Goal: Task Accomplishment & Management: Manage account settings

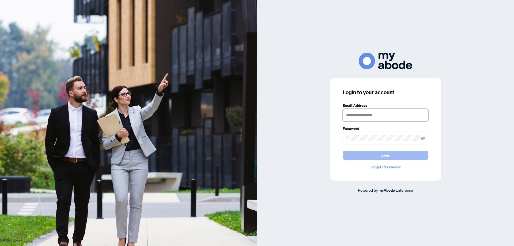
type input "**********"
click at [356, 157] on button "Login" at bounding box center [385, 155] width 86 height 9
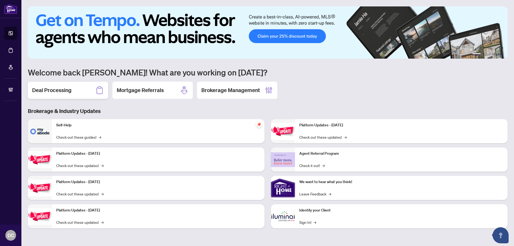
click at [75, 86] on div "Deal Processing" at bounding box center [68, 90] width 80 height 17
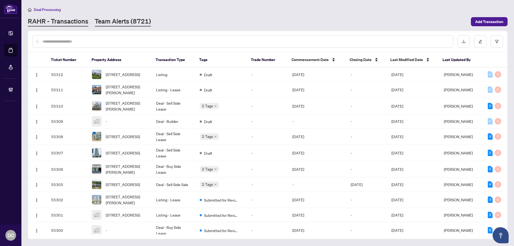
click at [129, 22] on link "Team Alerts (8721)" at bounding box center [123, 22] width 56 height 10
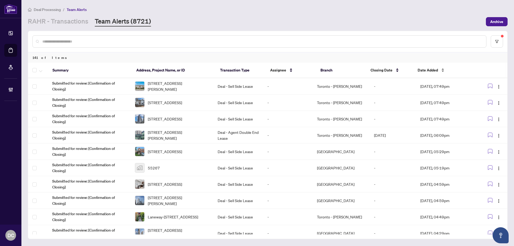
click at [427, 72] on span "Date Added" at bounding box center [427, 70] width 20 height 6
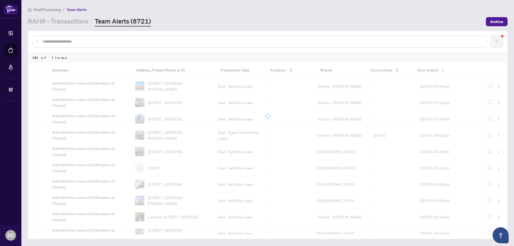
click at [427, 72] on div at bounding box center [267, 116] width 479 height 107
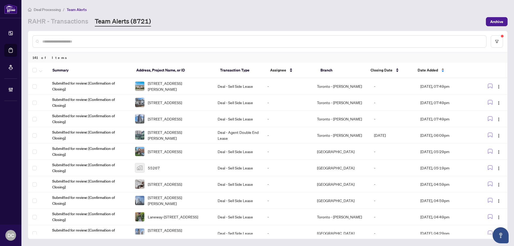
click at [429, 72] on span "Date Added" at bounding box center [427, 70] width 20 height 6
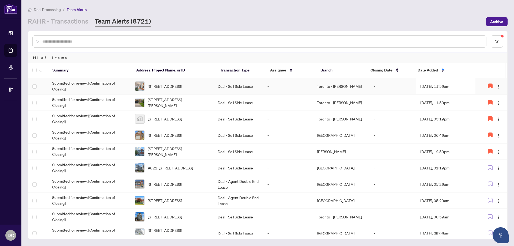
click at [424, 86] on td "Sep/01/2025, 11:59am" at bounding box center [446, 86] width 60 height 16
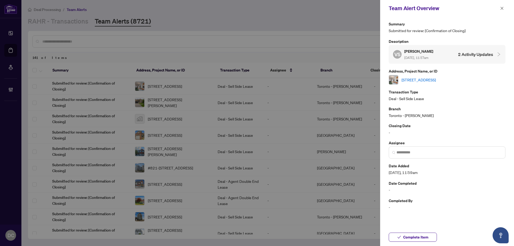
click at [433, 80] on link "1524-165 Legion Rd, Toronto, Ontario M8Y 0B3, Canada" at bounding box center [418, 80] width 34 height 6
click at [501, 7] on icon "close" at bounding box center [502, 8] width 4 height 4
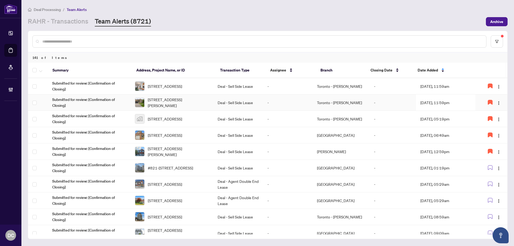
click at [299, 105] on td "-" at bounding box center [287, 102] width 49 height 16
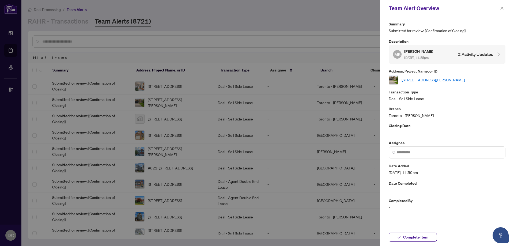
click at [417, 83] on link "16 Imperial Crown Lane, Barrie, Ontario L4N 0T4, Canada" at bounding box center [432, 80] width 63 height 6
click at [425, 237] on span "Complete Item" at bounding box center [415, 237] width 25 height 9
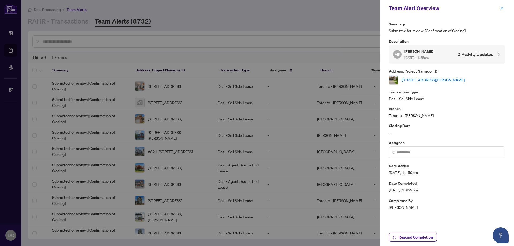
click at [501, 10] on span "button" at bounding box center [502, 8] width 4 height 9
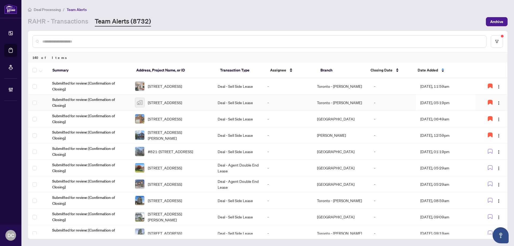
click at [426, 100] on td "Sep/15/2025, 05:19pm" at bounding box center [446, 102] width 60 height 16
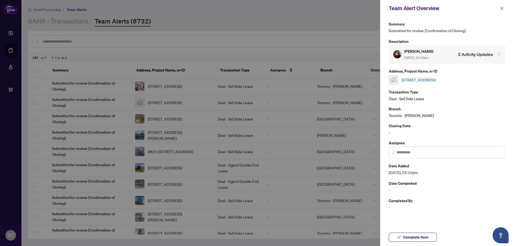
click at [436, 81] on link "77 Whitefish Street, Whitby, ON, Canada" at bounding box center [418, 80] width 34 height 6
click at [499, 7] on button "button" at bounding box center [501, 8] width 7 height 6
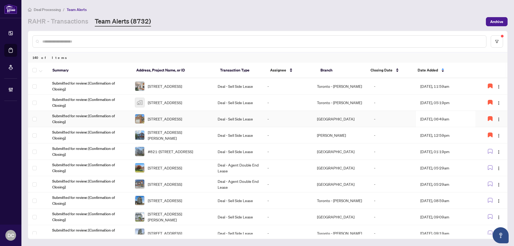
click at [437, 118] on td "Sep/19/2025, 06:49am" at bounding box center [446, 119] width 60 height 16
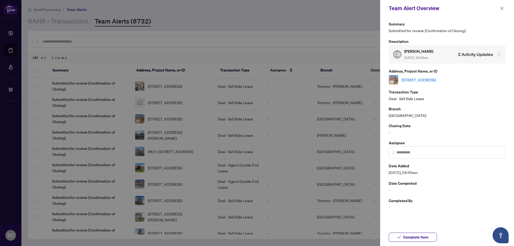
click at [436, 81] on link "[STREET_ADDRESS]" at bounding box center [418, 80] width 34 height 6
drag, startPoint x: 502, startPoint y: 9, endPoint x: 492, endPoint y: 49, distance: 41.4
click at [493, 49] on div "Team Alert Overview Summary Submitted for review: [Confirmation of Closing] Des…" at bounding box center [447, 123] width 134 height 246
click at [436, 80] on link "174 Strathnairn Ave, Toronto, Ontario M6M 2G1, Canada" at bounding box center [418, 80] width 34 height 6
click at [405, 234] on span "Complete Item" at bounding box center [415, 237] width 25 height 9
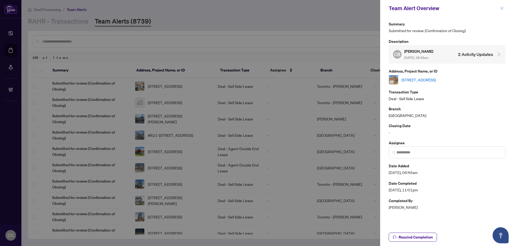
click at [501, 9] on icon "close" at bounding box center [502, 8] width 4 height 4
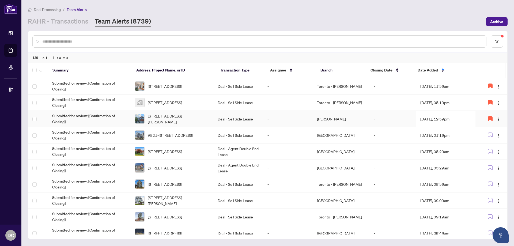
click at [454, 117] on td "Sep/20/2025, 12:59pm" at bounding box center [446, 119] width 60 height 16
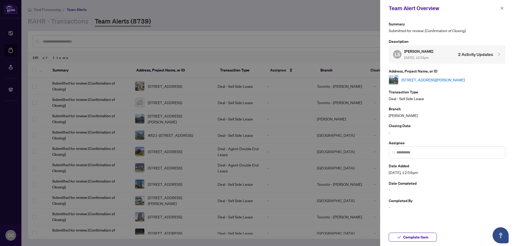
click at [447, 78] on link "24 Mediterra Dr, Vaughan, Ontario L4H 3B7, Canada" at bounding box center [432, 80] width 63 height 6
click at [407, 236] on span "Complete Item" at bounding box center [415, 237] width 25 height 9
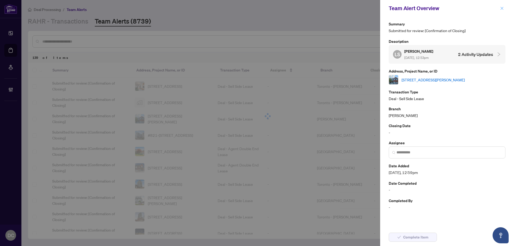
click at [499, 8] on button "button" at bounding box center [501, 8] width 7 height 6
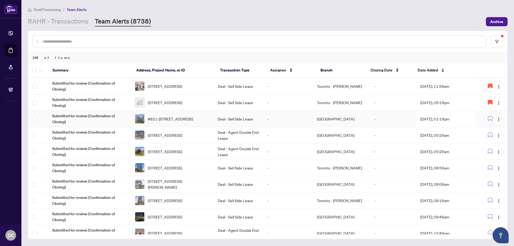
click at [435, 121] on td "Sep/21/2025, 01:19pm" at bounding box center [446, 119] width 60 height 16
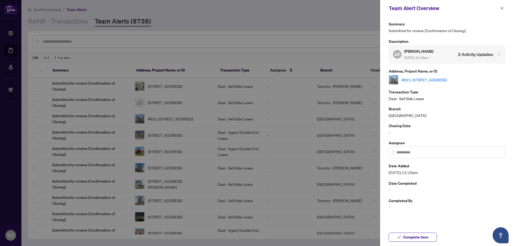
click at [446, 81] on link "#821-[STREET_ADDRESS]" at bounding box center [423, 80] width 45 height 6
click at [415, 236] on span "Complete Item" at bounding box center [415, 237] width 25 height 9
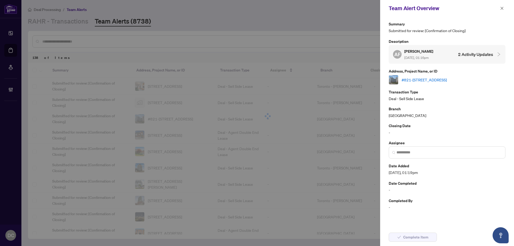
click at [441, 79] on link "#821-[STREET_ADDRESS]" at bounding box center [423, 80] width 45 height 6
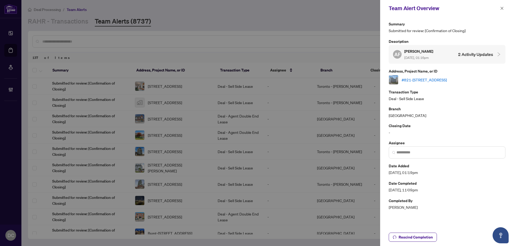
click at [500, 8] on icon "close" at bounding box center [502, 8] width 4 height 4
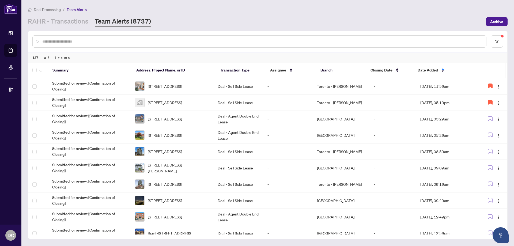
click at [504, 8] on div "Deal Processing / Team Alerts" at bounding box center [267, 9] width 479 height 6
click at [342, 118] on td "Richmond Hill" at bounding box center [340, 119] width 57 height 16
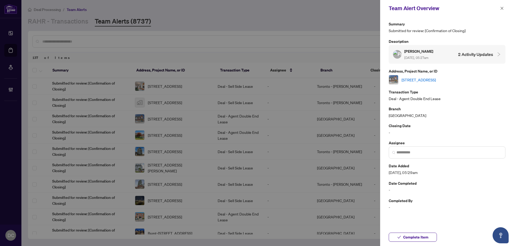
click at [436, 79] on link "[STREET_ADDRESS]" at bounding box center [418, 80] width 34 height 6
click at [425, 237] on span "Complete Item" at bounding box center [415, 237] width 25 height 9
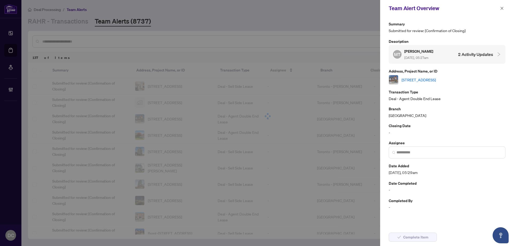
drag, startPoint x: 500, startPoint y: 7, endPoint x: 490, endPoint y: 22, distance: 17.8
click at [490, 22] on div "Team Alert Overview Summary Submitted for review: [Confirmation of Closing] Des…" at bounding box center [447, 123] width 134 height 246
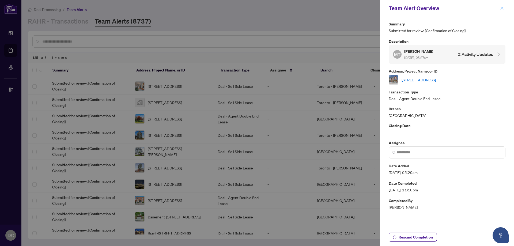
click at [503, 8] on icon "close" at bounding box center [502, 8] width 4 height 4
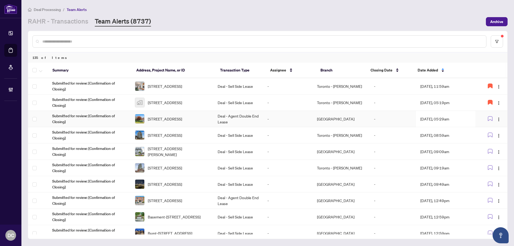
click at [454, 116] on td "Sep/22/2025, 05:29am" at bounding box center [446, 119] width 60 height 16
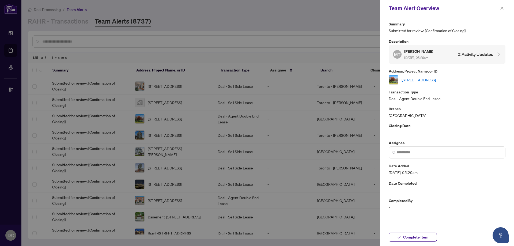
click at [436, 81] on link "5 Stave Cres, Richmond Hill, Ontario L4C 9K4, Canada" at bounding box center [418, 80] width 34 height 6
click at [426, 235] on span "Complete Item" at bounding box center [415, 237] width 25 height 9
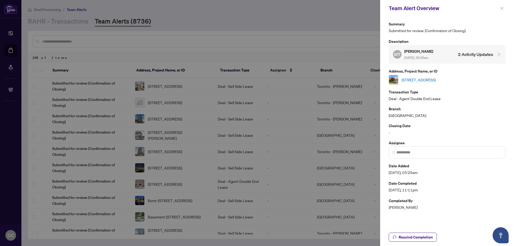
click at [503, 8] on icon "close" at bounding box center [502, 8] width 4 height 4
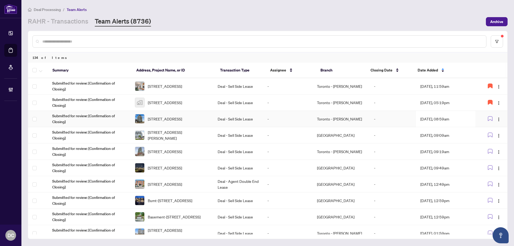
click at [443, 121] on td "Sep/22/2025, 08:59am" at bounding box center [446, 119] width 60 height 16
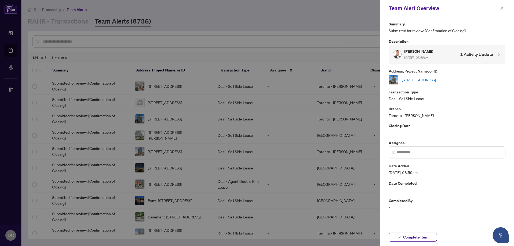
click at [436, 82] on link "108-52 forest manor Rd, Toronto, Ontario M2J 0E2, Canada" at bounding box center [418, 80] width 34 height 6
click at [503, 6] on span "button" at bounding box center [502, 8] width 4 height 9
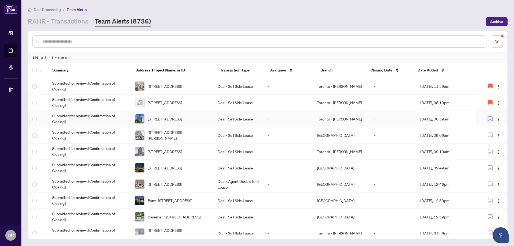
click at [489, 117] on icon "button" at bounding box center [489, 118] width 5 height 5
click at [444, 136] on td "Sep/22/2025, 09:09am" at bounding box center [446, 135] width 60 height 16
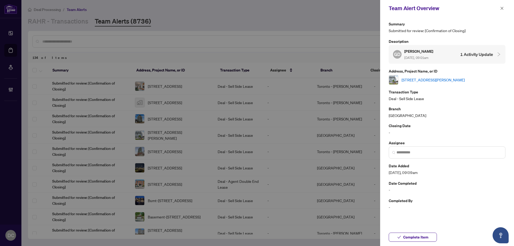
click at [436, 78] on link "311-1063 Douglas McCurdy Common, Mississauga, Ontario L5L 3H9, Canada" at bounding box center [432, 80] width 63 height 6
click at [407, 237] on span "Complete Item" at bounding box center [415, 237] width 25 height 9
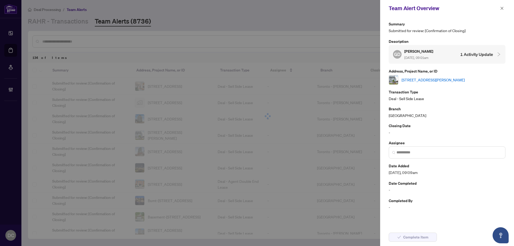
drag, startPoint x: 502, startPoint y: 9, endPoint x: 475, endPoint y: 3, distance: 27.1
click at [501, 9] on icon "close" at bounding box center [502, 8] width 4 height 4
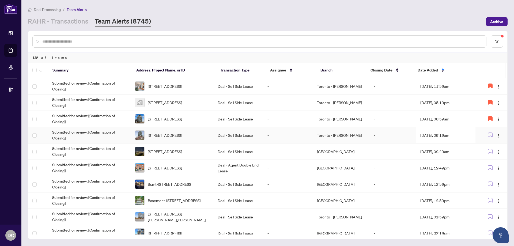
click at [439, 133] on td "Sep/22/2025, 09:19am" at bounding box center [446, 135] width 60 height 16
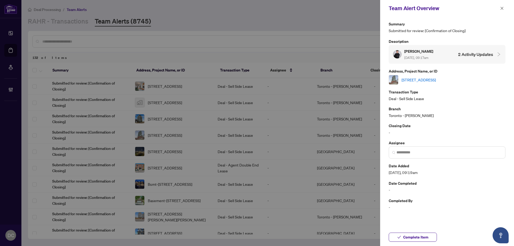
click at [436, 77] on link "2501-150 East Liberty St, Toronto, Ontario M6K 3R5, Canada" at bounding box center [418, 80] width 34 height 6
click at [424, 236] on span "Complete Item" at bounding box center [415, 237] width 25 height 9
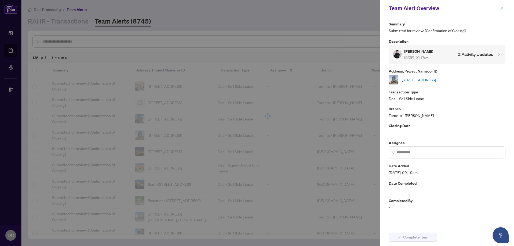
click at [501, 9] on icon "close" at bounding box center [502, 8] width 4 height 4
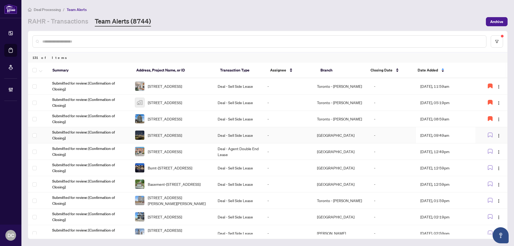
click at [468, 139] on td "Sep/22/2025, 09:49am" at bounding box center [446, 135] width 60 height 16
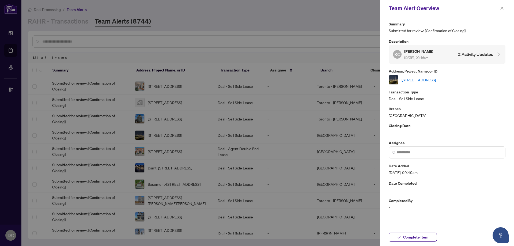
click at [436, 80] on link "308-50 Ordnance St, Toronto, Ontario M6K 0C9, Canada" at bounding box center [418, 80] width 34 height 6
click at [400, 233] on span "button" at bounding box center [399, 237] width 4 height 9
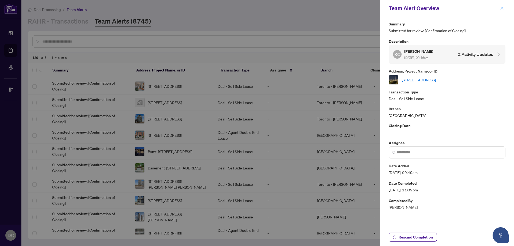
click at [501, 7] on icon "close" at bounding box center [502, 8] width 4 height 4
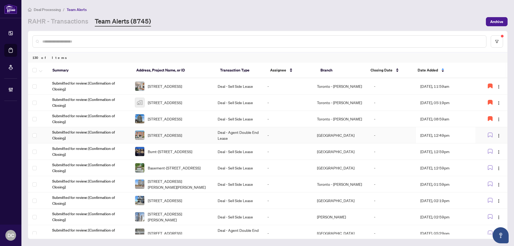
click at [402, 133] on td "-" at bounding box center [392, 135] width 46 height 16
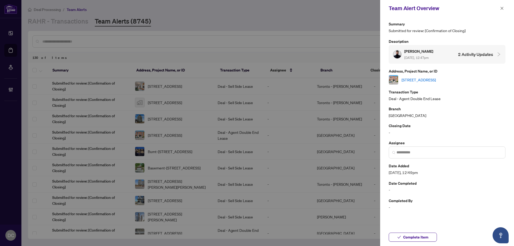
click at [433, 79] on link "2-396 MacKay St, Ottawa, Ontario K1M 2C4, Canada" at bounding box center [418, 80] width 34 height 6
click at [411, 234] on span "Complete Item" at bounding box center [415, 237] width 25 height 9
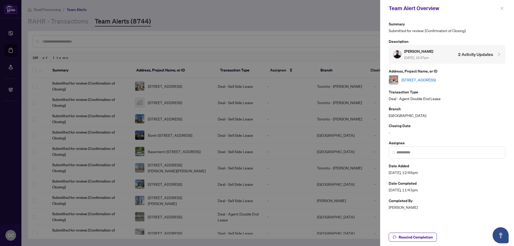
click at [502, 8] on icon "close" at bounding box center [501, 8] width 3 height 3
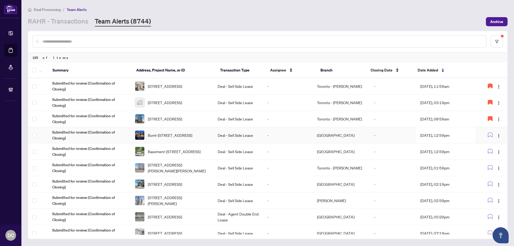
click at [434, 133] on td "Sep/22/2025, 12:59pm" at bounding box center [446, 135] width 60 height 16
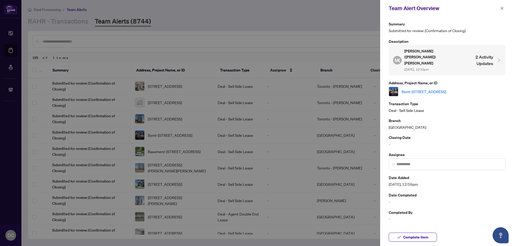
click at [442, 89] on link "Bsmt-406 Calderstone Cres, Toronto, Ontario M1C 3A2, Canada" at bounding box center [423, 92] width 44 height 6
click at [443, 89] on link "Bsmt-406 Calderstone Cres, Toronto, Ontario M1C 3A2, Canada" at bounding box center [423, 92] width 44 height 6
click at [404, 235] on span "Complete Item" at bounding box center [415, 237] width 25 height 9
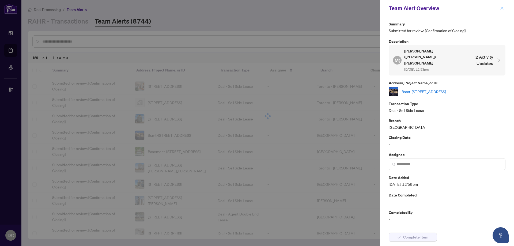
click at [504, 9] on button "button" at bounding box center [501, 8] width 7 height 6
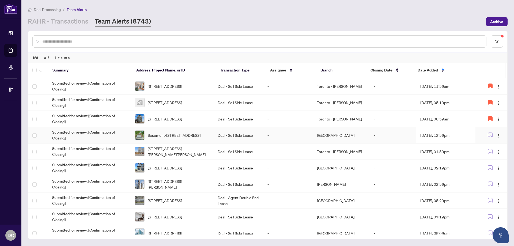
click at [420, 132] on td "Sep/22/2025, 12:59pm" at bounding box center [446, 135] width 60 height 16
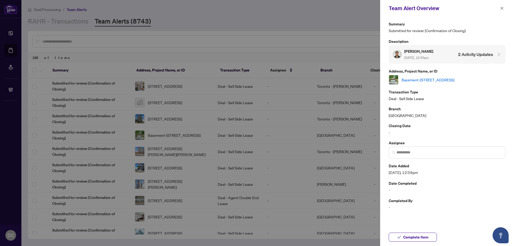
click at [440, 77] on link "Basement-86 Clarridge Crt, Brampton, Ontario L6X 3N3, Canada" at bounding box center [427, 80] width 53 height 6
click at [419, 234] on span "Complete Item" at bounding box center [415, 237] width 25 height 9
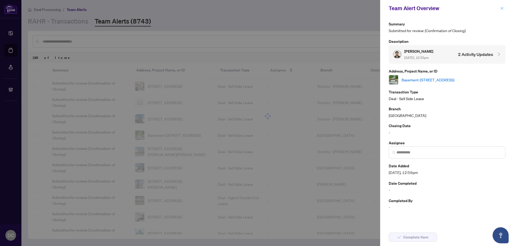
click at [503, 9] on icon "close" at bounding box center [502, 8] width 4 height 4
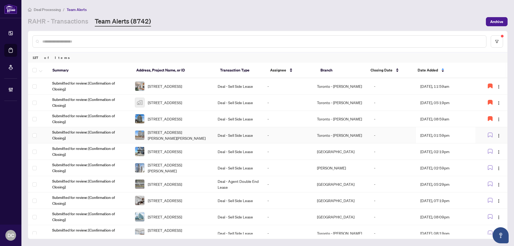
click at [348, 136] on td "Toronto - Don Mills" at bounding box center [340, 135] width 57 height 16
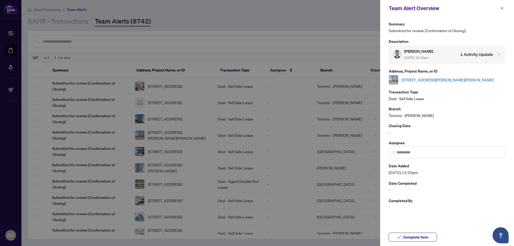
click at [426, 80] on link "311-135 James St, Hamilton, Ontario L8P 2Z6, Canada" at bounding box center [447, 80] width 92 height 6
click at [501, 9] on icon "close" at bounding box center [501, 8] width 3 height 3
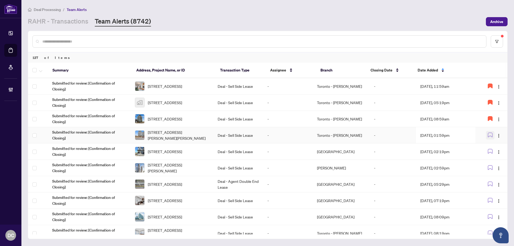
click at [487, 133] on icon "button" at bounding box center [489, 134] width 5 height 5
click at [233, 152] on td "Deal - Sell Side Lease" at bounding box center [237, 151] width 49 height 16
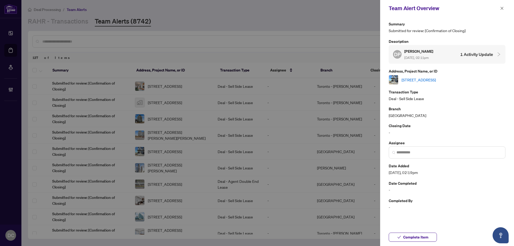
click at [436, 78] on link "837 Andesite Terr, Ottawa, Ontario K2J 7H4, Canada" at bounding box center [418, 80] width 34 height 6
click at [420, 237] on span "Complete Item" at bounding box center [415, 237] width 25 height 9
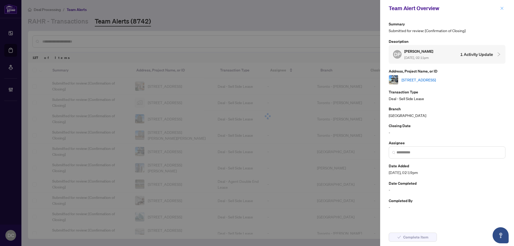
click at [503, 8] on icon "close" at bounding box center [502, 8] width 4 height 4
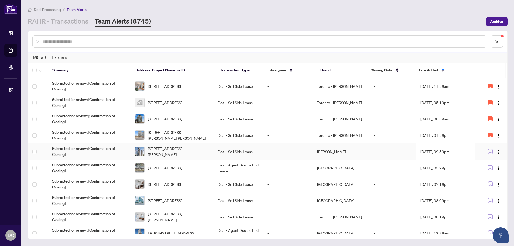
click at [438, 150] on td "Sep/22/2025, 02:59pm" at bounding box center [446, 151] width 60 height 16
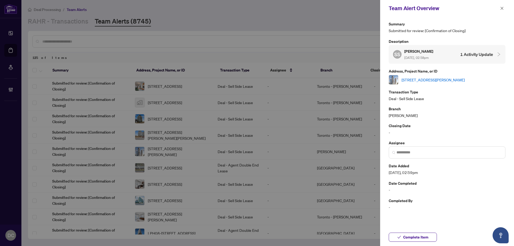
click at [452, 78] on link "4205-195 Commerce St, Vaughan, Ontario L4K 0P9, Canada" at bounding box center [432, 80] width 63 height 6
click at [423, 235] on span "Complete Item" at bounding box center [415, 237] width 25 height 9
drag, startPoint x: 502, startPoint y: 7, endPoint x: 432, endPoint y: 0, distance: 70.5
click at [501, 7] on icon "close" at bounding box center [502, 8] width 4 height 4
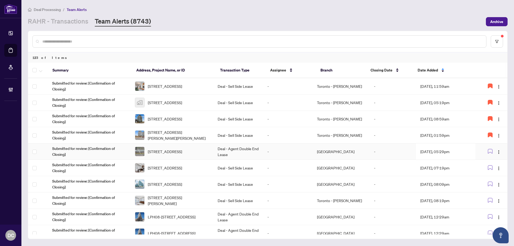
click at [370, 154] on td "-" at bounding box center [392, 151] width 46 height 16
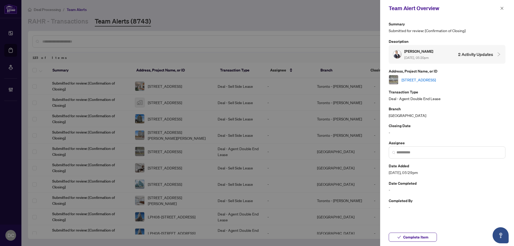
click at [436, 77] on link "410-58 SKY HARBOUR Dr, Brampton, Ontario L6Y 0C1, Canada" at bounding box center [418, 80] width 34 height 6
click at [424, 236] on span "Complete Item" at bounding box center [415, 237] width 25 height 9
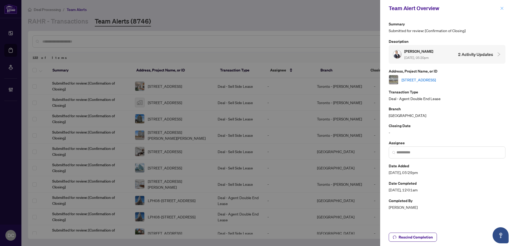
click at [501, 9] on icon "close" at bounding box center [502, 8] width 4 height 4
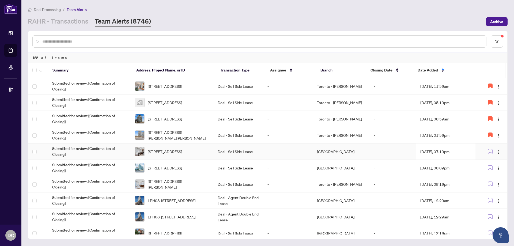
click at [447, 153] on td "Sep/22/2025, 07:19pm" at bounding box center [446, 151] width 60 height 16
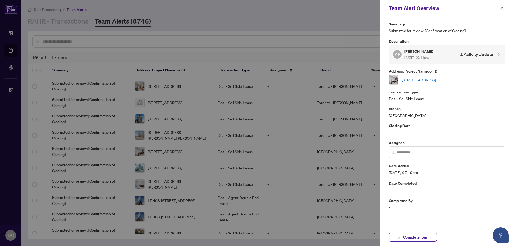
click at [436, 78] on link "3010-50 Absolute Ave, Mississauga, Ontario L4Z 0A8, Canada" at bounding box center [418, 80] width 34 height 6
click at [419, 234] on span "Complete Item" at bounding box center [415, 237] width 25 height 9
click at [433, 77] on link "3010-50 Absolute Ave, Mississauga, Ontario L4Z 0A8, Canada" at bounding box center [418, 80] width 34 height 6
click at [502, 6] on span "button" at bounding box center [502, 8] width 4 height 9
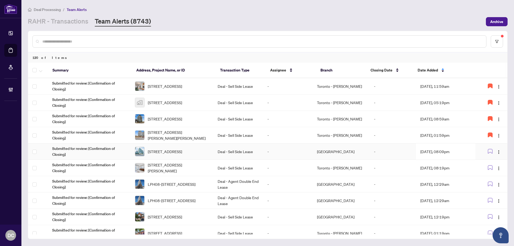
click at [371, 151] on td "-" at bounding box center [392, 151] width 46 height 16
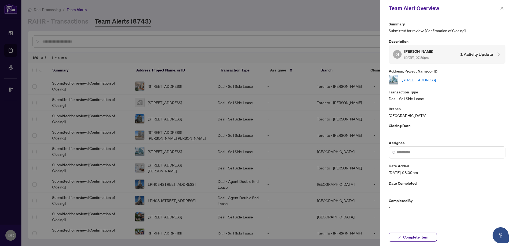
click at [436, 78] on link "605-55 South Town Centre Blvd, Markham, Ontario L6G 0B1, Canada" at bounding box center [418, 80] width 34 height 6
click at [425, 236] on span "Complete Item" at bounding box center [415, 237] width 25 height 9
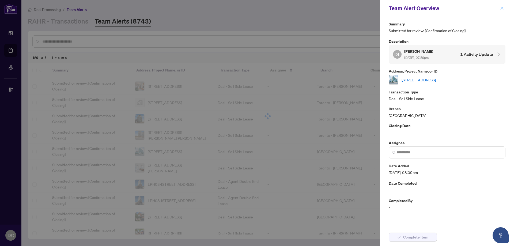
click at [504, 8] on button "button" at bounding box center [501, 8] width 7 height 6
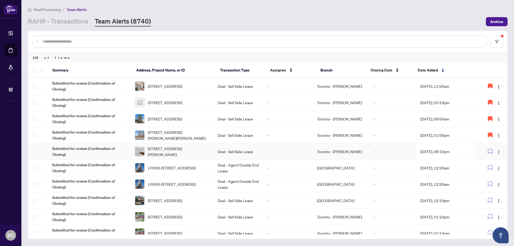
click at [445, 152] on td "Sep/22/2025, 08:19pm" at bounding box center [446, 151] width 60 height 16
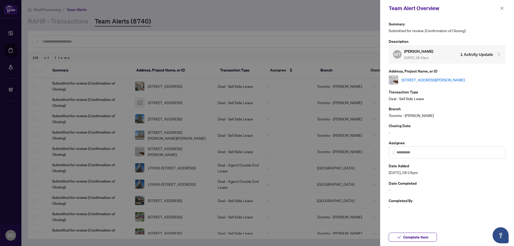
click at [458, 80] on link "325-21 Nelson St, Toronto, Ontario M5V 3H9, Canada" at bounding box center [432, 80] width 63 height 6
click at [415, 234] on span "Complete Item" at bounding box center [415, 237] width 25 height 9
click at [501, 9] on icon "close" at bounding box center [502, 8] width 4 height 4
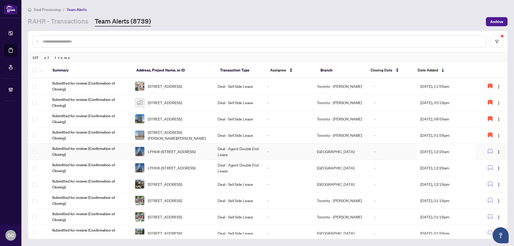
click at [432, 150] on td "Sep/23/2025, 12:29am" at bounding box center [446, 151] width 60 height 16
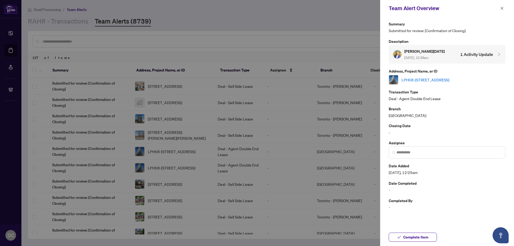
click at [438, 79] on link "LPH08-20 Bruyeres Mews, Toronto, Ontario M5V 0G8, Canada" at bounding box center [425, 80] width 48 height 6
click at [407, 236] on span "Complete Item" at bounding box center [415, 237] width 25 height 9
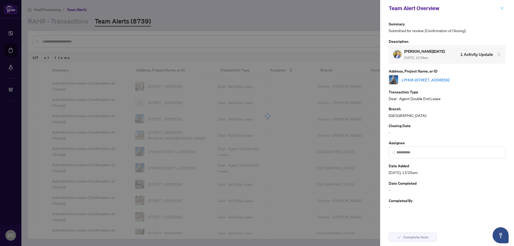
click at [501, 7] on icon "close" at bounding box center [501, 8] width 3 height 3
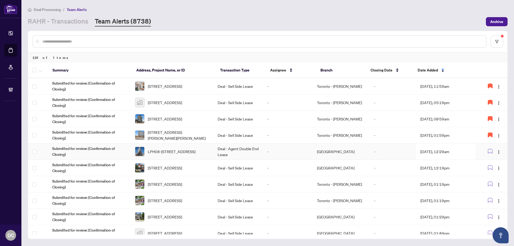
click at [448, 153] on td "Sep/23/2025, 12:29am" at bounding box center [446, 151] width 60 height 16
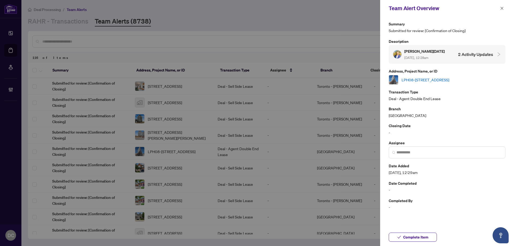
click at [449, 80] on link "LPH08-20 Bruyeres Mews, Toronto, Ontario M5V 0G8, Canada" at bounding box center [425, 80] width 48 height 6
click at [417, 236] on span "Complete Item" at bounding box center [415, 237] width 25 height 9
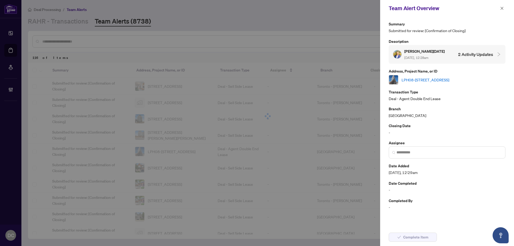
drag, startPoint x: 500, startPoint y: 8, endPoint x: 454, endPoint y: 1, distance: 46.9
click at [498, 8] on div "Team Alert Overview" at bounding box center [447, 8] width 134 height 17
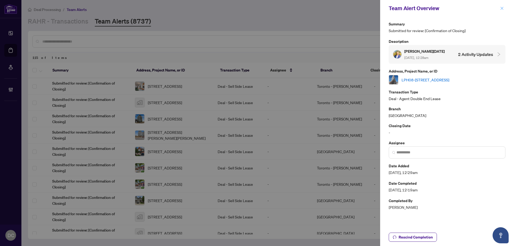
click at [501, 5] on span "button" at bounding box center [502, 8] width 4 height 9
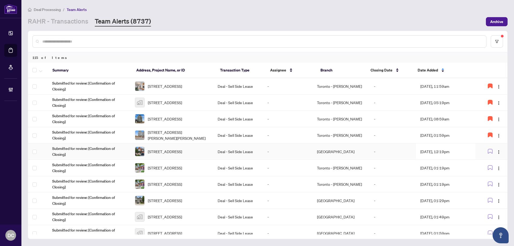
click at [436, 150] on td "Sep/23/2025, 12:19pm" at bounding box center [446, 151] width 60 height 16
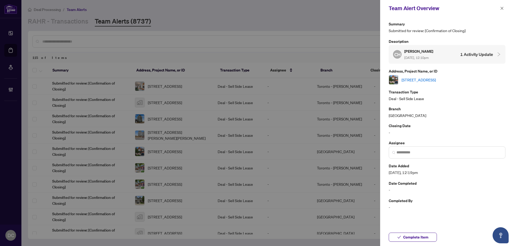
click at [436, 80] on link "101 Hammersly Blvd, Markham, Ontario L6E 0L1, Canada" at bounding box center [418, 80] width 34 height 6
click at [417, 236] on span "Complete Item" at bounding box center [415, 237] width 25 height 9
click at [502, 7] on icon "close" at bounding box center [502, 8] width 4 height 4
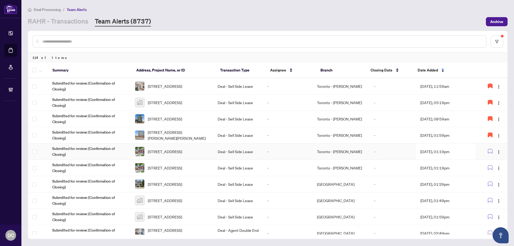
click at [463, 150] on td "Sep/23/2025, 01:19pm" at bounding box center [446, 151] width 60 height 16
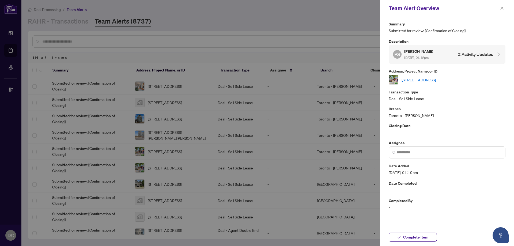
click at [436, 81] on link "201 Springdale Blvd, Toronto, Ontario M4C 1Z6, Canada" at bounding box center [418, 80] width 34 height 6
click at [426, 233] on span "Complete Item" at bounding box center [415, 237] width 25 height 9
click at [500, 9] on icon "close" at bounding box center [502, 8] width 4 height 4
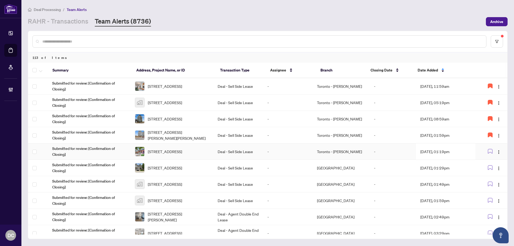
click at [445, 150] on td "Sep/23/2025, 01:19pm" at bounding box center [446, 151] width 60 height 16
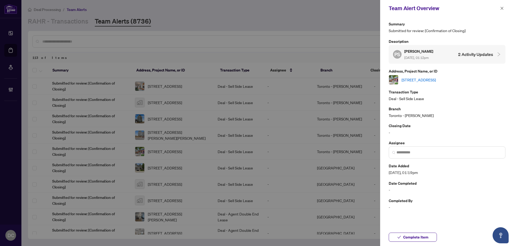
click at [436, 79] on link "201 Springdale Blvd, Toronto, Ontario M4C 1Z6, Canada" at bounding box center [418, 80] width 34 height 6
click at [428, 236] on button "Complete Item" at bounding box center [412, 236] width 48 height 9
click at [502, 11] on span "button" at bounding box center [502, 8] width 4 height 9
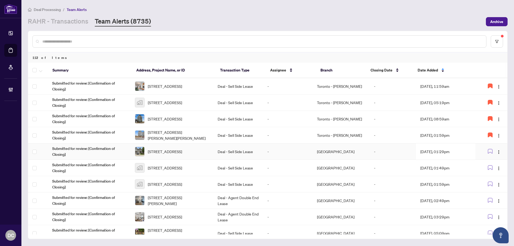
click at [430, 153] on td "Sep/23/2025, 01:29pm" at bounding box center [446, 151] width 60 height 16
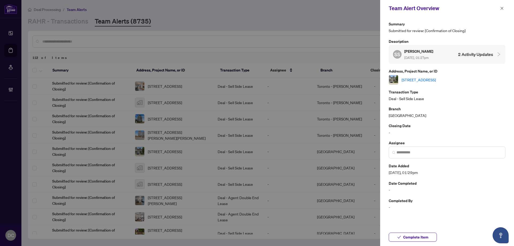
click at [436, 80] on link "87-635 Saginaw Pkwy, Cambridge, Ontario N1T 0C1, Canada" at bounding box center [418, 80] width 34 height 6
click at [413, 237] on span "Complete Item" at bounding box center [415, 237] width 25 height 9
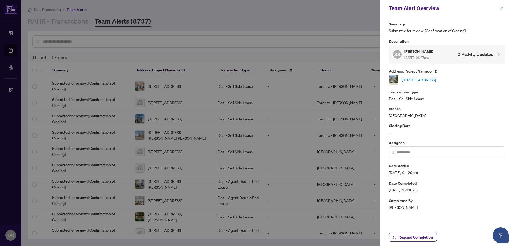
click at [499, 8] on button "button" at bounding box center [501, 8] width 7 height 6
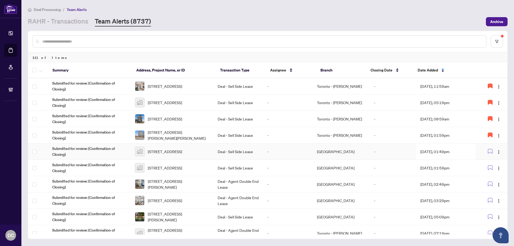
click at [412, 151] on td "-" at bounding box center [392, 151] width 46 height 16
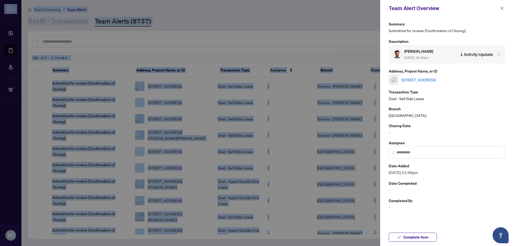
click at [436, 80] on link "200-9994 Keele Street suite 200, Maple, ON, Canada" at bounding box center [418, 80] width 34 height 6
click at [431, 237] on button "Complete Item" at bounding box center [412, 236] width 48 height 9
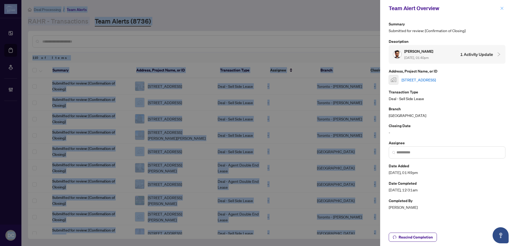
click at [502, 8] on icon "close" at bounding box center [501, 8] width 3 height 3
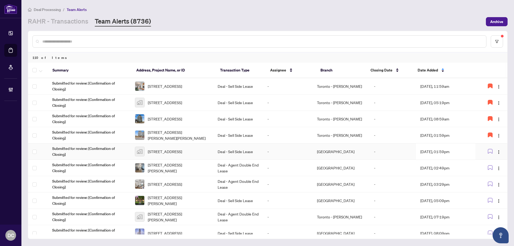
click at [451, 153] on td "Sep/23/2025, 01:59pm" at bounding box center [446, 151] width 60 height 16
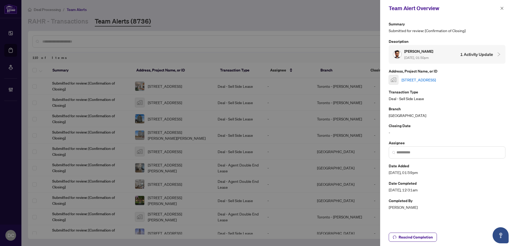
click at [436, 75] on div "200-9994 Keele Street suite 200, Maple, ON, Canada" at bounding box center [446, 80] width 117 height 10
click at [502, 7] on icon "close" at bounding box center [502, 8] width 4 height 4
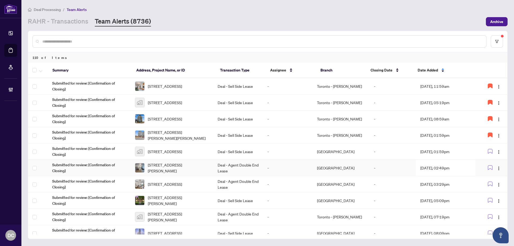
click at [456, 168] on td "Sep/23/2025, 02:49pm" at bounding box center [446, 168] width 60 height 16
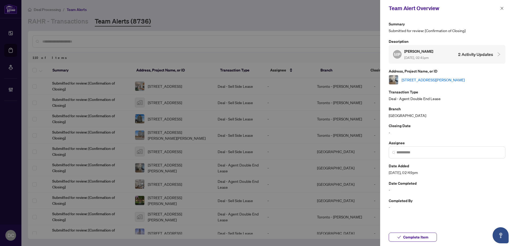
click at [464, 80] on link "808-93 arthur St, Guelph, Ontario N1E 0T3, Canada" at bounding box center [432, 80] width 63 height 6
click at [429, 235] on button "Complete Item" at bounding box center [412, 236] width 48 height 9
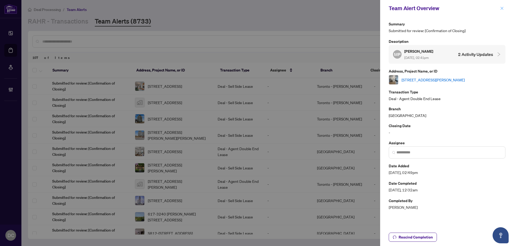
click at [502, 7] on icon "close" at bounding box center [502, 8] width 4 height 4
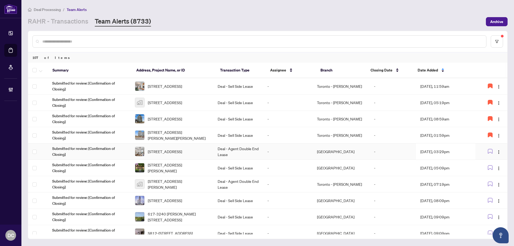
click at [342, 152] on td "Mississauga" at bounding box center [340, 151] width 57 height 16
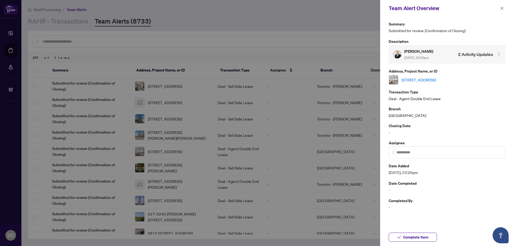
click at [431, 78] on link "714-550 North Service Rd, Grimsby, Ontario L3M 4E8, Canada" at bounding box center [418, 80] width 34 height 6
click at [420, 241] on span "Complete Item" at bounding box center [415, 237] width 25 height 9
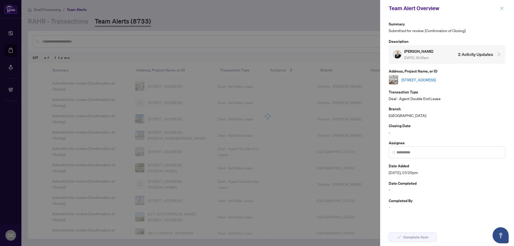
click at [503, 7] on icon "close" at bounding box center [501, 8] width 3 height 3
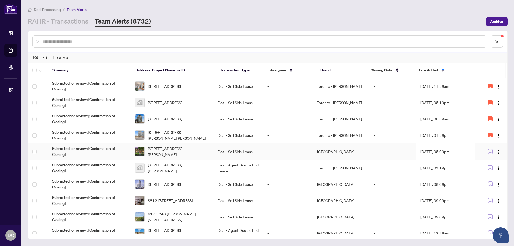
click at [459, 151] on td "Sep/23/2025, 05:09pm" at bounding box center [446, 151] width 60 height 16
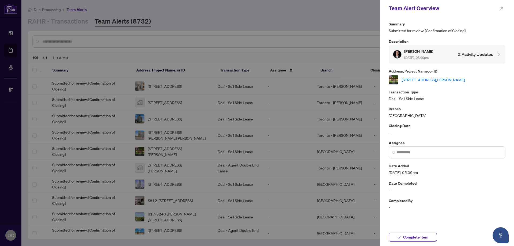
click at [460, 81] on link "618 Francis Road, Burlington, ON L7T 3X7, Canada" at bounding box center [432, 80] width 63 height 6
click at [423, 233] on span "Complete Item" at bounding box center [415, 237] width 25 height 9
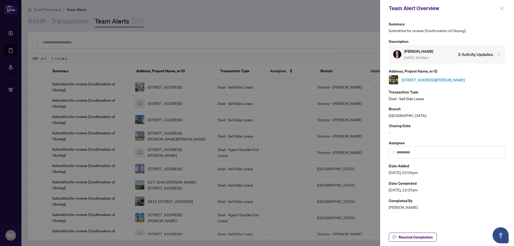
click at [502, 9] on icon "close" at bounding box center [502, 8] width 4 height 4
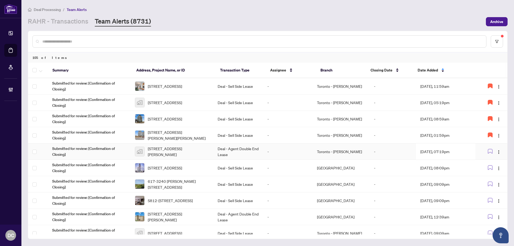
click at [439, 152] on td "Sep/23/2025, 07:19pm" at bounding box center [446, 151] width 60 height 16
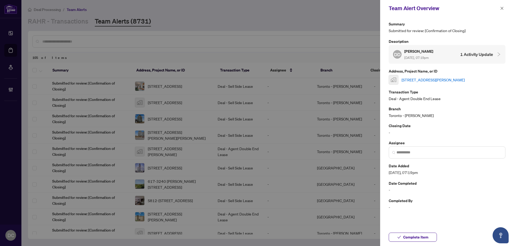
click at [434, 82] on link "116 Frederick Street, Oshawa, ON, Canada" at bounding box center [432, 80] width 63 height 6
click at [421, 238] on span "Complete Item" at bounding box center [415, 237] width 25 height 9
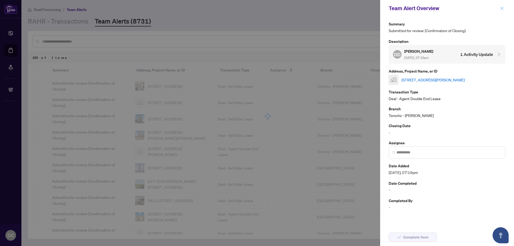
click at [500, 9] on icon "close" at bounding box center [502, 8] width 4 height 4
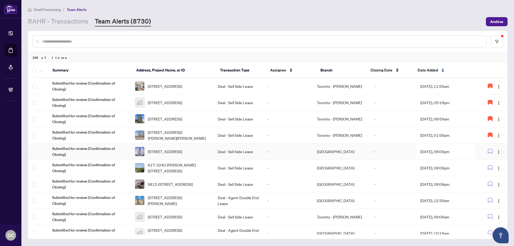
click at [436, 150] on td "Sep/23/2025, 08:09pm" at bounding box center [446, 151] width 60 height 16
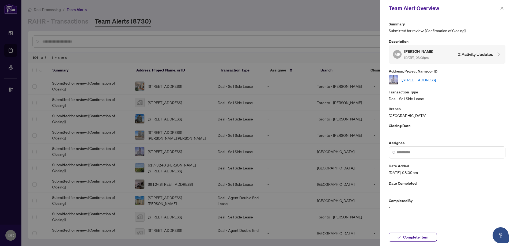
click at [433, 78] on link "5406-8 EGLINTON Ave, Toronto, Ontario M4P 0C1, Canada" at bounding box center [418, 80] width 34 height 6
click at [416, 235] on span "Complete Item" at bounding box center [415, 237] width 25 height 9
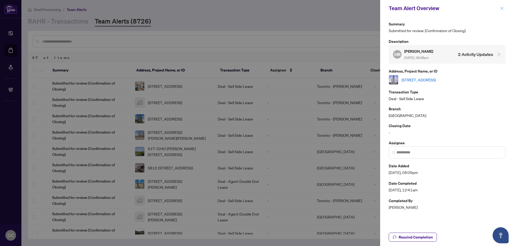
click at [501, 8] on icon "close" at bounding box center [502, 8] width 4 height 4
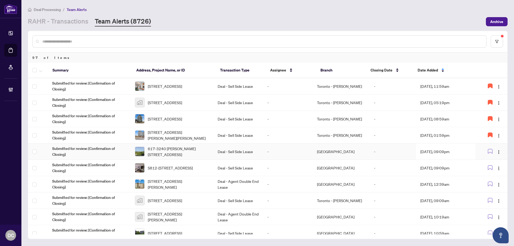
click at [436, 151] on td "Sep/23/2025, 09:09pm" at bounding box center [446, 151] width 60 height 16
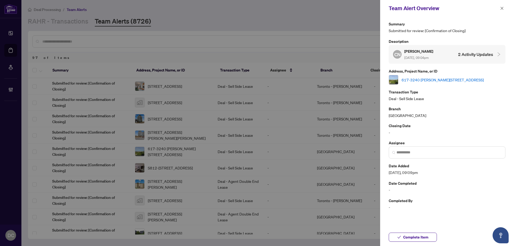
click at [446, 78] on link "617-3240 William Coltson Ave, Oakville, Ontario L6H 0X1, Canada" at bounding box center [442, 80] width 82 height 6
click at [409, 238] on span "Complete Item" at bounding box center [415, 237] width 25 height 9
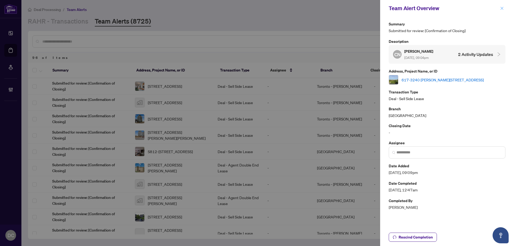
click at [502, 7] on icon "close" at bounding box center [502, 8] width 4 height 4
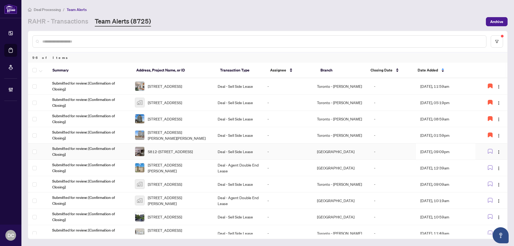
click at [271, 154] on td "-" at bounding box center [287, 151] width 49 height 16
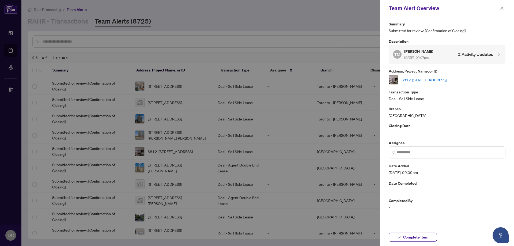
click at [446, 81] on link "S812-120 Bayview Ave, Toronto, Ontario M5A 3R7, Canada" at bounding box center [423, 80] width 45 height 6
click at [406, 237] on span "Complete Item" at bounding box center [415, 237] width 25 height 9
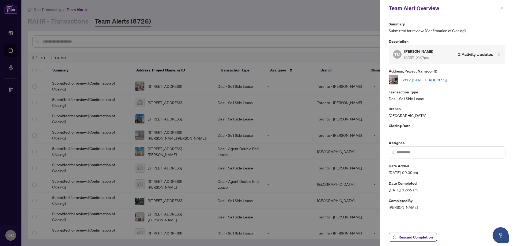
click at [503, 9] on icon "close" at bounding box center [502, 8] width 4 height 4
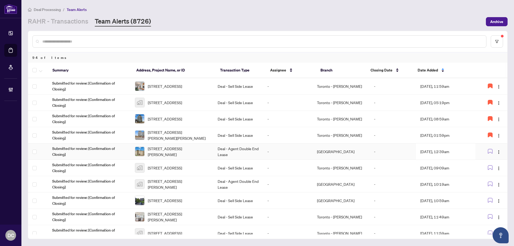
click at [444, 150] on td "Sep/24/2025, 12:39am" at bounding box center [446, 151] width 60 height 16
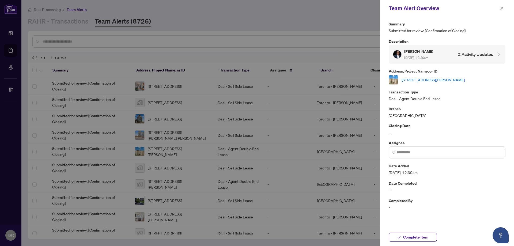
click at [464, 79] on link "305-141 Potts Private, Ottawa, Ontario K4A 0X9, Canada" at bounding box center [432, 80] width 63 height 6
click at [406, 235] on span "Complete Item" at bounding box center [415, 237] width 25 height 9
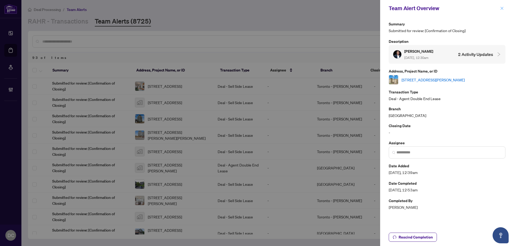
click at [501, 9] on icon "close" at bounding box center [502, 8] width 4 height 4
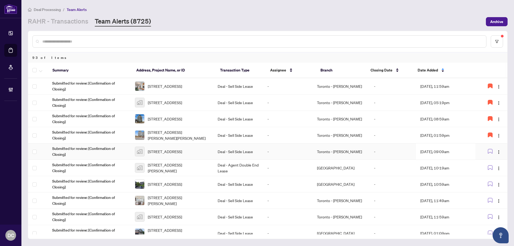
click at [223, 153] on td "Deal - Sell Side Lease" at bounding box center [237, 151] width 49 height 16
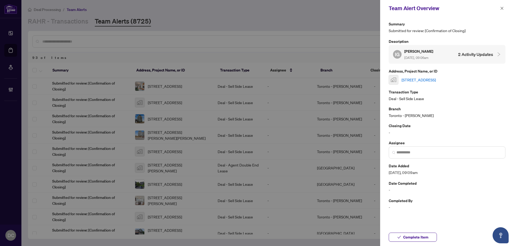
click at [405, 80] on link "400 Adelaide St E unit 2306, Toronto, ON, Canada" at bounding box center [418, 80] width 34 height 6
click at [415, 238] on span "Complete Item" at bounding box center [415, 237] width 25 height 9
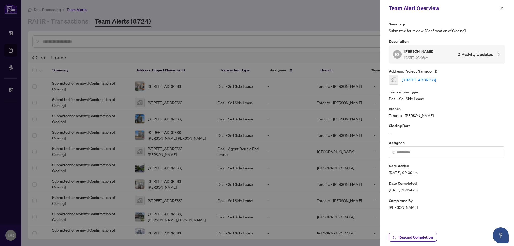
drag, startPoint x: 501, startPoint y: 9, endPoint x: 487, endPoint y: 3, distance: 15.2
click at [500, 8] on icon "close" at bounding box center [502, 8] width 4 height 4
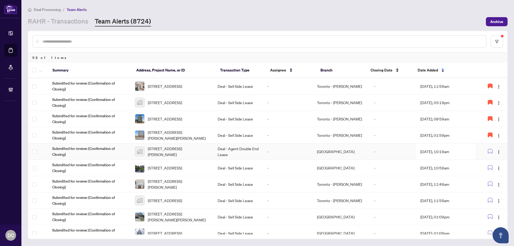
click at [450, 150] on td "Sep/24/2025, 10:19am" at bounding box center [446, 151] width 60 height 16
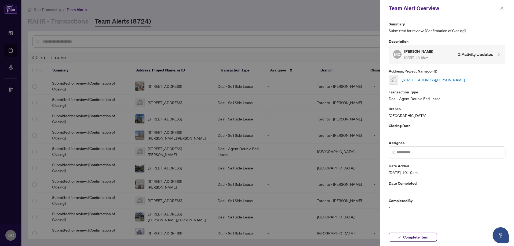
click at [464, 80] on link "604-30 Summit Ave #604, Hamilton, ON, Canada" at bounding box center [432, 80] width 63 height 6
click at [502, 9] on icon "close" at bounding box center [502, 8] width 4 height 4
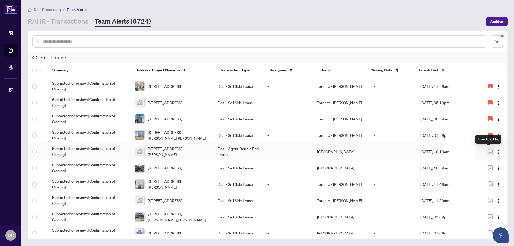
click at [487, 151] on icon "button" at bounding box center [489, 151] width 5 height 5
click at [433, 168] on td "Sep/24/2025, 10:59am" at bounding box center [446, 168] width 60 height 16
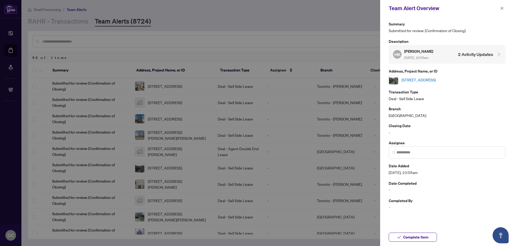
click at [436, 80] on link "306-135 Leeward Glwy, Toronto, Ontario M3C 2Z6, Canada" at bounding box center [418, 80] width 34 height 6
click at [431, 234] on button "Complete Item" at bounding box center [412, 236] width 48 height 9
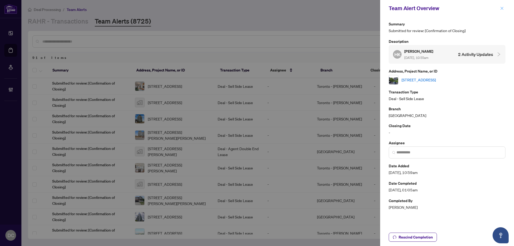
click at [501, 9] on icon "close" at bounding box center [502, 8] width 4 height 4
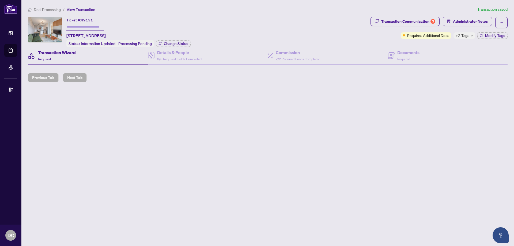
type input "*******"
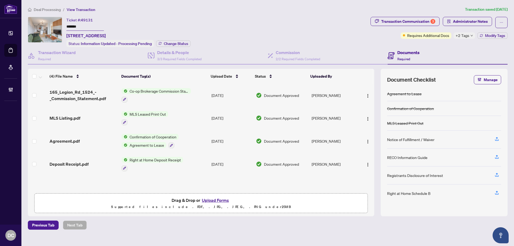
drag, startPoint x: 91, startPoint y: 26, endPoint x: 48, endPoint y: 31, distance: 43.2
click at [46, 25] on div "Ticket #: 49131 ******* 1524-165 Legion Rd, Toronto, Ontario M8Y 0B3, Canada St…" at bounding box center [198, 32] width 340 height 30
click at [177, 43] on span "Change Status" at bounding box center [176, 44] width 24 height 4
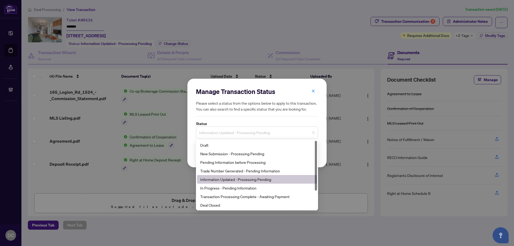
click at [236, 131] on span "Information Updated - Processing Pending" at bounding box center [257, 132] width 116 height 10
click at [222, 202] on div "Deal Closed" at bounding box center [256, 205] width 113 height 6
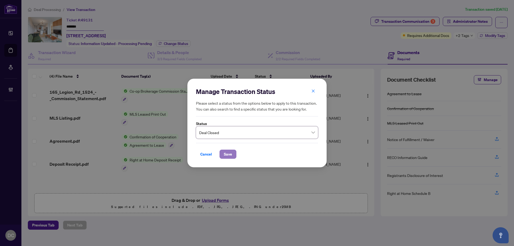
click at [223, 152] on button "Save" at bounding box center [227, 154] width 17 height 9
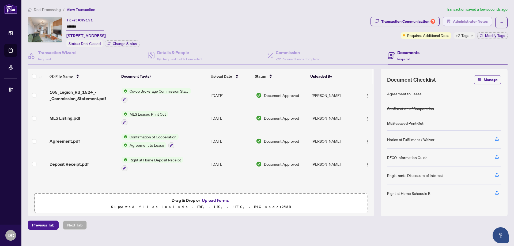
click at [455, 19] on span "Administrator Notes" at bounding box center [470, 21] width 35 height 9
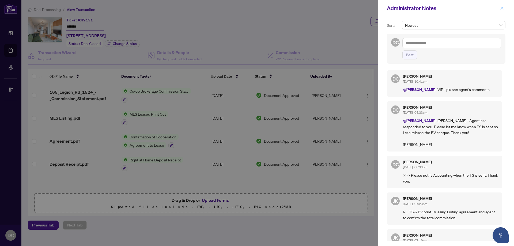
click at [502, 8] on icon "close" at bounding box center [502, 8] width 4 height 4
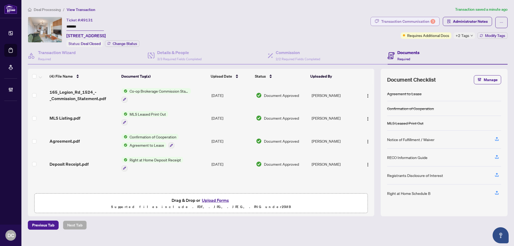
click at [425, 23] on div "Transaction Communication 3" at bounding box center [408, 21] width 54 height 9
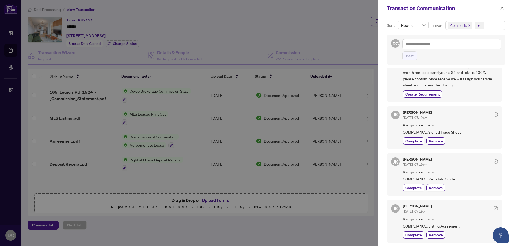
scroll to position [333, 0]
click at [500, 10] on icon "close" at bounding box center [502, 8] width 4 height 4
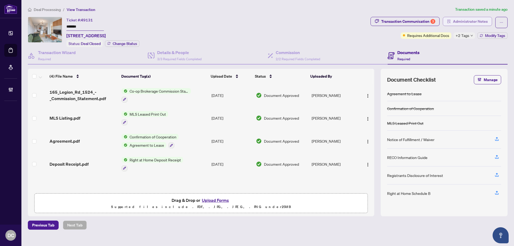
click at [462, 20] on span "Administrator Notes" at bounding box center [470, 21] width 35 height 9
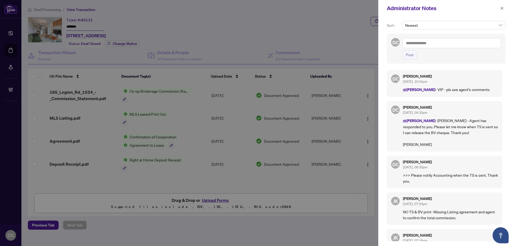
drag, startPoint x: 503, startPoint y: 8, endPoint x: 466, endPoint y: 2, distance: 37.6
click at [503, 8] on icon "close" at bounding box center [502, 8] width 4 height 4
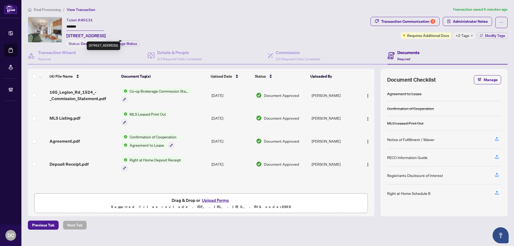
click at [120, 45] on div "1524-165 Legion Rd, Toronto, Ontario M8Y 0B3, Canada" at bounding box center [103, 45] width 33 height 9
click at [217, 39] on div "Ticket #: 49131 ******* 1524-165 Legion Rd, Toronto, Ontario M8Y 0B3, Canada St…" at bounding box center [198, 32] width 340 height 30
click at [131, 42] on span "Change Status" at bounding box center [125, 44] width 24 height 4
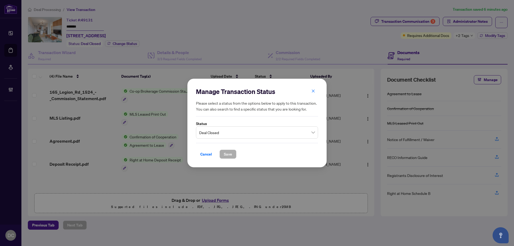
click at [282, 129] on span "Deal Closed" at bounding box center [257, 132] width 116 height 10
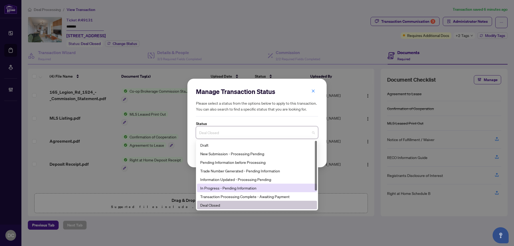
click at [250, 190] on div "In Progress - Pending Information" at bounding box center [256, 188] width 113 height 6
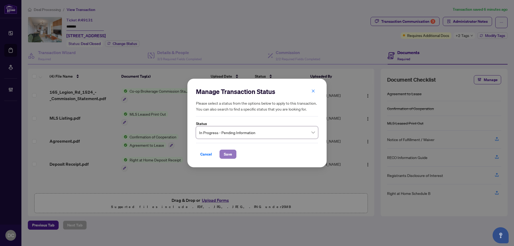
click at [228, 157] on span "Save" at bounding box center [228, 154] width 8 height 9
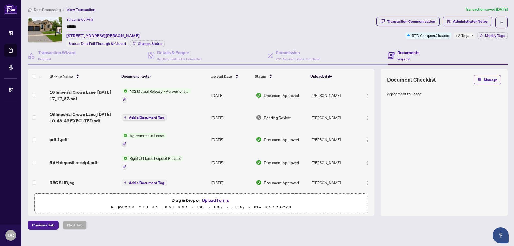
drag, startPoint x: 96, startPoint y: 25, endPoint x: 48, endPoint y: 24, distance: 48.4
click at [48, 24] on div "Ticket #: 52778 ******* 16 Imperial Crown Lane, Barrie, Ontario L4N 0T4, Canada…" at bounding box center [201, 32] width 346 height 30
click at [469, 35] on div "+2 Tags" at bounding box center [464, 35] width 22 height 6
click at [440, 44] on div "Transaction Communication Administrator Notes RTD Cheque(s) Issued +2 Tags Modi…" at bounding box center [441, 32] width 133 height 30
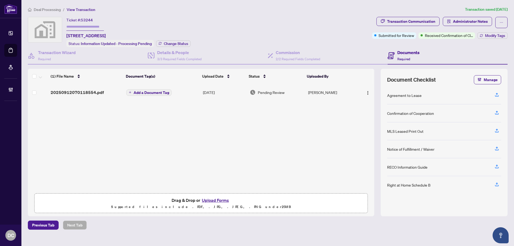
click at [190, 93] on td "Add a Document Tag" at bounding box center [162, 92] width 77 height 17
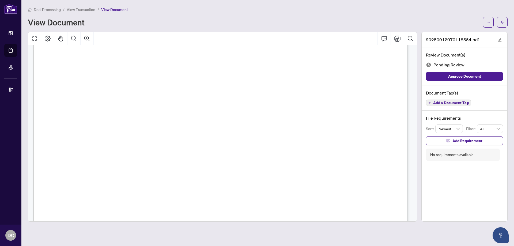
scroll to position [2222, 0]
click at [505, 23] on button "button" at bounding box center [502, 22] width 11 height 11
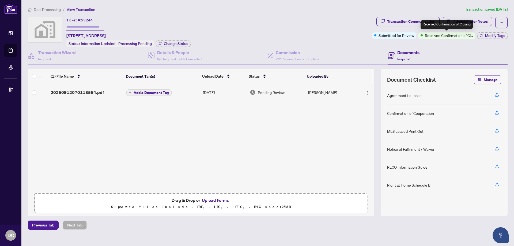
click at [429, 23] on div "Received Confirmation of Closing" at bounding box center [446, 24] width 52 height 9
click at [403, 21] on div "Transaction Communication" at bounding box center [411, 21] width 48 height 9
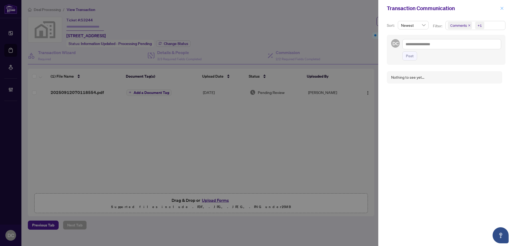
click at [501, 7] on icon "close" at bounding box center [501, 8] width 3 height 3
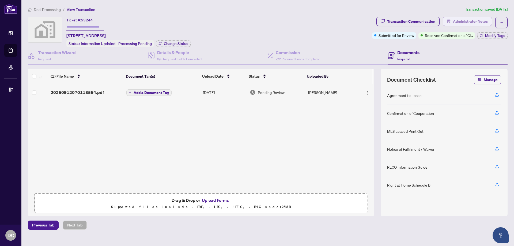
click at [471, 23] on span "Administrator Notes" at bounding box center [470, 21] width 35 height 9
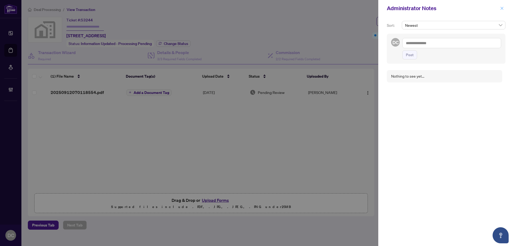
click at [501, 9] on icon "close" at bounding box center [502, 8] width 4 height 4
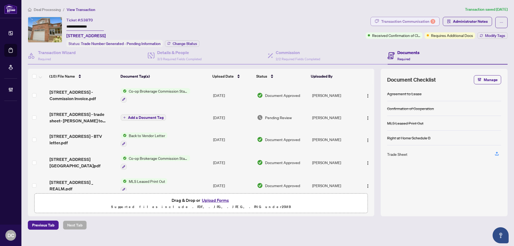
click at [439, 21] on button "Transaction Communication 3" at bounding box center [404, 21] width 69 height 9
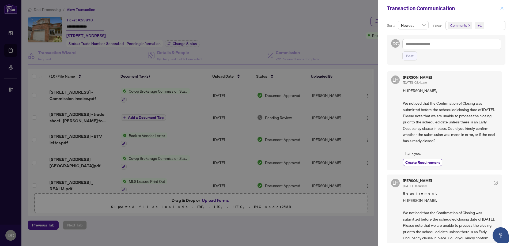
click at [501, 8] on icon "close" at bounding box center [501, 8] width 3 height 3
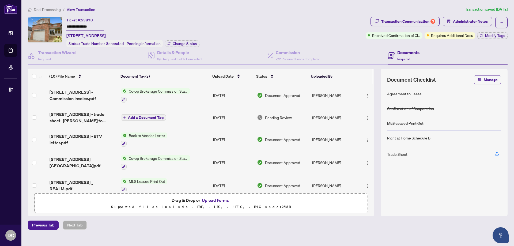
click at [54, 8] on span "Deal Processing" at bounding box center [47, 9] width 27 height 5
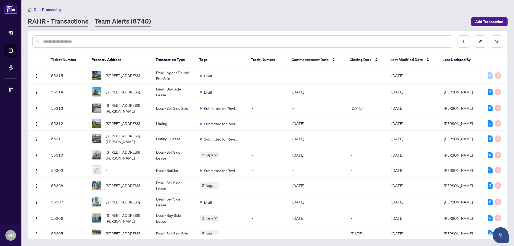
click at [104, 22] on link "Team Alerts (8740)" at bounding box center [123, 22] width 56 height 10
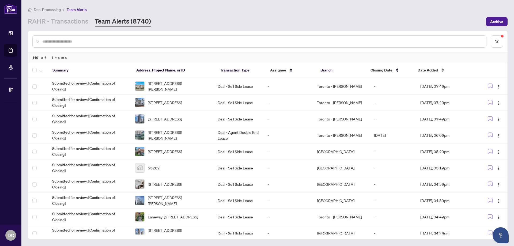
click at [434, 70] on span "Date Added" at bounding box center [427, 70] width 20 height 6
click at [433, 70] on span "Date Added" at bounding box center [427, 70] width 20 height 6
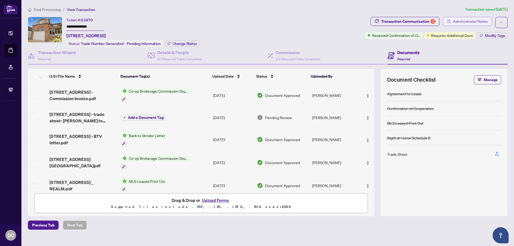
click at [458, 21] on span "Administrator Notes" at bounding box center [470, 21] width 35 height 9
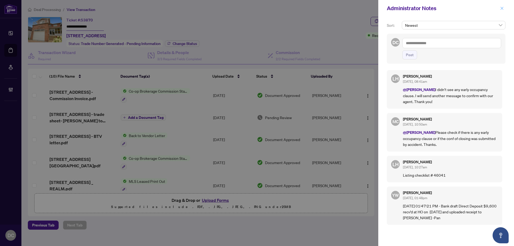
click at [501, 9] on icon "close" at bounding box center [502, 8] width 4 height 4
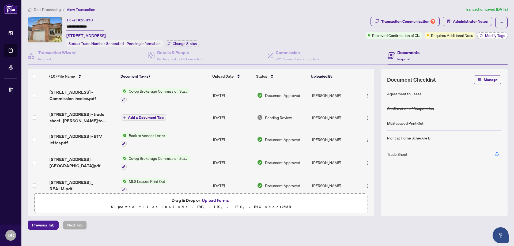
click at [483, 34] on button "Modify Tags" at bounding box center [492, 35] width 30 height 6
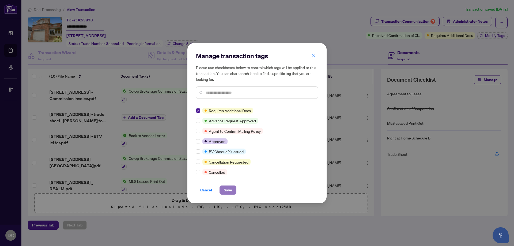
click at [229, 189] on span "Save" at bounding box center [228, 190] width 8 height 9
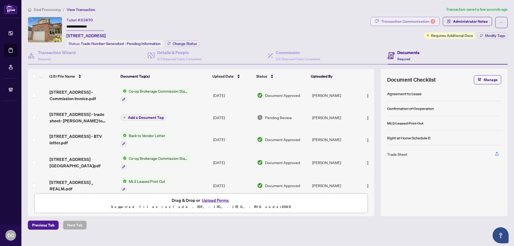
click at [393, 22] on div "Transaction Communication 3" at bounding box center [408, 21] width 54 height 9
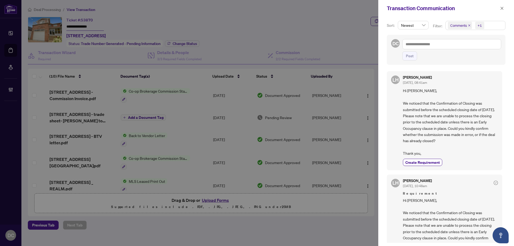
drag, startPoint x: 500, startPoint y: 7, endPoint x: 452, endPoint y: 3, distance: 47.8
click at [499, 7] on button "button" at bounding box center [501, 8] width 7 height 6
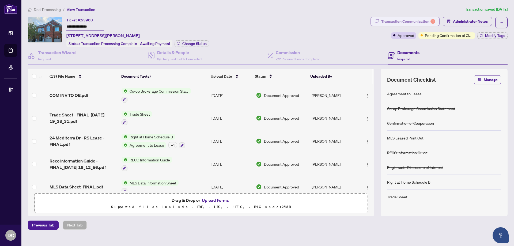
click at [378, 18] on span "button" at bounding box center [377, 21] width 4 height 9
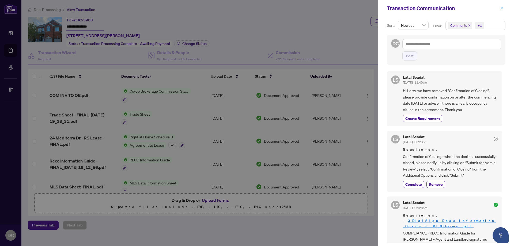
click at [503, 9] on icon "close" at bounding box center [502, 8] width 4 height 4
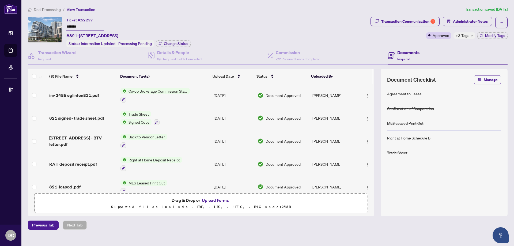
drag, startPoint x: 103, startPoint y: 24, endPoint x: 50, endPoint y: 25, distance: 53.0
click at [50, 25] on div "Ticket #: 52237 ******* #821-2485 Eglinton Ave W Ave, Mississauga, Ontario L5M …" at bounding box center [198, 32] width 340 height 30
click at [174, 43] on span "Change Status" at bounding box center [176, 44] width 24 height 4
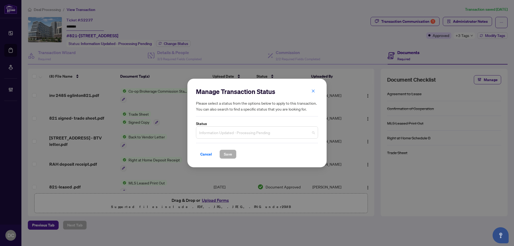
click at [280, 129] on span "Information Updated - Processing Pending" at bounding box center [257, 132] width 116 height 10
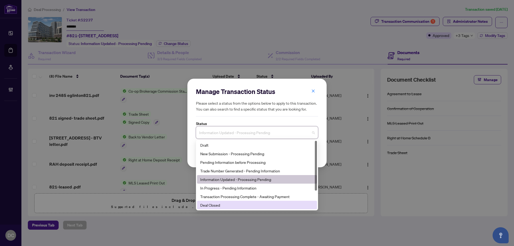
click at [214, 206] on div "Deal Closed" at bounding box center [256, 205] width 113 height 6
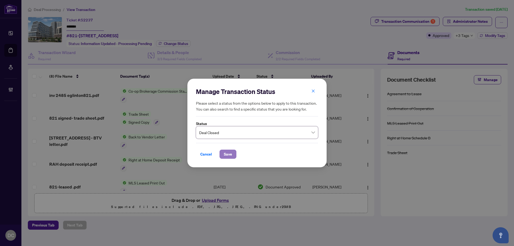
click at [227, 151] on span "Save" at bounding box center [228, 154] width 8 height 9
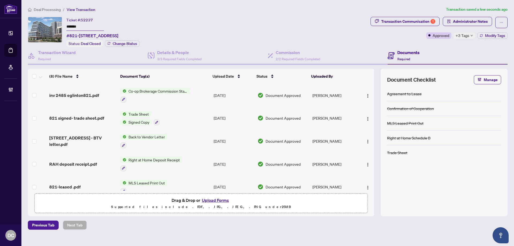
click at [457, 36] on span "+3 Tags" at bounding box center [462, 35] width 14 height 6
click at [437, 44] on div "Transaction Communication 1 Administrator Notes Approved +3 Tags Modify Tags" at bounding box center [438, 32] width 139 height 30
click at [479, 34] on icon "button" at bounding box center [480, 35] width 3 height 3
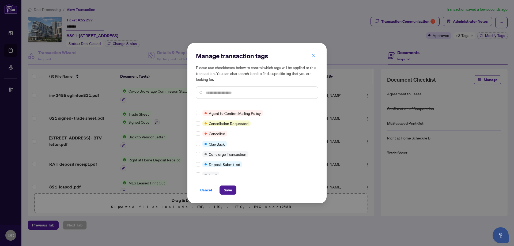
scroll to position [54, 0]
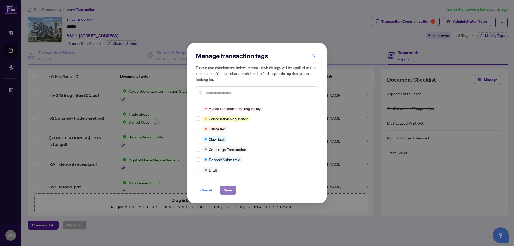
click at [221, 187] on button "Save" at bounding box center [227, 189] width 17 height 9
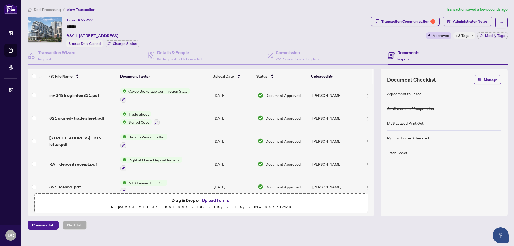
click at [417, 16] on div "Deal Processing / View Transaction Transaction saved a few seconds ago Ticket #…" at bounding box center [268, 117] width 484 height 223
click at [416, 21] on div "Transaction Communication 1" at bounding box center [408, 21] width 54 height 9
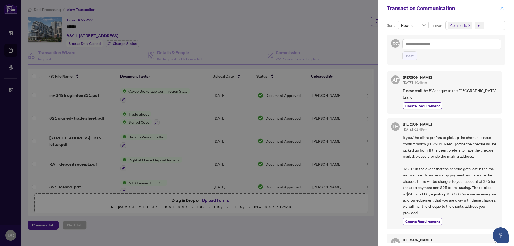
click at [502, 10] on icon "close" at bounding box center [502, 8] width 4 height 4
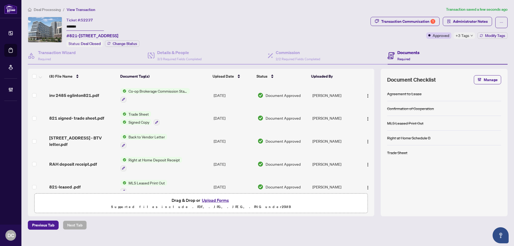
click at [201, 95] on td "Co-op Brokerage Commission Statement" at bounding box center [164, 95] width 93 height 23
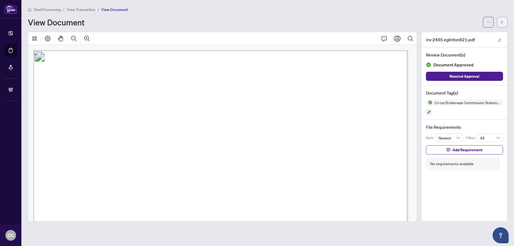
click at [501, 22] on icon "arrow-left" at bounding box center [502, 22] width 4 height 4
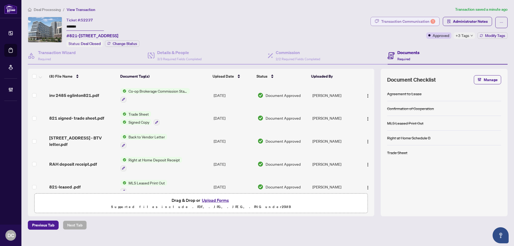
click at [416, 23] on div "Transaction Communication 1" at bounding box center [408, 21] width 54 height 9
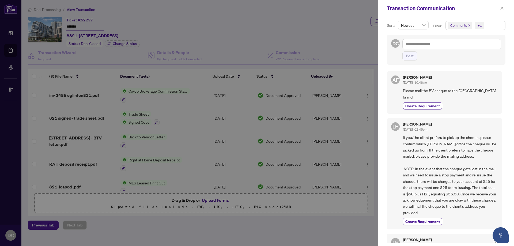
drag, startPoint x: 502, startPoint y: 11, endPoint x: 487, endPoint y: 105, distance: 95.1
click at [487, 105] on div "Transaction Communication Sort: Newest Filter: Comments +1 DC Post AF Ahmed Fai…" at bounding box center [446, 123] width 136 height 246
click at [501, 7] on icon "close" at bounding box center [501, 8] width 3 height 3
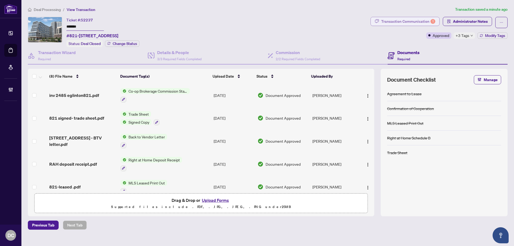
click at [427, 18] on div "Transaction Communication 1" at bounding box center [408, 21] width 54 height 9
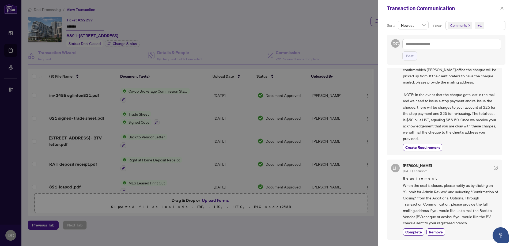
scroll to position [80, 0]
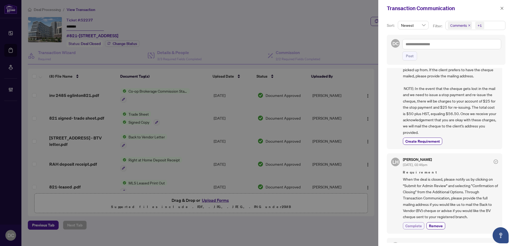
click at [412, 223] on span "Complete" at bounding box center [413, 226] width 17 height 6
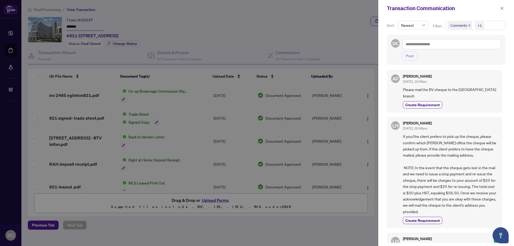
scroll to position [0, 0]
click at [502, 10] on icon "close" at bounding box center [502, 8] width 4 height 4
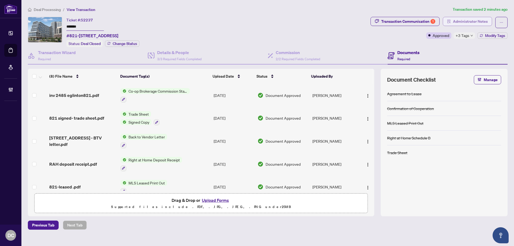
click at [469, 20] on span "Administrator Notes" at bounding box center [470, 21] width 35 height 9
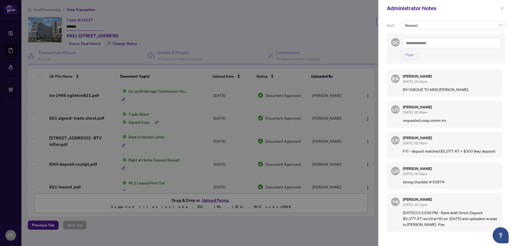
click at [500, 9] on icon "close" at bounding box center [502, 8] width 4 height 4
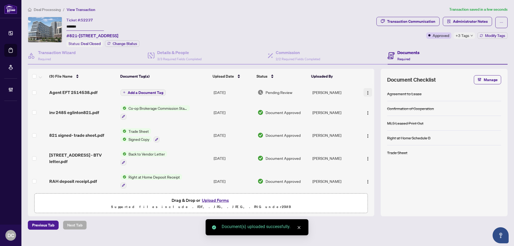
click at [368, 92] on img "button" at bounding box center [367, 93] width 4 height 4
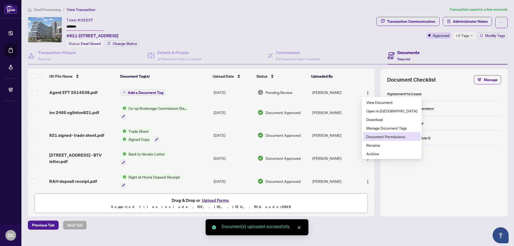
click at [380, 137] on span "Document Permissions" at bounding box center [391, 136] width 51 height 6
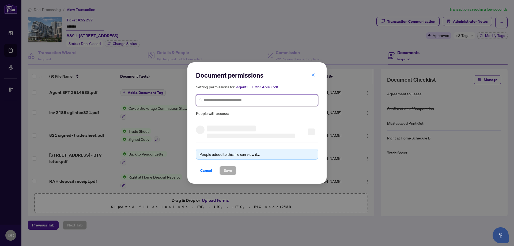
click at [259, 100] on input "search" at bounding box center [259, 100] width 111 height 6
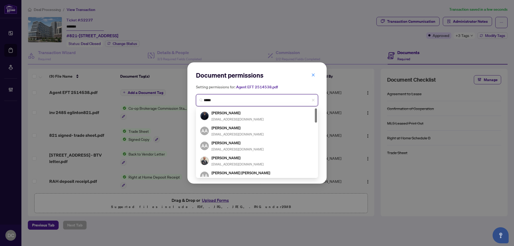
click at [240, 102] on input "*****" at bounding box center [259, 100] width 111 height 6
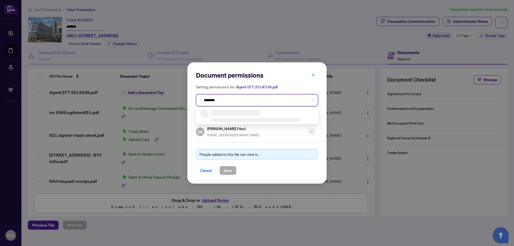
type input "*********"
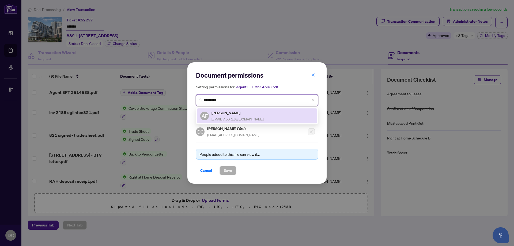
click at [233, 117] on span "faizan88@gmail.com" at bounding box center [237, 119] width 52 height 4
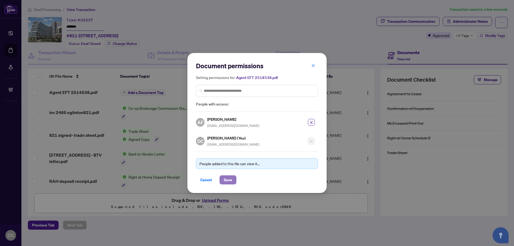
click at [232, 181] on span "Save" at bounding box center [228, 179] width 8 height 9
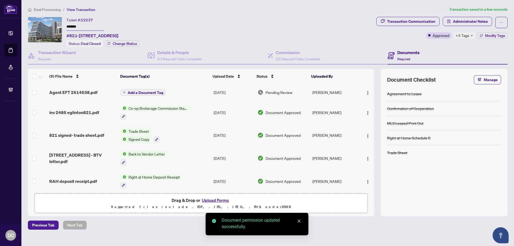
click at [462, 35] on span "+3 Tags" at bounding box center [462, 35] width 14 height 6
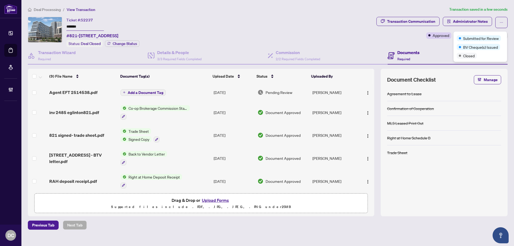
click at [438, 43] on div "Transaction Communication Administrator Notes Approved +3 Tags Modify Tags" at bounding box center [441, 32] width 133 height 30
click at [480, 37] on icon "button" at bounding box center [480, 35] width 3 height 3
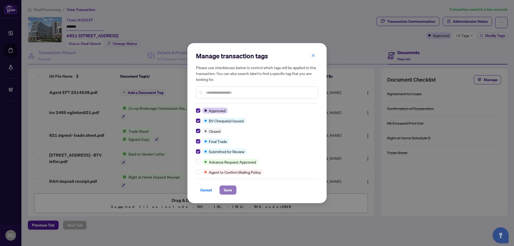
click at [230, 192] on span "Save" at bounding box center [228, 190] width 8 height 9
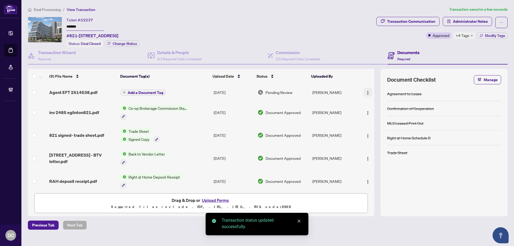
click at [368, 92] on button "button" at bounding box center [367, 92] width 9 height 9
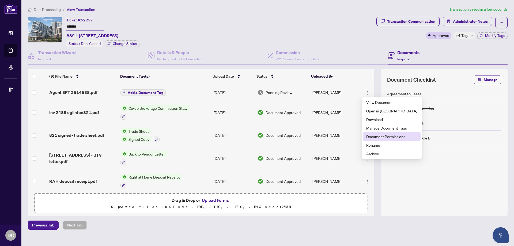
click at [378, 138] on span "Document Permissions" at bounding box center [391, 136] width 51 height 6
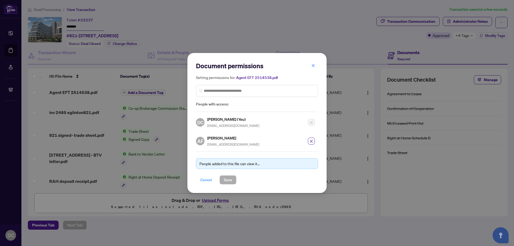
click at [206, 180] on span "Cancel" at bounding box center [206, 179] width 12 height 9
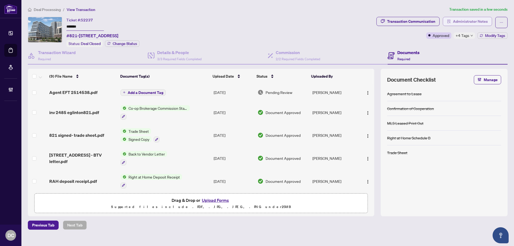
click at [478, 23] on span "Administrator Notes" at bounding box center [470, 21] width 35 height 9
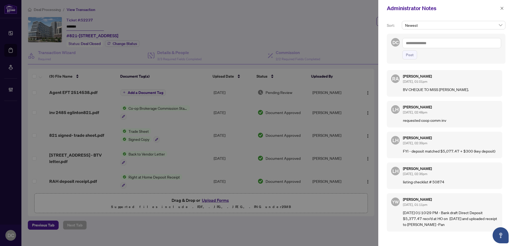
drag, startPoint x: 456, startPoint y: 142, endPoint x: 456, endPoint y: 137, distance: 4.8
click at [456, 142] on div "Lulu Hao Sep/17/2025, 02:39pm" at bounding box center [450, 141] width 95 height 10
click at [444, 45] on textarea at bounding box center [451, 43] width 99 height 10
paste textarea "**********"
type textarea "**********"
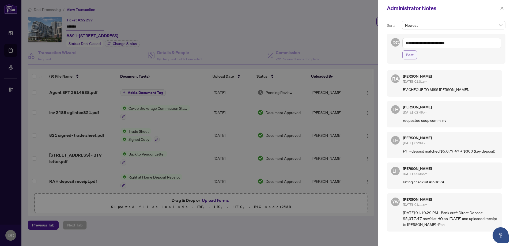
click at [410, 56] on span "Post" at bounding box center [410, 55] width 8 height 9
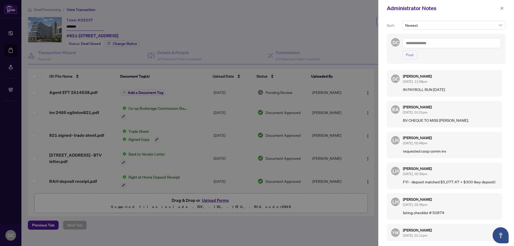
click at [179, 231] on div at bounding box center [257, 123] width 514 height 246
click at [503, 8] on icon "close" at bounding box center [502, 8] width 4 height 4
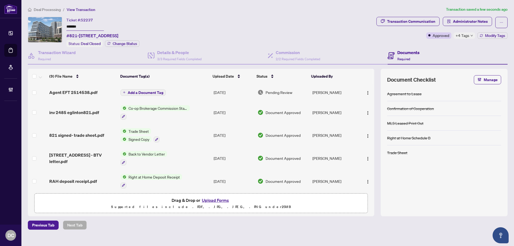
click at [38, 8] on span "Deal Processing" at bounding box center [47, 9] width 27 height 5
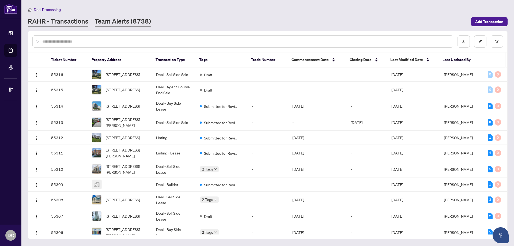
click at [147, 18] on link "Team Alerts (8738)" at bounding box center [123, 22] width 56 height 10
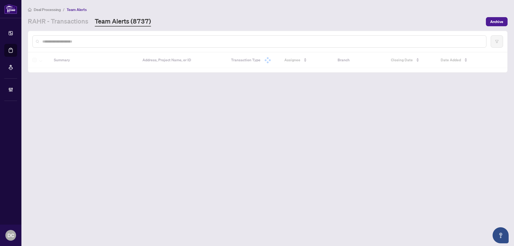
drag, startPoint x: 148, startPoint y: 29, endPoint x: 153, endPoint y: 44, distance: 15.2
click at [152, 43] on input "text" at bounding box center [261, 42] width 439 height 6
paste input "**********"
type input "**********"
drag, startPoint x: 152, startPoint y: 41, endPoint x: 36, endPoint y: 41, distance: 116.4
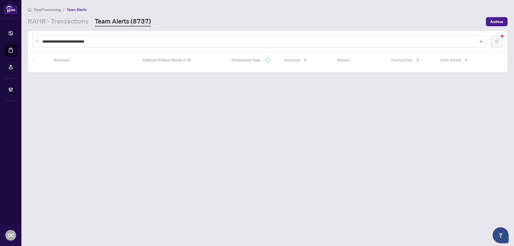
click at [36, 41] on div "**********" at bounding box center [259, 41] width 454 height 12
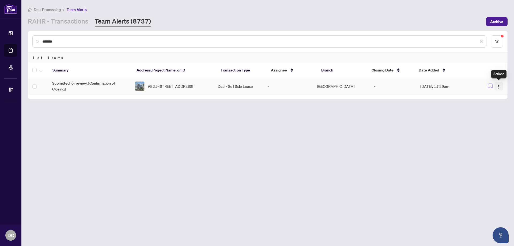
click at [499, 88] on img "button" at bounding box center [498, 87] width 4 height 4
click at [484, 113] on span "Complete Item" at bounding box center [486, 114] width 25 height 6
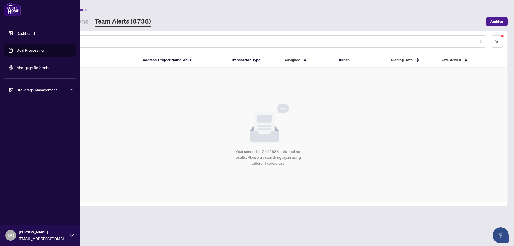
drag, startPoint x: 90, startPoint y: 43, endPoint x: 17, endPoint y: 42, distance: 73.6
click at [17, 42] on div "Dashboard Deal Processing Mortgage Referrals Brokerage Management DC Dawn Chan …" at bounding box center [257, 123] width 514 height 246
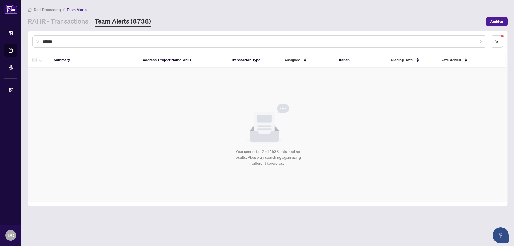
paste input "text"
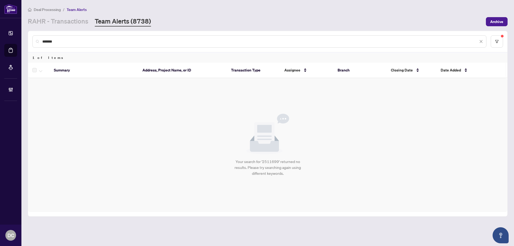
drag, startPoint x: 60, startPoint y: 40, endPoint x: 32, endPoint y: 39, distance: 28.9
click at [32, 39] on div "*******" at bounding box center [267, 41] width 479 height 21
paste input "text"
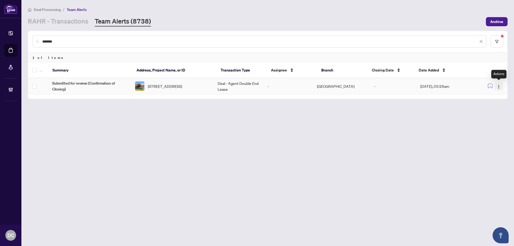
click at [496, 86] on button "button" at bounding box center [498, 86] width 9 height 9
click at [497, 112] on span "Complete Item" at bounding box center [486, 114] width 25 height 6
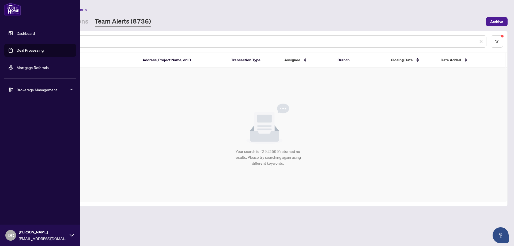
drag, startPoint x: 87, startPoint y: 41, endPoint x: 16, endPoint y: 40, distance: 70.9
click at [16, 40] on div "Dashboard Deal Processing Mortgage Referrals Brokerage Management DC Dawn Chan …" at bounding box center [257, 123] width 514 height 246
paste input "text"
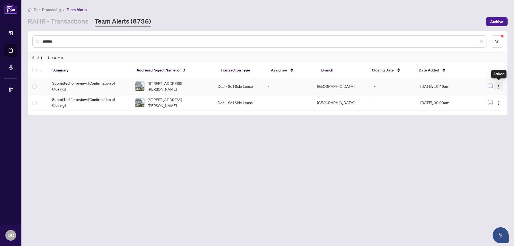
click at [500, 84] on span "button" at bounding box center [498, 86] width 4 height 6
click at [488, 117] on li "Complete Item" at bounding box center [485, 113] width 31 height 9
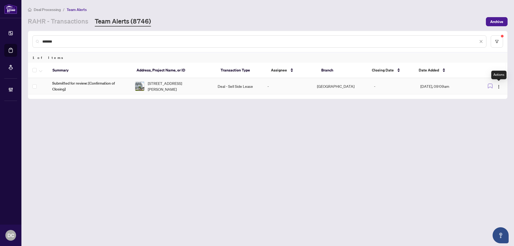
click at [499, 89] on button "button" at bounding box center [498, 86] width 9 height 9
click at [491, 113] on span "Complete Item" at bounding box center [486, 114] width 25 height 6
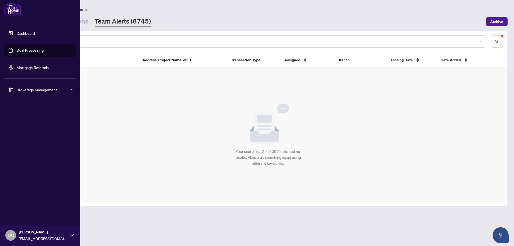
drag, startPoint x: 76, startPoint y: 42, endPoint x: 13, endPoint y: 41, distance: 62.9
click at [13, 41] on div "Dashboard Deal Processing Mortgage Referrals Brokerage Management DC Dawn Chan …" at bounding box center [257, 123] width 514 height 246
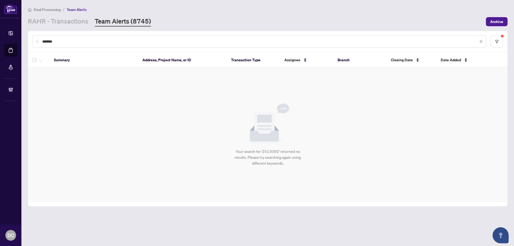
paste input "text"
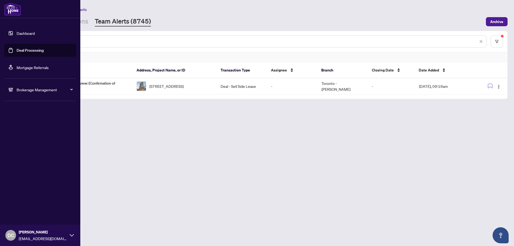
drag, startPoint x: 123, startPoint y: 41, endPoint x: 21, endPoint y: 39, distance: 102.0
click at [21, 39] on div "Dashboard Deal Processing Mortgage Referrals Brokerage Management DC Dawn Chan …" at bounding box center [257, 123] width 514 height 246
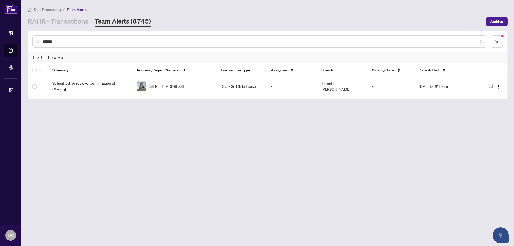
paste input "text"
drag, startPoint x: 78, startPoint y: 41, endPoint x: 43, endPoint y: 39, distance: 34.8
click at [43, 39] on input "*******" at bounding box center [260, 42] width 436 height 6
click at [64, 40] on input "*******" at bounding box center [260, 42] width 436 height 6
drag, startPoint x: 61, startPoint y: 40, endPoint x: 34, endPoint y: 40, distance: 27.0
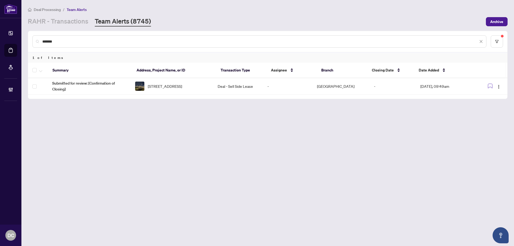
click at [34, 40] on div "*******" at bounding box center [259, 41] width 454 height 12
paste input "text"
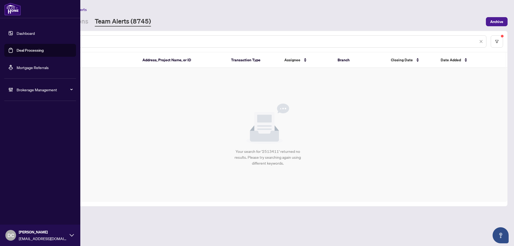
drag, startPoint x: 81, startPoint y: 43, endPoint x: 16, endPoint y: 42, distance: 65.0
click at [16, 42] on div "Dashboard Deal Processing Mortgage Referrals Brokerage Management DC Dawn Chan …" at bounding box center [257, 123] width 514 height 246
paste input "text"
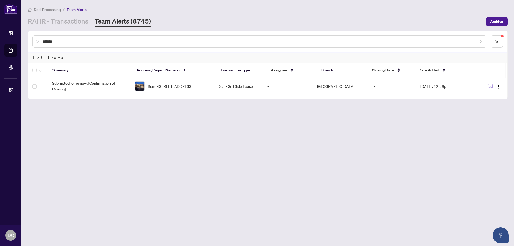
drag, startPoint x: 68, startPoint y: 39, endPoint x: 41, endPoint y: 38, distance: 27.3
click at [41, 38] on div "*******" at bounding box center [259, 41] width 454 height 12
paste input "text"
type input "*******"
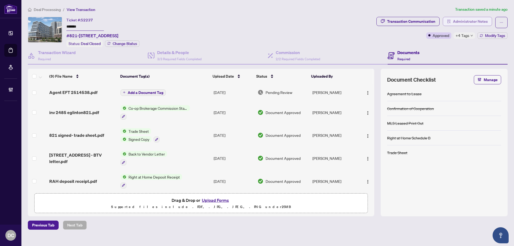
click at [471, 22] on span "Administrator Notes" at bounding box center [470, 21] width 35 height 9
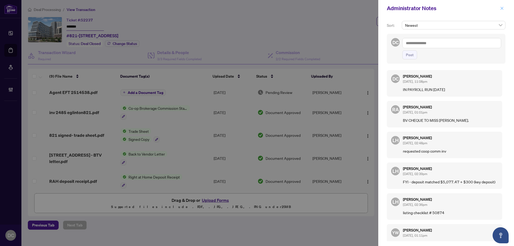
click at [503, 7] on icon "close" at bounding box center [502, 8] width 4 height 4
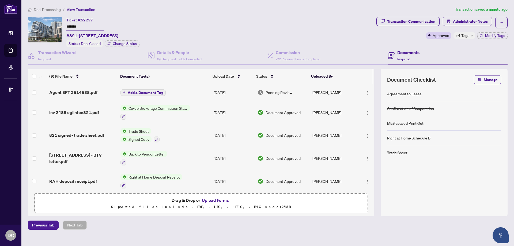
click at [466, 35] on span "+4 Tags" at bounding box center [462, 35] width 14 height 6
click at [439, 47] on div "Documents Required" at bounding box center [447, 55] width 120 height 17
click at [368, 92] on img "button" at bounding box center [367, 93] width 4 height 4
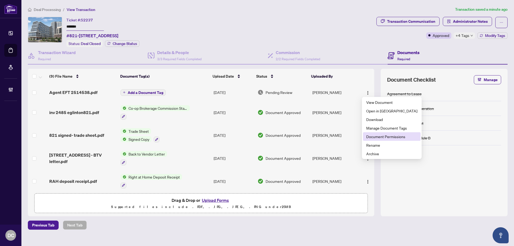
click at [378, 136] on span "Document Permissions" at bounding box center [391, 136] width 51 height 6
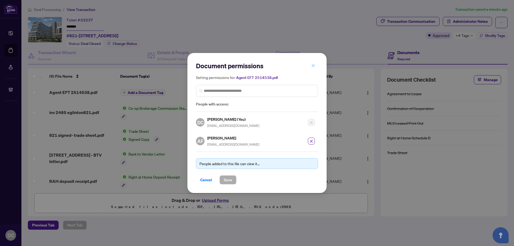
click at [315, 64] on button "button" at bounding box center [313, 65] width 11 height 9
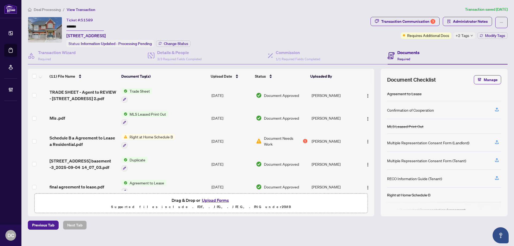
drag, startPoint x: 100, startPoint y: 24, endPoint x: 40, endPoint y: 24, distance: 60.2
click at [40, 24] on div "Ticket #: 51589 ******* [STREET_ADDRESS] Status: Information Updated - Processi…" at bounding box center [198, 32] width 340 height 30
click at [174, 45] on span "Change Status" at bounding box center [176, 44] width 24 height 4
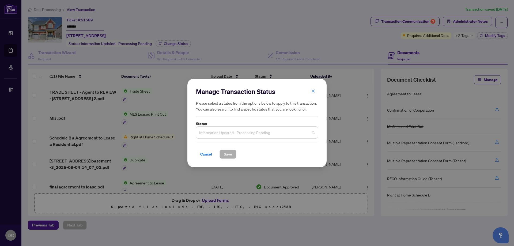
click at [249, 130] on span "Information Updated - Processing Pending" at bounding box center [257, 132] width 116 height 10
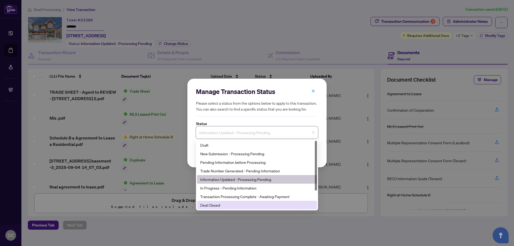
click at [228, 205] on div "Deal Closed" at bounding box center [256, 205] width 113 height 6
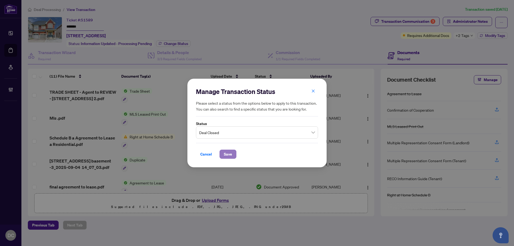
click at [231, 154] on span "Save" at bounding box center [228, 154] width 8 height 9
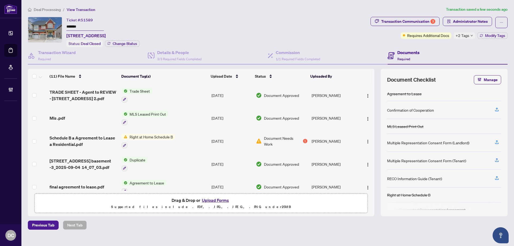
click at [457, 37] on span "+2 Tags" at bounding box center [462, 35] width 14 height 6
click at [432, 45] on div "Transaction Communication 3 Administrator Notes Requires Additional Docs +2 Tag…" at bounding box center [438, 32] width 139 height 30
click at [419, 21] on div "Transaction Communication 3" at bounding box center [408, 21] width 54 height 9
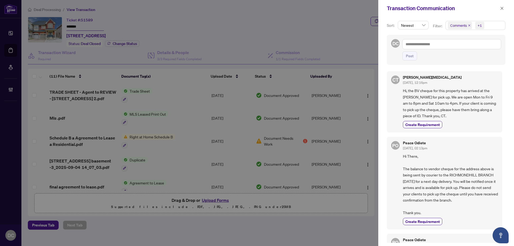
click at [491, 23] on span "Comments +1" at bounding box center [474, 25] width 59 height 9
click at [479, 47] on span "Comments" at bounding box center [477, 47] width 47 height 6
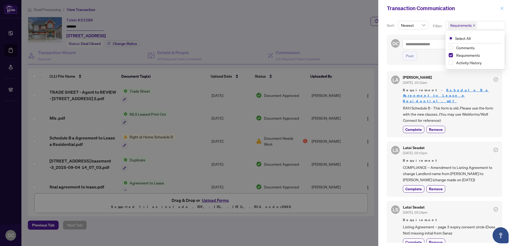
click at [502, 7] on icon "close" at bounding box center [502, 8] width 4 height 4
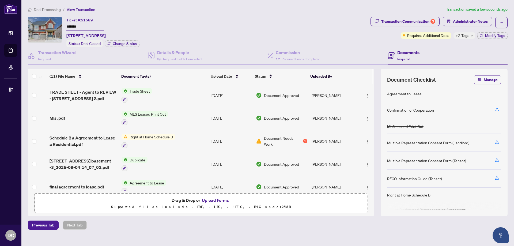
drag, startPoint x: 91, startPoint y: 25, endPoint x: 48, endPoint y: 26, distance: 43.6
click at [48, 26] on div "Ticket #: 51589 ******* [STREET_ADDRESS] Status: Deal Closed Change Status" at bounding box center [198, 32] width 340 height 30
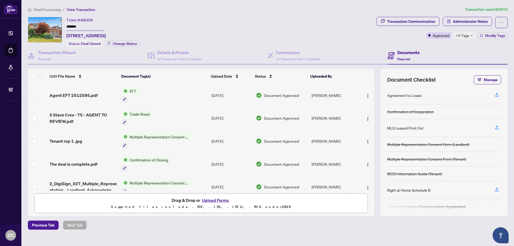
drag, startPoint x: 85, startPoint y: 23, endPoint x: 58, endPoint y: 23, distance: 26.8
click at [58, 23] on div "Ticket #: 48356 ******* [STREET_ADDRESS] Status: Deal Closed Change Status" at bounding box center [201, 32] width 346 height 30
click at [467, 34] on span "+3 Tags" at bounding box center [462, 35] width 14 height 6
click at [427, 41] on div "Transaction Communication Administrator Notes Approved +3 Tags Modify Tags" at bounding box center [441, 32] width 133 height 30
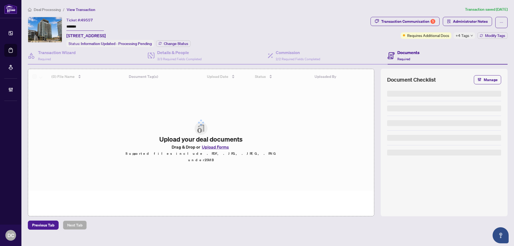
drag, startPoint x: 92, startPoint y: 25, endPoint x: 58, endPoint y: 24, distance: 34.5
click at [58, 24] on div "Ticket #: 49557 ******* [STREET_ADDRESS] Status: Information Updated - Processi…" at bounding box center [198, 32] width 340 height 30
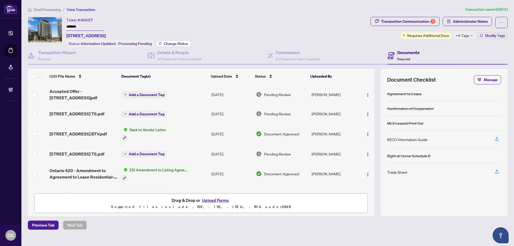
click at [176, 42] on span "Change Status" at bounding box center [176, 44] width 24 height 4
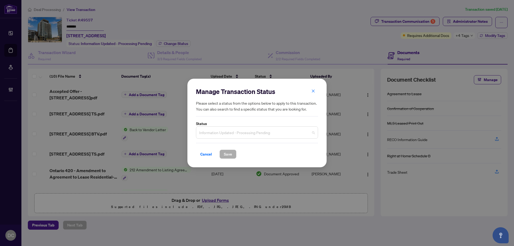
click at [309, 130] on span "Information Updated - Processing Pending" at bounding box center [257, 132] width 116 height 10
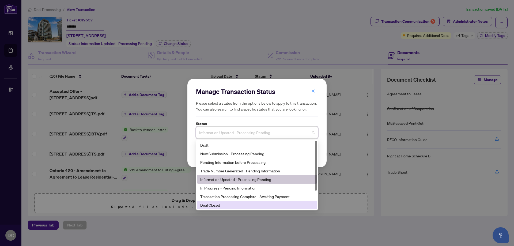
click at [207, 206] on div "Deal Closed" at bounding box center [256, 205] width 113 height 6
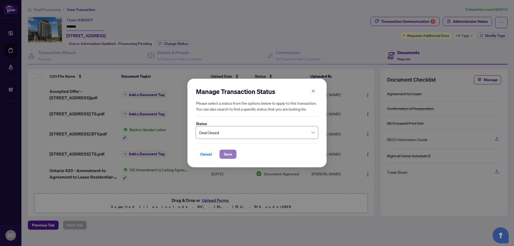
click at [229, 154] on span "Save" at bounding box center [228, 154] width 8 height 9
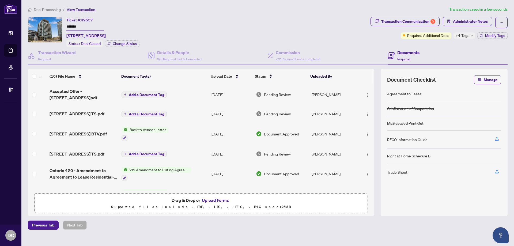
click at [470, 35] on icon "down" at bounding box center [471, 35] width 3 height 3
click at [432, 45] on div "Transaction Communication 5 Administrator Notes Requires Additional Docs +4 Tag…" at bounding box center [438, 32] width 139 height 30
click at [485, 34] on span "Modify Tags" at bounding box center [495, 36] width 20 height 4
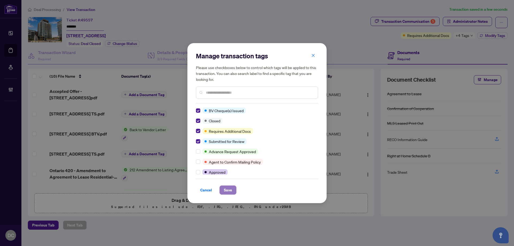
click at [229, 193] on span "Save" at bounding box center [228, 190] width 8 height 9
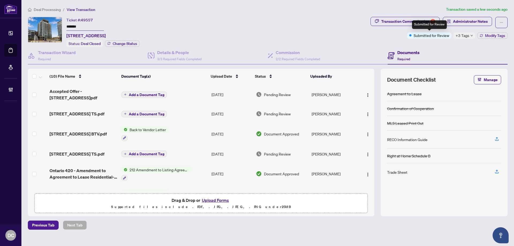
drag, startPoint x: 417, startPoint y: 31, endPoint x: 316, endPoint y: 17, distance: 102.0
click at [417, 24] on div "Submitted for Review" at bounding box center [429, 24] width 35 height 9
click at [388, 24] on div "Transaction Communication 5" at bounding box center [408, 21] width 54 height 9
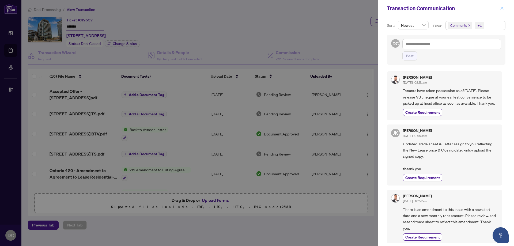
click at [502, 9] on icon "close" at bounding box center [502, 8] width 4 height 4
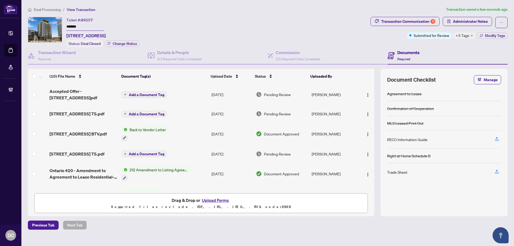
click at [197, 95] on td "Add a Document Tag" at bounding box center [164, 94] width 90 height 21
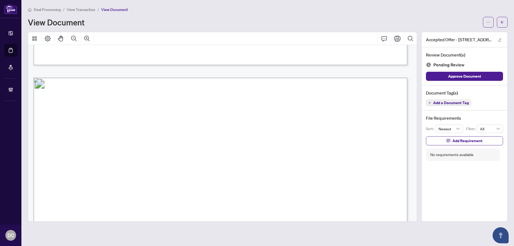
scroll to position [4313, 0]
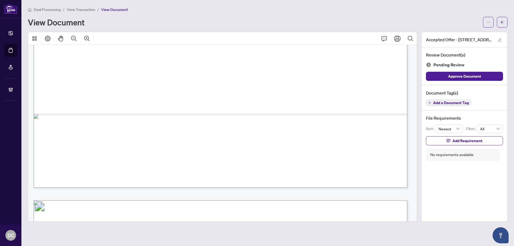
drag, startPoint x: 509, startPoint y: 21, endPoint x: 503, endPoint y: 22, distance: 6.0
click at [508, 22] on main "Deal Processing / View Transaction / View Document View Document Accepted Offer…" at bounding box center [267, 123] width 492 height 246
click at [503, 22] on icon "arrow-left" at bounding box center [502, 22] width 4 height 4
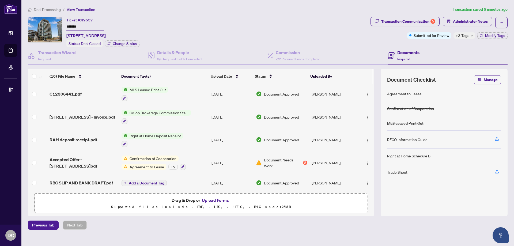
scroll to position [105, 0]
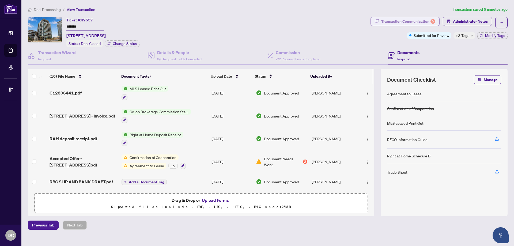
click at [410, 21] on div "Transaction Communication 5" at bounding box center [408, 21] width 54 height 9
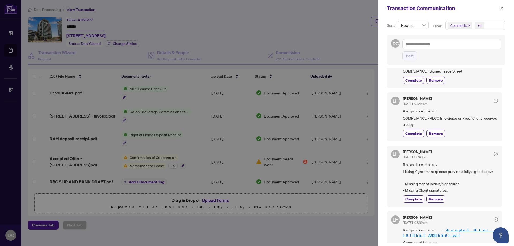
scroll to position [428, 0]
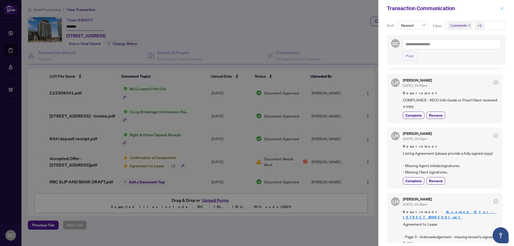
click at [499, 7] on button "button" at bounding box center [501, 8] width 7 height 6
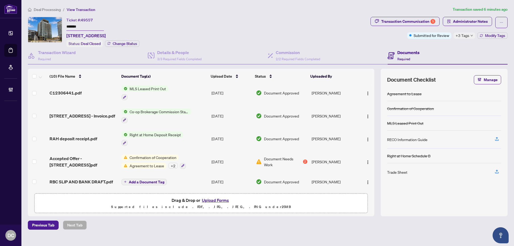
drag, startPoint x: 91, startPoint y: 25, endPoint x: 58, endPoint y: 40, distance: 36.4
click at [51, 25] on div "Ticket #: 49557 ******* [STREET_ADDRESS] Status: Deal Closed Change Status" at bounding box center [198, 32] width 340 height 30
click at [193, 116] on td "Co-op Brokerage Commission Statement" at bounding box center [164, 115] width 90 height 23
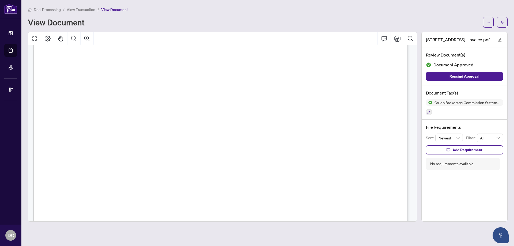
scroll to position [134, 0]
click at [505, 25] on button "button" at bounding box center [502, 22] width 11 height 11
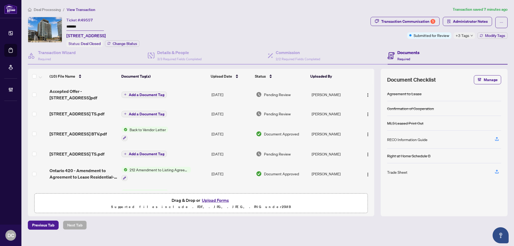
click at [193, 95] on td "Add a Document Tag" at bounding box center [164, 94] width 90 height 21
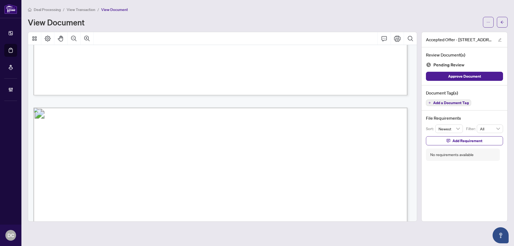
scroll to position [2087, 0]
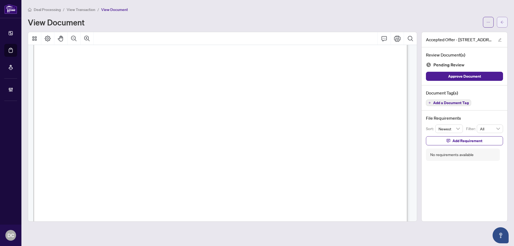
click at [501, 22] on icon "arrow-left" at bounding box center [501, 22] width 3 height 3
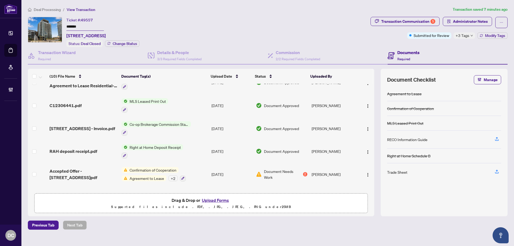
scroll to position [105, 0]
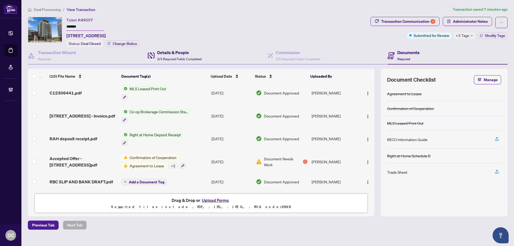
click at [155, 54] on div "Details & People 3/3 Required Fields Completed" at bounding box center [175, 55] width 54 height 13
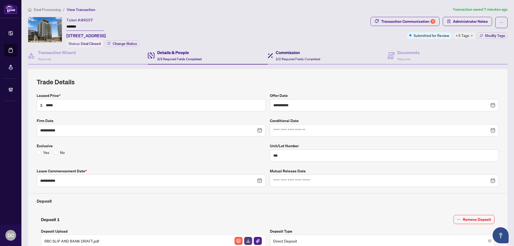
click at [285, 60] on div "Commission 2/2 Required Fields Completed" at bounding box center [298, 55] width 44 height 13
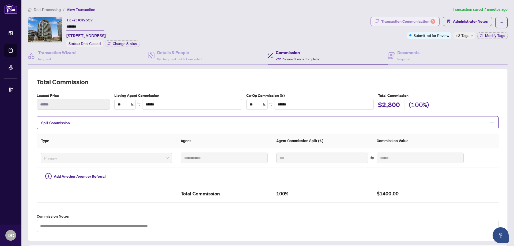
click at [422, 19] on div "Transaction Communication 5" at bounding box center [408, 21] width 54 height 9
type textarea "**********"
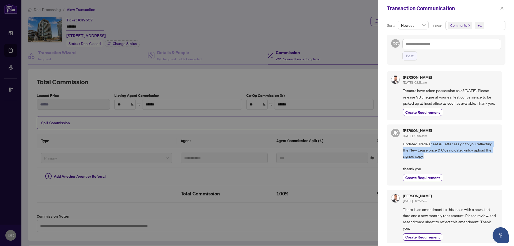
drag, startPoint x: 430, startPoint y: 150, endPoint x: 461, endPoint y: 163, distance: 34.4
click at [461, 163] on span "Updated Trade sheet & Letter assign to you reflecting the New Lease price & Clo…" at bounding box center [450, 156] width 95 height 31
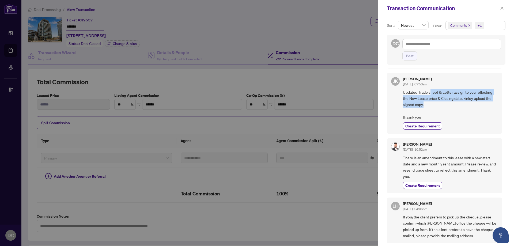
scroll to position [54, 0]
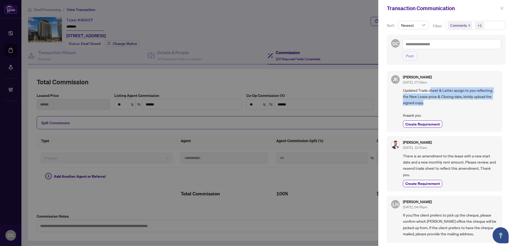
click at [502, 8] on icon "close" at bounding box center [502, 8] width 4 height 4
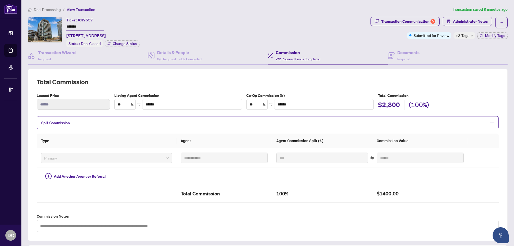
click at [293, 52] on h4 "Commission" at bounding box center [298, 52] width 44 height 6
click at [388, 51] on span at bounding box center [390, 55] width 7 height 13
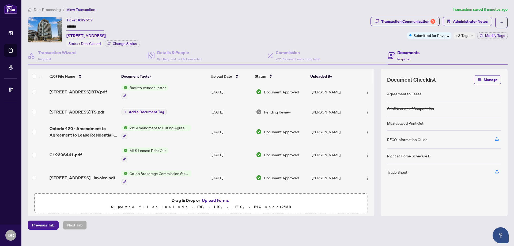
scroll to position [54, 0]
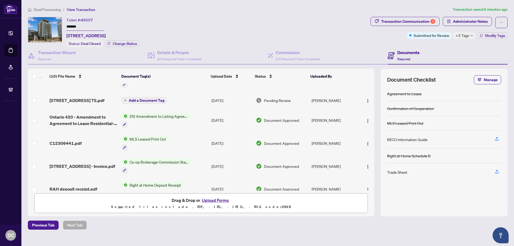
click at [191, 143] on td "MLS Leased Print Out" at bounding box center [164, 143] width 90 height 23
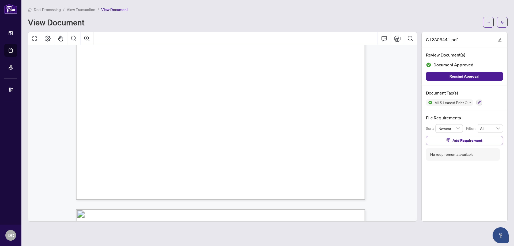
scroll to position [615, 0]
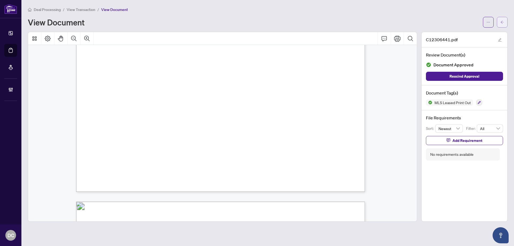
click at [499, 24] on button "button" at bounding box center [502, 22] width 11 height 11
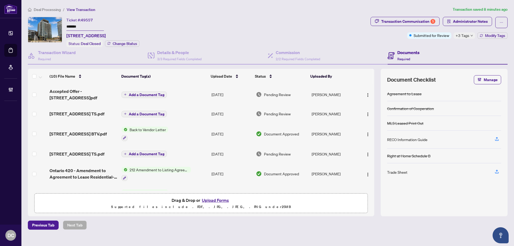
click at [198, 96] on td "Add a Document Tag" at bounding box center [164, 94] width 90 height 21
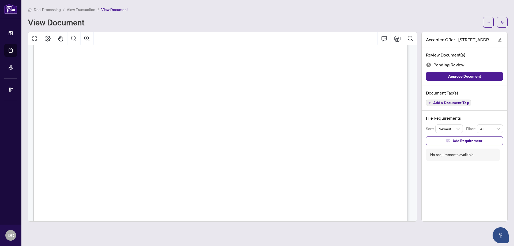
scroll to position [2006, 0]
click at [502, 16] on div "Deal Processing / View Transaction / View Document View Document" at bounding box center [267, 16] width 479 height 21
click at [502, 18] on span "button" at bounding box center [502, 22] width 4 height 9
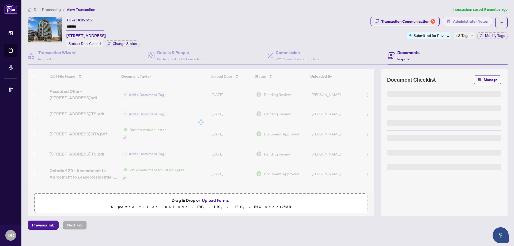
click at [466, 18] on span "Administrator Notes" at bounding box center [470, 21] width 35 height 9
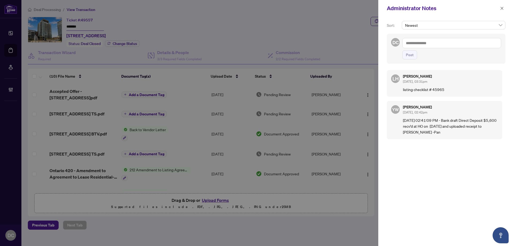
click at [438, 41] on textarea at bounding box center [451, 43] width 99 height 10
click at [432, 45] on span "[PERSON_NAME]" at bounding box center [434, 46] width 36 height 5
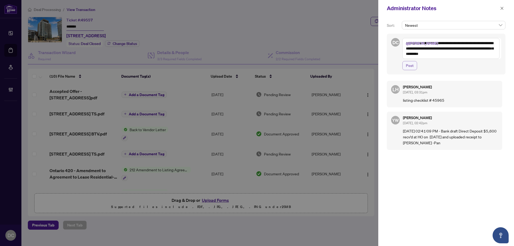
type textarea "**********"
drag, startPoint x: 414, startPoint y: 67, endPoint x: 275, endPoint y: 67, distance: 138.8
click at [414, 67] on button "Post" at bounding box center [409, 65] width 15 height 9
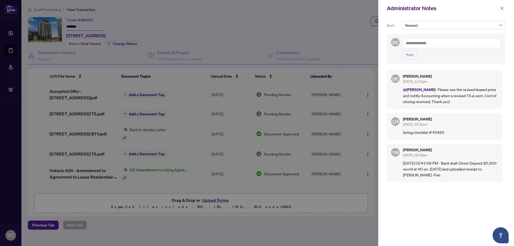
drag, startPoint x: 500, startPoint y: 8, endPoint x: 479, endPoint y: 7, distance: 21.7
click at [500, 8] on icon "close" at bounding box center [502, 8] width 4 height 4
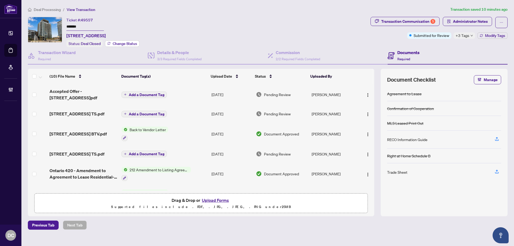
click at [124, 44] on span "Change Status" at bounding box center [125, 44] width 24 height 4
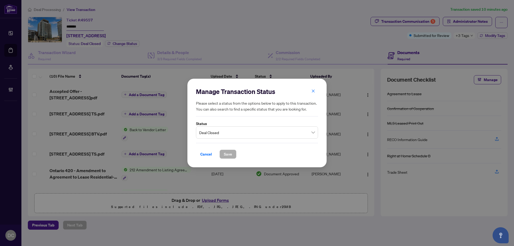
click at [243, 133] on span "Deal Closed" at bounding box center [257, 132] width 116 height 10
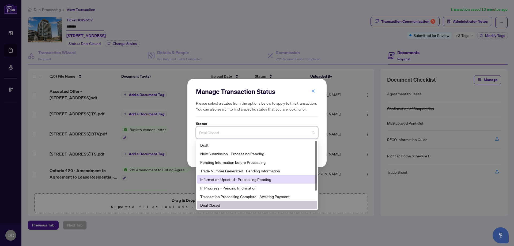
drag, startPoint x: 240, startPoint y: 188, endPoint x: 241, endPoint y: 180, distance: 8.4
click at [241, 180] on div "Draft New Submission - Processing Pending Pending Information before Processing…" at bounding box center [257, 184] width 120 height 86
click at [238, 178] on div "Information Updated - Processing Pending" at bounding box center [256, 179] width 113 height 6
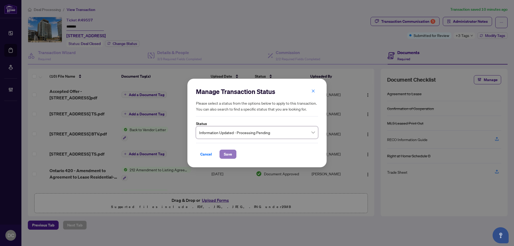
click at [232, 151] on span "Save" at bounding box center [228, 154] width 8 height 9
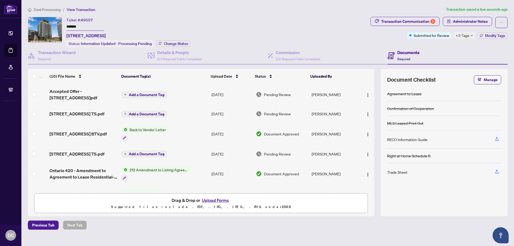
click at [469, 36] on div "+3 Tags" at bounding box center [464, 35] width 22 height 6
click at [438, 46] on div "Transaction Communication 5 Administrator Notes Submitted for Review +3 Tags Mo…" at bounding box center [438, 32] width 139 height 30
click at [486, 35] on span "Modify Tags" at bounding box center [495, 36] width 20 height 4
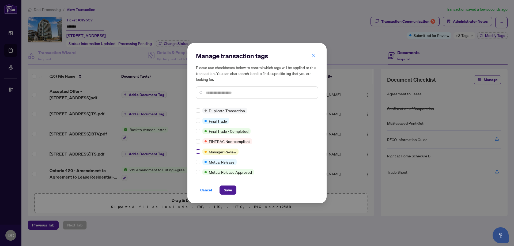
scroll to position [134, 0]
click at [221, 91] on input "text" at bounding box center [260, 93] width 108 height 6
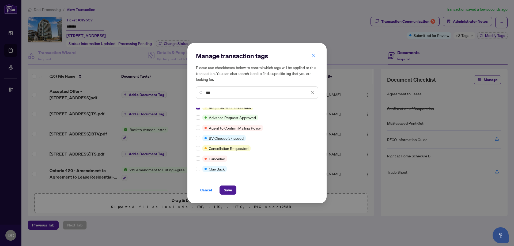
scroll to position [0, 0]
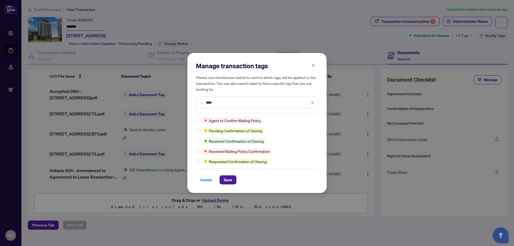
type input "****"
click at [228, 183] on span "Save" at bounding box center [228, 179] width 8 height 9
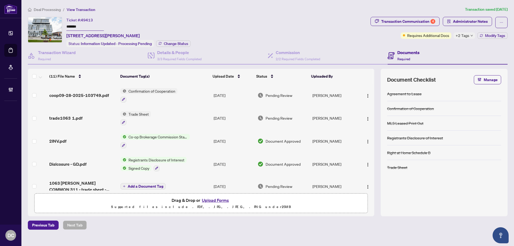
drag, startPoint x: 96, startPoint y: 25, endPoint x: 36, endPoint y: 26, distance: 59.4
click at [36, 26] on div "Ticket #: 49413 ******* 311-[STREET_ADDRESS][PERSON_NAME] Status: Information U…" at bounding box center [198, 32] width 340 height 30
click at [171, 44] on span "Change Status" at bounding box center [176, 44] width 24 height 4
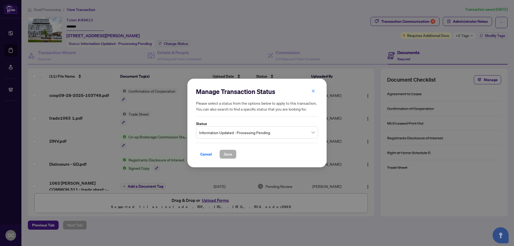
drag, startPoint x: 295, startPoint y: 135, endPoint x: 285, endPoint y: 136, distance: 10.8
click at [295, 135] on span "Information Updated - Processing Pending" at bounding box center [257, 132] width 116 height 10
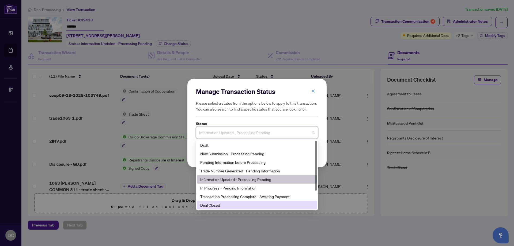
click at [228, 204] on div "Deal Closed" at bounding box center [256, 205] width 113 height 6
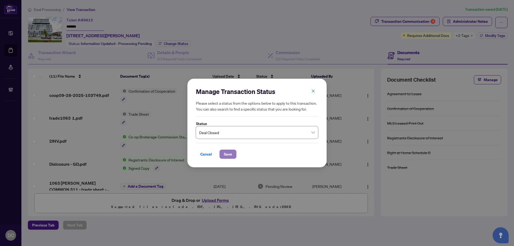
drag, startPoint x: 233, startPoint y: 154, endPoint x: 231, endPoint y: 142, distance: 11.7
click at [233, 154] on button "Save" at bounding box center [227, 154] width 17 height 9
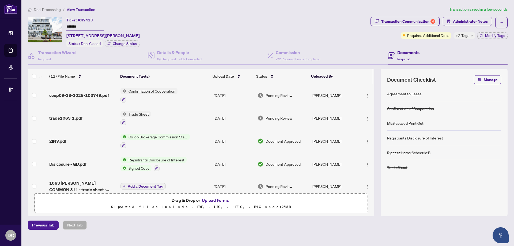
click at [465, 34] on span "+2 Tags" at bounding box center [462, 35] width 14 height 6
click at [443, 44] on div "Transaction Communication 4 Administrator Notes Requires Additional Docs +2 Tag…" at bounding box center [438, 32] width 139 height 30
click at [486, 37] on span "Modify Tags" at bounding box center [495, 36] width 20 height 4
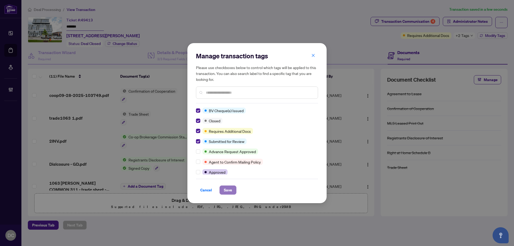
click at [230, 188] on span "Save" at bounding box center [228, 190] width 8 height 9
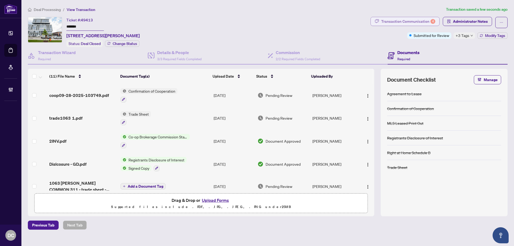
click at [427, 19] on div "Transaction Communication 4" at bounding box center [408, 21] width 54 height 9
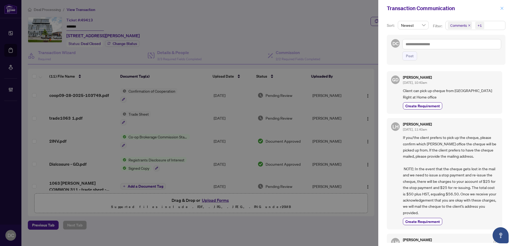
click at [503, 10] on icon "close" at bounding box center [501, 8] width 3 height 3
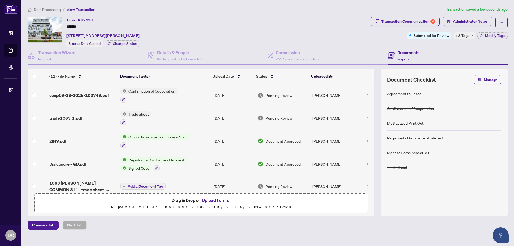
click at [199, 143] on td "Co-op Brokerage Commission Statement" at bounding box center [164, 140] width 93 height 23
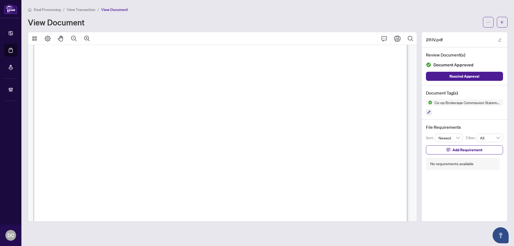
scroll to position [187, 0]
click at [499, 20] on button "button" at bounding box center [502, 22] width 11 height 11
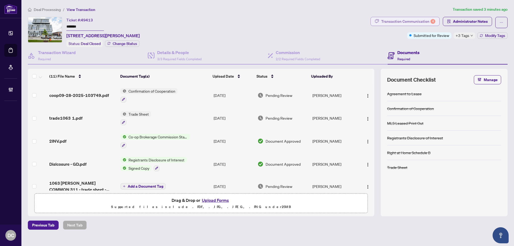
click at [391, 18] on div "Transaction Communication 4" at bounding box center [408, 21] width 54 height 9
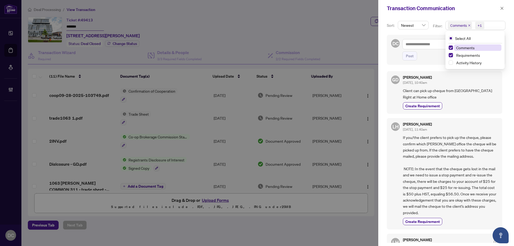
click at [497, 23] on span "Comments +1" at bounding box center [474, 25] width 59 height 9
click at [470, 55] on span "Requirements" at bounding box center [468, 55] width 24 height 5
click at [474, 47] on span "Comments" at bounding box center [477, 47] width 47 height 6
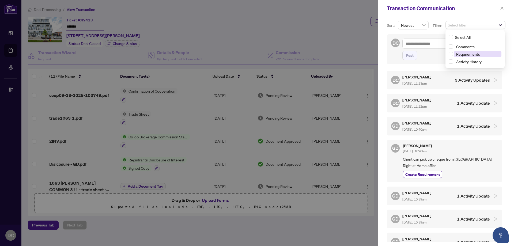
click at [467, 53] on span "Requirements" at bounding box center [468, 54] width 24 height 5
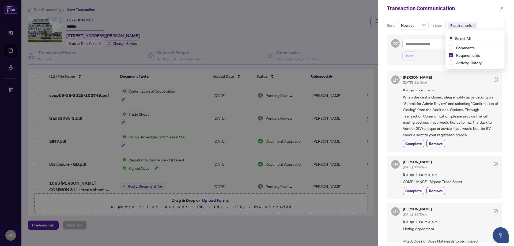
scroll to position [27, 0]
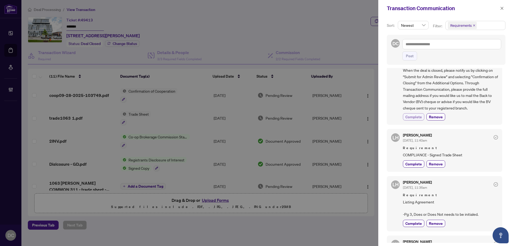
click at [417, 117] on span "Complete" at bounding box center [413, 117] width 17 height 6
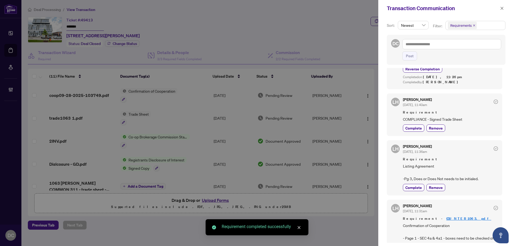
scroll to position [87, 0]
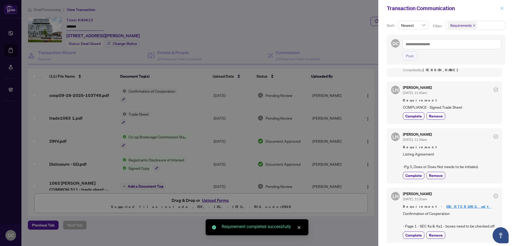
click at [500, 9] on icon "close" at bounding box center [502, 8] width 4 height 4
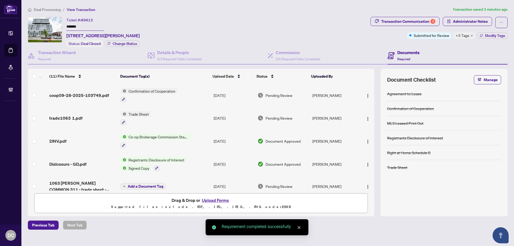
click at [192, 111] on td "Trade Sheet" at bounding box center [164, 118] width 93 height 23
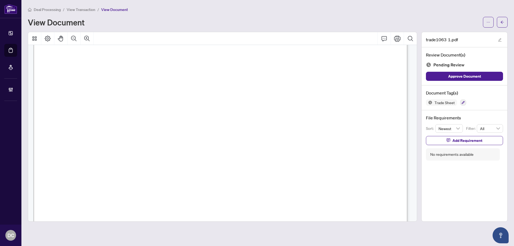
scroll to position [214, 0]
click at [507, 20] on button "button" at bounding box center [502, 22] width 11 height 11
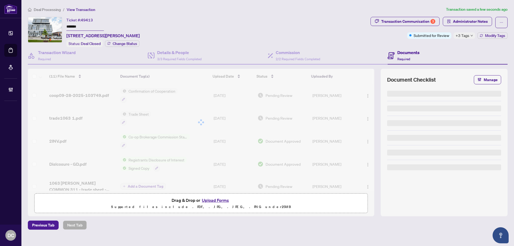
click at [462, 37] on span "+3 Tags" at bounding box center [462, 35] width 14 height 6
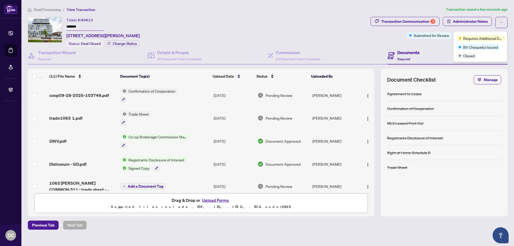
click at [450, 45] on div "Transaction Communication 3 Administrator Notes Submitted for Review +3 Tags Mo…" at bounding box center [438, 32] width 139 height 30
click at [486, 35] on span "Modify Tags" at bounding box center [495, 36] width 20 height 4
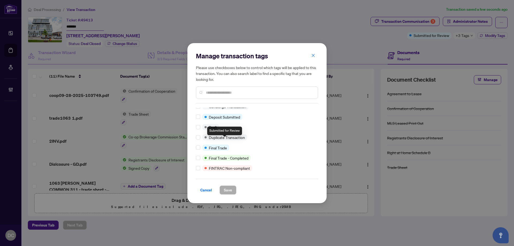
scroll to position [107, 0]
click at [198, 145] on label at bounding box center [198, 147] width 4 height 6
drag, startPoint x: 198, startPoint y: 144, endPoint x: 224, endPoint y: 155, distance: 28.0
click at [231, 158] on div "Manage transaction tags Please use checkboxes below to control which tags will …" at bounding box center [257, 123] width 122 height 143
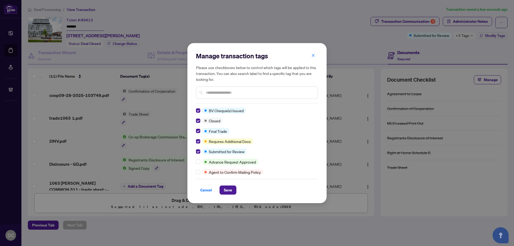
drag, startPoint x: 228, startPoint y: 193, endPoint x: 25, endPoint y: 167, distance: 204.7
click at [228, 192] on span "Save" at bounding box center [228, 190] width 8 height 9
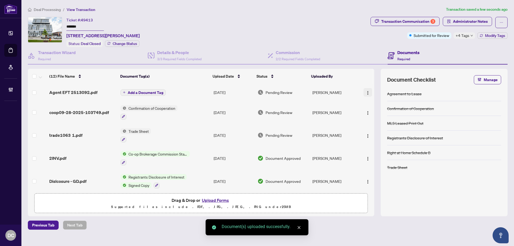
click at [365, 93] on img "button" at bounding box center [367, 93] width 4 height 4
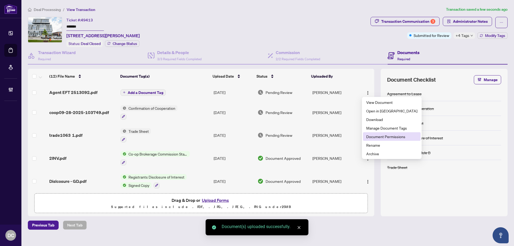
click at [377, 135] on span "Document Permissions" at bounding box center [391, 136] width 51 height 6
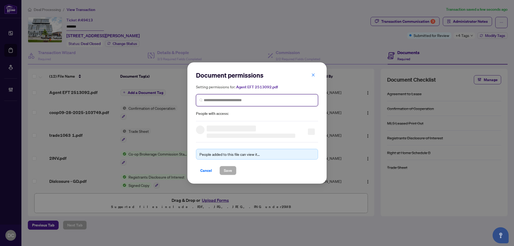
click at [212, 99] on input "search" at bounding box center [259, 100] width 111 height 6
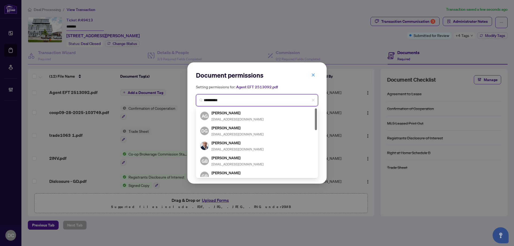
type input "**********"
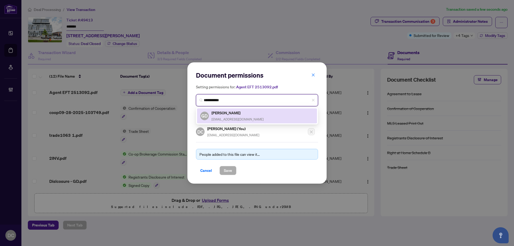
click at [224, 119] on span "gdzelajlija@gmail.com" at bounding box center [237, 119] width 52 height 4
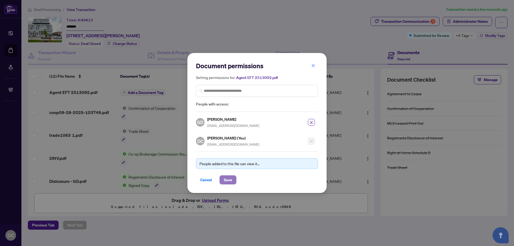
click at [234, 182] on button "Save" at bounding box center [227, 179] width 17 height 9
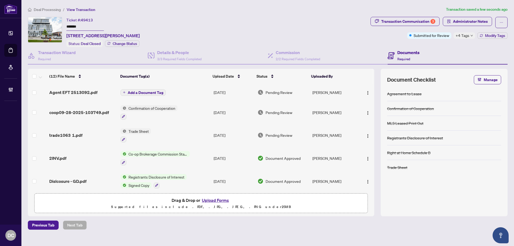
click at [206, 240] on main "Deal Processing / View Transaction Transaction saved a few seconds ago Ticket #…" at bounding box center [267, 123] width 492 height 246
click at [366, 93] on img "button" at bounding box center [367, 93] width 4 height 4
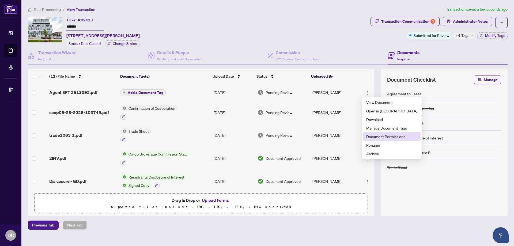
click at [373, 140] on li "Document Permissions" at bounding box center [392, 136] width 58 height 9
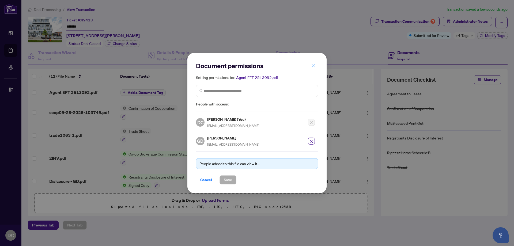
click at [313, 65] on icon "close" at bounding box center [313, 66] width 4 height 4
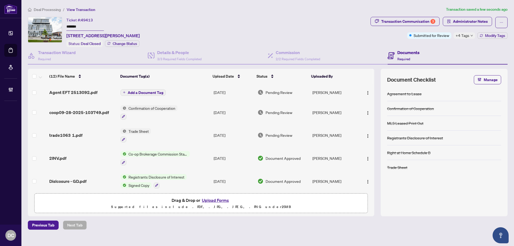
click at [464, 33] on span "+4 Tags" at bounding box center [462, 35] width 14 height 6
click at [437, 48] on div "Documents Required" at bounding box center [447, 55] width 120 height 17
click at [462, 21] on span "Administrator Notes" at bounding box center [470, 21] width 35 height 9
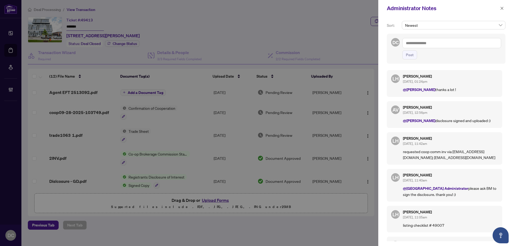
click at [401, 159] on div "LH Lulu Hao Sep/02/2025, 11:42am requested coop comm inv via deals@rmxemail.net…" at bounding box center [444, 148] width 115 height 32
click at [435, 40] on textarea at bounding box center [451, 43] width 99 height 10
paste textarea "**********"
type textarea "**********"
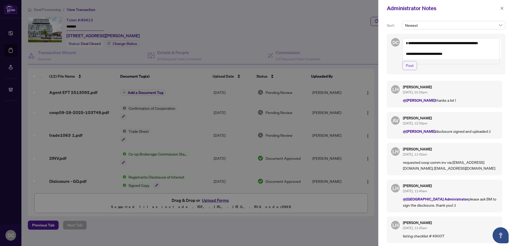
click at [411, 69] on span "Post" at bounding box center [410, 65] width 8 height 9
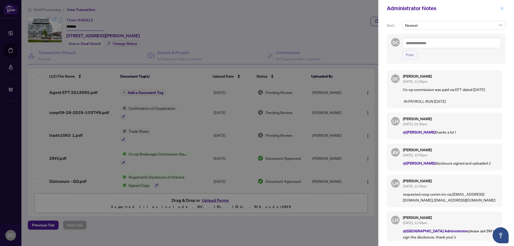
click at [502, 10] on icon "close" at bounding box center [502, 8] width 4 height 4
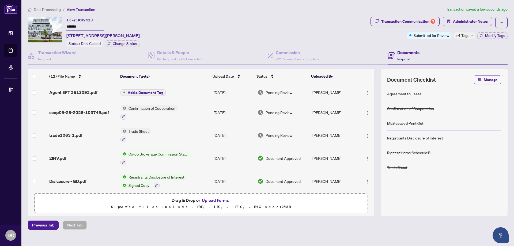
click at [465, 36] on span "+4 Tags" at bounding box center [462, 35] width 14 height 6
drag, startPoint x: 88, startPoint y: 25, endPoint x: 50, endPoint y: 25, distance: 38.5
click at [50, 25] on div "Ticket #: 49413 ******* 311-1063 Douglas McCurdy Common, Mississauga, Ontario L…" at bounding box center [198, 32] width 340 height 30
click at [365, 93] on img "button" at bounding box center [367, 93] width 4 height 4
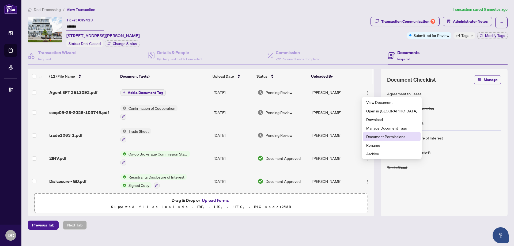
click at [371, 136] on span "Document Permissions" at bounding box center [391, 136] width 51 height 6
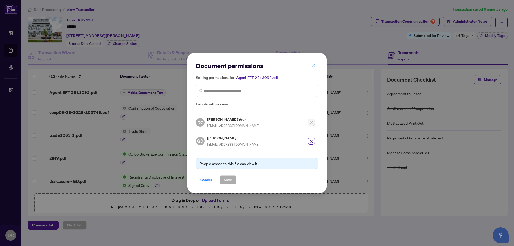
click at [312, 65] on icon "close" at bounding box center [313, 65] width 3 height 3
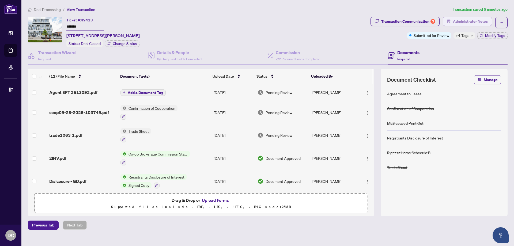
click at [481, 23] on span "Administrator Notes" at bounding box center [470, 21] width 35 height 9
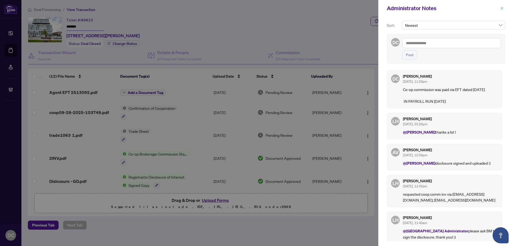
click at [502, 9] on icon "close" at bounding box center [502, 8] width 4 height 4
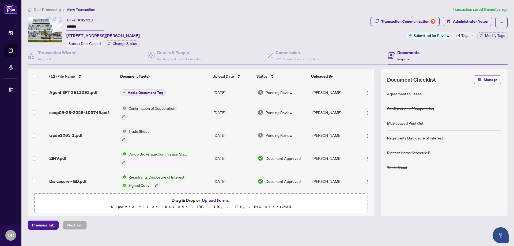
click at [468, 35] on span "+4 Tags" at bounding box center [462, 35] width 14 height 6
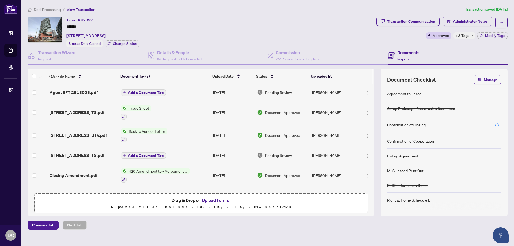
drag, startPoint x: 87, startPoint y: 25, endPoint x: 68, endPoint y: 36, distance: 21.6
click at [57, 25] on div "Ticket #: 49092 ******* [STREET_ADDRESS] Status: Deal Closed Change Status" at bounding box center [201, 32] width 346 height 30
click at [469, 37] on div "+3 Tags" at bounding box center [464, 35] width 22 height 6
click at [368, 93] on button "button" at bounding box center [367, 92] width 9 height 9
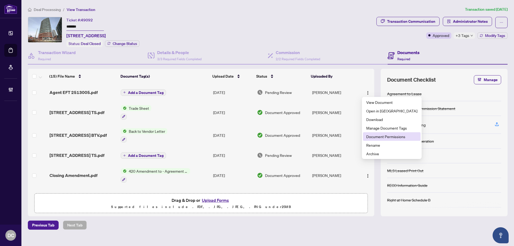
click at [390, 136] on span "Document Permissions" at bounding box center [391, 136] width 51 height 6
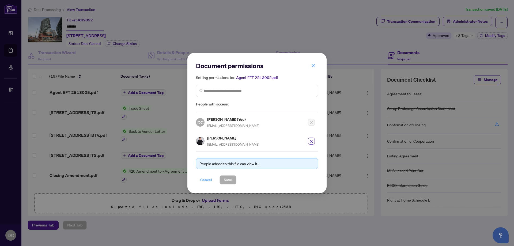
click at [205, 178] on span "Cancel" at bounding box center [206, 179] width 12 height 9
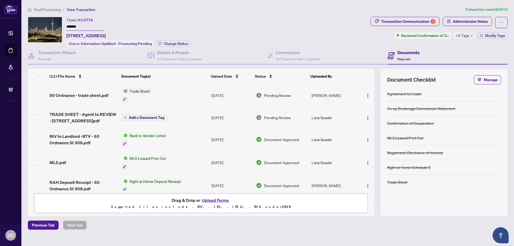
drag, startPoint x: 64, startPoint y: 26, endPoint x: 49, endPoint y: 26, distance: 15.2
click at [49, 26] on div "Ticket #: 53778 ******* [STREET_ADDRESS] Status: Information Updated - Processi…" at bounding box center [198, 32] width 340 height 30
click at [172, 42] on span "Change Status" at bounding box center [176, 44] width 24 height 4
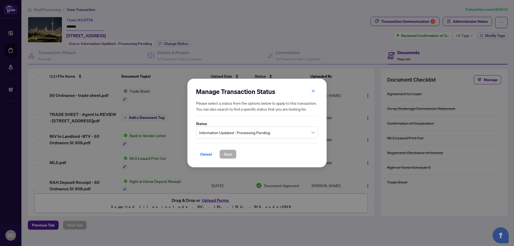
click at [275, 133] on span "Information Updated - Processing Pending" at bounding box center [257, 132] width 116 height 10
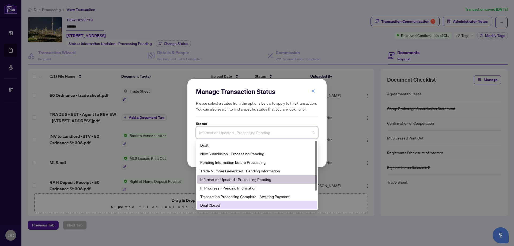
click at [219, 204] on div "Deal Closed" at bounding box center [256, 205] width 113 height 6
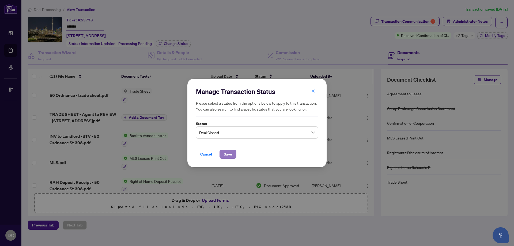
click at [226, 152] on span "Save" at bounding box center [228, 154] width 8 height 9
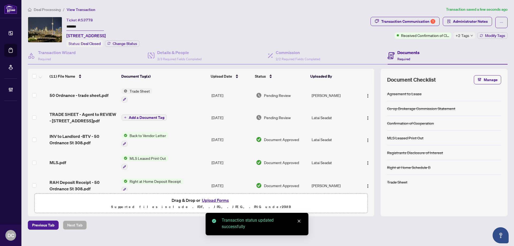
click at [464, 37] on span "+2 Tags" at bounding box center [462, 35] width 14 height 6
drag, startPoint x: 447, startPoint y: 48, endPoint x: 451, endPoint y: 48, distance: 4.3
click at [447, 48] on div "Documents Required" at bounding box center [447, 55] width 120 height 17
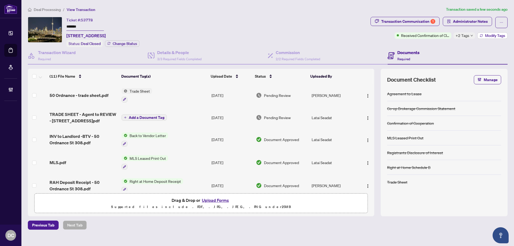
click at [490, 38] on button "Modify Tags" at bounding box center [492, 35] width 30 height 6
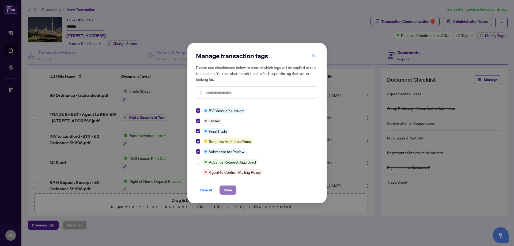
click at [229, 191] on span "Save" at bounding box center [228, 190] width 8 height 9
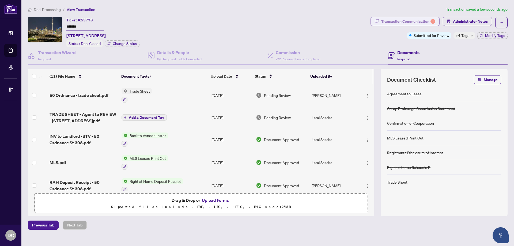
click at [424, 21] on div "Transaction Communication 1" at bounding box center [408, 21] width 54 height 9
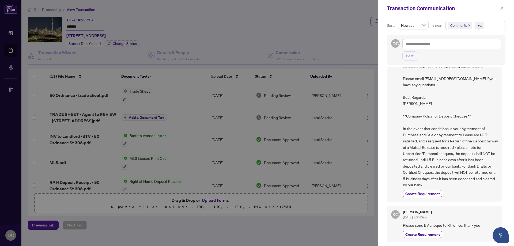
scroll to position [1, 0]
click at [501, 11] on span "button" at bounding box center [502, 8] width 4 height 9
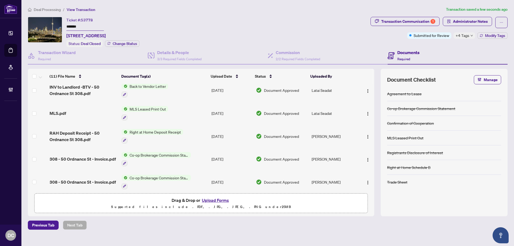
scroll to position [54, 0]
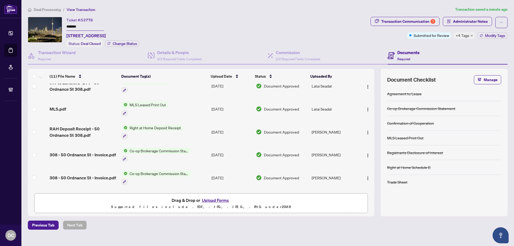
click at [198, 155] on td "Co-op Brokerage Commission Statement" at bounding box center [164, 154] width 90 height 23
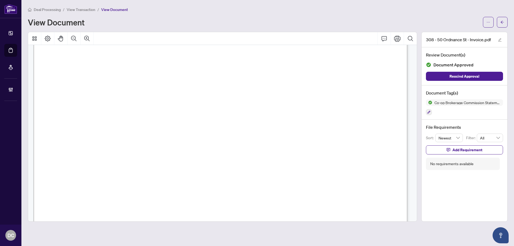
scroll to position [214, 0]
drag, startPoint x: 503, startPoint y: 21, endPoint x: 0, endPoint y: 18, distance: 502.9
click at [501, 20] on icon "arrow-left" at bounding box center [502, 22] width 4 height 4
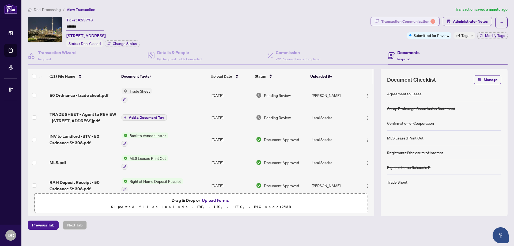
click at [404, 22] on div "Transaction Communication 1" at bounding box center [408, 21] width 54 height 9
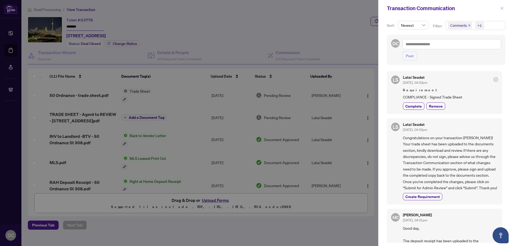
drag, startPoint x: 503, startPoint y: 9, endPoint x: 263, endPoint y: 60, distance: 244.7
click at [501, 9] on icon "close" at bounding box center [502, 8] width 4 height 4
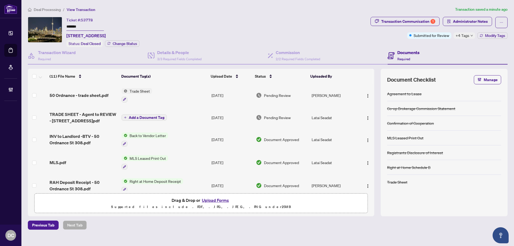
click at [169, 90] on td "Trade Sheet" at bounding box center [164, 95] width 90 height 23
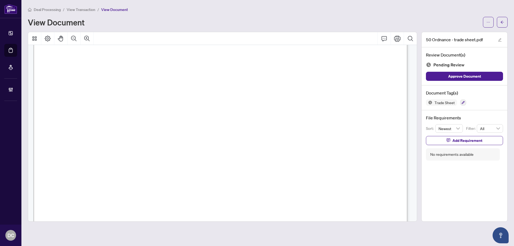
scroll to position [134, 0]
click at [499, 22] on button "button" at bounding box center [502, 22] width 11 height 11
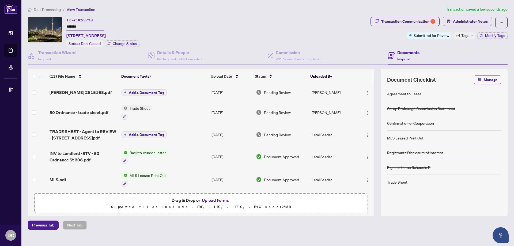
click at [170, 232] on main "Deal Processing / View Transaction Transaction saved a few seconds ago Ticket #…" at bounding box center [267, 123] width 492 height 246
click at [365, 91] on img "button" at bounding box center [367, 93] width 4 height 4
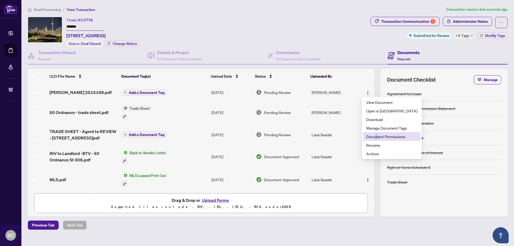
drag, startPoint x: 375, startPoint y: 139, endPoint x: 377, endPoint y: 137, distance: 3.1
click at [377, 137] on span "Document Permissions" at bounding box center [391, 136] width 51 height 6
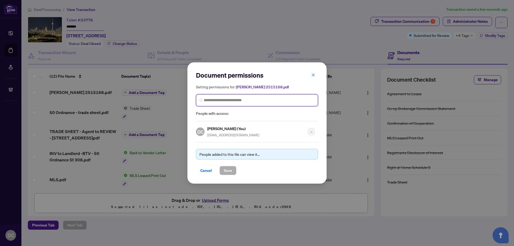
click at [236, 101] on input "search" at bounding box center [259, 100] width 111 height 6
click at [229, 101] on input "*****" at bounding box center [259, 100] width 111 height 6
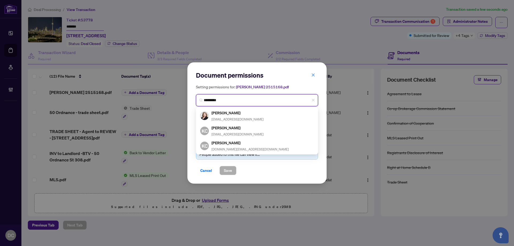
type input "**********"
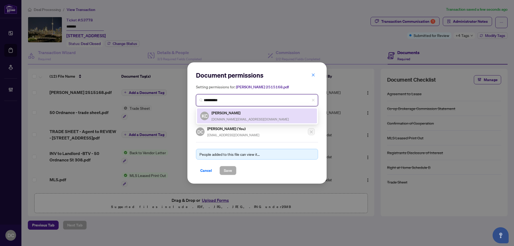
click at [237, 117] on span "kathychou.ca@gmail.com" at bounding box center [249, 119] width 77 height 4
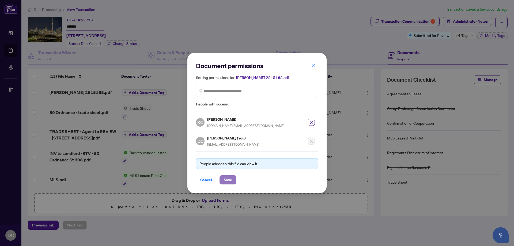
click at [230, 180] on span "Save" at bounding box center [228, 179] width 8 height 9
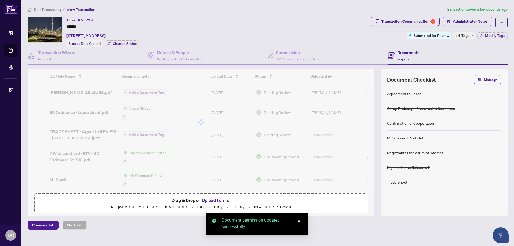
click at [464, 39] on body "Dashboard Deal Processing Mortgage Referrals Brokerage Management DC Dawn Chan …" at bounding box center [257, 123] width 514 height 246
click at [464, 36] on span "+4 Tags" at bounding box center [462, 35] width 14 height 6
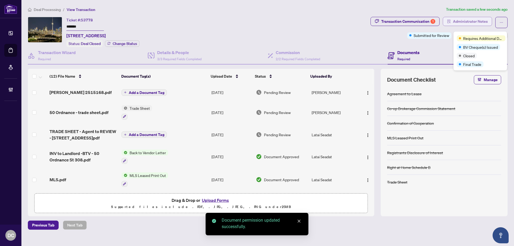
click at [464, 21] on span "Administrator Notes" at bounding box center [470, 21] width 35 height 9
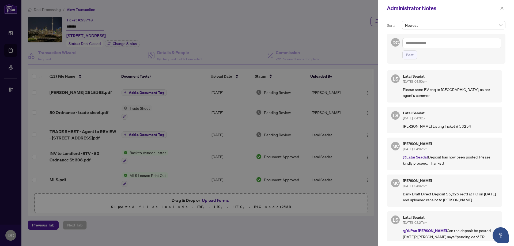
click at [487, 159] on p "@Latai Seadat Deposit has now been posted. Please kindly proceed. Thanks :)" at bounding box center [450, 160] width 95 height 12
click at [446, 47] on textarea at bounding box center [451, 43] width 99 height 10
paste textarea "**********"
type textarea "**********"
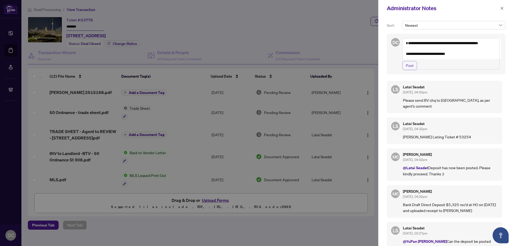
click at [413, 70] on span "Post" at bounding box center [410, 65] width 8 height 9
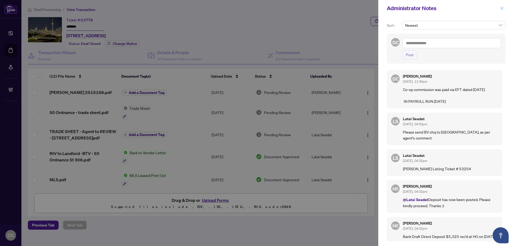
click at [504, 10] on button "button" at bounding box center [501, 8] width 7 height 6
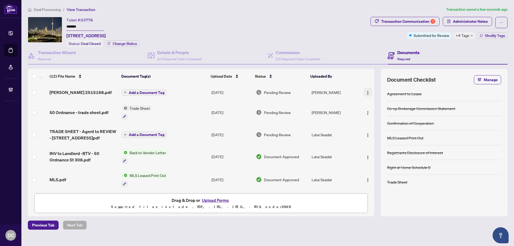
click at [366, 92] on img "button" at bounding box center [367, 93] width 4 height 4
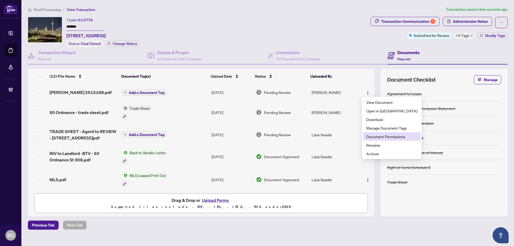
click at [374, 138] on span "Document Permissions" at bounding box center [391, 136] width 51 height 6
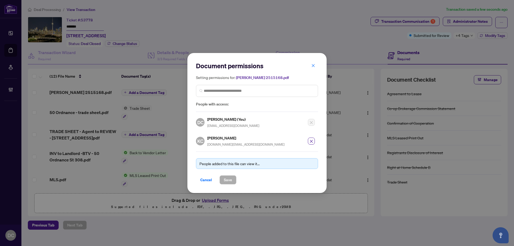
drag, startPoint x: 316, startPoint y: 65, endPoint x: 442, endPoint y: 43, distance: 128.1
click at [316, 65] on button "button" at bounding box center [313, 65] width 11 height 9
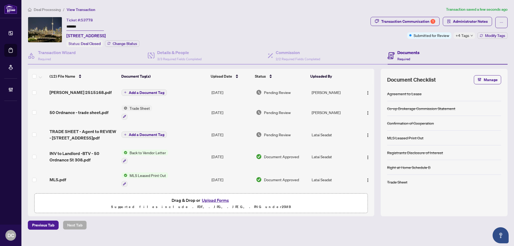
click at [463, 34] on span "+4 Tags" at bounding box center [462, 35] width 14 height 6
click at [51, 10] on span "Deal Processing" at bounding box center [47, 9] width 27 height 5
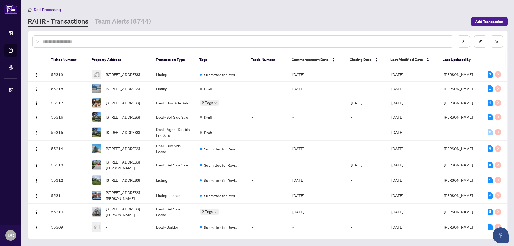
click at [157, 9] on div "Deal Processing" at bounding box center [267, 9] width 479 height 6
click at [120, 21] on link "Team Alerts (8744)" at bounding box center [123, 22] width 56 height 10
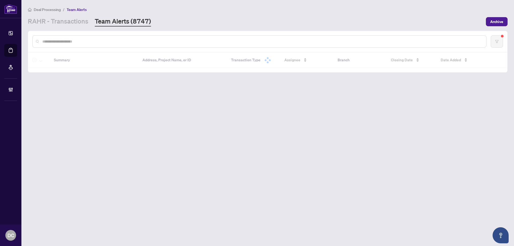
click at [143, 42] on input "text" at bounding box center [261, 42] width 439 height 6
paste input "*******"
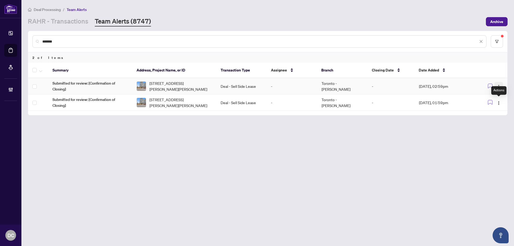
click at [497, 86] on img "button" at bounding box center [498, 87] width 4 height 4
click at [490, 114] on span "Complete Item" at bounding box center [486, 114] width 25 height 6
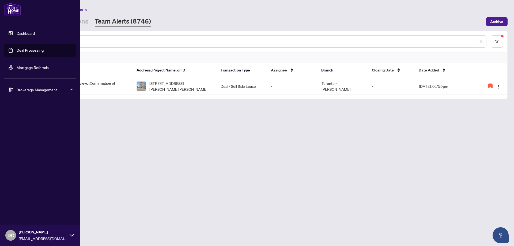
drag, startPoint x: 81, startPoint y: 40, endPoint x: 12, endPoint y: 36, distance: 69.2
click at [12, 36] on div "Dashboard Deal Processing Mortgage Referrals Brokerage Management DC Dawn Chan …" at bounding box center [257, 123] width 514 height 246
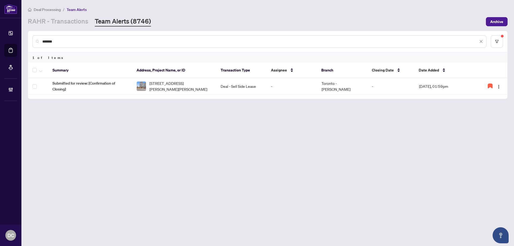
paste input "text"
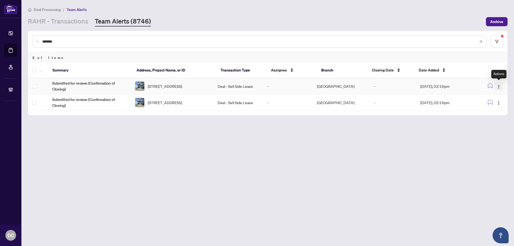
click at [500, 83] on span "button" at bounding box center [498, 86] width 4 height 6
click at [491, 110] on li "Complete Item" at bounding box center [485, 113] width 31 height 9
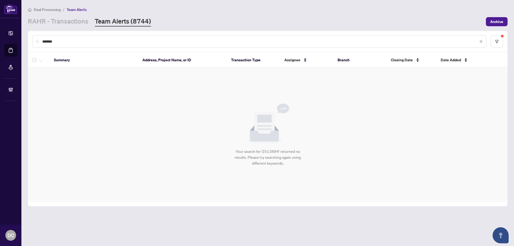
drag, startPoint x: 124, startPoint y: 40, endPoint x: 38, endPoint y: 40, distance: 86.7
click at [38, 40] on div "*******" at bounding box center [259, 41] width 454 height 12
paste input "text"
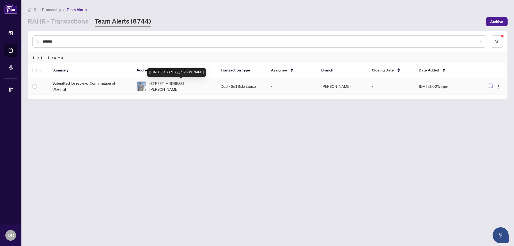
click at [182, 87] on span "4205-195 Commerce St, Vaughan, Ontario L4K 0P9, Canada" at bounding box center [180, 86] width 63 height 12
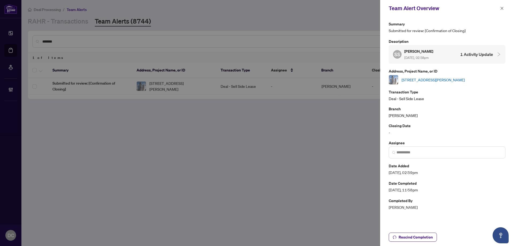
click at [453, 77] on link "4205-195 Commerce St, Vaughan, Ontario L4K 0P9, Canada" at bounding box center [432, 80] width 63 height 6
click at [501, 8] on icon "close" at bounding box center [501, 8] width 3 height 3
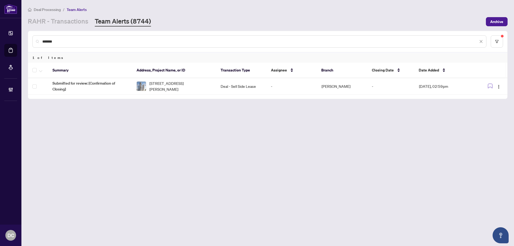
drag, startPoint x: 100, startPoint y: 41, endPoint x: 29, endPoint y: 40, distance: 70.6
click at [29, 40] on div "*******" at bounding box center [267, 41] width 479 height 21
paste input "text"
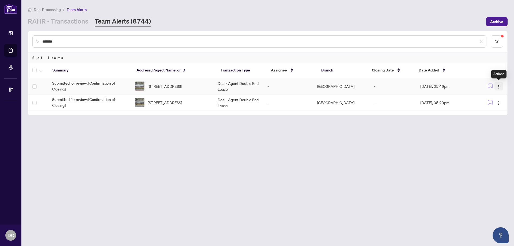
click at [500, 86] on img "button" at bounding box center [498, 87] width 4 height 4
click at [499, 114] on li "Complete Item" at bounding box center [485, 113] width 31 height 9
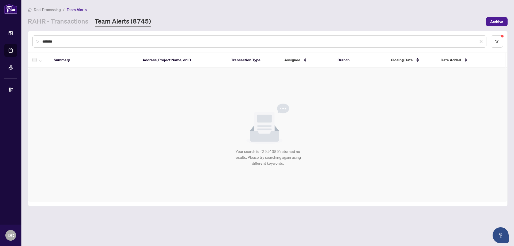
drag, startPoint x: 61, startPoint y: 40, endPoint x: 28, endPoint y: 40, distance: 32.9
click at [28, 40] on div "******* Summary Address, Project Name, or ID Transaction Type Assignee Branch C…" at bounding box center [267, 118] width 479 height 175
paste input "text"
type input "*******"
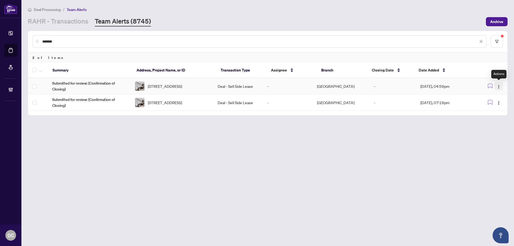
click at [501, 85] on button "button" at bounding box center [498, 86] width 9 height 9
click at [493, 115] on span "Complete Item" at bounding box center [486, 114] width 25 height 6
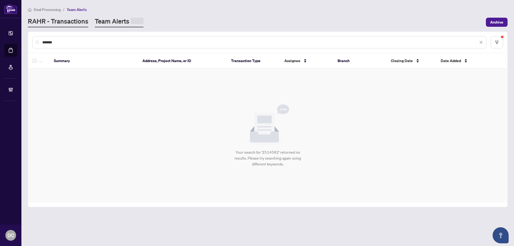
click at [62, 22] on link "RAHR - Transactions" at bounding box center [58, 22] width 60 height 10
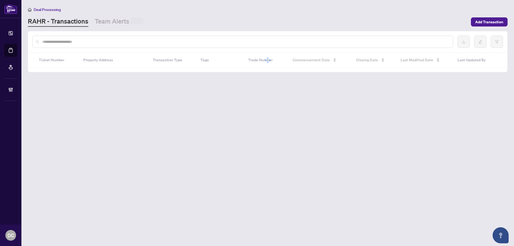
click at [75, 39] on input "text" at bounding box center [245, 42] width 406 height 6
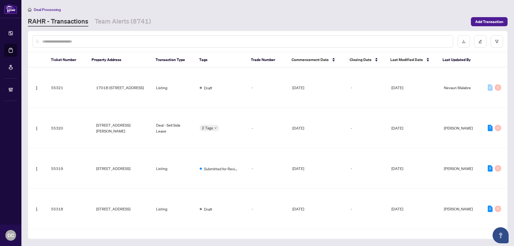
paste input "**********"
type input "**********"
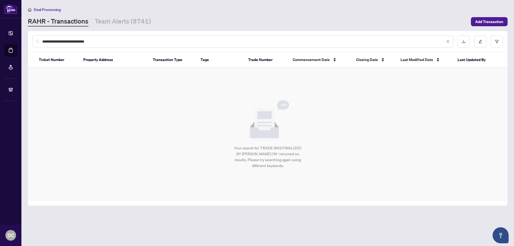
drag, startPoint x: 118, startPoint y: 43, endPoint x: -9, endPoint y: 34, distance: 127.1
click at [0, 34] on html "**********" at bounding box center [257, 123] width 514 height 246
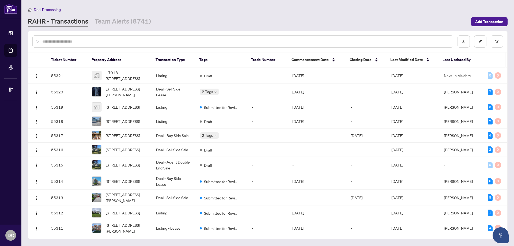
click at [76, 39] on input "text" at bounding box center [245, 42] width 406 height 6
paste input "*******"
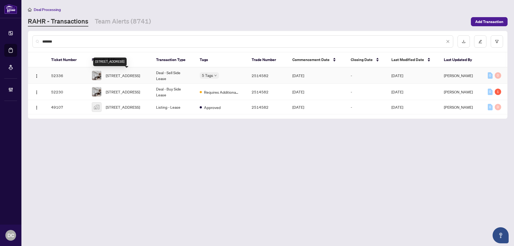
type input "*******"
click at [127, 89] on span "[STREET_ADDRESS]" at bounding box center [123, 92] width 34 height 6
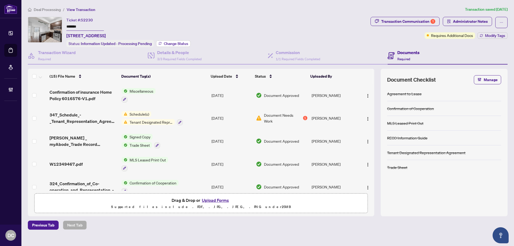
click at [176, 43] on span "Change Status" at bounding box center [176, 44] width 24 height 4
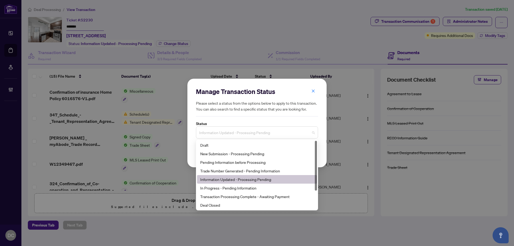
click at [237, 137] on span "Information Updated - Processing Pending" at bounding box center [257, 132] width 116 height 10
click at [220, 204] on div "Deal Closed" at bounding box center [256, 205] width 113 height 6
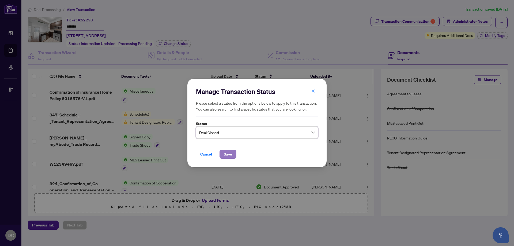
click at [227, 157] on span "Save" at bounding box center [228, 154] width 8 height 9
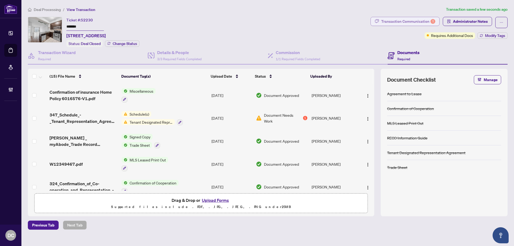
click at [420, 21] on div "Transaction Communication 1" at bounding box center [408, 21] width 54 height 9
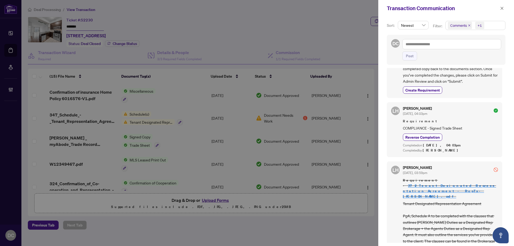
scroll to position [268, 0]
click at [502, 10] on icon "close" at bounding box center [502, 8] width 4 height 4
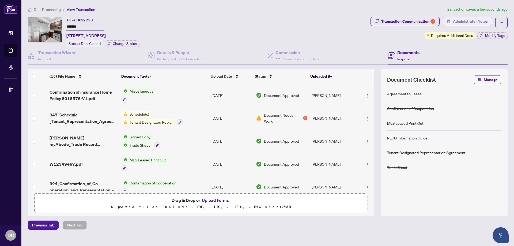
click at [479, 19] on span "Administrator Notes" at bounding box center [470, 21] width 35 height 9
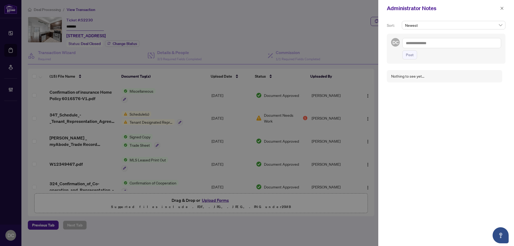
drag, startPoint x: 409, startPoint y: 166, endPoint x: 423, endPoint y: 129, distance: 38.7
click at [410, 165] on div "Nothing to see yet..." at bounding box center [446, 154] width 119 height 174
click at [446, 48] on div "Post" at bounding box center [451, 48] width 99 height 21
click at [446, 47] on textarea at bounding box center [451, 43] width 99 height 10
paste textarea "**********"
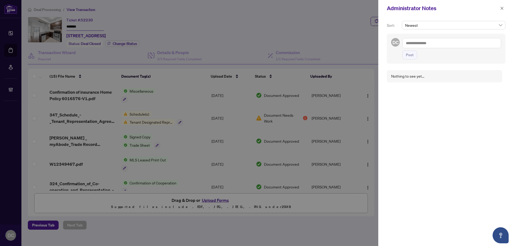
type textarea "**********"
drag, startPoint x: 413, startPoint y: 53, endPoint x: 368, endPoint y: 68, distance: 47.3
click at [413, 53] on span "Post" at bounding box center [410, 55] width 8 height 9
click at [499, 10] on button "button" at bounding box center [501, 8] width 7 height 6
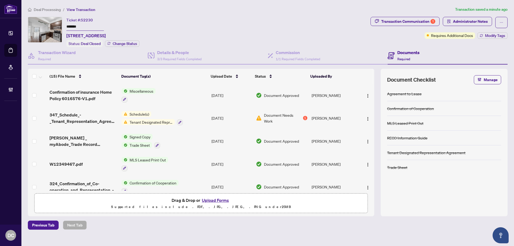
scroll to position [7, 0]
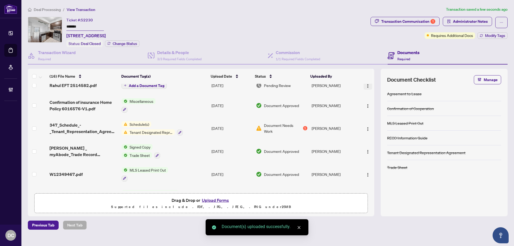
click at [365, 86] on img "button" at bounding box center [367, 86] width 4 height 4
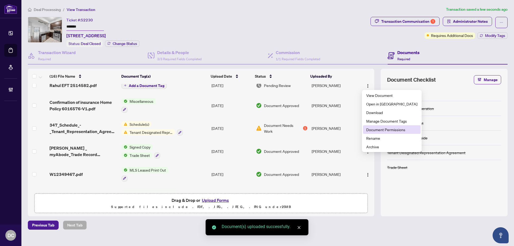
click at [373, 129] on span "Document Permissions" at bounding box center [391, 130] width 51 height 6
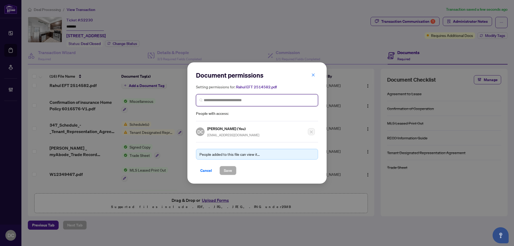
click at [243, 101] on input "search" at bounding box center [259, 100] width 111 height 6
drag, startPoint x: 234, startPoint y: 100, endPoint x: 148, endPoint y: 95, distance: 86.6
click at [148, 95] on div "Document permissions Setting permissions for: Rahul EFT 2514582.pdf ********* A…" at bounding box center [257, 123] width 514 height 246
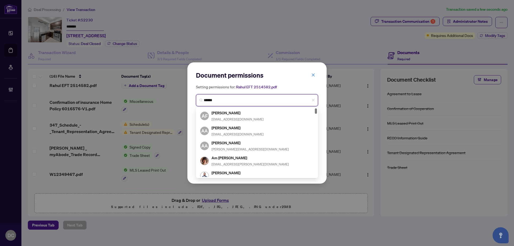
type input "*******"
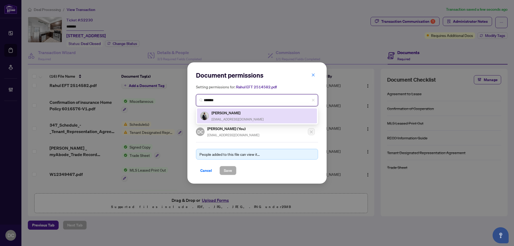
click at [258, 112] on div "Rahul Ajit Vekaria realestatebyrv@gmail.com" at bounding box center [256, 116] width 113 height 12
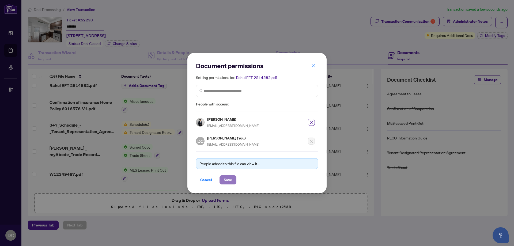
click at [227, 183] on span "Save" at bounding box center [228, 179] width 8 height 9
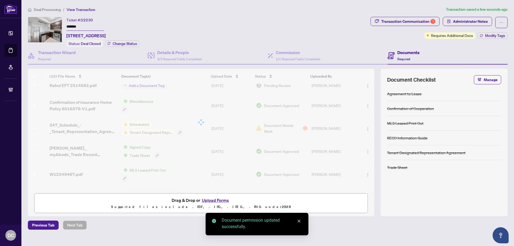
click at [89, 26] on div "Document permissions Setting permissions for: Rahul EFT 2514582.pdf 6499 Rahul …" at bounding box center [257, 123] width 514 height 246
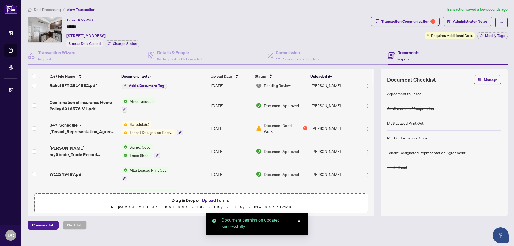
drag, startPoint x: 89, startPoint y: 26, endPoint x: 61, endPoint y: 23, distance: 28.3
click at [61, 23] on div "Ticket #: 52230 ******* 3010-50 Absolute Ave, Mississauga, Ontario L4Z 0A8, Can…" at bounding box center [198, 32] width 340 height 30
click at [485, 37] on span "Modify Tags" at bounding box center [495, 36] width 20 height 4
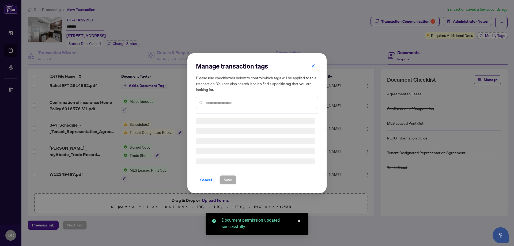
click at [485, 37] on div "Manage transaction tags Please use checkboxes below to control which tags will …" at bounding box center [257, 123] width 514 height 246
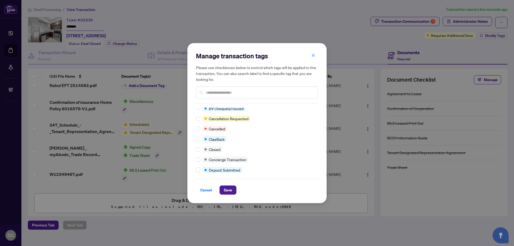
scroll to position [0, 0]
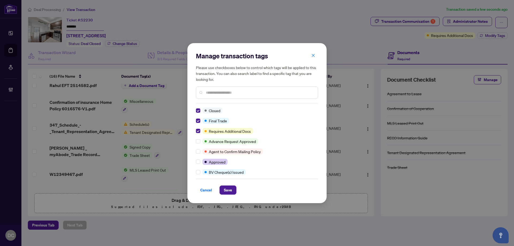
drag, startPoint x: 230, startPoint y: 190, endPoint x: 230, endPoint y: 182, distance: 7.8
click at [230, 189] on span "Save" at bounding box center [228, 190] width 8 height 9
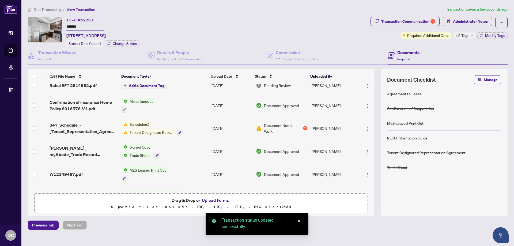
click at [51, 5] on main "Deal Processing / View Transaction Transaction saved a few seconds ago Ticket #…" at bounding box center [267, 123] width 492 height 246
click at [51, 8] on span "Deal Processing" at bounding box center [47, 9] width 27 height 5
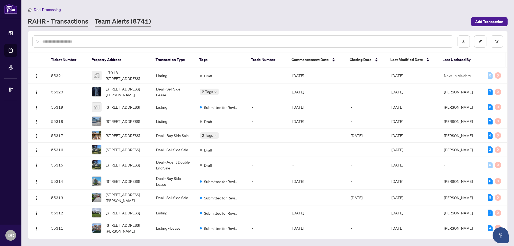
click at [121, 17] on link "Team Alerts (8741)" at bounding box center [123, 22] width 56 height 10
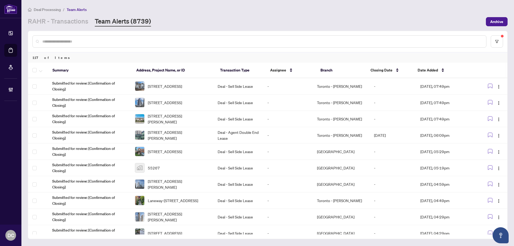
click at [70, 46] on div at bounding box center [259, 41] width 454 height 12
click at [72, 43] on input "text" at bounding box center [261, 42] width 439 height 6
paste input "*******"
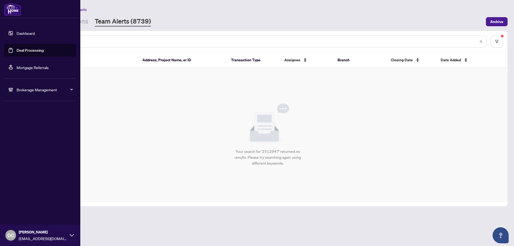
drag, startPoint x: 95, startPoint y: 39, endPoint x: 9, endPoint y: 39, distance: 86.4
click at [9, 39] on div "Dashboard Deal Processing Mortgage Referrals Brokerage Management DC Dawn Chan …" at bounding box center [257, 123] width 514 height 246
paste input "text"
drag, startPoint x: 101, startPoint y: 39, endPoint x: 4, endPoint y: 39, distance: 97.4
click at [4, 39] on div "Dashboard Deal Processing Mortgage Referrals Brokerage Management DC Dawn Chan …" at bounding box center [257, 123] width 514 height 246
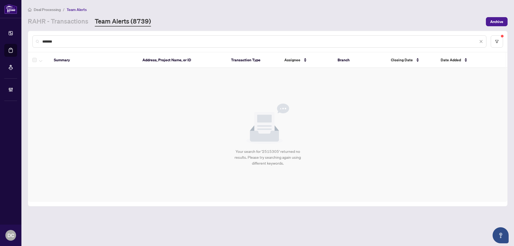
paste input "text"
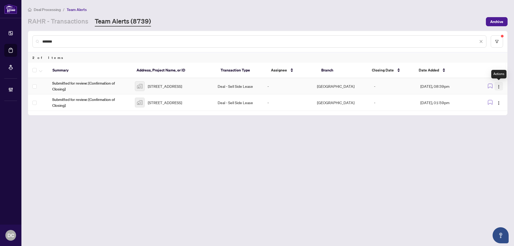
click at [499, 85] on img "button" at bounding box center [498, 87] width 4 height 4
click at [495, 113] on span "Complete Item" at bounding box center [486, 114] width 25 height 6
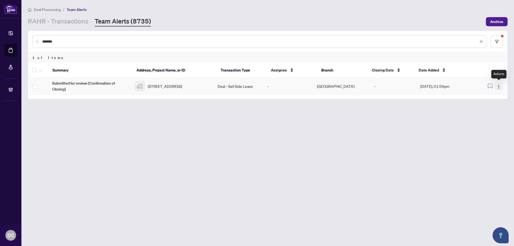
click at [498, 86] on img "button" at bounding box center [498, 87] width 4 height 4
click at [493, 112] on span "Complete Item" at bounding box center [486, 114] width 25 height 6
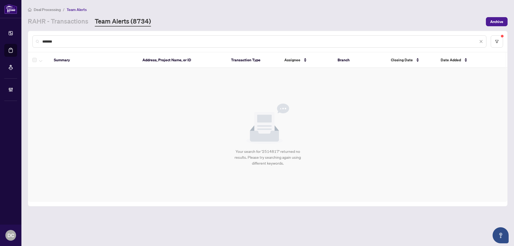
drag, startPoint x: 85, startPoint y: 38, endPoint x: 32, endPoint y: 39, distance: 52.4
click at [32, 39] on div "*******" at bounding box center [259, 41] width 454 height 12
drag, startPoint x: 68, startPoint y: 40, endPoint x: 21, endPoint y: 39, distance: 46.8
click at [21, 39] on div "Dashboard Deal Processing Mortgage Referrals Brokerage Management DC Dawn Chan …" at bounding box center [257, 123] width 514 height 246
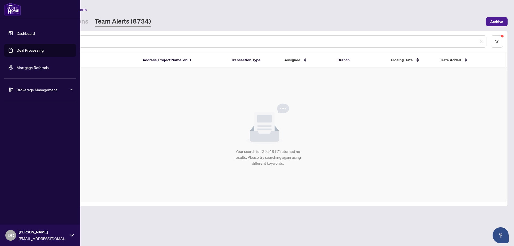
paste input "text"
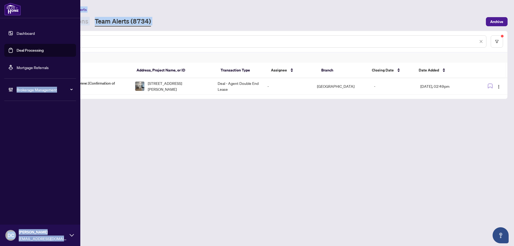
drag, startPoint x: 66, startPoint y: 44, endPoint x: 19, endPoint y: 43, distance: 46.3
click at [19, 43] on div "Dashboard Deal Processing Mortgage Referrals Brokerage Management DC Dawn Chan …" at bounding box center [257, 123] width 514 height 246
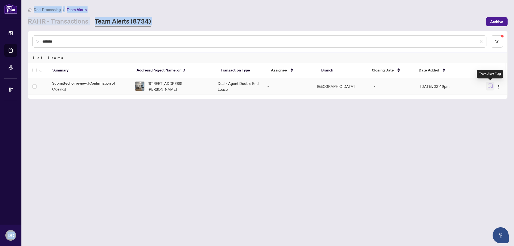
click at [493, 85] on button "button" at bounding box center [490, 86] width 9 height 9
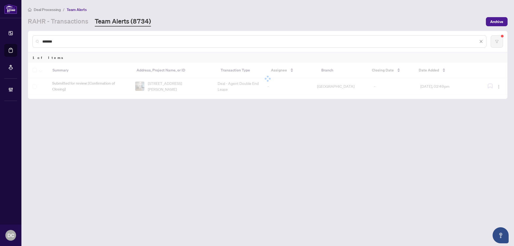
click at [496, 85] on div at bounding box center [267, 79] width 479 height 32
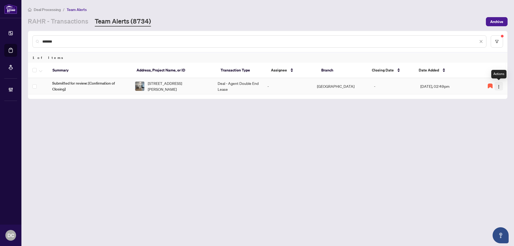
click at [498, 87] on img "button" at bounding box center [498, 87] width 4 height 4
click at [490, 87] on icon "button" at bounding box center [489, 85] width 5 height 5
click at [498, 87] on img "button" at bounding box center [498, 87] width 4 height 4
click at [484, 113] on span "Rescind Completion" at bounding box center [481, 114] width 33 height 6
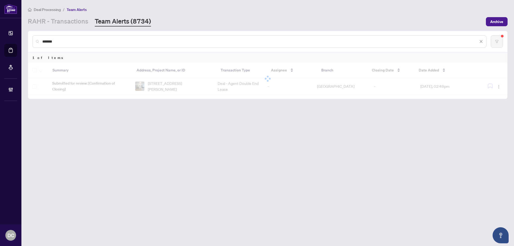
click at [500, 86] on div at bounding box center [267, 79] width 479 height 32
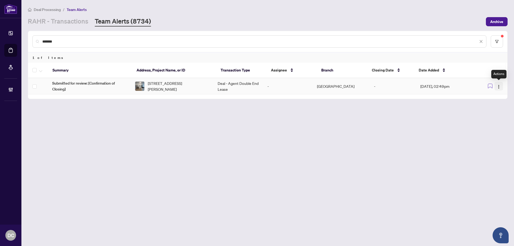
click at [500, 88] on img "button" at bounding box center [498, 87] width 4 height 4
click at [486, 116] on span "Complete Item" at bounding box center [486, 114] width 25 height 6
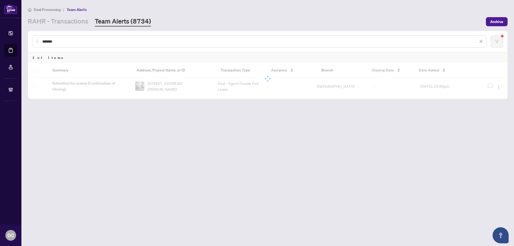
click at [90, 44] on div "*******" at bounding box center [259, 41] width 454 height 12
drag, startPoint x: 72, startPoint y: 43, endPoint x: 32, endPoint y: 41, distance: 40.1
click at [32, 41] on div "*******" at bounding box center [259, 41] width 454 height 12
paste input "text"
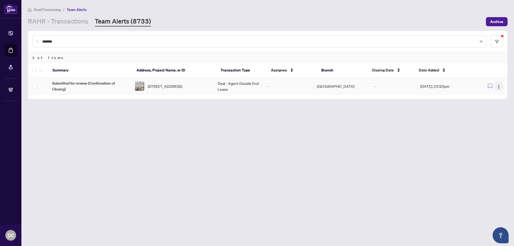
click at [500, 86] on img "button" at bounding box center [498, 87] width 4 height 4
click at [492, 112] on span "Complete Item" at bounding box center [486, 114] width 25 height 6
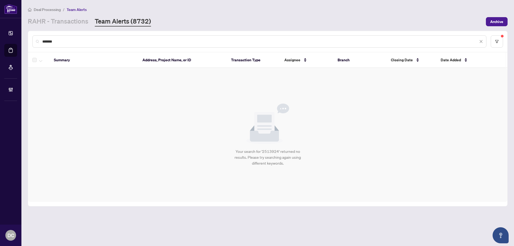
drag, startPoint x: 90, startPoint y: 42, endPoint x: 31, endPoint y: 41, distance: 58.3
click at [31, 41] on div "*******" at bounding box center [267, 41] width 479 height 21
paste input "text"
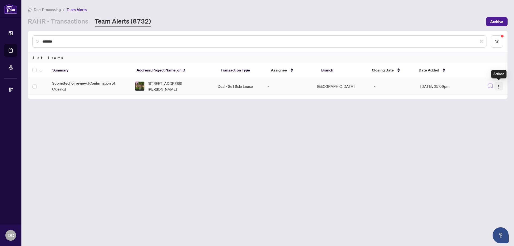
click at [499, 87] on img "button" at bounding box center [498, 87] width 4 height 4
click at [488, 115] on span "Complete Item" at bounding box center [486, 114] width 25 height 6
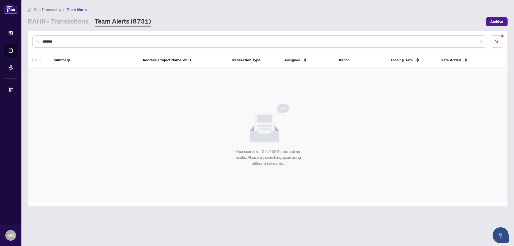
drag, startPoint x: 94, startPoint y: 39, endPoint x: 36, endPoint y: 41, distance: 57.5
click at [36, 41] on div "*******" at bounding box center [259, 41] width 454 height 12
paste input "text"
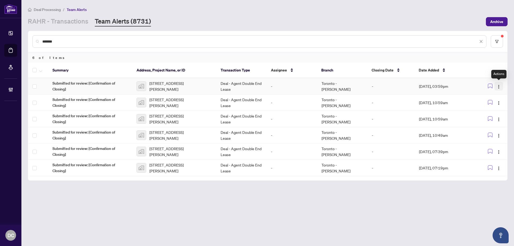
click at [499, 85] on img "button" at bounding box center [498, 87] width 4 height 4
click at [496, 114] on span "Complete Item" at bounding box center [486, 114] width 25 height 6
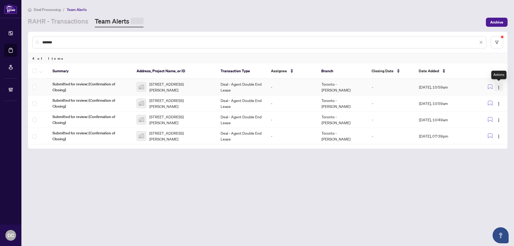
click at [497, 87] on img "button" at bounding box center [498, 87] width 4 height 4
click at [495, 113] on span "Complete Item" at bounding box center [486, 115] width 25 height 6
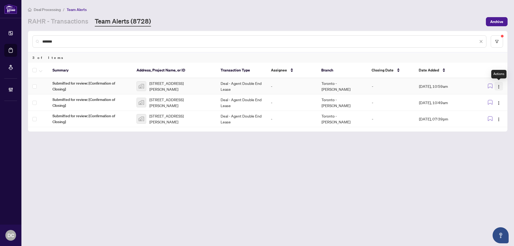
click at [499, 87] on img "button" at bounding box center [498, 87] width 4 height 4
click at [496, 115] on span "Complete Item" at bounding box center [486, 114] width 25 height 6
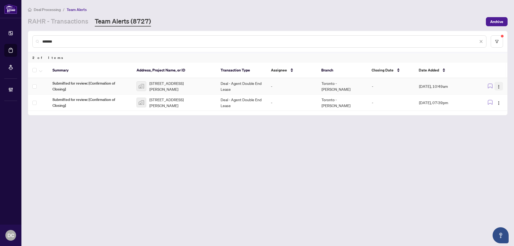
click at [499, 87] on img "button" at bounding box center [498, 87] width 4 height 4
click at [496, 113] on span "Complete Item" at bounding box center [486, 114] width 25 height 6
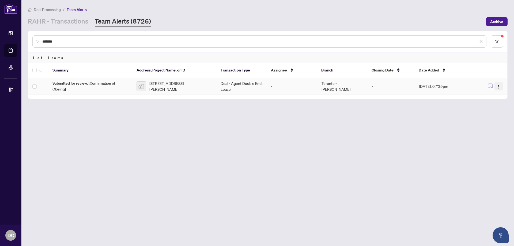
click at [498, 89] on img "button" at bounding box center [498, 87] width 4 height 4
click at [494, 113] on span "Complete Item" at bounding box center [486, 114] width 25 height 6
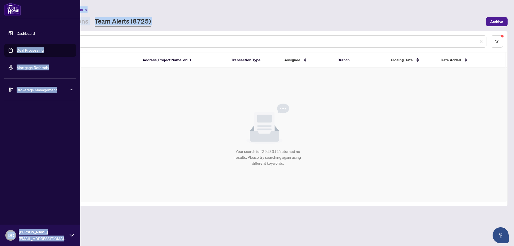
drag, startPoint x: 112, startPoint y: 44, endPoint x: 1, endPoint y: 40, distance: 110.8
click at [1, 40] on div "Dashboard Deal Processing Mortgage Referrals Brokerage Management DC Dawn Chan …" at bounding box center [257, 123] width 514 height 246
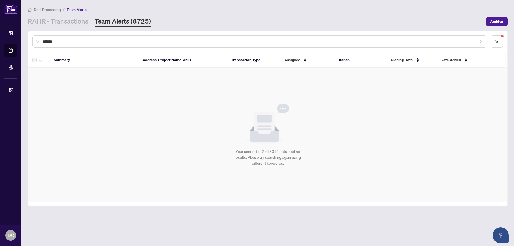
drag, startPoint x: 94, startPoint y: 40, endPoint x: 66, endPoint y: 43, distance: 28.8
click at [94, 40] on input "*******" at bounding box center [260, 42] width 436 height 6
drag, startPoint x: 66, startPoint y: 43, endPoint x: 13, endPoint y: 40, distance: 52.8
click at [13, 40] on div "Dashboard Deal Processing Mortgage Referrals Brokerage Management DC Dawn Chan …" at bounding box center [257, 123] width 514 height 246
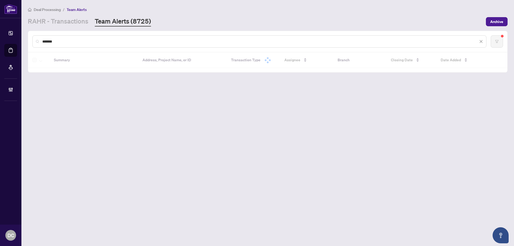
click at [102, 43] on input "*******" at bounding box center [260, 42] width 436 height 6
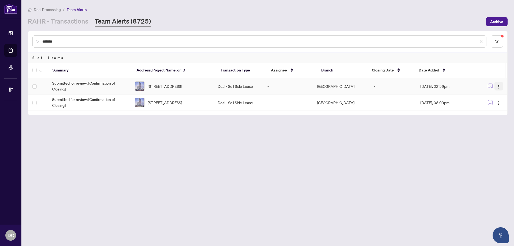
click at [497, 87] on img "button" at bounding box center [498, 87] width 4 height 4
click at [488, 110] on li "Complete Item" at bounding box center [485, 113] width 31 height 9
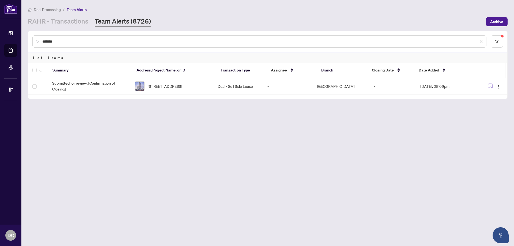
drag, startPoint x: 64, startPoint y: 40, endPoint x: 24, endPoint y: 40, distance: 39.9
click at [24, 40] on main "Deal Processing / Team Alerts RAHR - Transactions Team Alerts (8726) Archive **…" at bounding box center [267, 123] width 492 height 246
click at [498, 86] on img "button" at bounding box center [498, 87] width 4 height 4
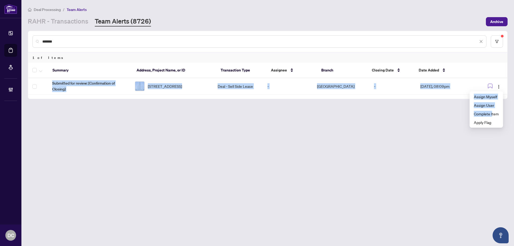
drag, startPoint x: 492, startPoint y: 112, endPoint x: 429, endPoint y: 114, distance: 63.2
click at [429, 114] on body "Dashboard Deal Processing Mortgage Referrals Brokerage Management DC Dawn Chan …" at bounding box center [257, 123] width 514 height 246
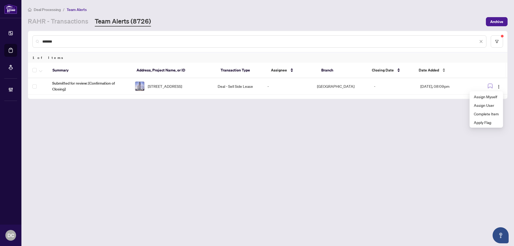
click at [433, 73] on div "Date Added" at bounding box center [444, 70] width 52 height 6
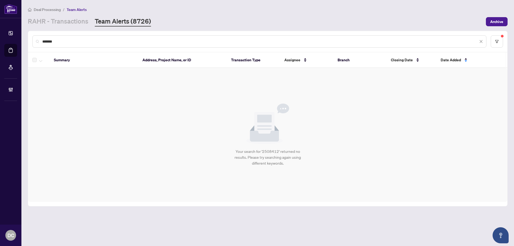
drag, startPoint x: 95, startPoint y: 39, endPoint x: 77, endPoint y: 39, distance: 18.7
click at [87, 39] on input "*******" at bounding box center [260, 42] width 436 height 6
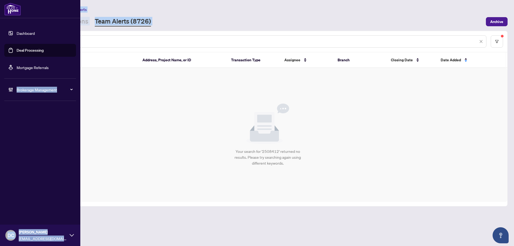
click at [6, 40] on div "Dashboard Deal Processing Mortgage Referrals Brokerage Management DC Dawn Chan …" at bounding box center [257, 123] width 514 height 246
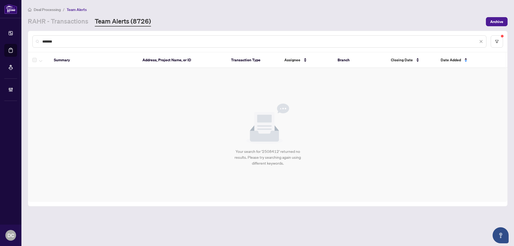
drag, startPoint x: 93, startPoint y: 41, endPoint x: 41, endPoint y: 40, distance: 52.7
click at [41, 40] on div "*******" at bounding box center [259, 41] width 454 height 12
paste input "text"
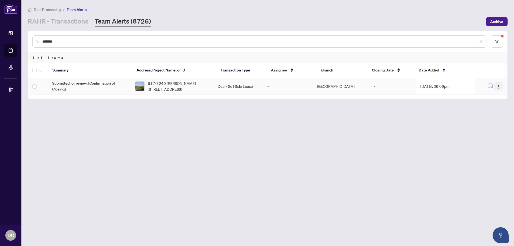
click at [499, 87] on img "button" at bounding box center [498, 87] width 4 height 4
drag, startPoint x: 68, startPoint y: 43, endPoint x: 29, endPoint y: 40, distance: 39.4
click at [29, 40] on div "*******" at bounding box center [267, 41] width 479 height 21
paste input "text"
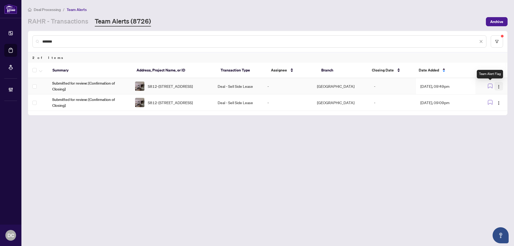
click at [498, 86] on img "button" at bounding box center [498, 87] width 4 height 4
click at [489, 113] on span "Complete Item" at bounding box center [486, 114] width 25 height 6
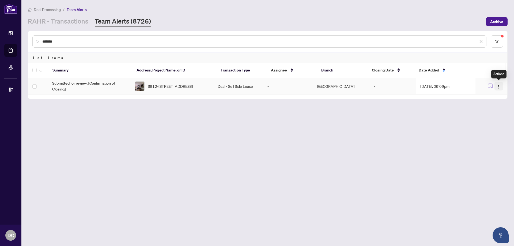
click at [497, 89] on button "button" at bounding box center [498, 86] width 9 height 9
click at [486, 114] on span "Complete Item" at bounding box center [486, 114] width 25 height 6
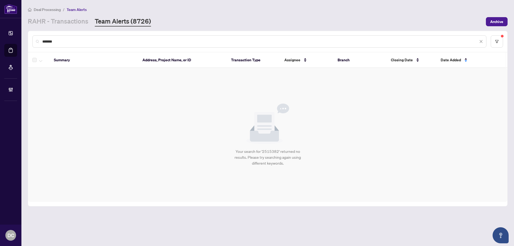
drag, startPoint x: 116, startPoint y: 39, endPoint x: -11, endPoint y: 40, distance: 126.3
click at [0, 40] on html "Dashboard Deal Processing Mortgage Referrals Brokerage Management DC Dawn Chan …" at bounding box center [257, 123] width 514 height 246
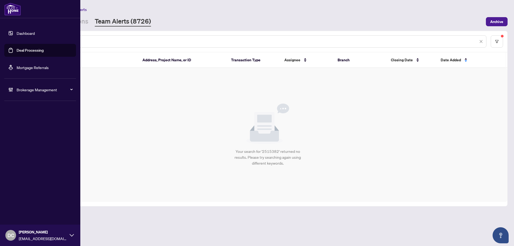
paste input "text"
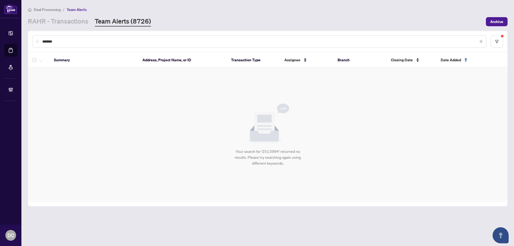
drag, startPoint x: 121, startPoint y: 41, endPoint x: 29, endPoint y: 41, distance: 91.5
click at [29, 41] on div "*******" at bounding box center [267, 41] width 479 height 21
paste input "text"
drag, startPoint x: 69, startPoint y: 39, endPoint x: 27, endPoint y: 40, distance: 42.0
click at [27, 40] on main "Deal Processing / Team Alerts RAHR - Transactions Team Alerts (8726) Archive **…" at bounding box center [267, 123] width 492 height 246
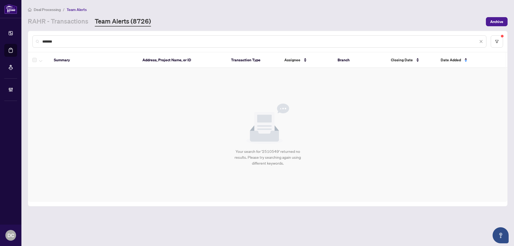
paste input "text"
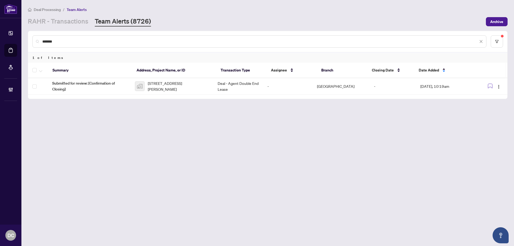
drag, startPoint x: 85, startPoint y: 43, endPoint x: 26, endPoint y: 42, distance: 59.1
click at [26, 42] on main "Deal Processing / Team Alerts RAHR - Transactions Team Alerts (8726) Archive **…" at bounding box center [267, 123] width 492 height 246
paste input "text"
type input "*******"
click at [498, 87] on img "button" at bounding box center [498, 87] width 4 height 4
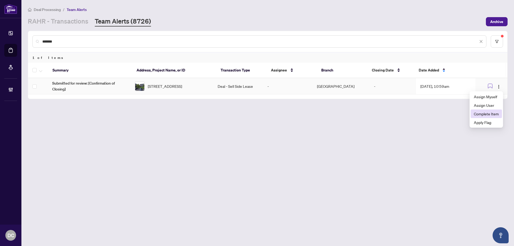
drag, startPoint x: 478, startPoint y: 114, endPoint x: 468, endPoint y: 109, distance: 11.8
click at [478, 114] on span "Complete Item" at bounding box center [486, 114] width 25 height 6
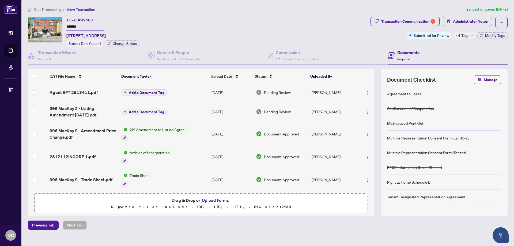
drag, startPoint x: 84, startPoint y: 28, endPoint x: 47, endPoint y: 26, distance: 37.3
click at [47, 26] on div "Ticket #: 49483 ******* [STREET_ADDRESS] Status: Deal Closed Change Status" at bounding box center [198, 32] width 340 height 30
click at [365, 91] on img "button" at bounding box center [367, 93] width 4 height 4
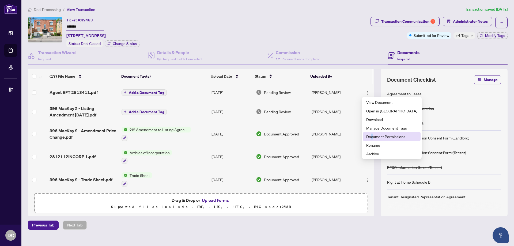
click at [372, 136] on span "Document Permissions" at bounding box center [391, 136] width 51 height 6
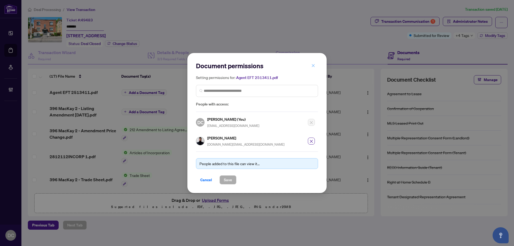
click at [312, 66] on icon "close" at bounding box center [313, 66] width 4 height 4
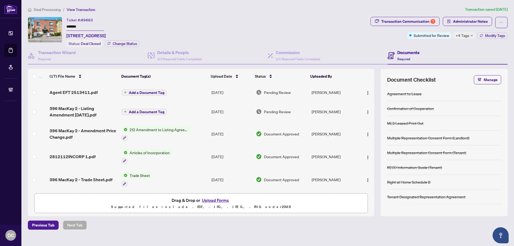
click at [454, 33] on div "+4 Tags" at bounding box center [464, 35] width 22 height 6
click at [459, 35] on span "+4 Tags" at bounding box center [462, 35] width 14 height 6
click at [405, 43] on div "Transaction Communication 1 Administrator Notes Submitted for Review +4 Tags Mo…" at bounding box center [438, 32] width 139 height 30
drag, startPoint x: 100, startPoint y: 28, endPoint x: 59, endPoint y: 24, distance: 41.1
click at [59, 24] on div "Ticket #: 49483 ******* [STREET_ADDRESS] Status: Deal Closed Change Status" at bounding box center [198, 32] width 340 height 30
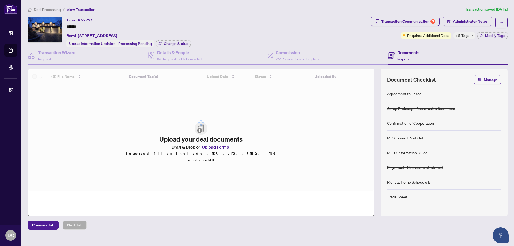
drag, startPoint x: 91, startPoint y: 26, endPoint x: 64, endPoint y: 23, distance: 27.2
click at [64, 23] on div "Ticket #: 52721 ******* Bsmt-[STREET_ADDRESS] Status: Information Updated - Pro…" at bounding box center [198, 32] width 340 height 30
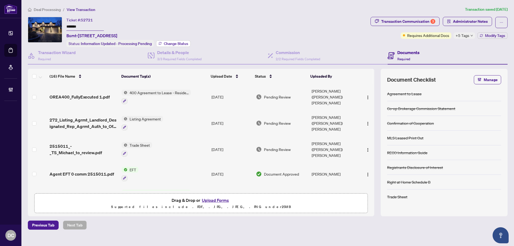
click at [174, 42] on span "Change Status" at bounding box center [176, 44] width 24 height 4
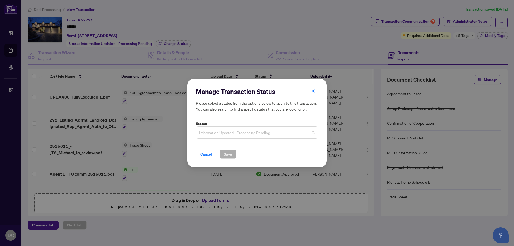
click at [234, 135] on span "Information Updated - Processing Pending" at bounding box center [257, 132] width 116 height 10
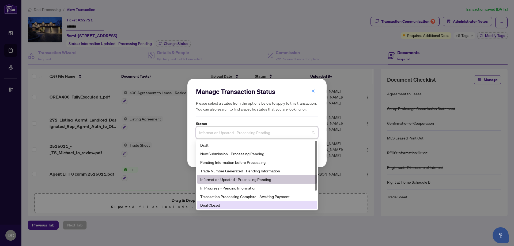
click at [219, 207] on div "Deal Closed" at bounding box center [256, 205] width 113 height 6
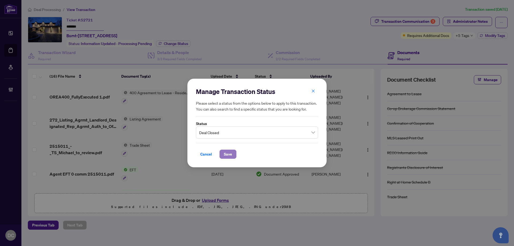
click at [227, 155] on span "Save" at bounding box center [228, 154] width 8 height 9
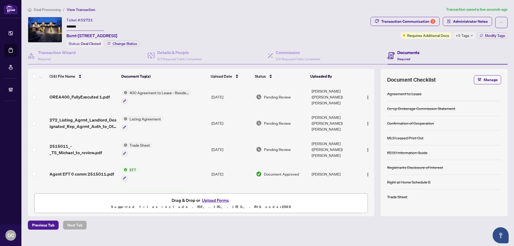
drag, startPoint x: 86, startPoint y: 27, endPoint x: 62, endPoint y: 38, distance: 26.6
click at [49, 26] on div "Ticket #: 52721 ******* Bsmt-406 Calderstone Cres, Toronto, Ontario M1C 3A2, Ca…" at bounding box center [198, 32] width 340 height 30
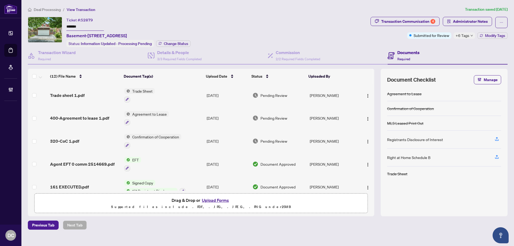
drag, startPoint x: 87, startPoint y: 23, endPoint x: 39, endPoint y: 23, distance: 47.6
click at [39, 23] on div "Ticket #: 52879 ******* Basement-[STREET_ADDRESS] Status: Information Updated -…" at bounding box center [198, 32] width 340 height 30
click at [180, 40] on button "Change Status" at bounding box center [173, 43] width 35 height 6
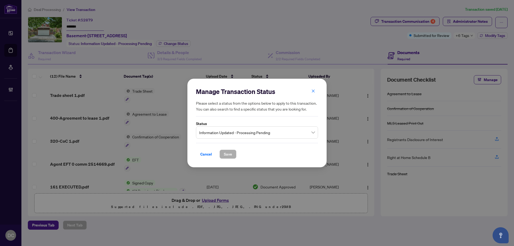
click at [282, 131] on span "Information Updated - Processing Pending" at bounding box center [257, 132] width 116 height 10
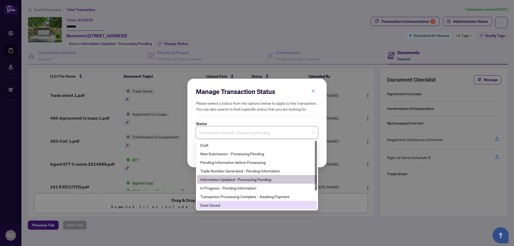
click at [225, 205] on div "Deal Closed" at bounding box center [256, 205] width 113 height 6
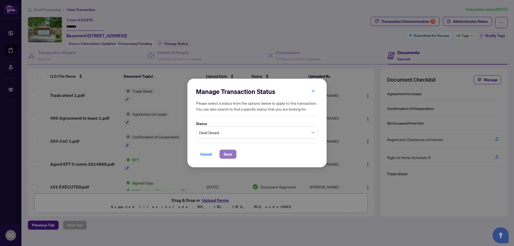
click at [229, 151] on span "Save" at bounding box center [228, 154] width 8 height 9
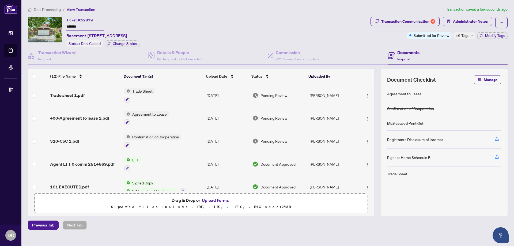
click at [467, 34] on span "+6 Tags" at bounding box center [462, 35] width 14 height 6
click at [437, 48] on div "Documents Required" at bounding box center [447, 55] width 120 height 17
click at [471, 38] on div "+6 Tags" at bounding box center [464, 35] width 22 height 6
click at [450, 47] on div "Documents Required" at bounding box center [447, 55] width 120 height 17
click at [494, 35] on span "Modify Tags" at bounding box center [495, 36] width 20 height 4
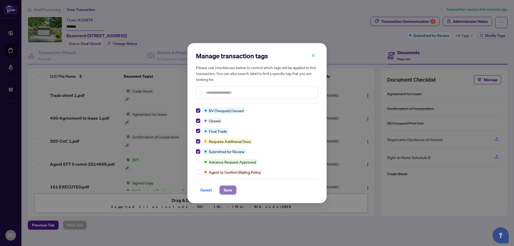
click at [230, 188] on span "Save" at bounding box center [228, 190] width 8 height 9
click at [459, 22] on div "Manage transaction tags Please use checkboxes below to control which tags will …" at bounding box center [257, 123] width 514 height 246
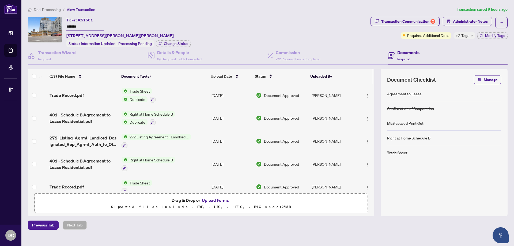
drag, startPoint x: 96, startPoint y: 25, endPoint x: 56, endPoint y: 22, distance: 40.2
click at [56, 22] on div "Ticket #: 51561 ******* [STREET_ADDRESS][PERSON_NAME][PERSON_NAME] Status: Info…" at bounding box center [198, 32] width 340 height 30
click at [185, 44] on span "Change Status" at bounding box center [176, 44] width 24 height 4
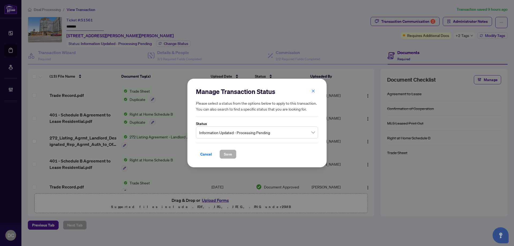
click at [230, 130] on span "Information Updated - Processing Pending" at bounding box center [257, 132] width 116 height 10
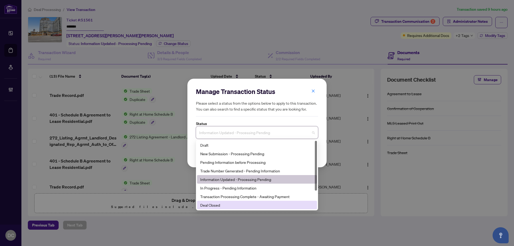
click at [226, 206] on div "Deal Closed" at bounding box center [256, 205] width 113 height 6
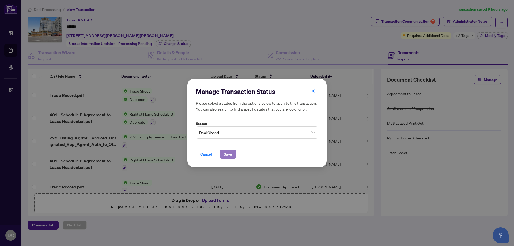
click at [229, 153] on span "Save" at bounding box center [228, 154] width 8 height 9
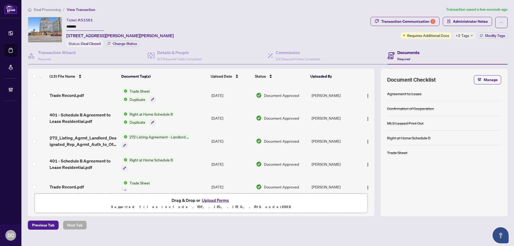
click at [467, 35] on span "+2 Tags" at bounding box center [462, 35] width 14 height 6
click at [435, 47] on div "Documents Required" at bounding box center [447, 55] width 120 height 17
click at [484, 36] on button "Modify Tags" at bounding box center [492, 35] width 30 height 6
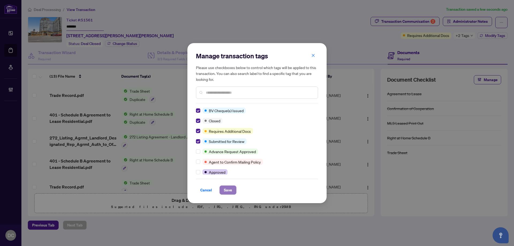
drag, startPoint x: 228, startPoint y: 187, endPoint x: 231, endPoint y: 185, distance: 3.4
click at [228, 187] on span "Save" at bounding box center [228, 190] width 8 height 9
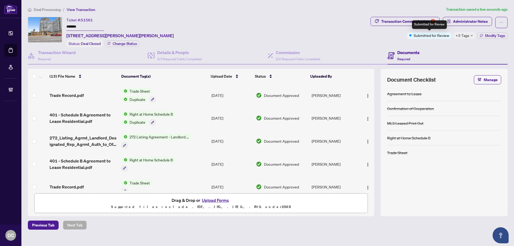
click at [426, 24] on div "Submitted for Review" at bounding box center [429, 24] width 35 height 9
click at [410, 17] on div "Transaction Communication 2" at bounding box center [408, 21] width 54 height 9
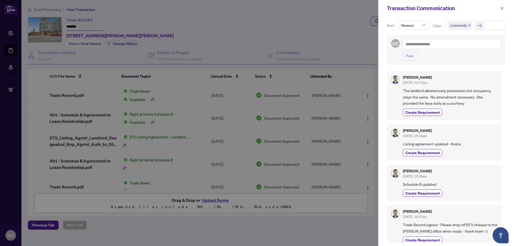
drag, startPoint x: 501, startPoint y: 6, endPoint x: 463, endPoint y: 4, distance: 38.8
click at [501, 6] on span "button" at bounding box center [502, 8] width 4 height 9
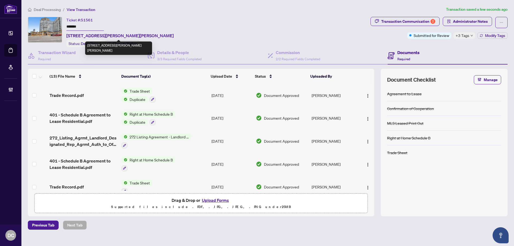
click at [98, 29] on input "*******" at bounding box center [84, 27] width 37 height 8
type input "**********"
click at [464, 36] on span "+3 Tags" at bounding box center [462, 35] width 14 height 6
click at [431, 48] on div "Documents Required" at bounding box center [447, 55] width 120 height 17
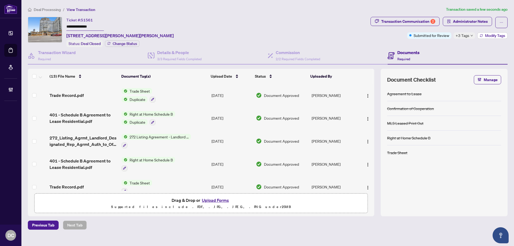
click at [483, 34] on button "Modify Tags" at bounding box center [492, 35] width 30 height 6
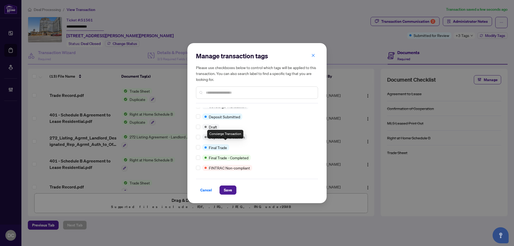
scroll to position [107, 0]
click at [238, 92] on input "text" at bounding box center [260, 93] width 108 height 6
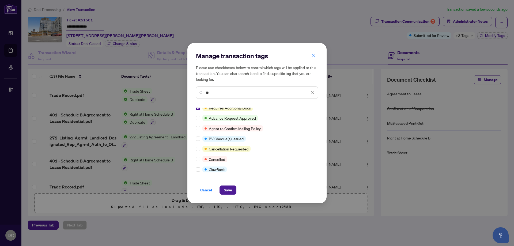
scroll to position [0, 0]
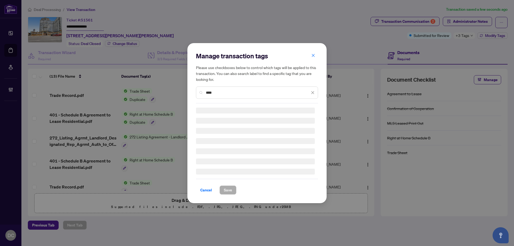
type input "****"
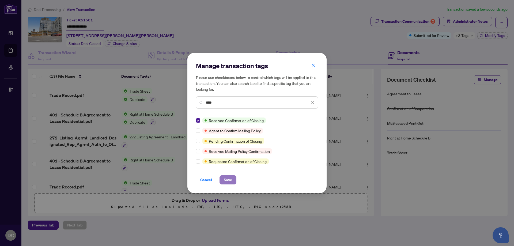
click at [229, 177] on span "Save" at bounding box center [228, 179] width 8 height 9
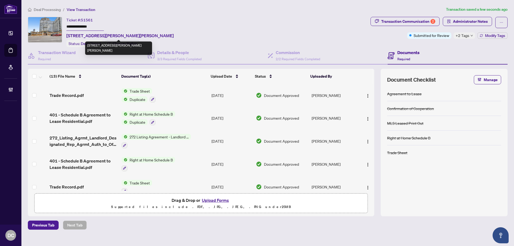
click at [132, 43] on div "311-135 James St, Hamilton, Ontario L8P 2Z6, Canada" at bounding box center [118, 47] width 67 height 13
click at [169, 43] on div "**********" at bounding box center [119, 32] width 107 height 30
click at [131, 43] on span "Change Status" at bounding box center [125, 44] width 24 height 4
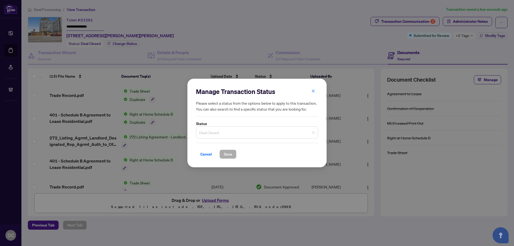
click at [244, 133] on span "Deal Closed" at bounding box center [257, 132] width 116 height 10
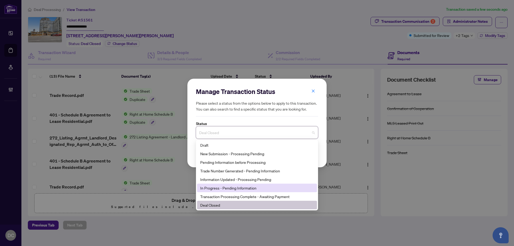
click at [297, 191] on div "In Progress - Pending Information" at bounding box center [257, 188] width 120 height 9
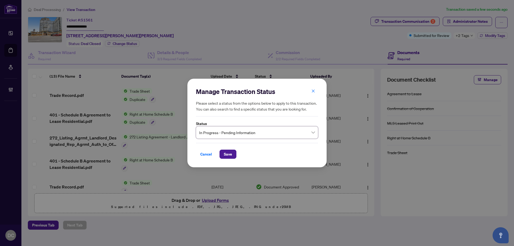
click at [226, 147] on div "Cancel Save" at bounding box center [257, 151] width 122 height 16
click at [227, 154] on span "Save" at bounding box center [228, 154] width 8 height 9
click at [428, 18] on div "Manage Transaction Status Please select a status from the options below to appl…" at bounding box center [257, 123] width 514 height 246
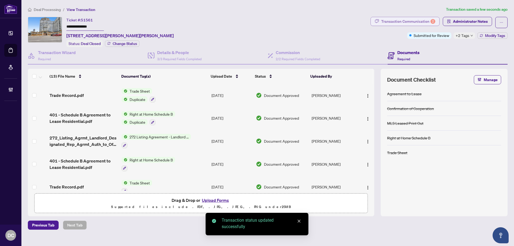
click at [421, 20] on div "Transaction Communication 2" at bounding box center [408, 21] width 54 height 9
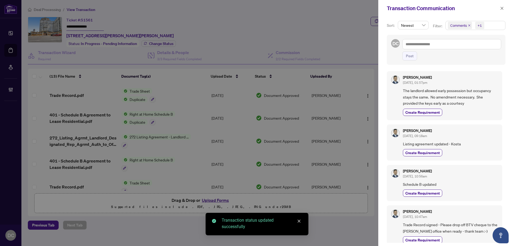
click at [495, 23] on span "Comments +1" at bounding box center [474, 25] width 59 height 9
click at [471, 47] on span "Comments" at bounding box center [465, 47] width 18 height 5
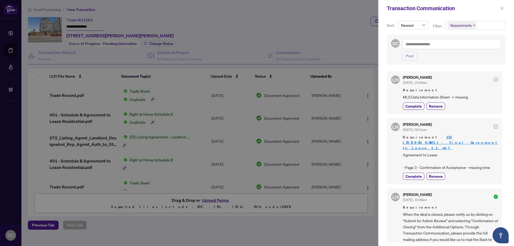
drag, startPoint x: 501, startPoint y: 10, endPoint x: 443, endPoint y: 2, distance: 58.8
click at [499, 10] on button "button" at bounding box center [501, 8] width 7 height 6
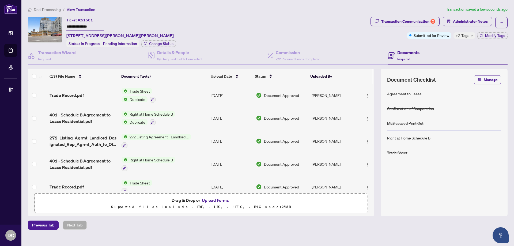
click at [50, 10] on span "Deal Processing" at bounding box center [47, 9] width 27 height 5
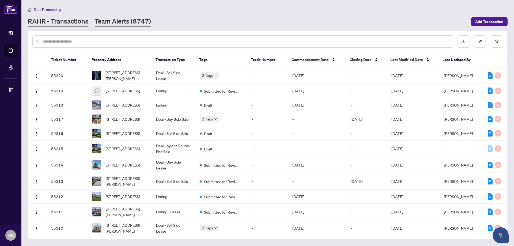
click at [121, 24] on link "Team Alerts (8747)" at bounding box center [123, 22] width 56 height 10
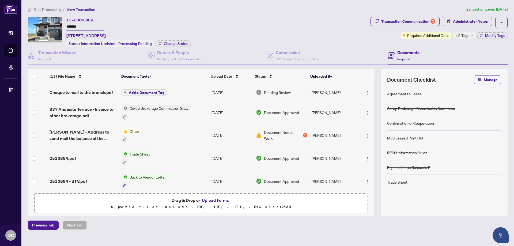
drag, startPoint x: 102, startPoint y: 25, endPoint x: 53, endPoint y: 26, distance: 49.2
click at [53, 26] on div "Ticket #: 50809 ******* [STREET_ADDRESS] Status: Information Updated - Processi…" at bounding box center [198, 32] width 340 height 30
click at [179, 44] on span "Change Status" at bounding box center [176, 44] width 24 height 4
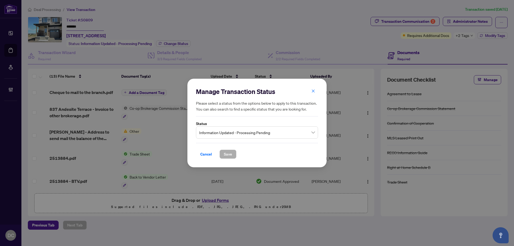
click at [276, 132] on span "Information Updated - Processing Pending" at bounding box center [257, 132] width 116 height 10
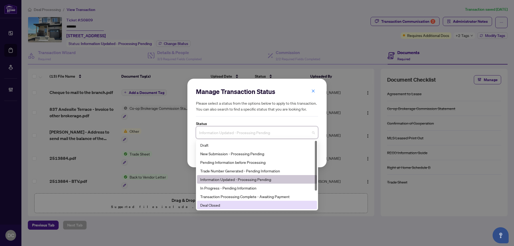
click at [213, 205] on div "Deal Closed" at bounding box center [256, 205] width 113 height 6
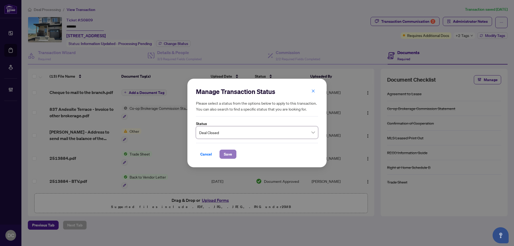
click at [226, 152] on span "Save" at bounding box center [228, 154] width 8 height 9
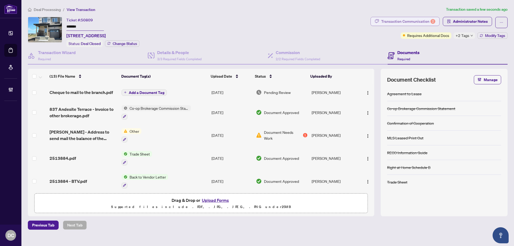
click at [429, 23] on div "Transaction Communication 2" at bounding box center [408, 21] width 54 height 9
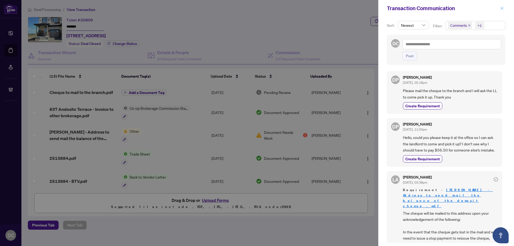
drag, startPoint x: 502, startPoint y: 9, endPoint x: 489, endPoint y: 7, distance: 12.8
click at [502, 9] on icon "close" at bounding box center [502, 8] width 4 height 4
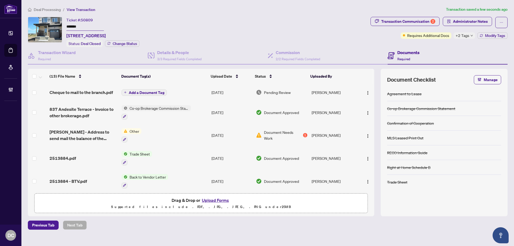
click at [198, 109] on td "Co-op Brokerage Commission Statement" at bounding box center [164, 112] width 90 height 23
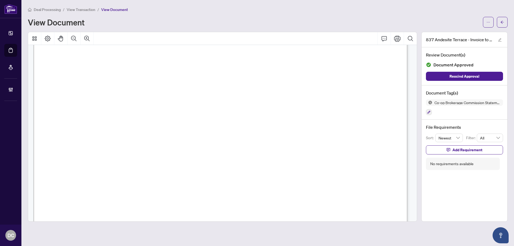
scroll to position [268, 0]
click at [504, 24] on button "button" at bounding box center [502, 22] width 11 height 11
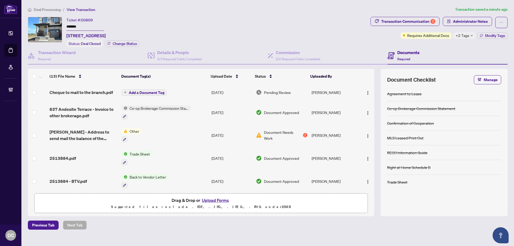
click at [465, 35] on span "+2 Tags" at bounding box center [462, 35] width 14 height 6
click at [425, 44] on div "Transaction Communication 2 Administrator Notes Requires Additional Docs +2 Tag…" at bounding box center [438, 32] width 139 height 30
click at [483, 32] on button "Modify Tags" at bounding box center [492, 35] width 30 height 6
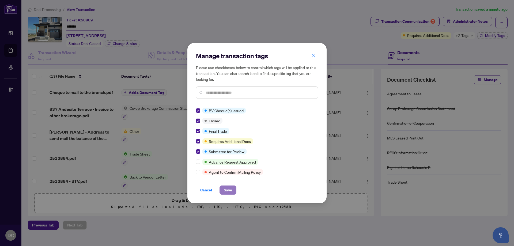
click at [228, 188] on span "Save" at bounding box center [228, 190] width 8 height 9
click at [408, 23] on div "Manage transaction tags Please use checkboxes below to control which tags will …" at bounding box center [257, 123] width 514 height 246
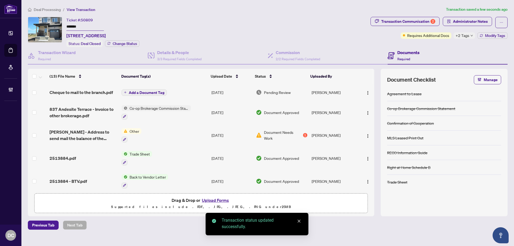
click at [408, 22] on body "Dashboard Deal Processing Mortgage Referrals Brokerage Management DC [PERSON_NA…" at bounding box center [257, 123] width 514 height 246
click at [412, 16] on div "Deal Processing / View Transaction Transaction saved a few seconds ago Ticket #…" at bounding box center [268, 117] width 484 height 223
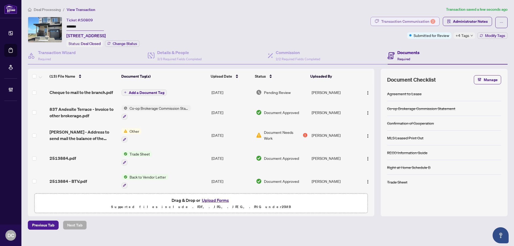
click at [412, 19] on div "Transaction Communication 2" at bounding box center [408, 21] width 54 height 9
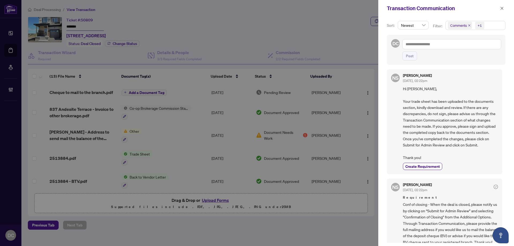
scroll to position [294, 0]
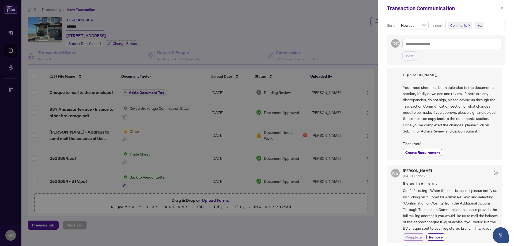
click at [413, 234] on span "Complete" at bounding box center [413, 237] width 17 height 6
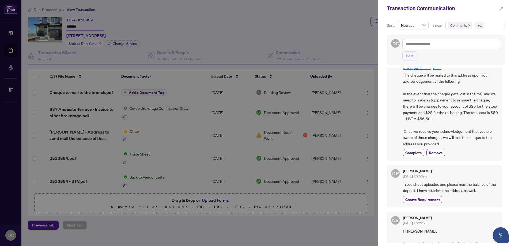
scroll to position [187, 0]
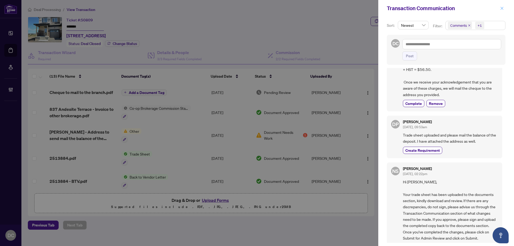
click at [500, 7] on icon "close" at bounding box center [502, 8] width 4 height 4
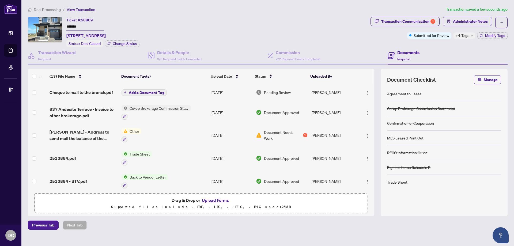
click at [174, 156] on td "Trade Sheet" at bounding box center [164, 158] width 90 height 23
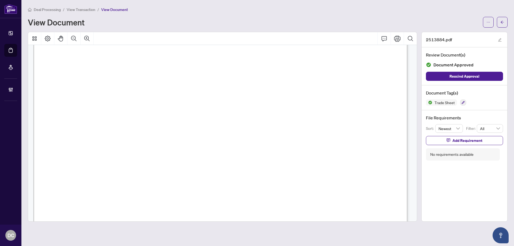
scroll to position [187, 0]
click at [498, 23] on button "button" at bounding box center [502, 22] width 11 height 11
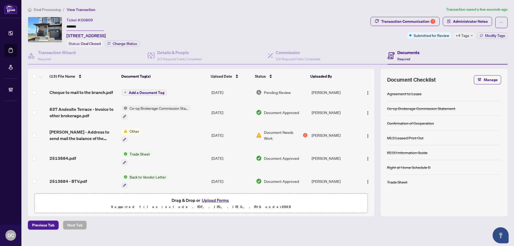
click at [468, 37] on span "+4 Tags" at bounding box center [462, 35] width 14 height 6
click at [442, 48] on div "Documents Required" at bounding box center [447, 55] width 120 height 17
click at [456, 20] on span "Administrator Notes" at bounding box center [470, 21] width 35 height 9
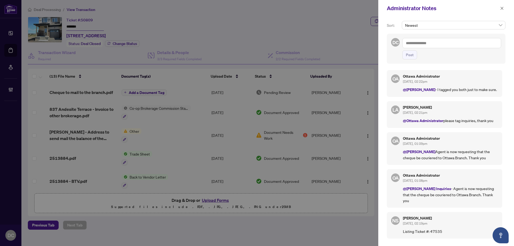
click at [419, 140] on h5 "Ottawa Administrator" at bounding box center [450, 138] width 95 height 4
click at [430, 43] on textarea at bounding box center [451, 43] width 99 height 10
paste textarea "**********"
type textarea "**********"
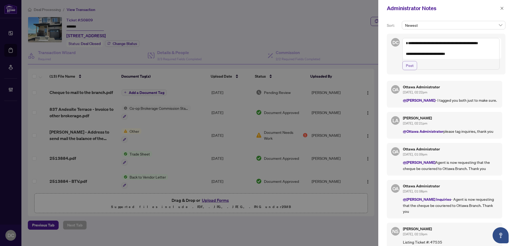
click at [413, 70] on button "Post" at bounding box center [409, 65] width 15 height 9
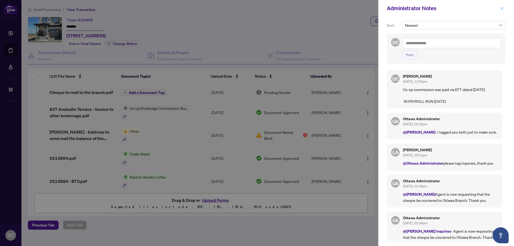
click at [503, 8] on icon "close" at bounding box center [502, 8] width 4 height 4
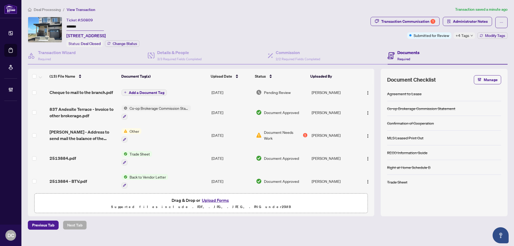
click at [465, 36] on span "+4 Tags" at bounding box center [462, 35] width 14 height 6
click at [445, 46] on div "Transaction Communication 1 Administrator Notes Submitted for Review +4 Tags Mo…" at bounding box center [438, 32] width 139 height 30
click at [460, 21] on span "Administrator Notes" at bounding box center [470, 21] width 35 height 9
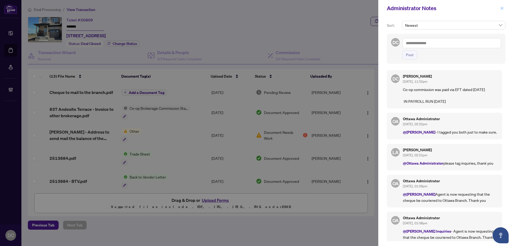
click at [503, 10] on icon "close" at bounding box center [501, 8] width 3 height 3
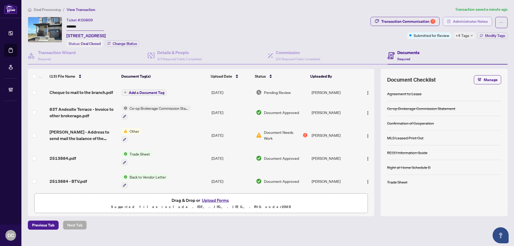
click at [471, 17] on span "Administrator Notes" at bounding box center [470, 21] width 35 height 9
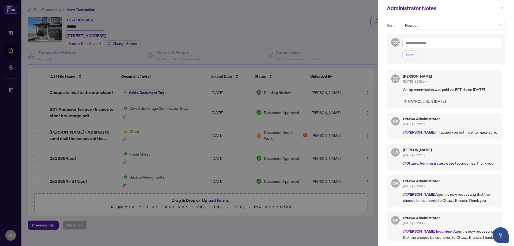
click at [503, 10] on icon "close" at bounding box center [502, 8] width 4 height 4
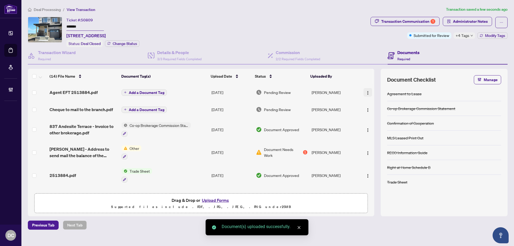
click at [365, 89] on span "button" at bounding box center [367, 92] width 4 height 6
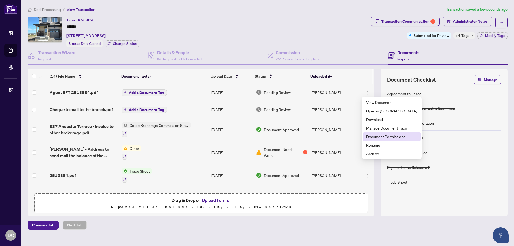
click at [375, 136] on span "Document Permissions" at bounding box center [391, 136] width 51 height 6
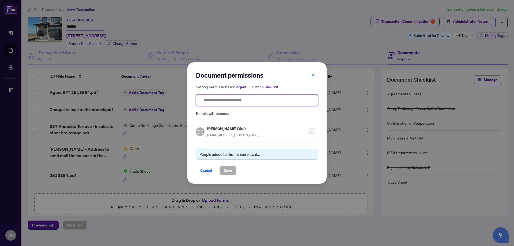
click at [250, 99] on input "search" at bounding box center [259, 100] width 111 height 6
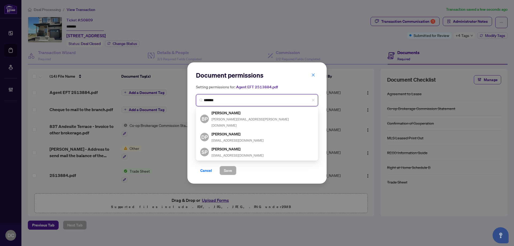
type input "********"
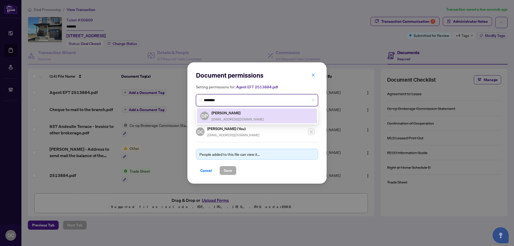
click at [238, 111] on h5 "Dan Peiris" at bounding box center [237, 113] width 52 height 6
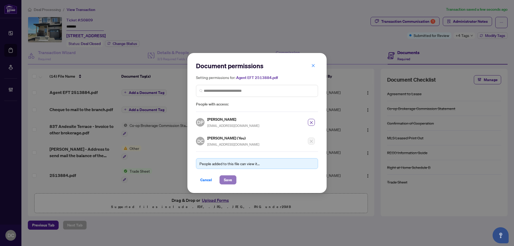
click at [232, 180] on button "Save" at bounding box center [227, 179] width 17 height 9
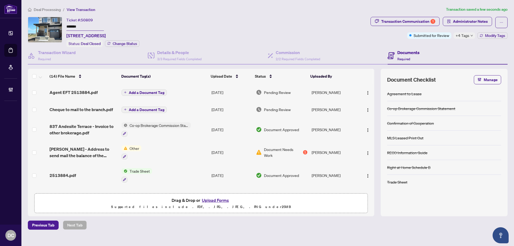
click at [155, 221] on div "Previous Tab Next Tab" at bounding box center [267, 224] width 479 height 9
click at [469, 37] on div "+4 Tags" at bounding box center [464, 35] width 22 height 6
drag, startPoint x: 82, startPoint y: 26, endPoint x: 55, endPoint y: 24, distance: 26.8
click at [55, 24] on div "Ticket #: 50809 ******* 837 Andesite Terr, Ottawa, Ontario K2J 7H4, Canada Stat…" at bounding box center [198, 32] width 340 height 30
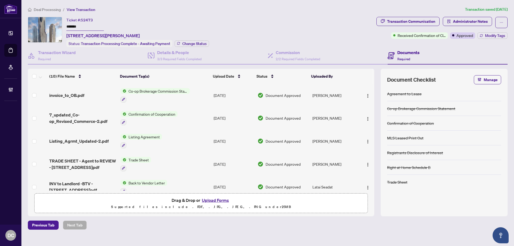
drag, startPoint x: 89, startPoint y: 26, endPoint x: 52, endPoint y: 25, distance: 37.2
click at [52, 25] on div "Ticket #: 52473 ******* [STREET_ADDRESS][PERSON_NAME] Status: Transaction Proce…" at bounding box center [201, 32] width 346 height 30
click at [187, 37] on div "Ticket #: 52473 ******* [STREET_ADDRESS][PERSON_NAME] Status: Transaction Proce…" at bounding box center [137, 32] width 143 height 30
click at [189, 42] on span "Change Status" at bounding box center [194, 44] width 24 height 4
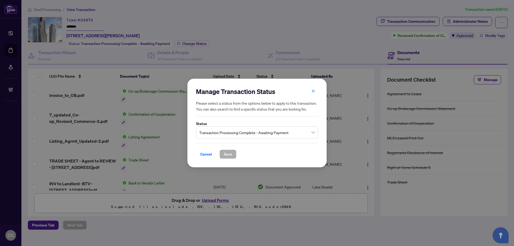
click at [261, 132] on span "Transaction Processing Complete - Awaiting Payment" at bounding box center [257, 132] width 116 height 10
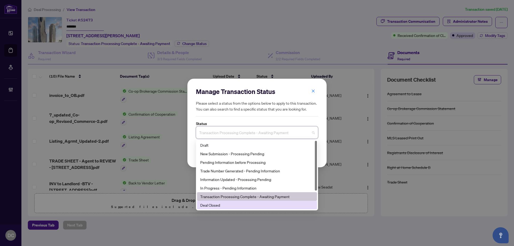
click at [222, 204] on div "Deal Closed" at bounding box center [256, 205] width 113 height 6
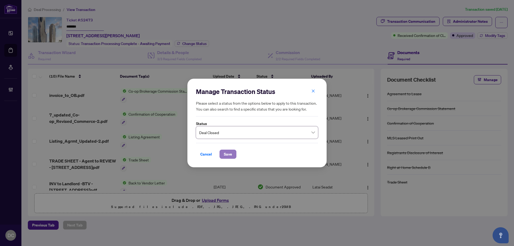
click at [228, 156] on span "Save" at bounding box center [228, 154] width 8 height 9
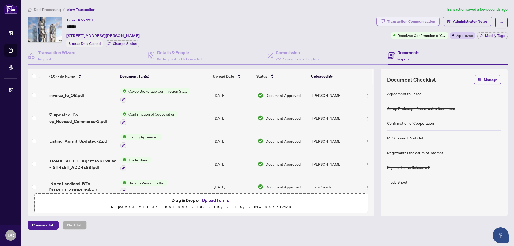
click at [410, 20] on div "Transaction Communication" at bounding box center [411, 21] width 48 height 9
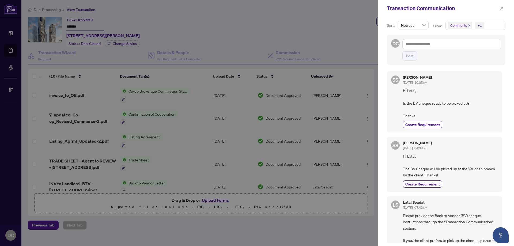
drag, startPoint x: 503, startPoint y: 8, endPoint x: 490, endPoint y: 8, distance: 13.1
click at [503, 8] on button "button" at bounding box center [501, 8] width 7 height 6
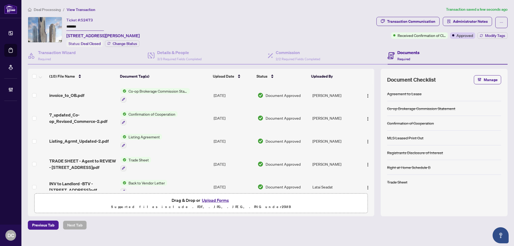
drag, startPoint x: 196, startPoint y: 95, endPoint x: 25, endPoint y: 94, distance: 170.1
click at [195, 95] on td "Co-op Brokerage Commission Statement" at bounding box center [164, 95] width 93 height 23
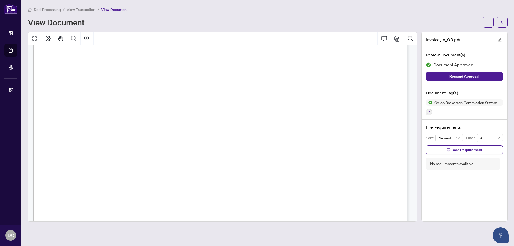
scroll to position [214, 0]
click at [501, 22] on icon "arrow-left" at bounding box center [502, 22] width 4 height 4
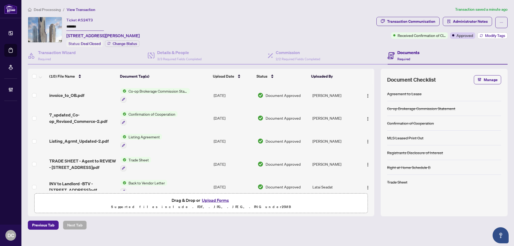
click at [503, 34] on span "Modify Tags" at bounding box center [495, 36] width 20 height 4
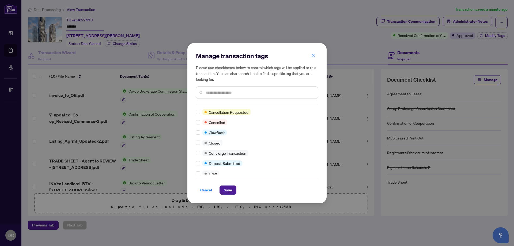
scroll to position [54, 0]
click at [198, 137] on label at bounding box center [198, 139] width 4 height 6
click at [196, 138] on div "Manage transaction tags Please use checkboxes below to control which tags will …" at bounding box center [256, 123] width 139 height 160
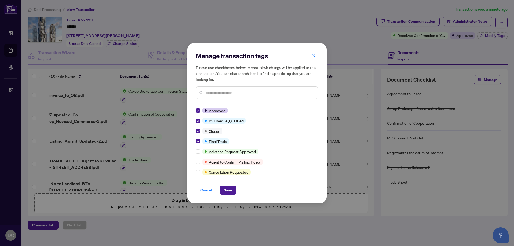
drag, startPoint x: 227, startPoint y: 188, endPoint x: 126, endPoint y: 166, distance: 103.2
click at [227, 188] on span "Save" at bounding box center [228, 190] width 8 height 9
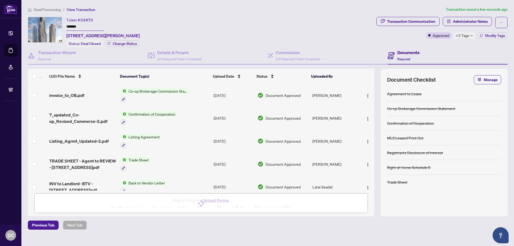
click at [470, 36] on icon "down" at bounding box center [471, 35] width 3 height 3
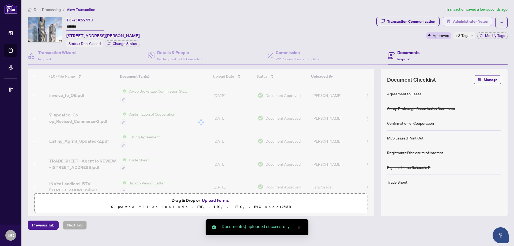
click at [458, 19] on span "Administrator Notes" at bounding box center [470, 21] width 35 height 9
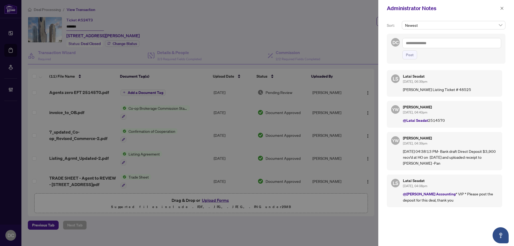
click at [428, 159] on p "09/11/2025 04:38:13 PM- Bank draft Direct Deposit $3,900 recv’d at HO on SEP 10…" at bounding box center [450, 157] width 95 height 18
click at [430, 44] on textarea at bounding box center [451, 43] width 99 height 10
paste textarea "**********"
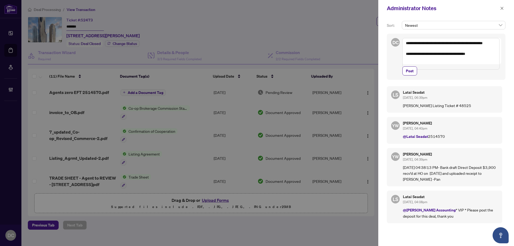
click at [475, 139] on p "@Latai Seadat 2514570" at bounding box center [450, 136] width 95 height 6
click at [404, 43] on textarea "**********" at bounding box center [450, 54] width 97 height 32
paste textarea "**********"
type textarea "**********"
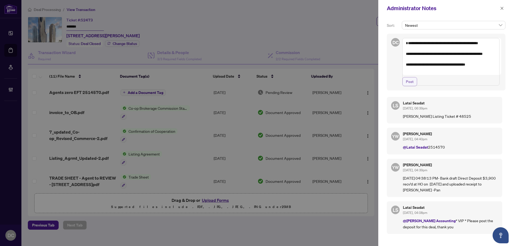
click at [413, 86] on button "Post" at bounding box center [409, 81] width 15 height 9
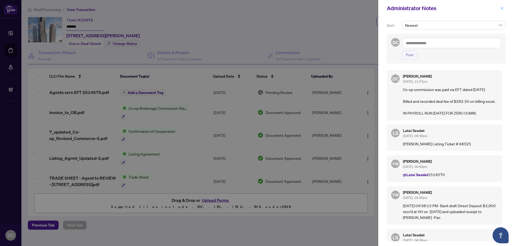
drag, startPoint x: 499, startPoint y: 10, endPoint x: 495, endPoint y: 10, distance: 4.3
click at [499, 10] on button "button" at bounding box center [501, 8] width 7 height 6
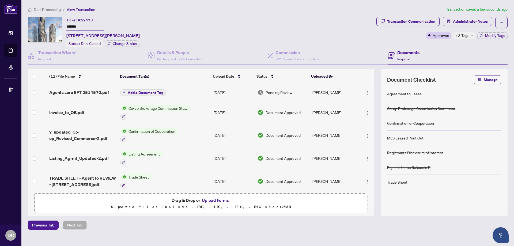
drag, startPoint x: 88, startPoint y: 25, endPoint x: 48, endPoint y: 25, distance: 39.6
click at [48, 25] on div "Ticket #: 52473 ******* 4205-195 Commerce St, Vaughan, Ontario L4K 0P9, Canada …" at bounding box center [201, 32] width 346 height 30
drag, startPoint x: 85, startPoint y: 28, endPoint x: 49, endPoint y: 24, distance: 36.3
click at [49, 24] on div "Ticket #: 52473 ******* [STREET_ADDRESS][PERSON_NAME] Status: Deal Closed Chang…" at bounding box center [201, 32] width 346 height 30
click at [468, 36] on span "+3 Tags" at bounding box center [462, 35] width 14 height 6
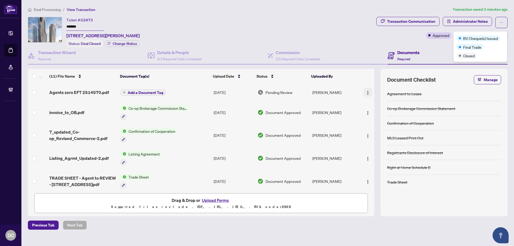
click at [368, 91] on img "button" at bounding box center [367, 93] width 4 height 4
click at [90, 27] on input "*******" at bounding box center [84, 27] width 37 height 8
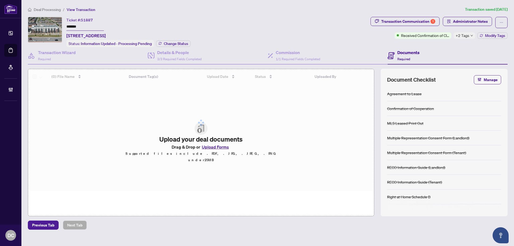
drag, startPoint x: 59, startPoint y: 24, endPoint x: 63, endPoint y: 26, distance: 4.6
click at [59, 24] on div "Ticket #: 51887 ******* [STREET_ADDRESS] Status: Information Updated - Processi…" at bounding box center [198, 32] width 340 height 30
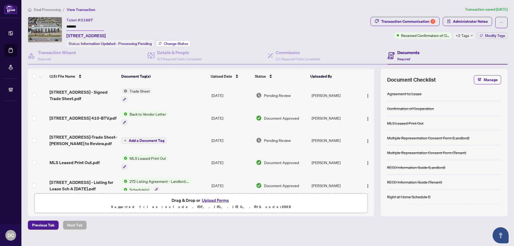
click at [166, 43] on span "Change Status" at bounding box center [176, 44] width 24 height 4
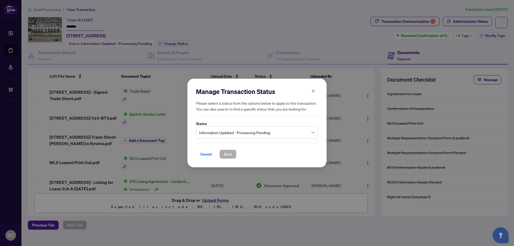
drag, startPoint x: 203, startPoint y: 154, endPoint x: 273, endPoint y: 123, distance: 76.9
click at [203, 154] on span "Cancel" at bounding box center [206, 154] width 12 height 9
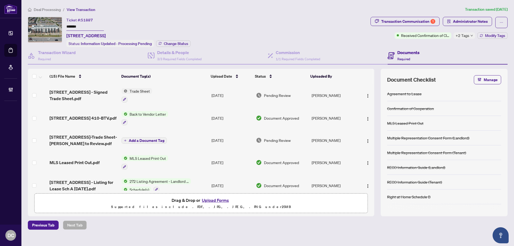
click at [418, 16] on div "Deal Processing / View Transaction Transaction saved [DATE] Ticket #: 51887 ***…" at bounding box center [268, 117] width 484 height 223
click at [417, 19] on div "Transaction Communication 1" at bounding box center [408, 21] width 54 height 9
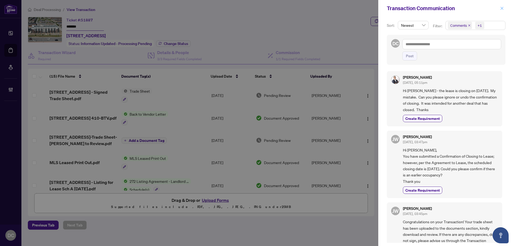
click at [502, 8] on icon "close" at bounding box center [502, 8] width 4 height 4
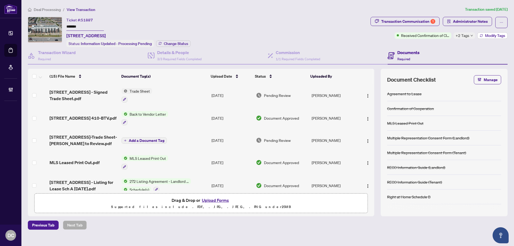
click at [491, 36] on span "Modify Tags" at bounding box center [495, 36] width 20 height 4
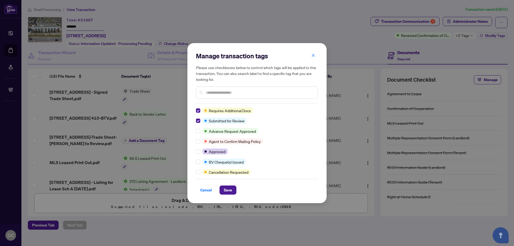
click at [247, 94] on input "text" at bounding box center [260, 93] width 108 height 6
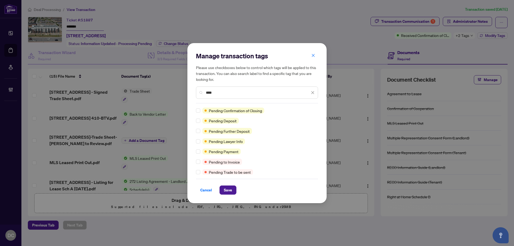
type input "****"
drag, startPoint x: 232, startPoint y: 189, endPoint x: 234, endPoint y: 185, distance: 4.5
click at [232, 188] on button "Save" at bounding box center [227, 189] width 17 height 9
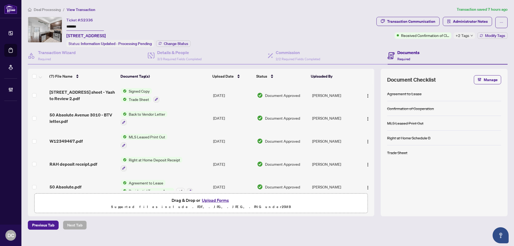
drag, startPoint x: 100, startPoint y: 29, endPoint x: 48, endPoint y: 28, distance: 51.4
click at [48, 28] on div "Ticket #: 52336 ******* [STREET_ADDRESS] Status: Information Updated - Processi…" at bounding box center [201, 32] width 346 height 30
click at [175, 45] on span "Change Status" at bounding box center [176, 44] width 24 height 4
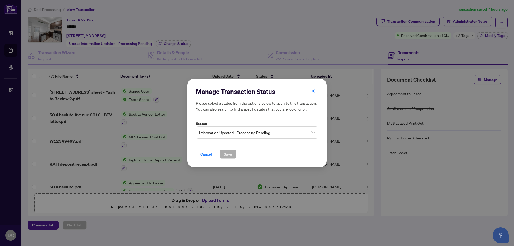
click at [291, 133] on span "Information Updated - Processing Pending" at bounding box center [257, 132] width 116 height 10
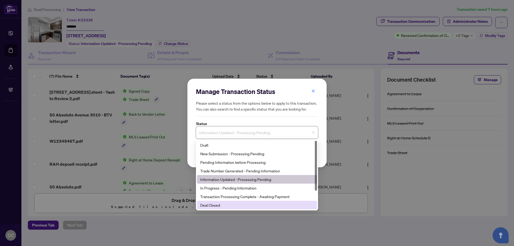
click at [219, 206] on div "Deal Closed" at bounding box center [256, 205] width 113 height 6
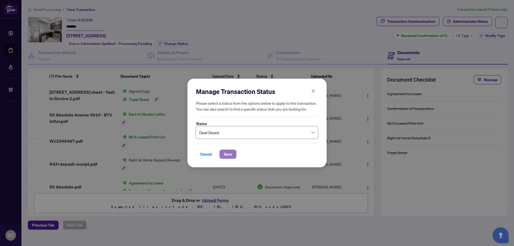
click at [227, 154] on span "Save" at bounding box center [228, 154] width 8 height 9
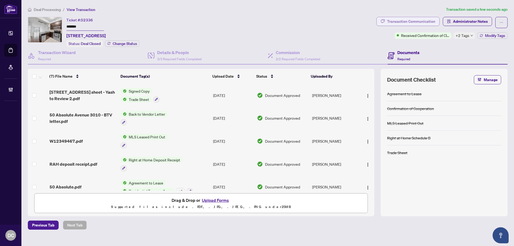
click at [425, 21] on div "Transaction Communication" at bounding box center [411, 21] width 48 height 9
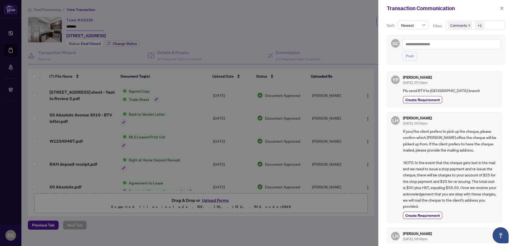
click at [494, 29] on span "Comments +1" at bounding box center [474, 25] width 59 height 9
drag, startPoint x: 479, startPoint y: 49, endPoint x: 215, endPoint y: 44, distance: 263.6
click at [476, 49] on span "Comments" at bounding box center [477, 47] width 47 height 6
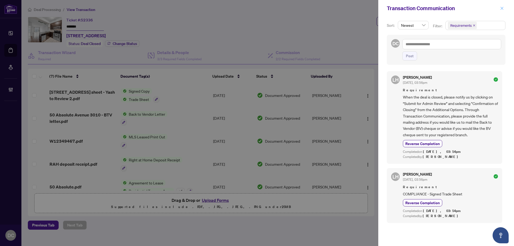
click at [503, 9] on icon "close" at bounding box center [502, 8] width 4 height 4
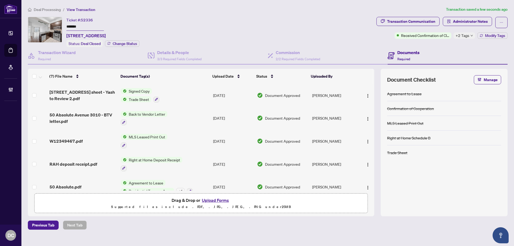
click at [206, 98] on td "Signed Copy Trade Sheet" at bounding box center [165, 95] width 92 height 23
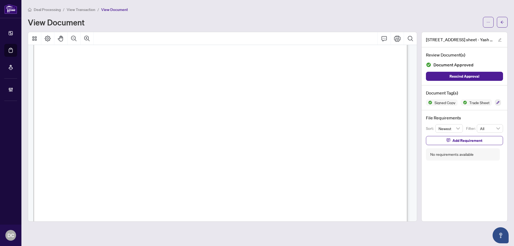
scroll to position [80, 0]
click at [502, 25] on span "button" at bounding box center [502, 22] width 4 height 9
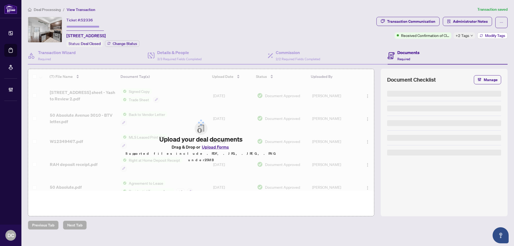
type input "*******"
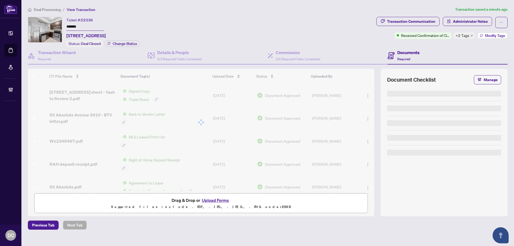
click at [491, 34] on span "Modify Tags" at bounding box center [495, 36] width 20 height 4
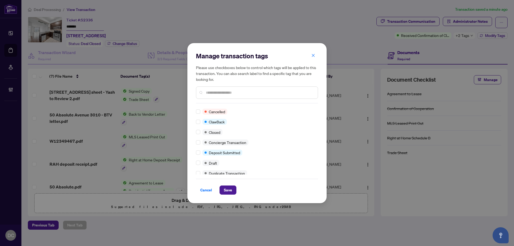
scroll to position [80, 0]
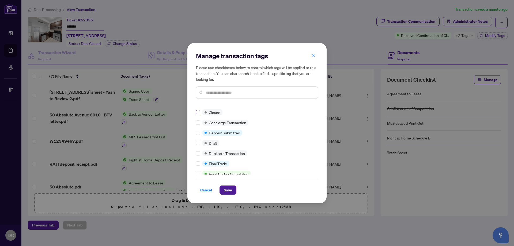
click at [198, 109] on label at bounding box center [198, 112] width 4 height 6
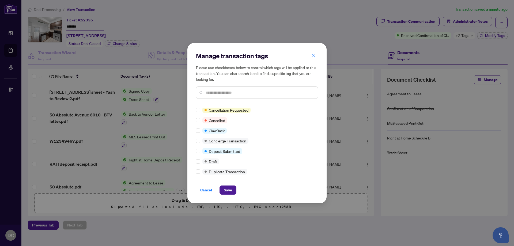
scroll to position [0, 0]
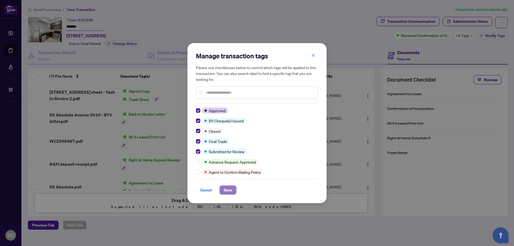
click at [229, 188] on span "Save" at bounding box center [228, 190] width 8 height 9
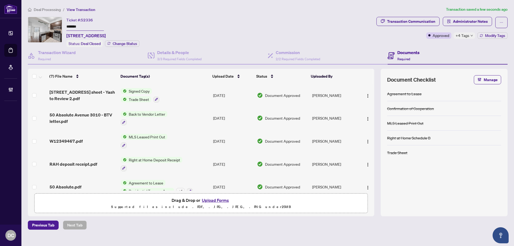
click at [469, 35] on div "+4 Tags" at bounding box center [464, 35] width 22 height 6
click at [441, 48] on div "Documents Required" at bounding box center [447, 55] width 120 height 17
click at [459, 22] on span "Administrator Notes" at bounding box center [470, 21] width 35 height 9
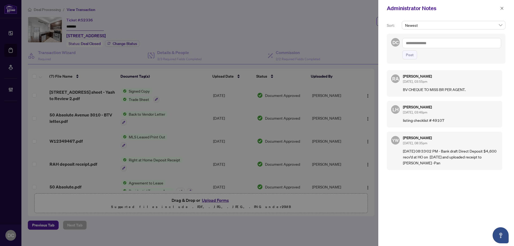
click at [432, 174] on div "RA Rhea Alipio Sep/23/2025, 03:55pm BV CHEQUE TO MISS BR PER AGENT. LH Lulu Hao…" at bounding box center [446, 154] width 119 height 174
click at [436, 45] on textarea at bounding box center [451, 43] width 99 height 10
paste textarea "**********"
type textarea "**********"
click at [413, 58] on span "Post" at bounding box center [410, 55] width 8 height 9
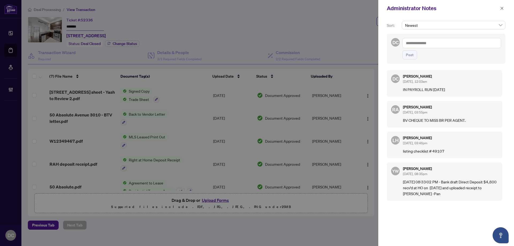
click at [202, 216] on div at bounding box center [257, 123] width 514 height 246
click at [503, 10] on button "button" at bounding box center [501, 8] width 7 height 6
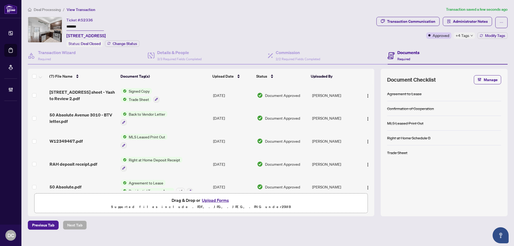
click at [460, 35] on span "+4 Tags" at bounding box center [462, 35] width 14 height 6
click at [46, 8] on span "Deal Processing" at bounding box center [47, 9] width 27 height 5
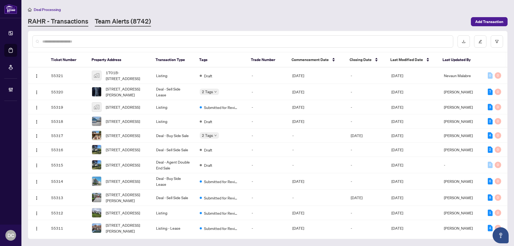
click at [126, 23] on link "Team Alerts (8742)" at bounding box center [123, 22] width 56 height 10
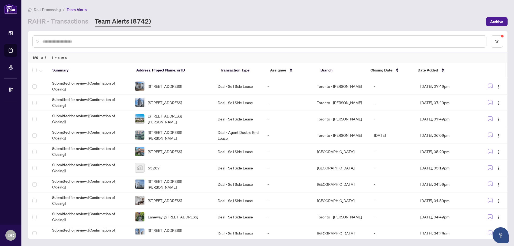
click at [90, 41] on input "text" at bounding box center [261, 42] width 439 height 6
click at [132, 39] on input "text" at bounding box center [261, 42] width 439 height 6
paste input "*******"
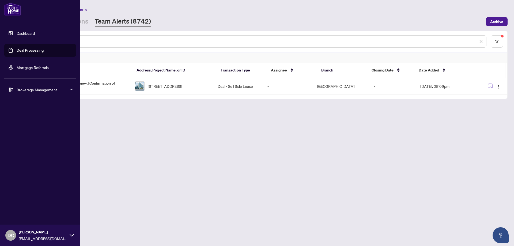
drag, startPoint x: 109, startPoint y: 40, endPoint x: 19, endPoint y: 40, distance: 89.6
click at [19, 40] on div "Dashboard Deal Processing Mortgage Referrals Brokerage Management DC Dawn Chan …" at bounding box center [257, 123] width 514 height 246
paste input "text"
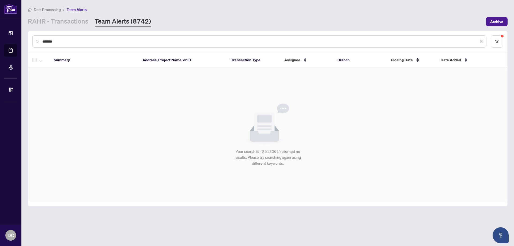
drag, startPoint x: 80, startPoint y: 40, endPoint x: 30, endPoint y: 40, distance: 49.5
click at [30, 40] on div "*******" at bounding box center [267, 41] width 479 height 21
paste input "text"
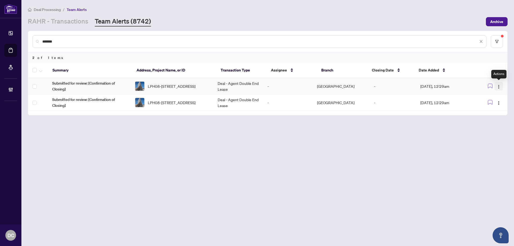
click at [499, 85] on img "button" at bounding box center [498, 87] width 4 height 4
click at [495, 114] on span "Complete Item" at bounding box center [486, 114] width 25 height 6
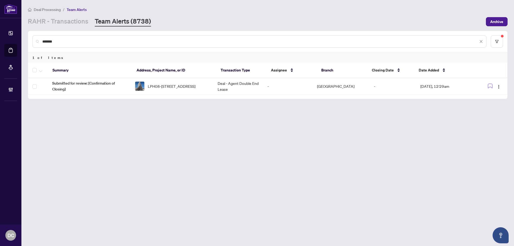
drag, startPoint x: 48, startPoint y: 39, endPoint x: 26, endPoint y: 38, distance: 22.0
click at [26, 38] on main "Deal Processing / Team Alerts RAHR - Transactions Team Alerts (8738) Archive **…" at bounding box center [267, 123] width 492 height 246
paste input "text"
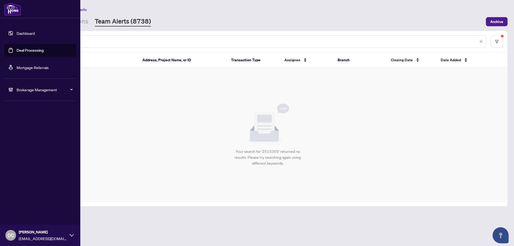
drag, startPoint x: 65, startPoint y: 40, endPoint x: 18, endPoint y: 40, distance: 46.5
click at [18, 40] on div "Dashboard Deal Processing Mortgage Referrals Brokerage Management DC Dawn Chan …" at bounding box center [257, 123] width 514 height 246
paste input "text"
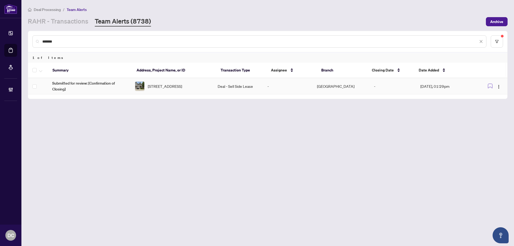
type input "*******"
click at [170, 87] on span "87-635 Saginaw Pkwy, Cambridge, Ontario N1T 0C1, Canada" at bounding box center [165, 86] width 34 height 6
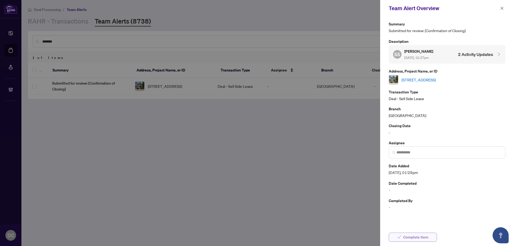
click at [424, 237] on span "Complete Item" at bounding box center [415, 237] width 25 height 9
drag, startPoint x: 504, startPoint y: 7, endPoint x: 499, endPoint y: 7, distance: 4.5
click at [504, 7] on button "button" at bounding box center [501, 8] width 7 height 6
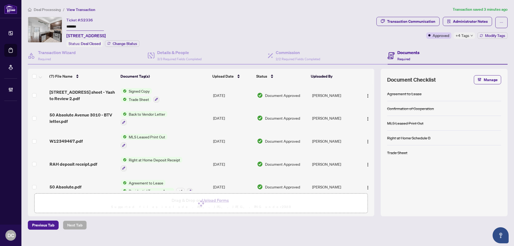
click at [468, 36] on span "+4 Tags" at bounding box center [462, 35] width 14 height 6
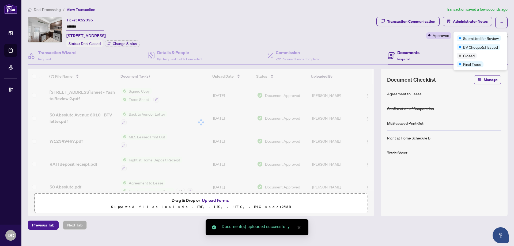
click at [438, 43] on div "Transaction Communication Administrator Notes Approved +4 Tags Modify Tags" at bounding box center [441, 32] width 133 height 30
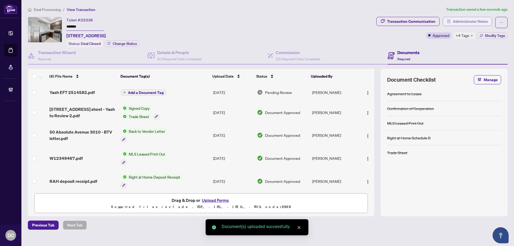
click at [458, 22] on span "Administrator Notes" at bounding box center [470, 21] width 35 height 9
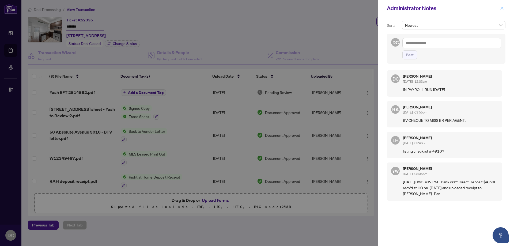
click at [500, 8] on icon "close" at bounding box center [502, 8] width 4 height 4
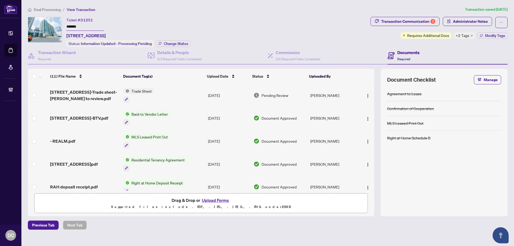
drag, startPoint x: 92, startPoint y: 27, endPoint x: 46, endPoint y: 24, distance: 46.4
click at [46, 24] on div "Ticket #: 51251 ******* 605-55 South Town Centre Blvd, Markham, Ontario L6G 0B1…" at bounding box center [198, 32] width 340 height 30
click at [174, 43] on span "Change Status" at bounding box center [176, 44] width 24 height 4
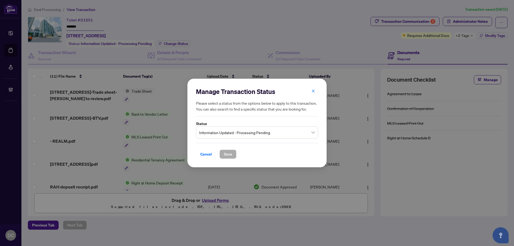
click at [282, 132] on span "Information Updated - Processing Pending" at bounding box center [257, 132] width 116 height 10
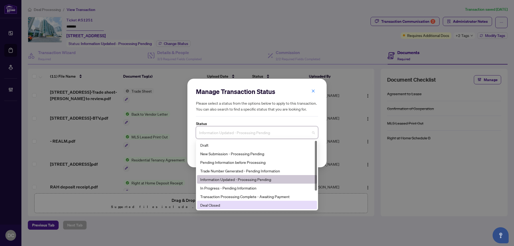
click at [226, 204] on div "Deal Closed" at bounding box center [256, 205] width 113 height 6
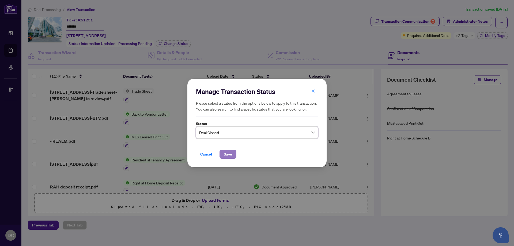
click at [231, 156] on span "Save" at bounding box center [228, 154] width 8 height 9
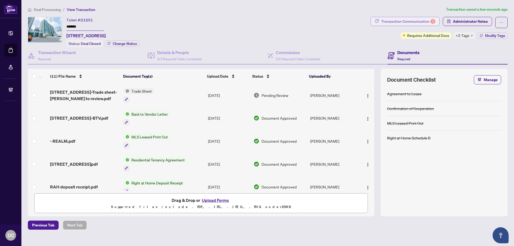
click at [415, 22] on div "Transaction Communication 2" at bounding box center [408, 21] width 54 height 9
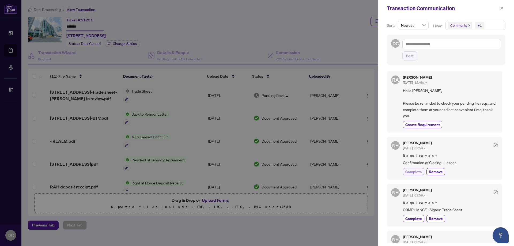
click at [419, 171] on span "Complete" at bounding box center [413, 172] width 17 height 6
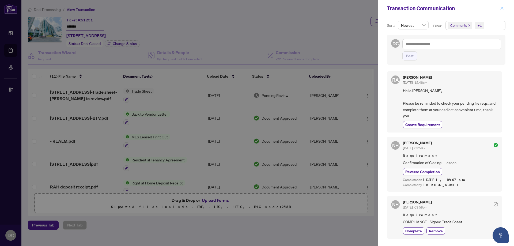
click at [502, 8] on icon "close" at bounding box center [502, 8] width 4 height 4
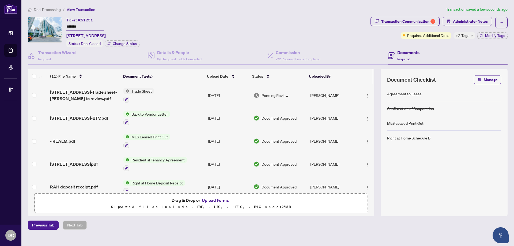
click at [470, 37] on div "+2 Tags" at bounding box center [464, 35] width 22 height 6
click at [448, 47] on div "Documents Required" at bounding box center [447, 55] width 120 height 17
click at [490, 37] on span "Modify Tags" at bounding box center [495, 36] width 20 height 4
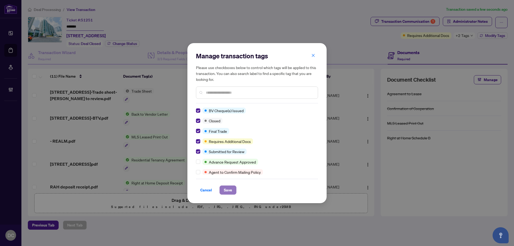
click at [224, 189] on span "Save" at bounding box center [228, 190] width 8 height 9
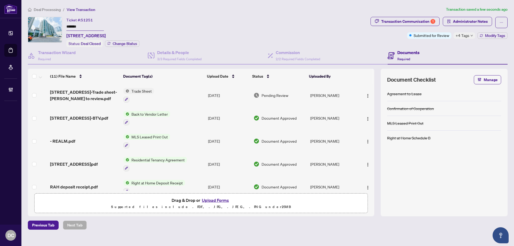
drag, startPoint x: 89, startPoint y: 26, endPoint x: 50, endPoint y: 24, distance: 39.4
click at [50, 24] on div "Ticket #: 51251 ******* 605-55 South Town Centre Blvd, Markham, Ontario L6G 0B1…" at bounding box center [198, 32] width 340 height 30
click at [182, 92] on td "Trade Sheet" at bounding box center [163, 95] width 85 height 23
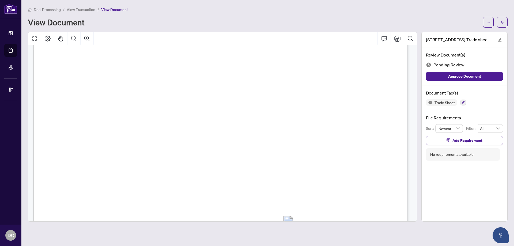
scroll to position [161, 0]
click at [501, 21] on icon "arrow-left" at bounding box center [501, 22] width 3 height 3
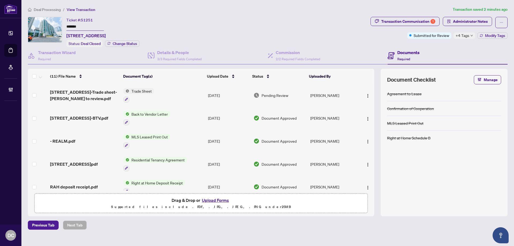
click at [463, 36] on span "+4 Tags" at bounding box center [462, 35] width 14 height 6
click at [439, 48] on div "Documents Required" at bounding box center [447, 55] width 120 height 17
drag, startPoint x: 80, startPoint y: 26, endPoint x: 64, endPoint y: 25, distance: 16.1
click at [64, 25] on div "Ticket #: 51251 ******* 605-55 South Town Centre Blvd, Markham, Ontario L6G 0B1…" at bounding box center [198, 32] width 340 height 30
click at [423, 19] on div "Transaction Communication 1" at bounding box center [408, 21] width 54 height 9
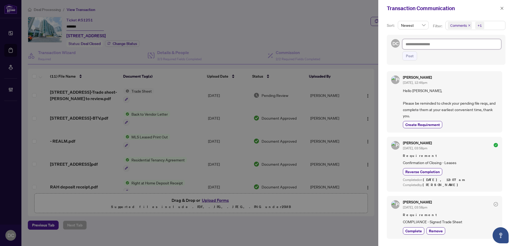
click at [446, 44] on textarea at bounding box center [451, 44] width 99 height 10
type textarea "*"
type textarea "**"
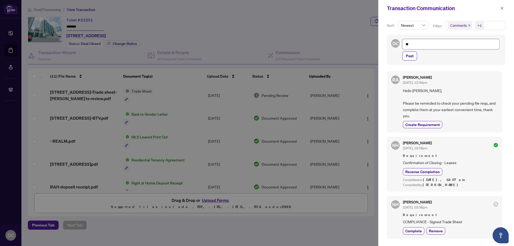
type textarea "**"
type textarea "****"
type textarea "**"
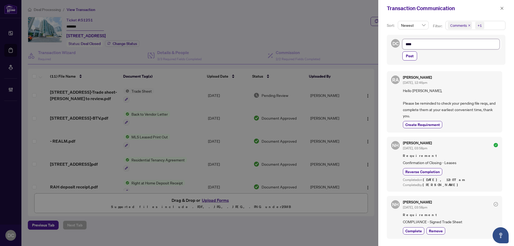
type textarea "**"
type textarea "****"
type textarea "*****"
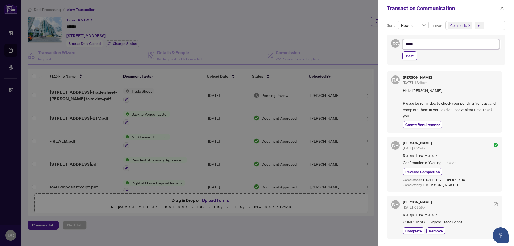
type textarea "******"
type textarea "*******"
type textarea "********"
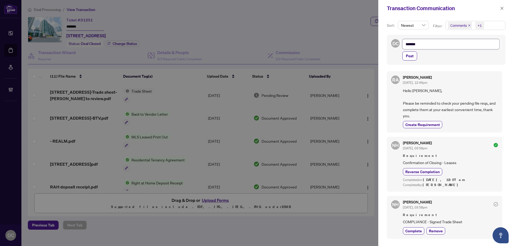
type textarea "********"
type textarea "*********"
type textarea "**********"
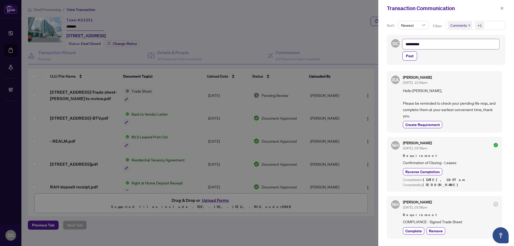
type textarea "**********"
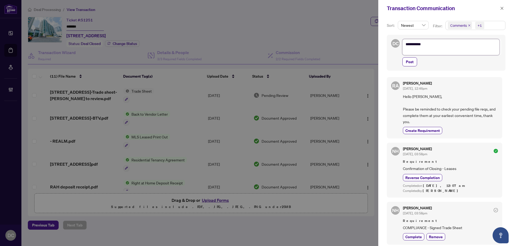
type textarea "**********"
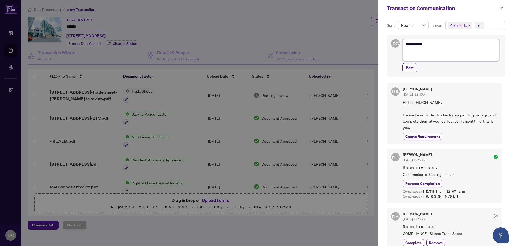
type textarea "**********"
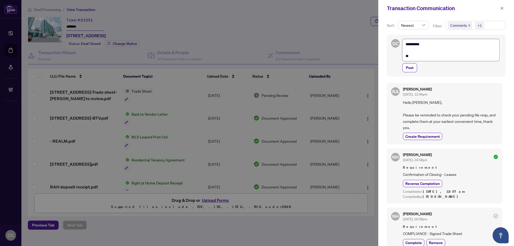
type textarea "**********"
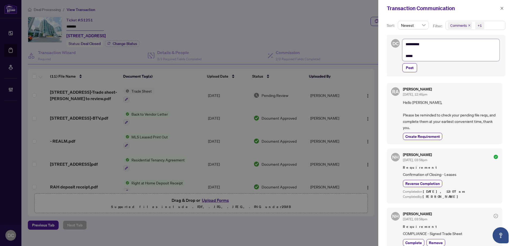
type textarea "**********"
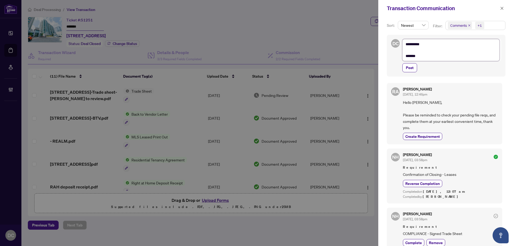
type textarea "**********"
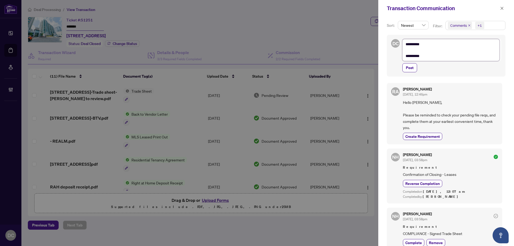
type textarea "**********"
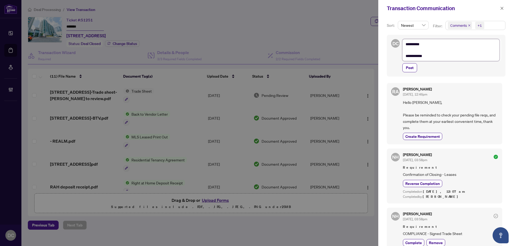
type textarea "**********"
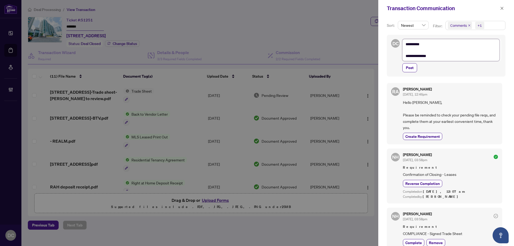
type textarea "**********"
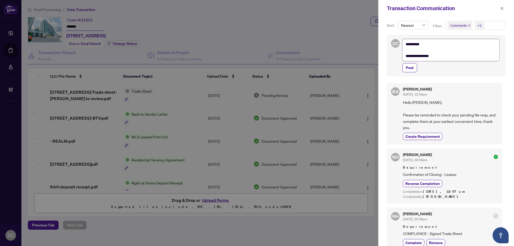
type textarea "**********"
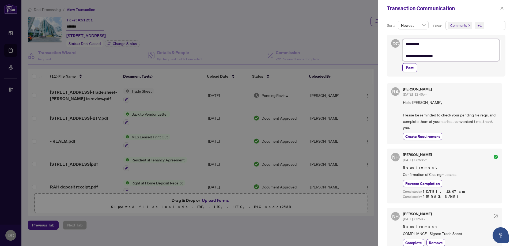
type textarea "**********"
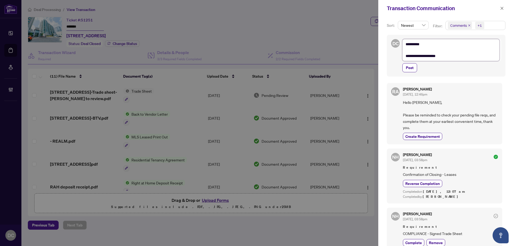
type textarea "**********"
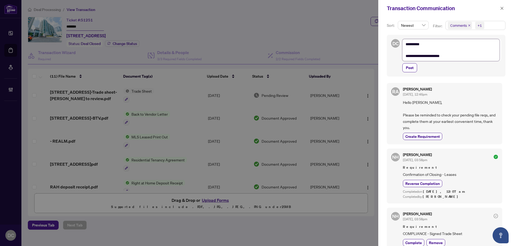
type textarea "**********"
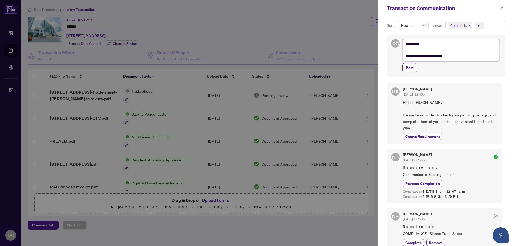
type textarea "**********"
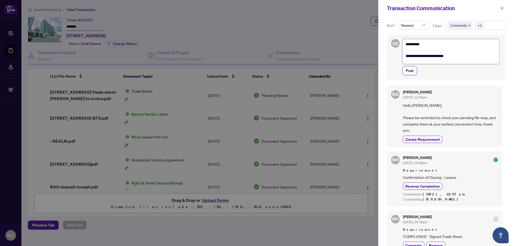
type textarea "**********"
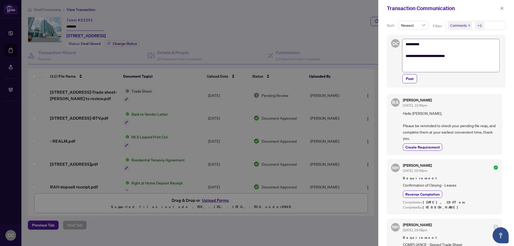
type textarea "**********"
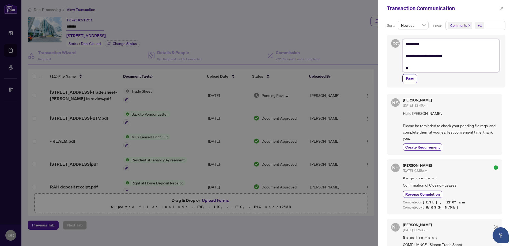
type textarea "**********"
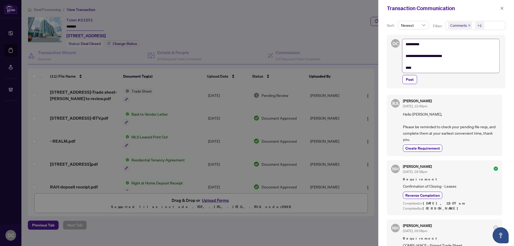
type textarea "**********"
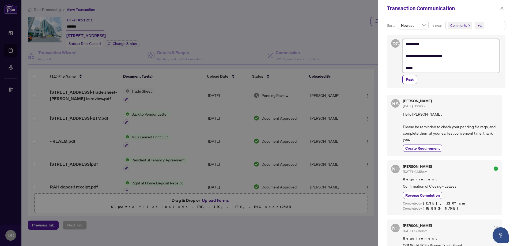
type textarea "**********"
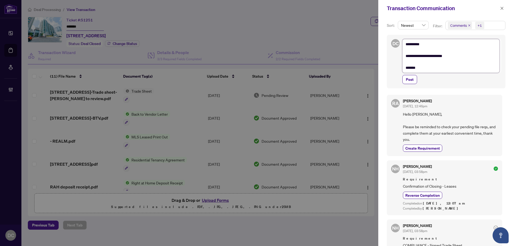
type textarea "**********"
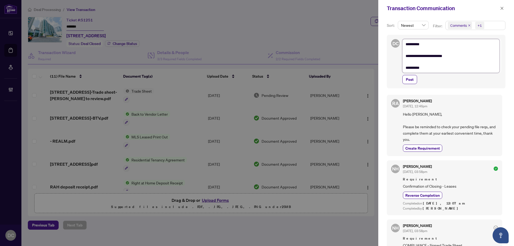
type textarea "**********"
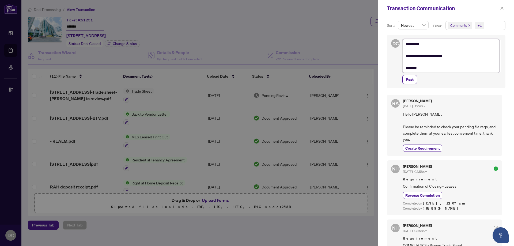
type textarea "**********"
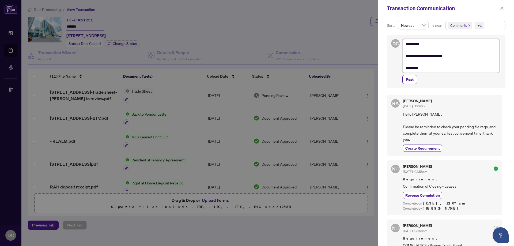
type textarea "**********"
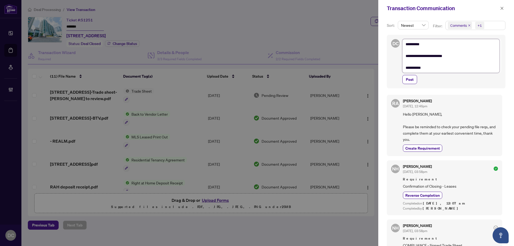
type textarea "**********"
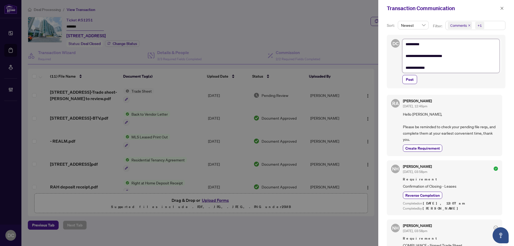
type textarea "**********"
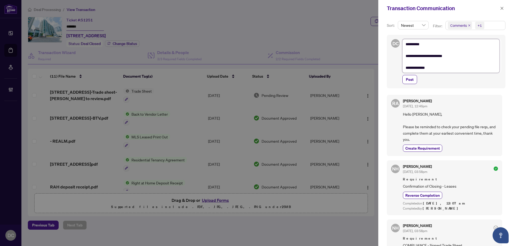
type textarea "**********"
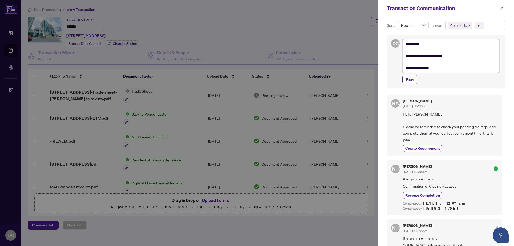
type textarea "**********"
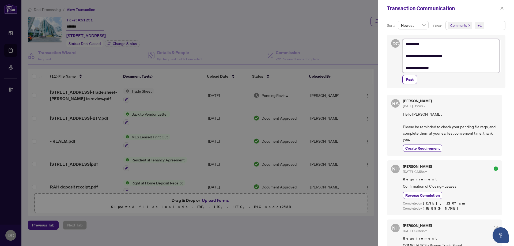
type textarea "**********"
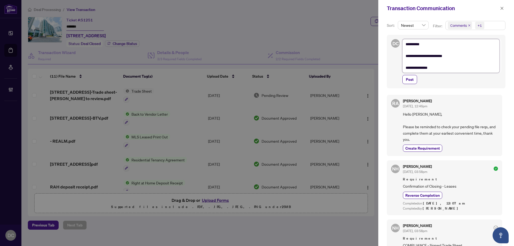
type textarea "**********"
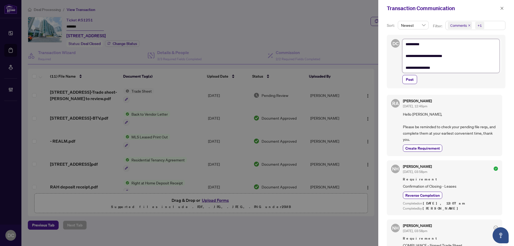
type textarea "**********"
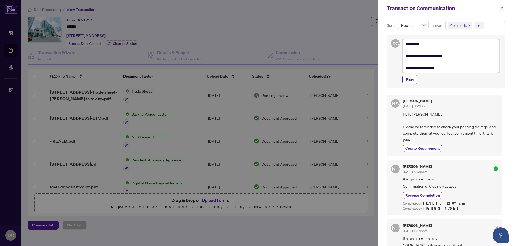
type textarea "**********"
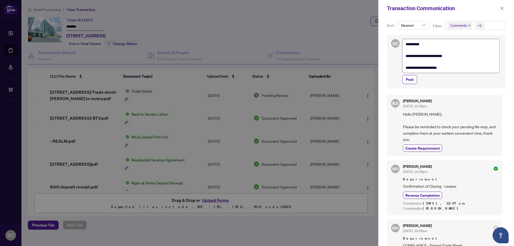
type textarea "**********"
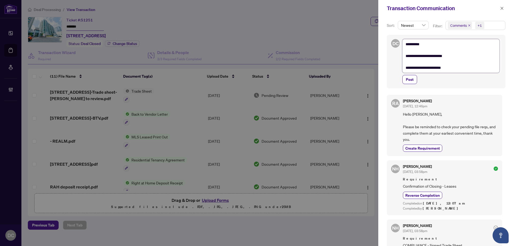
type textarea "**********"
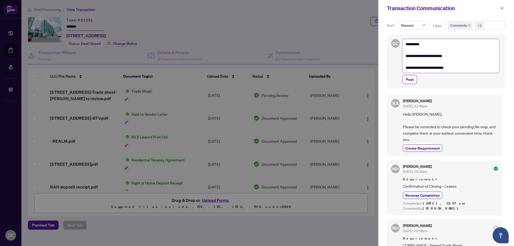
type textarea "**********"
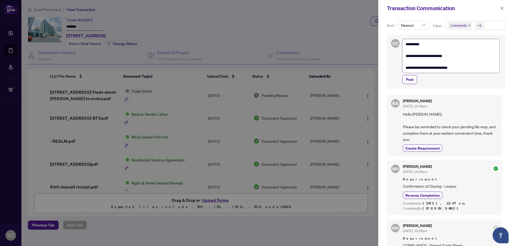
type textarea "**********"
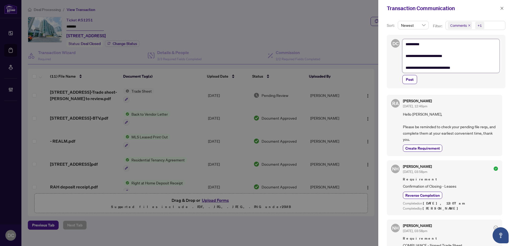
type textarea "**********"
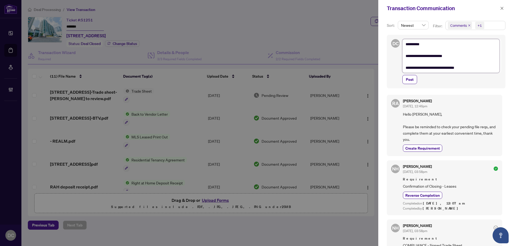
type textarea "**********"
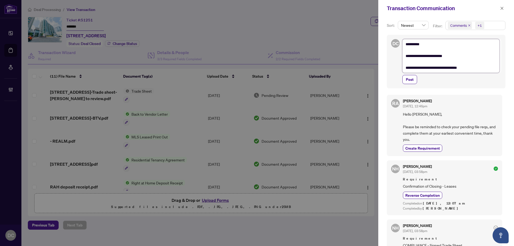
type textarea "**********"
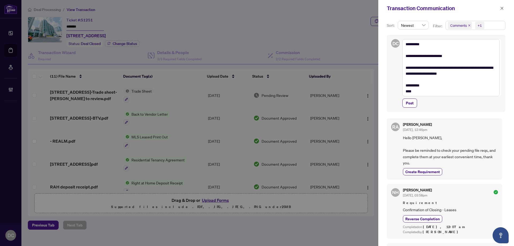
drag, startPoint x: 413, startPoint y: 107, endPoint x: 308, endPoint y: 167, distance: 121.1
click at [413, 106] on span "Post" at bounding box center [410, 103] width 8 height 9
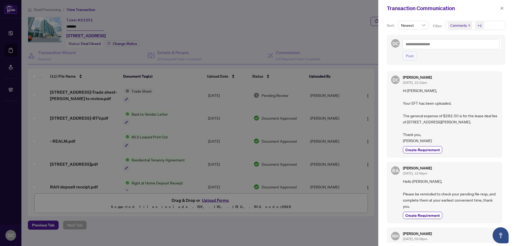
drag, startPoint x: 500, startPoint y: 9, endPoint x: 465, endPoint y: 8, distance: 35.1
click at [495, 9] on div "Transaction Communication" at bounding box center [446, 8] width 136 height 17
click at [501, 6] on span "button" at bounding box center [502, 8] width 4 height 9
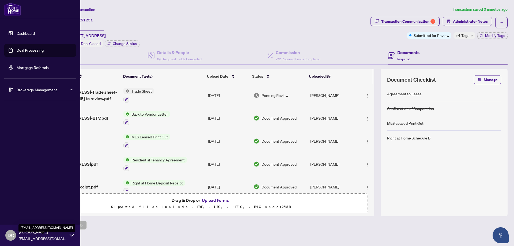
click at [44, 244] on div "DC Dawn Chan dawnc@rightathomerealty.com" at bounding box center [40, 234] width 80 height 21
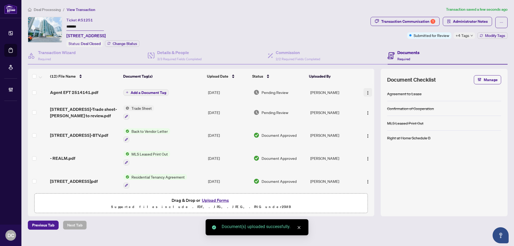
click at [367, 92] on img "button" at bounding box center [367, 93] width 4 height 4
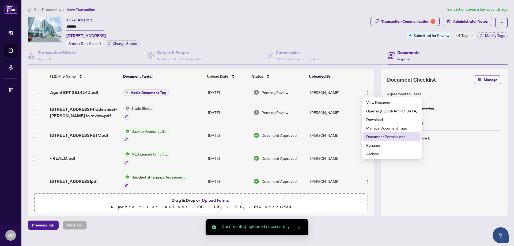
click at [376, 136] on span "Document Permissions" at bounding box center [391, 136] width 51 height 6
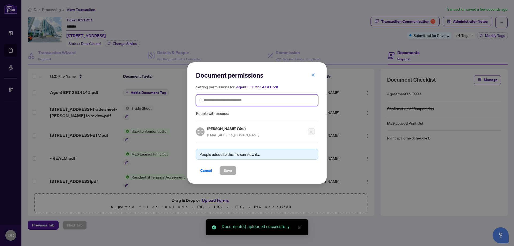
click at [251, 101] on input "search" at bounding box center [259, 100] width 111 height 6
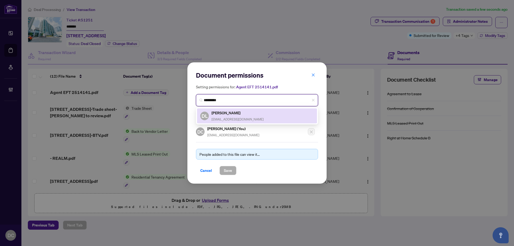
click at [246, 114] on h5 "Duncan Li" at bounding box center [237, 113] width 52 height 6
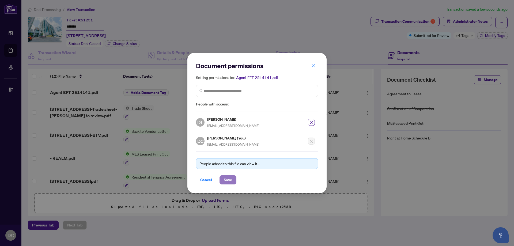
click at [229, 179] on span "Save" at bounding box center [228, 179] width 8 height 9
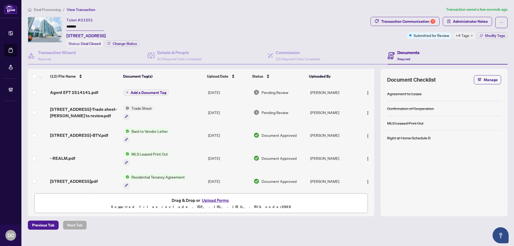
drag, startPoint x: 166, startPoint y: 222, endPoint x: 176, endPoint y: 213, distance: 13.5
click at [166, 221] on div "Previous Tab Next Tab" at bounding box center [267, 224] width 479 height 9
click at [465, 21] on span "Administrator Notes" at bounding box center [470, 21] width 35 height 9
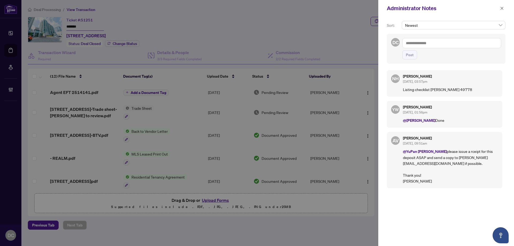
drag, startPoint x: 456, startPoint y: 182, endPoint x: 456, endPoint y: 173, distance: 9.9
click at [456, 182] on div "NH Nazia Hossain Sep/15/2025, 03:57pm Listing checklist rHome 49778 YW YuPan Wa…" at bounding box center [446, 154] width 119 height 174
click at [445, 48] on textarea at bounding box center [451, 43] width 99 height 10
paste textarea "**********"
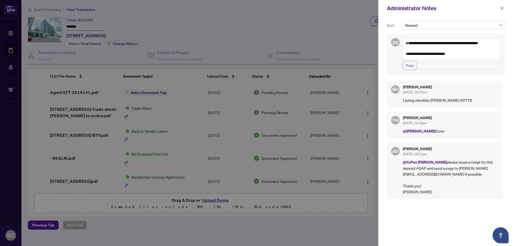
click at [411, 70] on span "Post" at bounding box center [410, 65] width 8 height 9
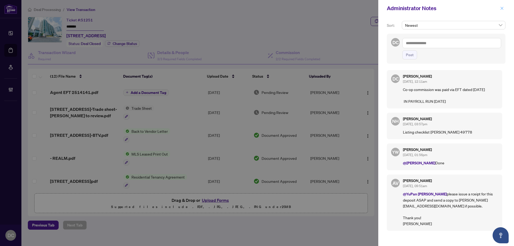
click at [501, 9] on icon "close" at bounding box center [502, 8] width 4 height 4
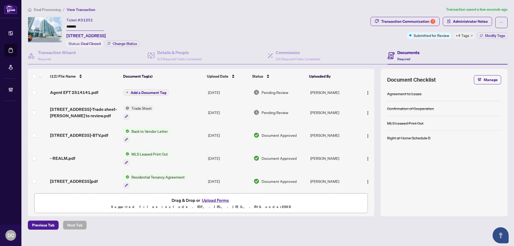
drag, startPoint x: 89, startPoint y: 25, endPoint x: 49, endPoint y: 24, distance: 39.6
click at [49, 24] on div "Ticket #: 51251 ******* 605-55 South Town Centre Blvd, Markham, Ontario L6G 0B1…" at bounding box center [198, 32] width 340 height 30
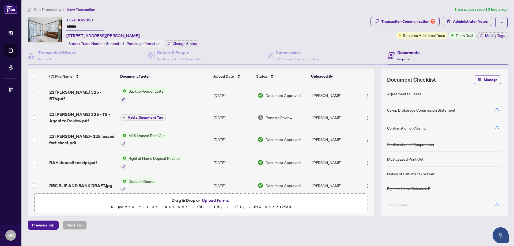
drag, startPoint x: 88, startPoint y: 27, endPoint x: 44, endPoint y: 28, distance: 44.1
click at [44, 28] on div "Ticket #: 49090 ******* [STREET_ADDRESS][PERSON_NAME] Status: Trade Number Gene…" at bounding box center [198, 32] width 340 height 30
click at [196, 42] on span "Change Status" at bounding box center [185, 44] width 24 height 4
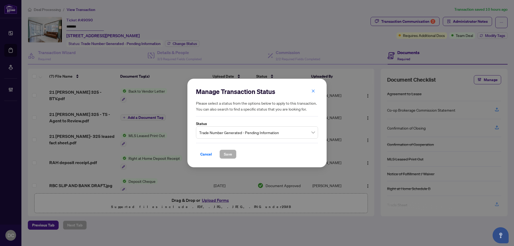
click at [203, 154] on span "Cancel" at bounding box center [206, 154] width 12 height 9
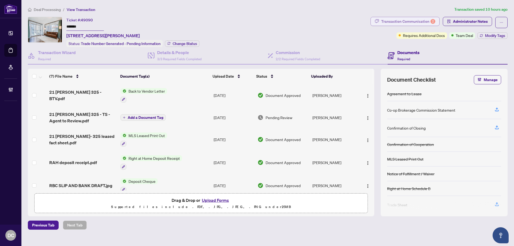
click at [420, 23] on div "Transaction Communication 2" at bounding box center [408, 21] width 54 height 9
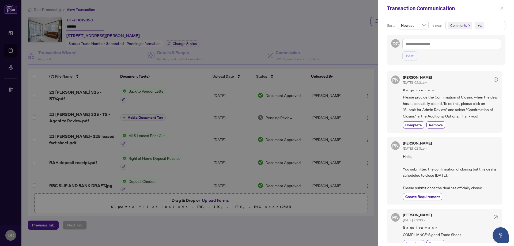
click at [501, 8] on icon "close" at bounding box center [502, 8] width 4 height 4
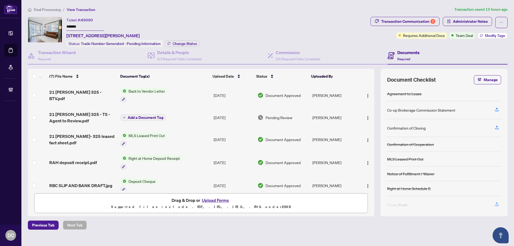
click at [487, 35] on span "Modify Tags" at bounding box center [495, 36] width 20 height 4
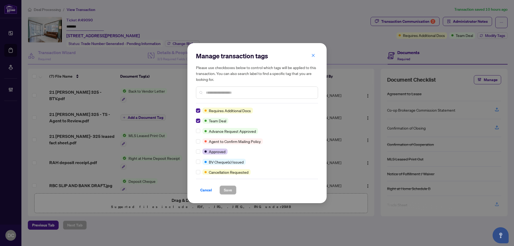
click at [224, 92] on input "text" at bounding box center [260, 93] width 108 height 6
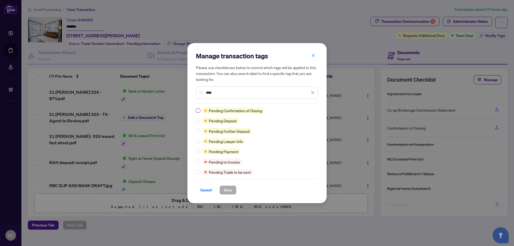
type input "****"
click at [234, 189] on button "Save" at bounding box center [227, 189] width 17 height 9
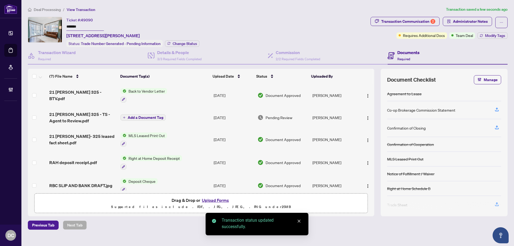
click at [414, 24] on body "Dashboard Deal Processing Mortgage Referrals Brokerage Management DC [PERSON_NA…" at bounding box center [257, 123] width 514 height 246
click at [414, 22] on div "Transaction Communication 2" at bounding box center [408, 21] width 54 height 9
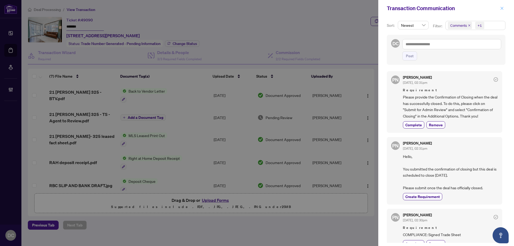
click at [503, 7] on icon "close" at bounding box center [502, 8] width 4 height 4
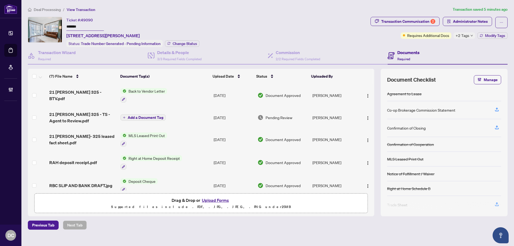
click at [471, 37] on div "+2 Tags" at bounding box center [464, 35] width 22 height 6
click at [436, 49] on div "Documents Required" at bounding box center [447, 55] width 120 height 17
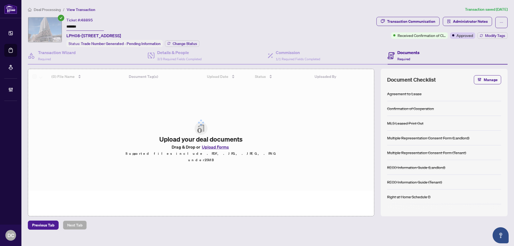
drag, startPoint x: 80, startPoint y: 25, endPoint x: 56, endPoint y: 33, distance: 25.3
click at [39, 24] on div "Ticket #: 48895 ******* LPH08-[STREET_ADDRESS] Status: Trade Number Generated -…" at bounding box center [201, 32] width 346 height 30
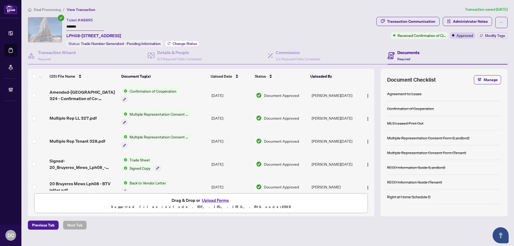
click at [184, 42] on span "Change Status" at bounding box center [185, 44] width 24 height 4
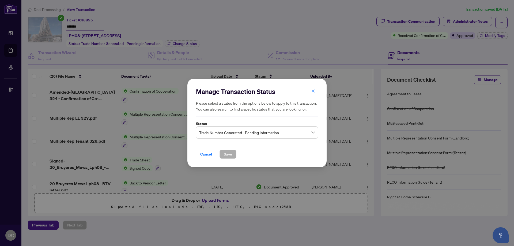
click at [228, 129] on span "Trade Number Generated - Pending Information" at bounding box center [257, 132] width 116 height 10
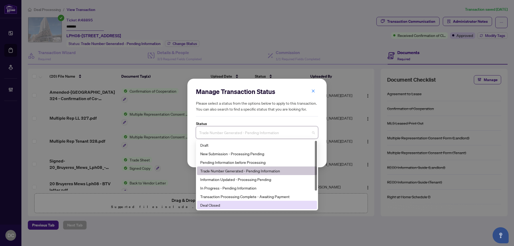
click at [208, 203] on div "Deal Closed" at bounding box center [256, 205] width 113 height 6
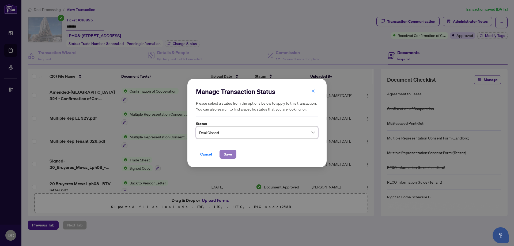
click at [233, 155] on button "Save" at bounding box center [227, 154] width 17 height 9
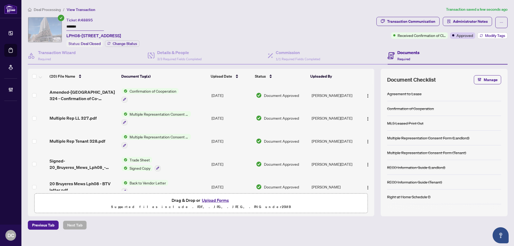
click at [491, 35] on span "Modify Tags" at bounding box center [495, 36] width 20 height 4
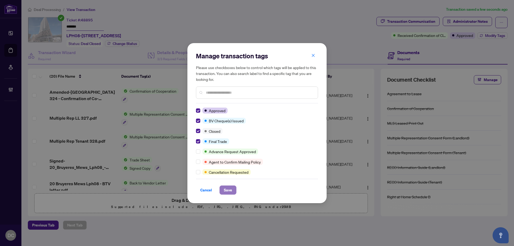
click at [233, 194] on button "Save" at bounding box center [227, 189] width 17 height 9
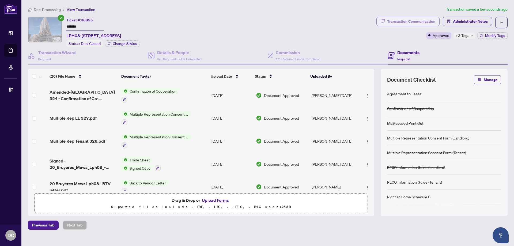
click at [406, 21] on div "Transaction Communication" at bounding box center [411, 21] width 48 height 9
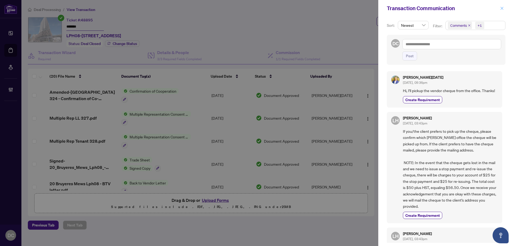
click at [501, 8] on icon "close" at bounding box center [501, 8] width 3 height 3
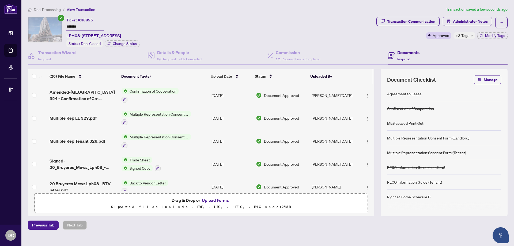
click at [467, 33] on span "+3 Tags" at bounding box center [462, 35] width 14 height 6
click at [444, 47] on div "Documents Required" at bounding box center [447, 55] width 120 height 17
click at [185, 161] on td "Trade Sheet Signed Copy" at bounding box center [164, 163] width 90 height 23
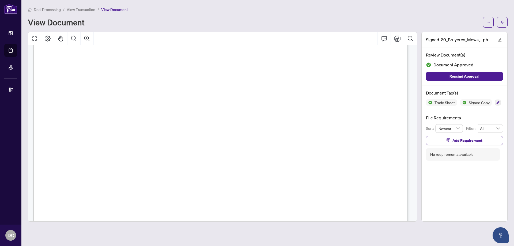
scroll to position [134, 0]
click at [502, 20] on span "button" at bounding box center [502, 22] width 4 height 9
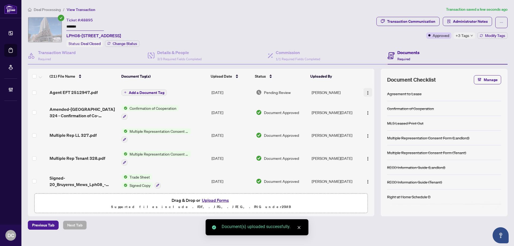
click at [368, 94] on img "button" at bounding box center [367, 93] width 4 height 4
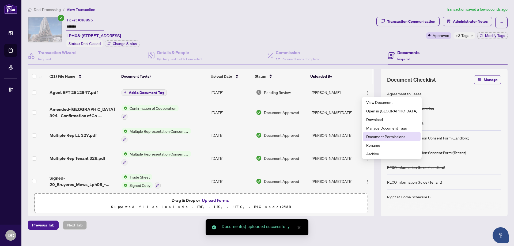
click at [379, 138] on span "Document Permissions" at bounding box center [391, 136] width 51 height 6
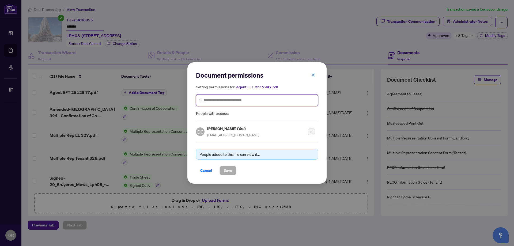
click at [300, 102] on input "search" at bounding box center [259, 100] width 111 height 6
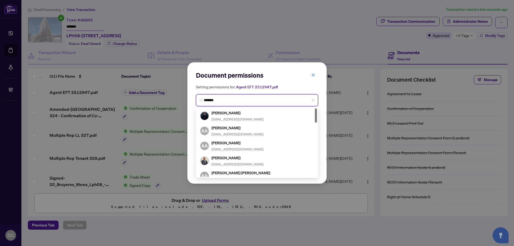
type input "********"
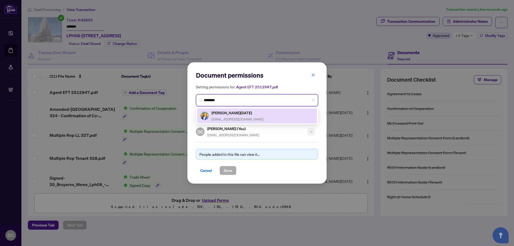
click at [248, 117] on div "[PERSON_NAME][DATE] [PERSON_NAME][EMAIL_ADDRESS][DOMAIN_NAME]" at bounding box center [256, 116] width 113 height 12
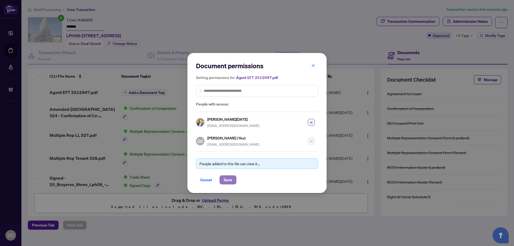
click at [225, 178] on span "Save" at bounding box center [228, 179] width 8 height 9
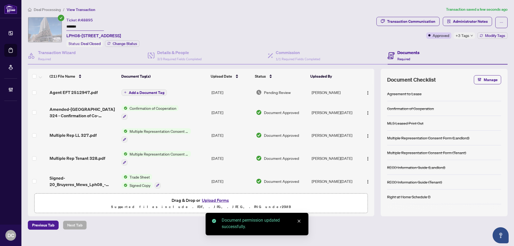
click at [468, 35] on span "+3 Tags" at bounding box center [462, 35] width 14 height 6
click at [442, 41] on div "Transaction Communication Administrator Notes Approved +3 Tags Modify Tags" at bounding box center [441, 32] width 133 height 30
click at [458, 22] on span "Administrator Notes" at bounding box center [470, 21] width 35 height 9
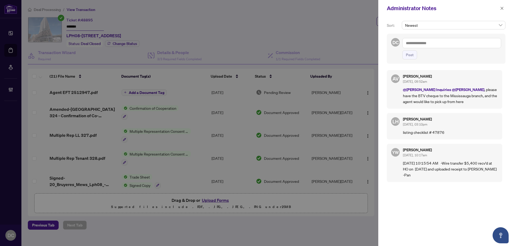
click at [455, 161] on p "[DATE] 10:15:54 AM -Wire transfer $5,400 recv’d at HO on [DATE] and uploaded re…" at bounding box center [450, 169] width 95 height 18
click at [466, 44] on textarea at bounding box center [451, 43] width 99 height 10
paste textarea "**********"
type textarea "**********"
click at [414, 57] on button "Post" at bounding box center [409, 54] width 15 height 9
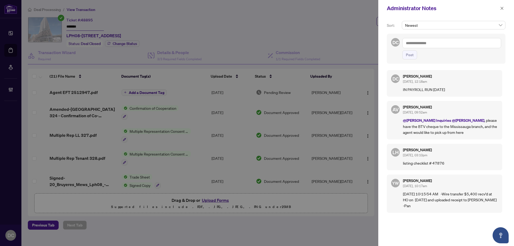
click at [145, 237] on div at bounding box center [257, 123] width 514 height 246
click at [501, 8] on icon "close" at bounding box center [502, 8] width 4 height 4
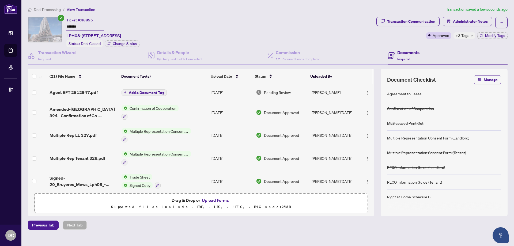
click at [466, 35] on span "+3 Tags" at bounding box center [462, 35] width 14 height 6
drag, startPoint x: 82, startPoint y: 25, endPoint x: 46, endPoint y: 24, distance: 36.1
click at [46, 24] on div "Ticket #: 48895 ******* LPH08-[STREET_ADDRESS] Status: Deal Closed Change Status" at bounding box center [201, 32] width 346 height 30
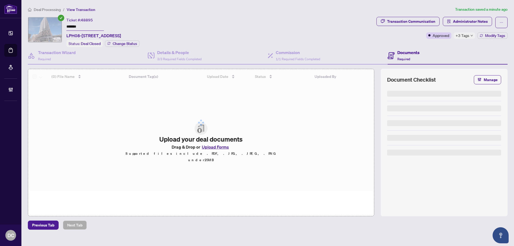
drag, startPoint x: 83, startPoint y: 25, endPoint x: 168, endPoint y: 43, distance: 86.1
click at [44, 23] on div "Ticket #: 48895 ******* LPH08-[STREET_ADDRESS] Status: Deal Closed Change Status" at bounding box center [201, 32] width 346 height 30
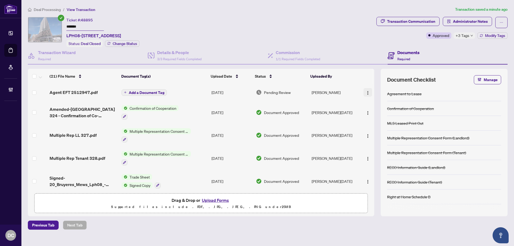
click at [368, 92] on img "button" at bounding box center [367, 93] width 4 height 4
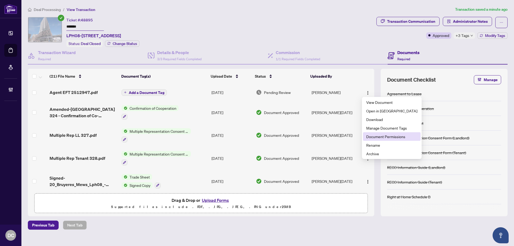
click at [376, 135] on span "Document Permissions" at bounding box center [391, 136] width 51 height 6
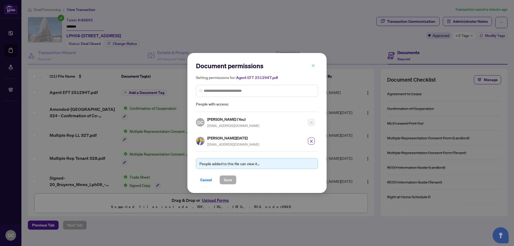
click at [315, 67] on button "button" at bounding box center [313, 65] width 11 height 9
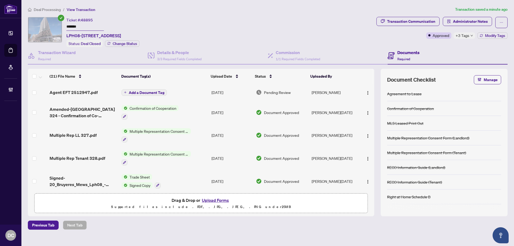
click at [315, 67] on div "Document permissions Setting permissions for: Agent EFT 2512947.pdf People with…" at bounding box center [257, 123] width 514 height 246
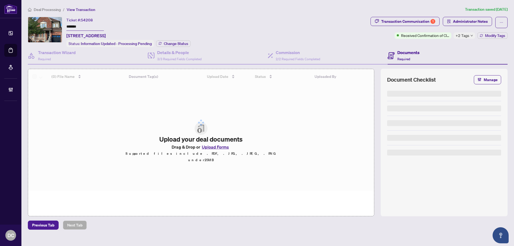
drag, startPoint x: 92, startPoint y: 28, endPoint x: 55, endPoint y: 26, distance: 36.7
click at [53, 24] on div "Ticket #: 54208 ******* [STREET_ADDRESS] Status: Information Updated - Processi…" at bounding box center [198, 32] width 340 height 30
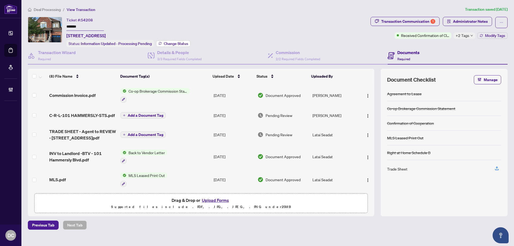
click at [184, 42] on span "Change Status" at bounding box center [176, 44] width 24 height 4
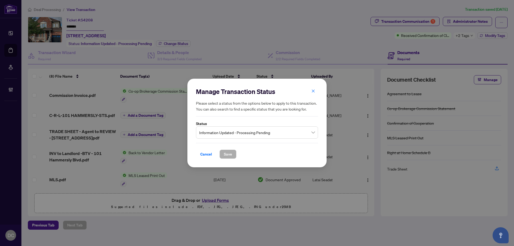
click at [223, 127] on div "Information Updated - Processing Pending" at bounding box center [257, 132] width 122 height 12
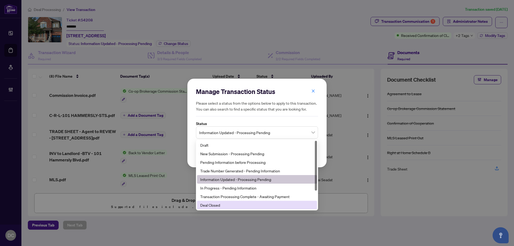
click at [218, 219] on div "Manage Transaction Status Please select a status from the options below to appl…" at bounding box center [257, 123] width 514 height 246
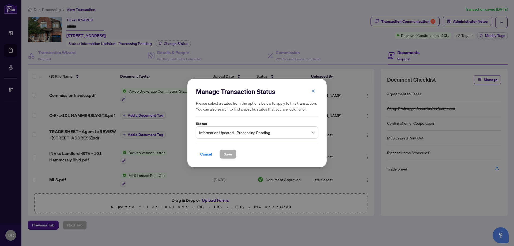
click at [218, 219] on div "Manage Transaction Status Please select a status from the options below to appl…" at bounding box center [257, 123] width 514 height 246
click at [279, 136] on span "Information Updated - Processing Pending" at bounding box center [257, 132] width 116 height 10
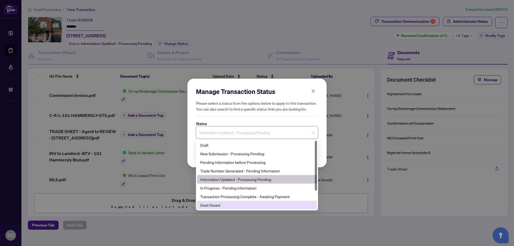
click at [221, 206] on div "Deal Closed" at bounding box center [256, 205] width 113 height 6
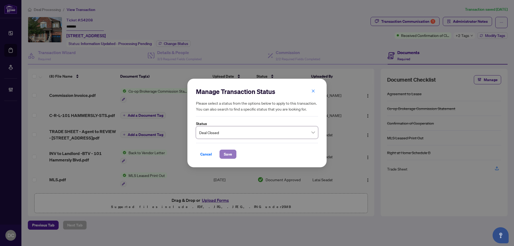
click at [226, 156] on span "Save" at bounding box center [228, 154] width 8 height 9
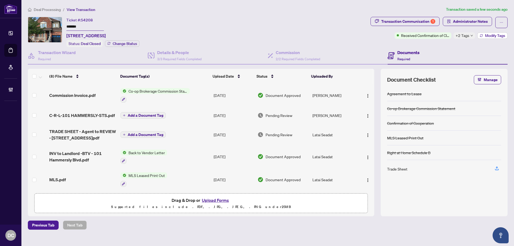
click at [482, 37] on icon "button" at bounding box center [480, 35] width 3 height 3
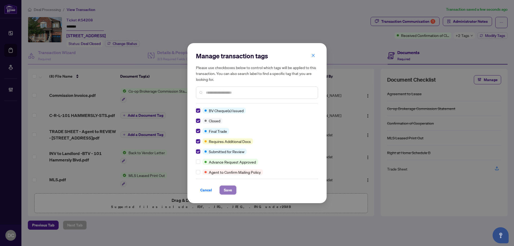
click at [226, 190] on span "Save" at bounding box center [228, 190] width 8 height 9
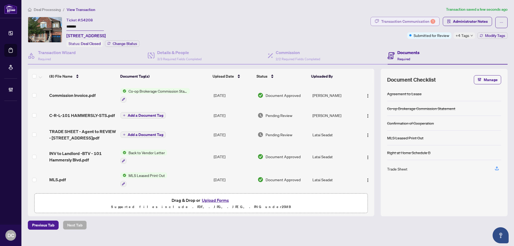
click at [402, 24] on div "Transaction Communication 1" at bounding box center [408, 21] width 54 height 9
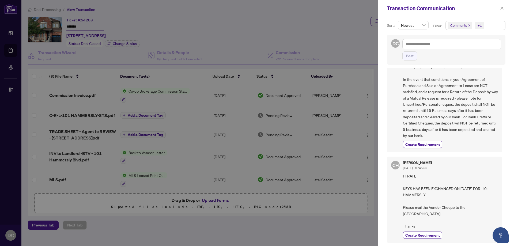
scroll to position [243, 0]
click at [505, 8] on div "Transaction Communication" at bounding box center [446, 8] width 136 height 17
click at [502, 9] on icon "close" at bounding box center [501, 8] width 3 height 3
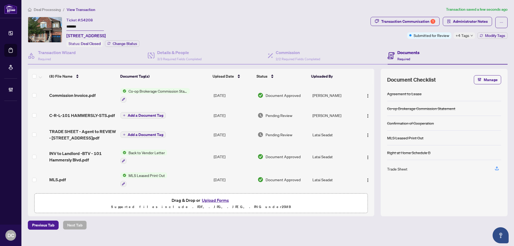
click at [195, 90] on td "Co-op Brokerage Commission Statement" at bounding box center [164, 95] width 93 height 23
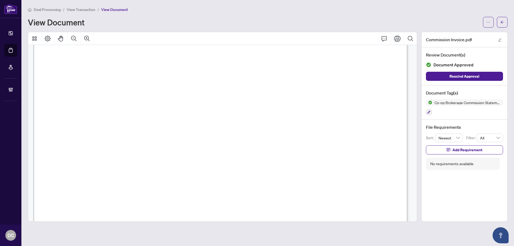
scroll to position [187, 0]
click at [503, 18] on span "button" at bounding box center [502, 22] width 4 height 9
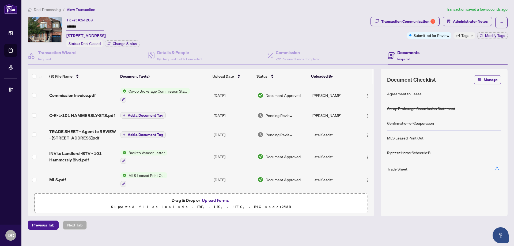
click at [463, 36] on span "+4 Tags" at bounding box center [462, 35] width 14 height 6
click at [438, 48] on div "Documents Required" at bounding box center [447, 55] width 120 height 17
click at [423, 19] on div "Transaction Communication 1" at bounding box center [408, 21] width 54 height 9
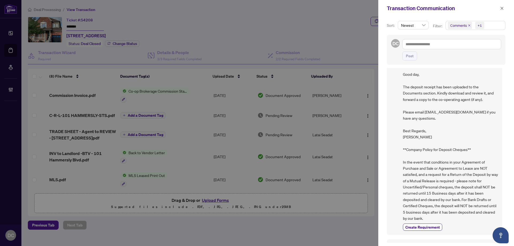
scroll to position [161, 0]
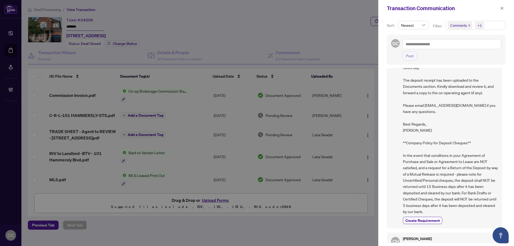
drag, startPoint x: 500, startPoint y: 10, endPoint x: 312, endPoint y: 54, distance: 192.5
click at [499, 10] on button "button" at bounding box center [501, 8] width 7 height 6
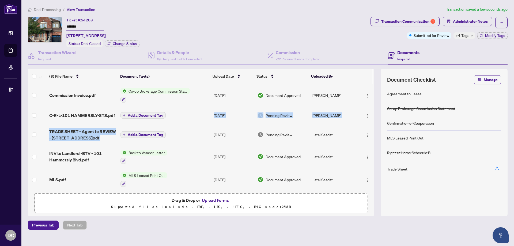
drag, startPoint x: 188, startPoint y: 113, endPoint x: 192, endPoint y: 127, distance: 14.9
click at [192, 127] on tbody "Commission Invoice.pdf Co-op Brokerage Commission Statement Sep/25/2025 Documen…" at bounding box center [201, 172] width 346 height 176
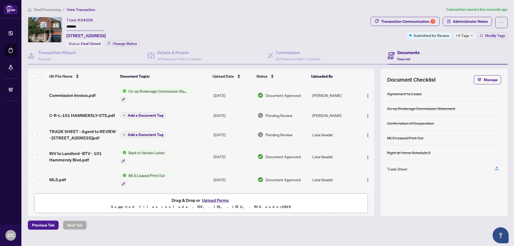
click at [203, 117] on td "Add a Document Tag" at bounding box center [164, 115] width 93 height 17
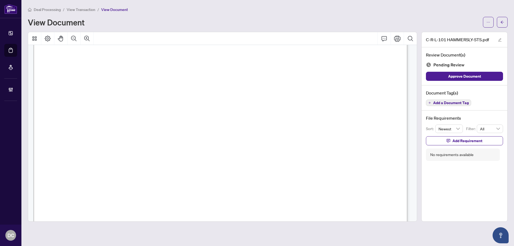
scroll to position [187, 0]
click at [501, 23] on icon "arrow-left" at bounding box center [502, 22] width 4 height 4
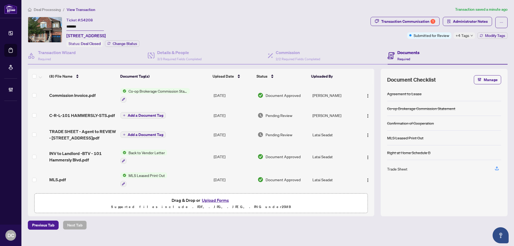
drag, startPoint x: 82, startPoint y: 26, endPoint x: 54, endPoint y: 26, distance: 28.1
click at [54, 26] on div "Ticket #: 54208 ******* 101 Hammersly Blvd, Markham, Ontario L6E 0L1, Canada St…" at bounding box center [198, 32] width 340 height 30
click at [462, 22] on span "Administrator Notes" at bounding box center [470, 21] width 35 height 9
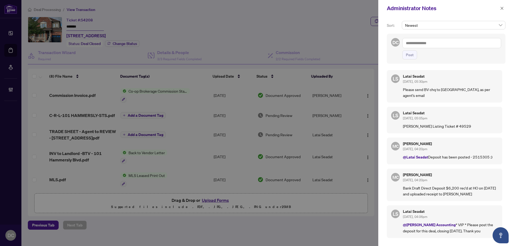
click at [461, 188] on p "Bank Draft Direct Deposit $6,200 rec'd at HO on Sep 22, 2025 and uploaded recei…" at bounding box center [450, 191] width 95 height 12
click at [463, 45] on textarea at bounding box center [451, 43] width 99 height 10
paste textarea "**********"
type textarea "**********"
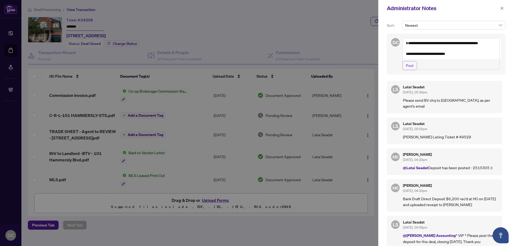
click at [414, 70] on button "Post" at bounding box center [409, 65] width 15 height 9
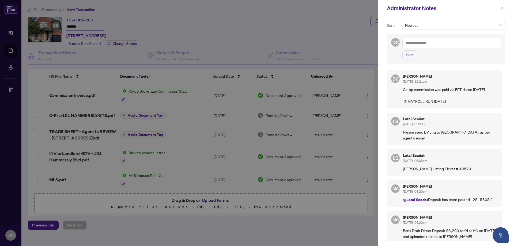
click at [503, 10] on icon "close" at bounding box center [502, 8] width 4 height 4
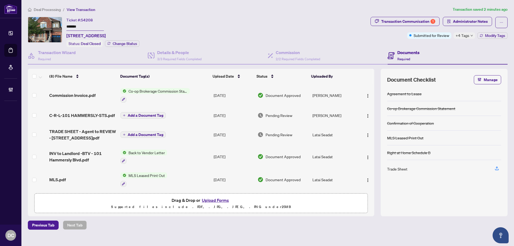
click at [196, 98] on td "Co-op Brokerage Commission Statement" at bounding box center [164, 95] width 93 height 23
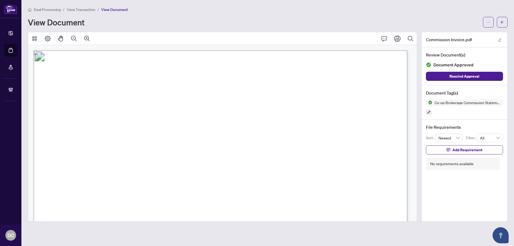
click at [171, 152] on span "RIGHT AT HOME REALTY INC" at bounding box center [124, 156] width 93 height 8
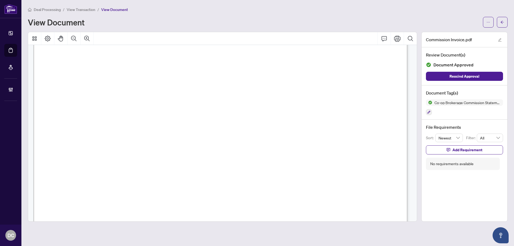
scroll to position [268, 0]
click at [498, 20] on button "button" at bounding box center [502, 22] width 11 height 11
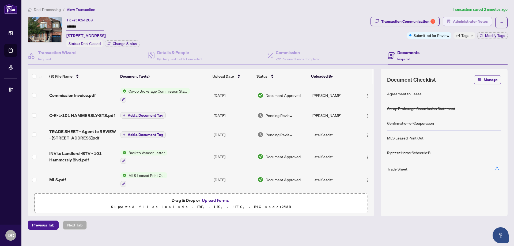
click at [474, 22] on span "Administrator Notes" at bounding box center [470, 21] width 35 height 9
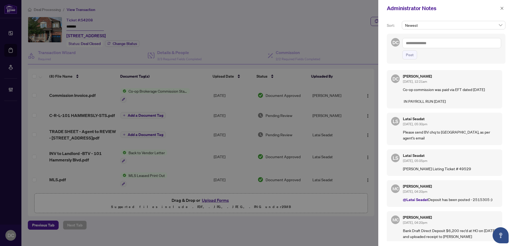
drag, startPoint x: 503, startPoint y: 9, endPoint x: 470, endPoint y: 1, distance: 33.7
click at [502, 8] on icon "close" at bounding box center [502, 8] width 4 height 4
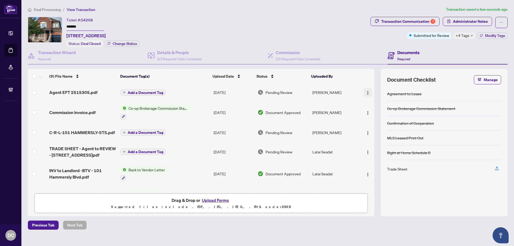
click at [367, 93] on img "button" at bounding box center [367, 93] width 4 height 4
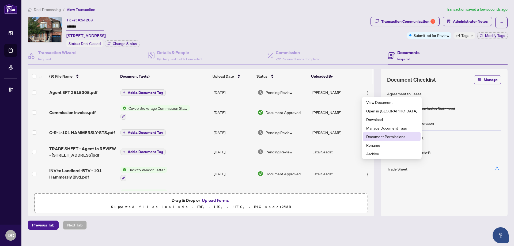
click at [380, 138] on span "Document Permissions" at bounding box center [391, 136] width 51 height 6
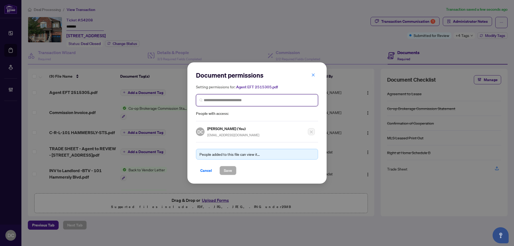
click at [269, 101] on input "search" at bounding box center [259, 100] width 111 height 6
type input "********"
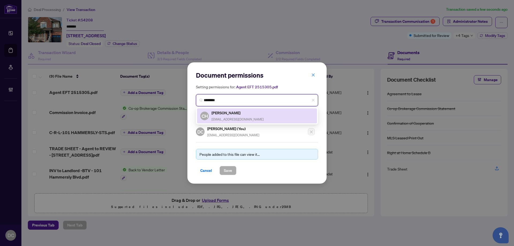
click at [242, 114] on h5 "Carlo Huang" at bounding box center [237, 113] width 52 height 6
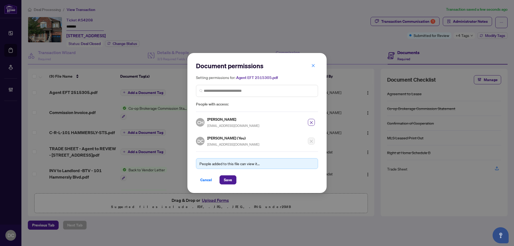
click at [228, 174] on div "People added to this file can view it... Cancel Save" at bounding box center [257, 167] width 122 height 33
click at [230, 179] on span "Save" at bounding box center [228, 179] width 8 height 9
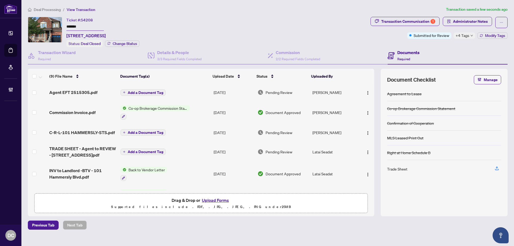
click at [215, 232] on main "Deal Processing / View Transaction Transaction saved a few seconds ago Ticket #…" at bounding box center [267, 123] width 492 height 246
click at [453, 34] on div "Submitted for Review +4 Tags Modify Tags" at bounding box center [457, 35] width 100 height 6
click at [457, 34] on span "+4 Tags" at bounding box center [462, 35] width 14 height 6
click at [437, 43] on div "Transaction Communication 1 Administrator Notes Submitted for Review +4 Tags Mo…" at bounding box center [438, 32] width 139 height 30
click at [460, 22] on span "Administrator Notes" at bounding box center [470, 21] width 35 height 9
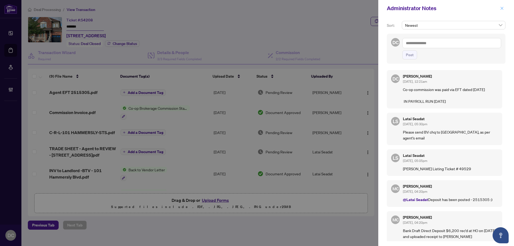
click at [503, 9] on button "button" at bounding box center [501, 8] width 7 height 6
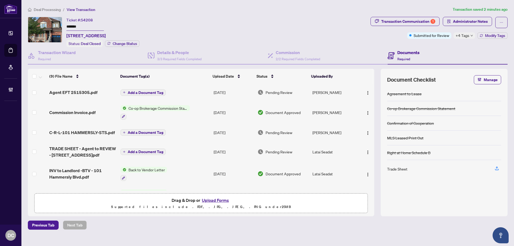
drag, startPoint x: 95, startPoint y: 25, endPoint x: 25, endPoint y: 24, distance: 70.4
click at [25, 24] on main "Deal Processing / View Transaction Transaction saved 2 minutes ago Ticket #: 54…" at bounding box center [267, 123] width 492 height 246
click at [465, 35] on span "+4 Tags" at bounding box center [462, 35] width 14 height 6
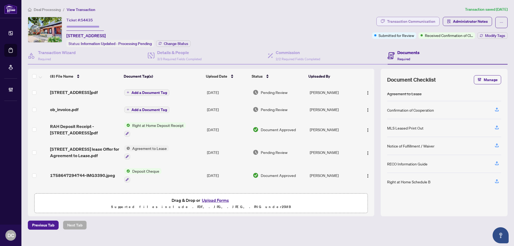
click at [423, 20] on div "Transaction Communication" at bounding box center [411, 21] width 48 height 9
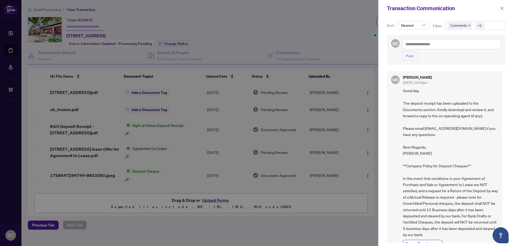
drag, startPoint x: 504, startPoint y: 9, endPoint x: 443, endPoint y: 22, distance: 62.7
click at [504, 9] on button "button" at bounding box center [501, 8] width 7 height 6
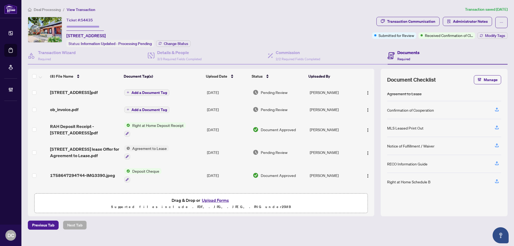
click at [194, 150] on td "Agreement to Lease" at bounding box center [163, 152] width 83 height 23
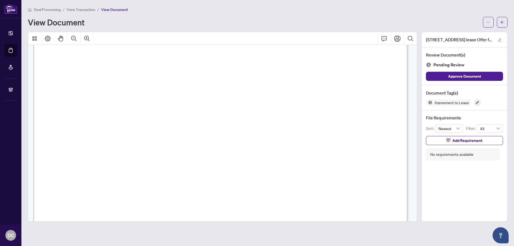
scroll to position [1070, 0]
drag, startPoint x: 502, startPoint y: 24, endPoint x: 449, endPoint y: 2, distance: 57.9
click at [502, 23] on icon "arrow-left" at bounding box center [502, 22] width 4 height 4
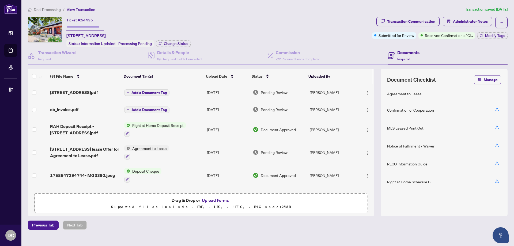
click at [199, 148] on td "Agreement to Lease" at bounding box center [163, 152] width 83 height 23
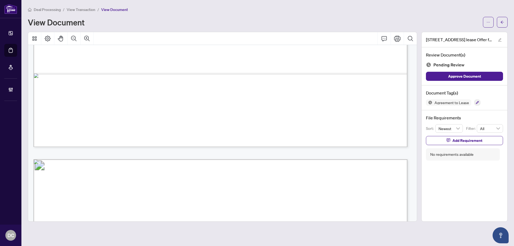
scroll to position [1043, 0]
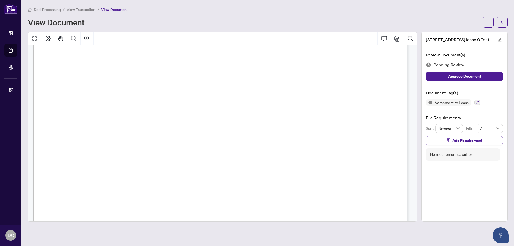
click at [508, 24] on main "Deal Processing / View Transaction / View Document View Document [STREET_ADDRES…" at bounding box center [267, 123] width 492 height 246
click at [503, 23] on icon "arrow-left" at bounding box center [502, 22] width 4 height 4
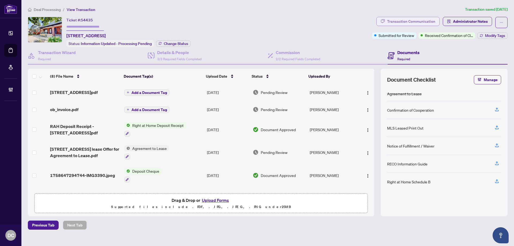
click at [418, 20] on div "Transaction Communication" at bounding box center [411, 21] width 48 height 9
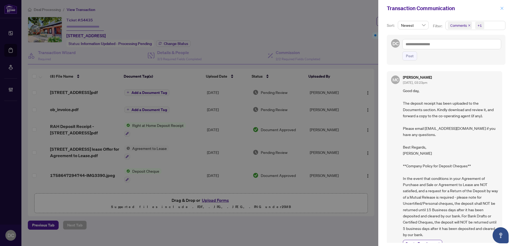
click at [500, 9] on icon "close" at bounding box center [502, 8] width 4 height 4
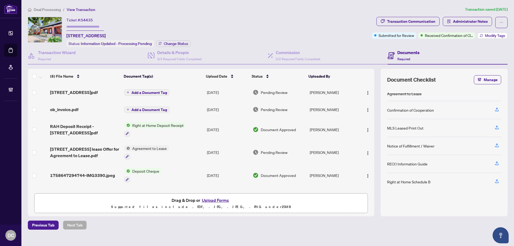
click at [495, 37] on span "Modify Tags" at bounding box center [495, 36] width 20 height 4
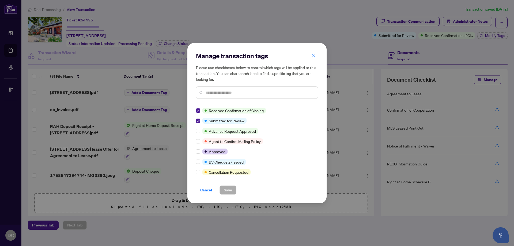
click at [195, 106] on div "Manage transaction tags Please use checkboxes below to control which tags will …" at bounding box center [256, 123] width 139 height 160
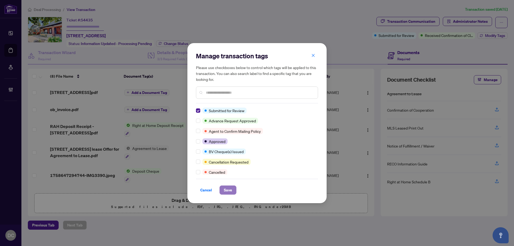
drag, startPoint x: 232, startPoint y: 191, endPoint x: 187, endPoint y: 80, distance: 119.2
click at [232, 190] on span "Save" at bounding box center [228, 190] width 8 height 9
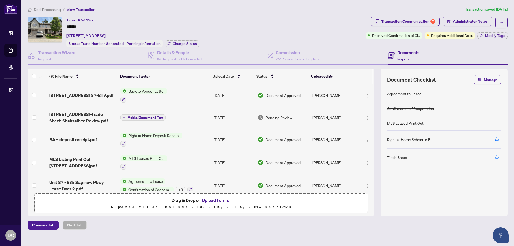
drag, startPoint x: 93, startPoint y: 27, endPoint x: 48, endPoint y: 26, distance: 44.7
click at [48, 26] on div "Ticket #: 54436 ******* [STREET_ADDRESS] Status: Trade Number Generated - Pendi…" at bounding box center [195, 32] width 335 height 30
click at [425, 22] on div "Transaction Communication 2" at bounding box center [408, 21] width 54 height 9
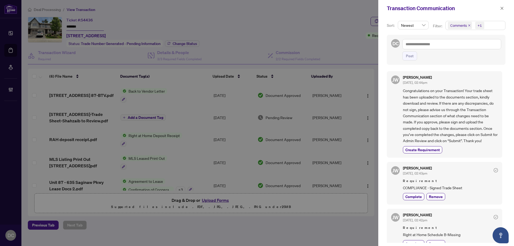
click at [487, 24] on span "Comments +1" at bounding box center [474, 25] width 59 height 9
click at [498, 8] on button "button" at bounding box center [501, 8] width 7 height 6
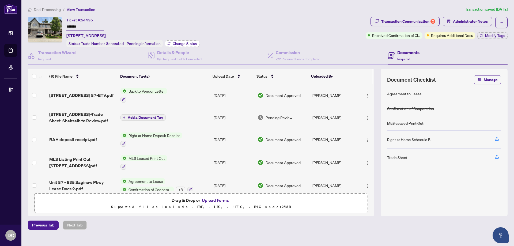
click at [182, 43] on span "Change Status" at bounding box center [185, 44] width 24 height 4
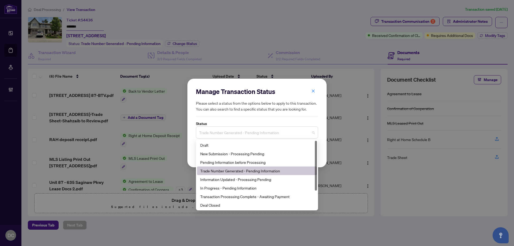
click at [285, 133] on span "Trade Number Generated - Pending Information" at bounding box center [257, 132] width 116 height 10
click at [214, 204] on div "Deal Closed" at bounding box center [256, 205] width 113 height 6
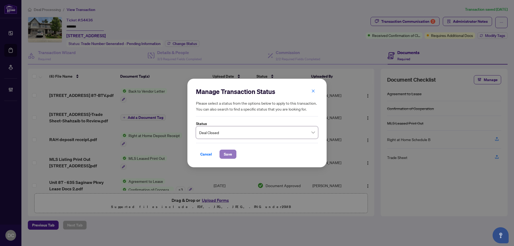
click at [232, 152] on button "Save" at bounding box center [227, 154] width 17 height 9
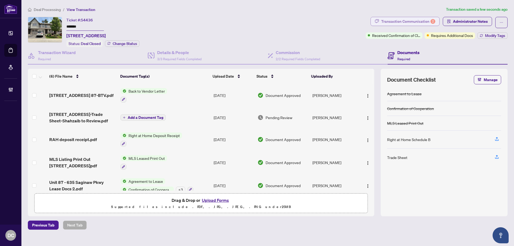
click at [427, 20] on div "Transaction Communication 2" at bounding box center [408, 21] width 54 height 9
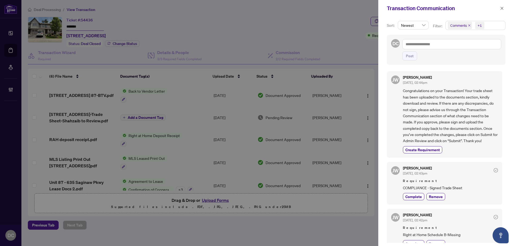
click at [491, 27] on span "Comments +1" at bounding box center [474, 25] width 59 height 9
drag, startPoint x: 468, startPoint y: 48, endPoint x: 467, endPoint y: 54, distance: 6.5
click at [467, 54] on div "Comments Requirements Activity History" at bounding box center [474, 55] width 57 height 22
click at [467, 54] on span "Requirements" at bounding box center [468, 55] width 24 height 5
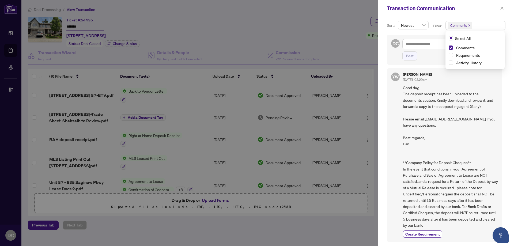
scroll to position [1, 0]
click at [501, 9] on icon "close" at bounding box center [502, 8] width 4 height 4
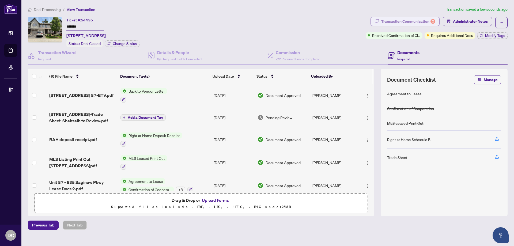
click at [418, 20] on div "Transaction Communication 2" at bounding box center [408, 21] width 54 height 9
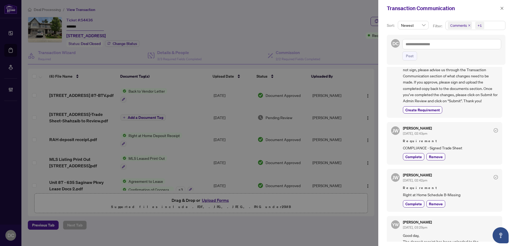
scroll to position [0, 0]
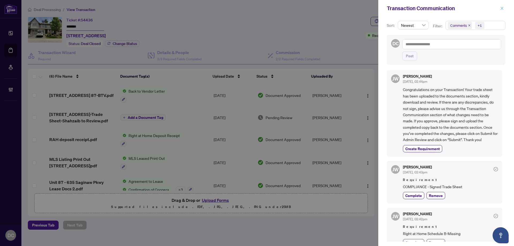
click at [501, 10] on icon "close" at bounding box center [502, 8] width 4 height 4
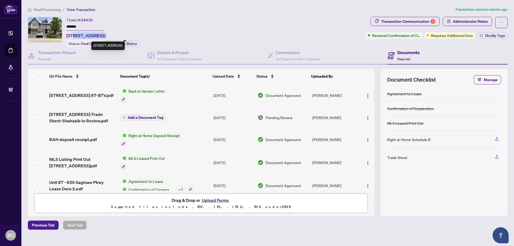
drag, startPoint x: 74, startPoint y: 36, endPoint x: 100, endPoint y: 35, distance: 26.2
click at [100, 35] on span "87-635 Saginaw Pkwy, Cambridge, Ontario N1T 0C1, Canada" at bounding box center [85, 35] width 39 height 6
copy span "635 Saginaw"
drag, startPoint x: 86, startPoint y: 27, endPoint x: 59, endPoint y: 25, distance: 27.6
click at [59, 25] on div "Ticket #: 54436 ******* 87-635 Saginaw Pkwy, Cambridge, Ontario N1T 0C1, Canada…" at bounding box center [195, 32] width 335 height 30
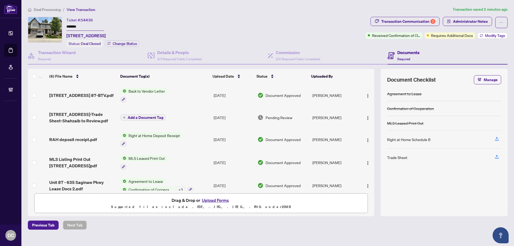
click at [493, 34] on span "Modify Tags" at bounding box center [495, 36] width 20 height 4
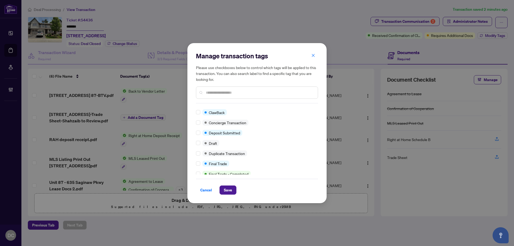
scroll to position [8, 0]
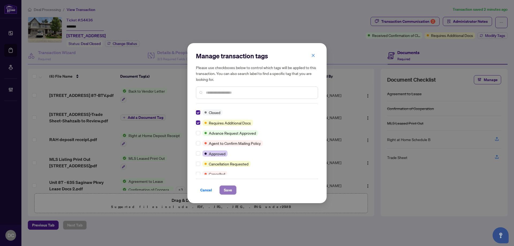
click at [232, 189] on button "Save" at bounding box center [227, 189] width 17 height 9
click at [417, 21] on div "Manage transaction tags Please use checkboxes below to control which tags will …" at bounding box center [257, 123] width 514 height 246
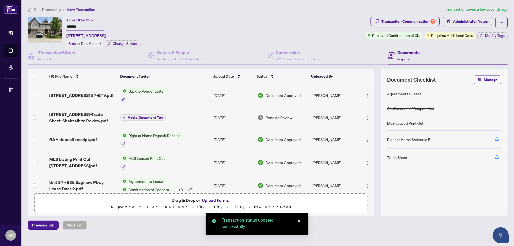
click at [411, 20] on div "Transaction Communication 2" at bounding box center [408, 21] width 54 height 9
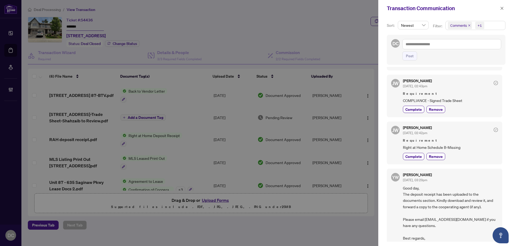
scroll to position [107, 0]
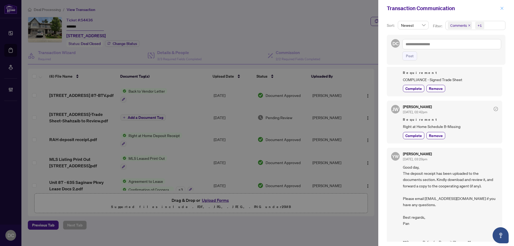
click at [503, 9] on icon "close" at bounding box center [502, 8] width 4 height 4
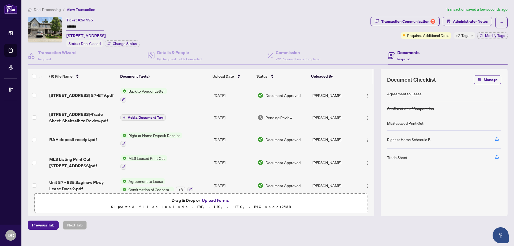
click at [471, 36] on icon "down" at bounding box center [471, 35] width 3 height 3
click at [442, 46] on div "Transaction Communication 2 Administrator Notes Requires Additional Docs +2 Tag…" at bounding box center [438, 32] width 139 height 30
click at [465, 22] on span "Administrator Notes" at bounding box center [470, 21] width 35 height 9
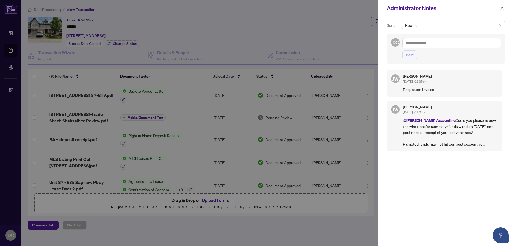
click at [466, 160] on div "JW Jocelyne Wong Sep/25/2025, 02:35pm Requested Invoice JW Jocelyne Wong Sep/24…" at bounding box center [446, 154] width 119 height 174
click at [446, 45] on textarea at bounding box center [451, 43] width 99 height 10
paste textarea "**********"
type textarea "**********"
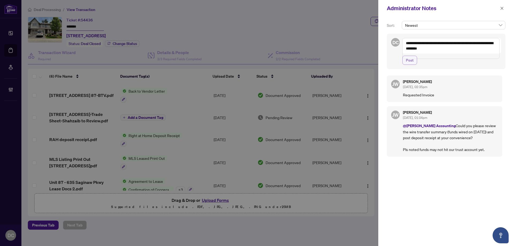
click at [411, 64] on span "Post" at bounding box center [410, 60] width 8 height 9
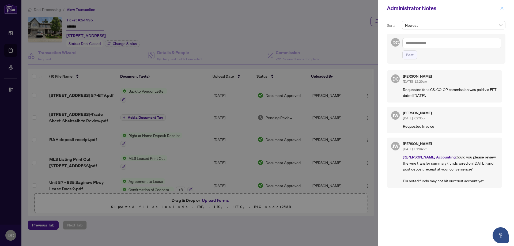
click at [500, 9] on icon "close" at bounding box center [502, 8] width 4 height 4
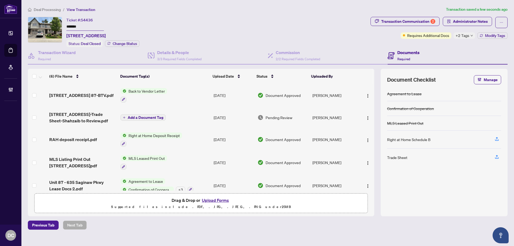
click at [59, 9] on span "Deal Processing" at bounding box center [47, 9] width 27 height 5
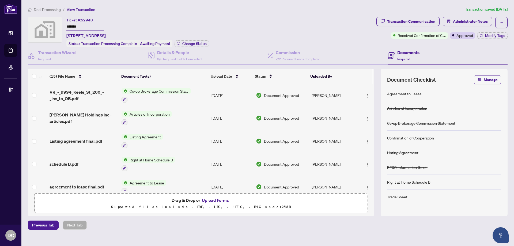
drag, startPoint x: 89, startPoint y: 27, endPoint x: 37, endPoint y: 26, distance: 51.9
click at [37, 26] on div "Ticket #: 52940 ******* [STREET_ADDRESS] Status: Transaction Processing Complet…" at bounding box center [201, 32] width 346 height 30
click at [187, 43] on span "Change Status" at bounding box center [194, 44] width 24 height 4
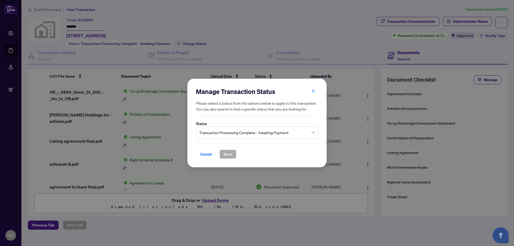
click at [271, 131] on span "Transaction Processing Complete - Awaiting Payment" at bounding box center [257, 132] width 116 height 10
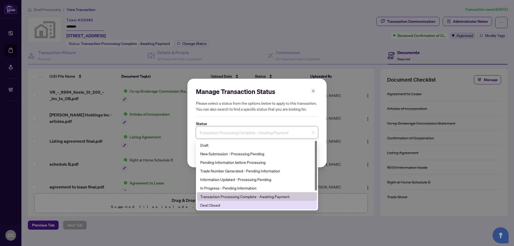
click at [224, 207] on div "Deal Closed" at bounding box center [256, 205] width 113 height 6
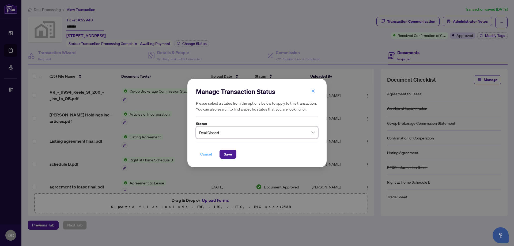
click at [207, 153] on span "Cancel" at bounding box center [206, 154] width 12 height 9
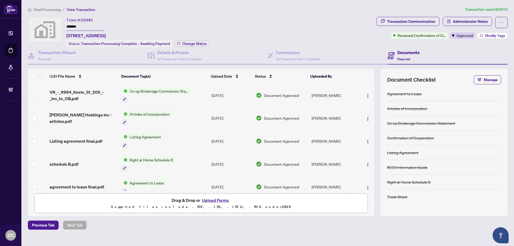
click at [481, 35] on icon "button" at bounding box center [480, 35] width 3 height 3
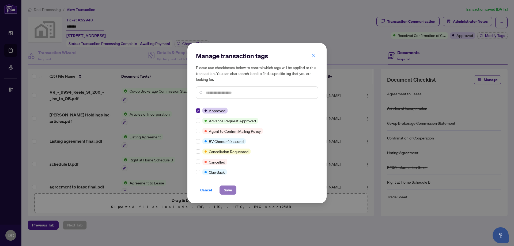
click at [230, 190] on span "Save" at bounding box center [228, 190] width 8 height 9
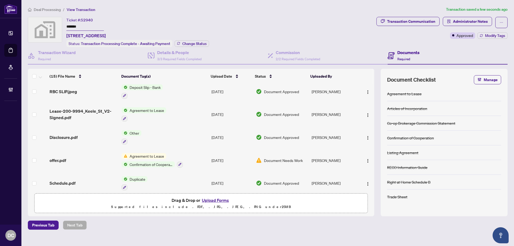
scroll to position [187, 0]
click at [422, 21] on div "Transaction Communication" at bounding box center [411, 21] width 48 height 9
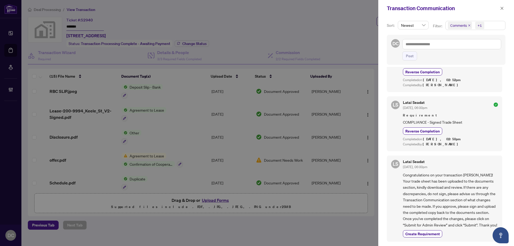
scroll to position [0, 0]
click at [501, 7] on icon "close" at bounding box center [502, 8] width 4 height 4
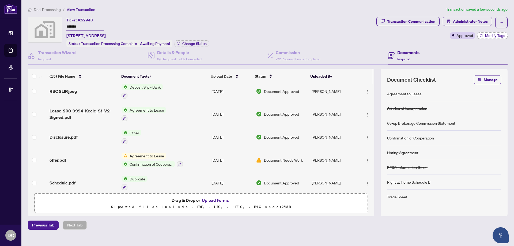
click at [481, 36] on icon "button" at bounding box center [480, 36] width 3 height 1
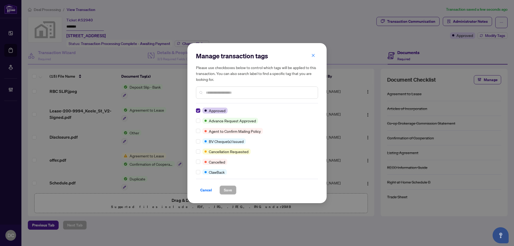
click at [251, 94] on input "text" at bounding box center [260, 93] width 108 height 6
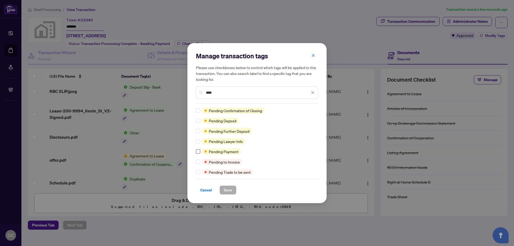
type input "****"
click at [225, 190] on span "Save" at bounding box center [228, 190] width 8 height 9
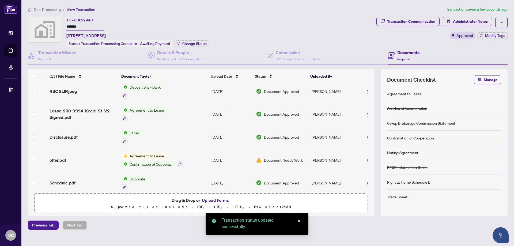
click at [419, 22] on div "Manage transaction tags Please use checkboxes below to control which tags will …" at bounding box center [257, 123] width 514 height 246
click at [419, 22] on div "Transaction Communication" at bounding box center [411, 21] width 48 height 9
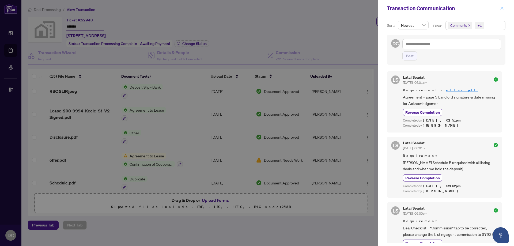
click at [503, 9] on icon "close" at bounding box center [502, 8] width 4 height 4
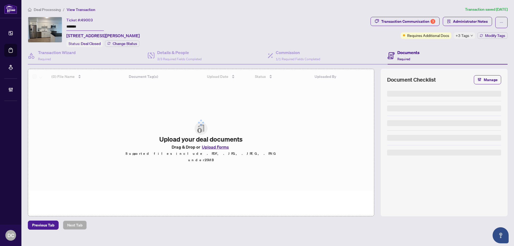
drag, startPoint x: 94, startPoint y: 25, endPoint x: 58, endPoint y: 27, distance: 37.0
click at [51, 25] on div "Ticket #: 49003 ******* [STREET_ADDRESS][PERSON_NAME] Status: Deal Closed Chang…" at bounding box center [198, 32] width 340 height 30
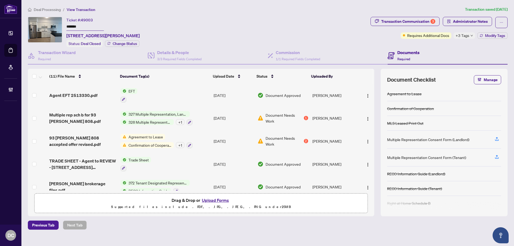
click at [466, 38] on span "+3 Tags" at bounding box center [462, 35] width 14 height 6
click at [443, 42] on div "Transaction Communication 3 Administrator Notes Requires Additional Docs +3 Tag…" at bounding box center [438, 32] width 139 height 30
click at [390, 20] on div "Transaction Communication 3" at bounding box center [408, 21] width 54 height 9
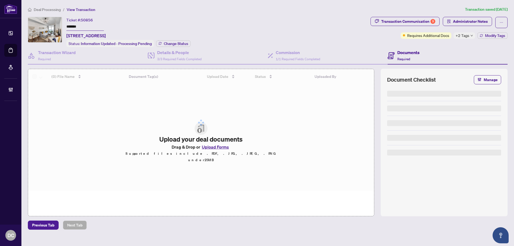
drag, startPoint x: 83, startPoint y: 25, endPoint x: 48, endPoint y: 24, distance: 34.8
click at [48, 24] on div "Ticket #: 50856 ******* 714-550 North Service Rd, Grimsby, Ontario L3M 4E8, Can…" at bounding box center [198, 32] width 340 height 30
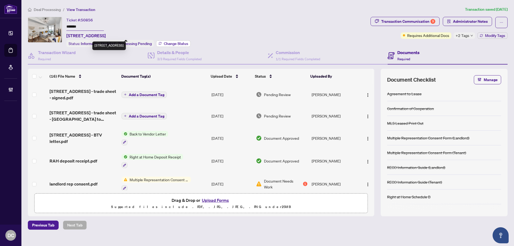
click at [168, 43] on span "Change Status" at bounding box center [176, 44] width 24 height 4
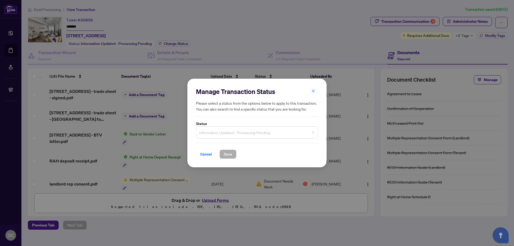
click at [265, 129] on span "Information Updated - Processing Pending" at bounding box center [257, 132] width 116 height 10
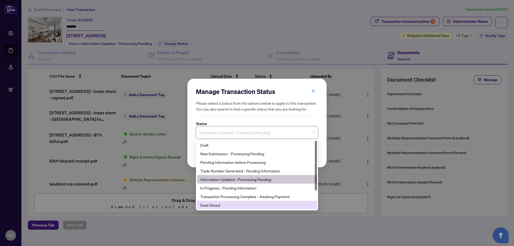
click at [220, 205] on div "Deal Closed" at bounding box center [256, 205] width 113 height 6
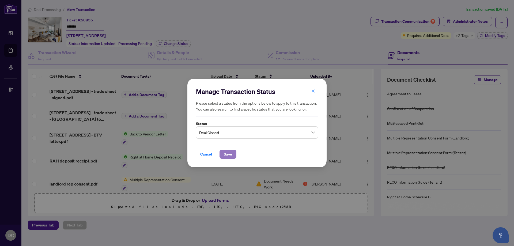
click at [227, 154] on span "Save" at bounding box center [228, 154] width 8 height 9
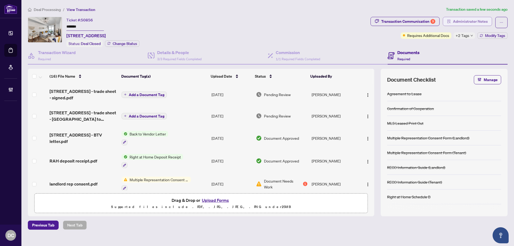
click at [455, 21] on span "Administrator Notes" at bounding box center [470, 21] width 35 height 9
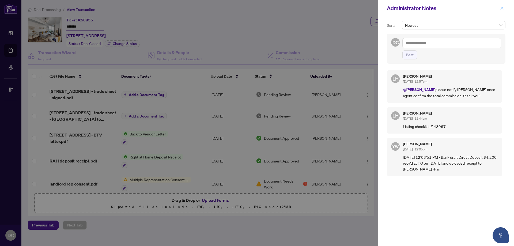
click at [500, 7] on icon "close" at bounding box center [501, 8] width 3 height 3
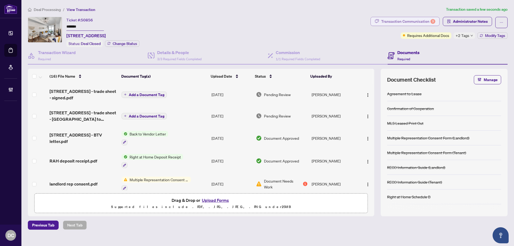
click at [412, 21] on div "Transaction Communication 9" at bounding box center [408, 21] width 54 height 9
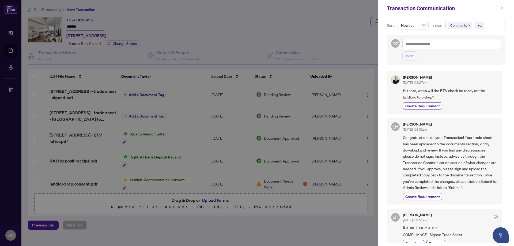
click at [502, 8] on icon "close" at bounding box center [501, 8] width 3 height 3
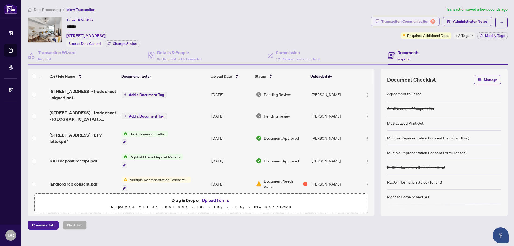
click at [391, 18] on div "Transaction Communication 9" at bounding box center [408, 21] width 54 height 9
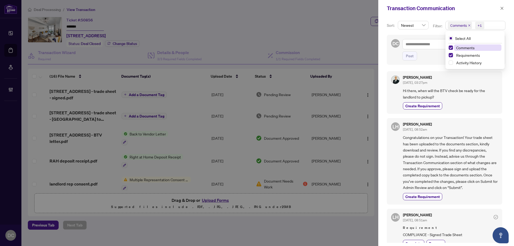
click at [488, 24] on span "Comments +1" at bounding box center [474, 25] width 59 height 9
click at [477, 48] on span "Comments" at bounding box center [477, 47] width 47 height 6
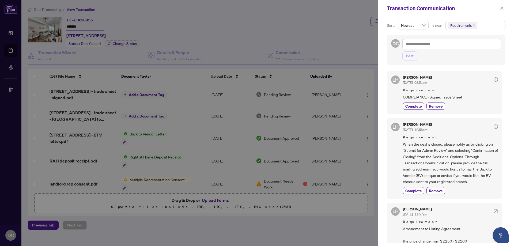
click at [471, 117] on div "LH Lulu Hao Sep/17/2025, 08:51am Requirement COMPLIANCE - Signed Trade Sheet Co…" at bounding box center [446, 155] width 119 height 175
click at [410, 190] on span "Complete" at bounding box center [413, 191] width 17 height 6
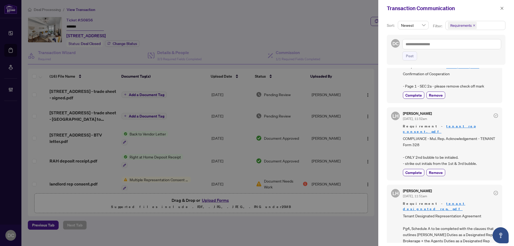
scroll to position [321, 0]
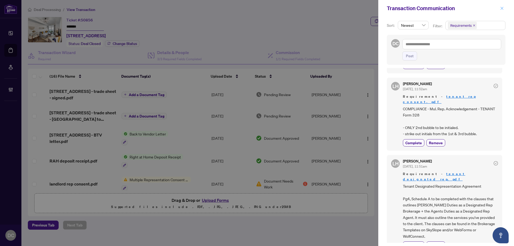
click icon "close"
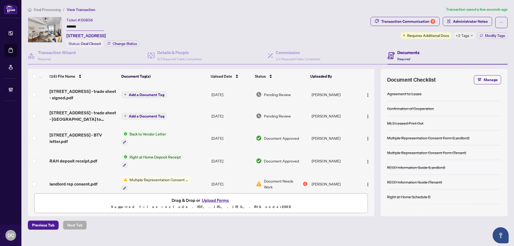
click span "+2 Tags"
click div "Documents Required"
click span "Modify Tags"
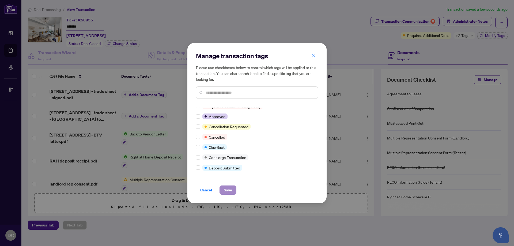
scroll to position [0, 0]
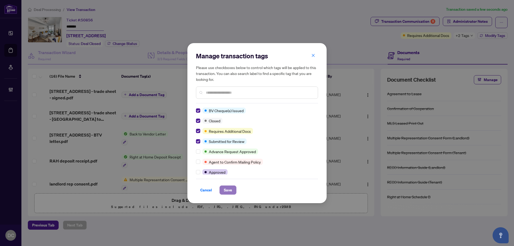
click span "Save"
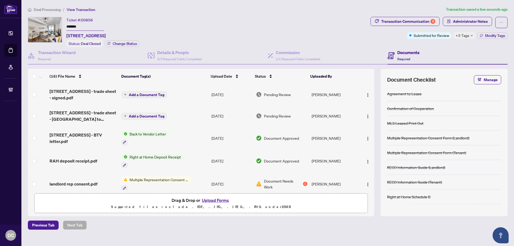
click main "Deal Processing / View Transaction Transaction saved a few seconds ago Ticket #…"
drag, startPoint x: 91, startPoint y: 25, endPoint x: 57, endPoint y: 25, distance: 34.2
click div "Ticket #: 50856 ******* 714-550 North Service Rd, Grimsby, Ontario L3M 4E8, Can…"
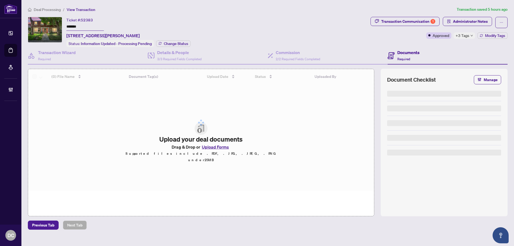
drag, startPoint x: 93, startPoint y: 27, endPoint x: 52, endPoint y: 29, distance: 40.7
click at [50, 26] on div "Ticket #: 52383 ******* [STREET_ADDRESS][PERSON_NAME] Status: Information Updat…" at bounding box center [198, 32] width 340 height 30
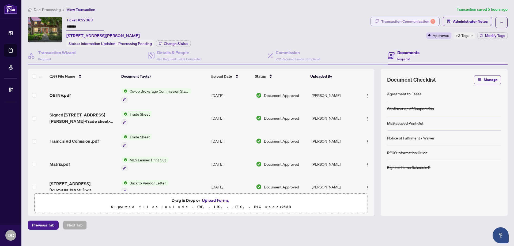
click at [423, 20] on div "Transaction Communication 1" at bounding box center [408, 21] width 54 height 9
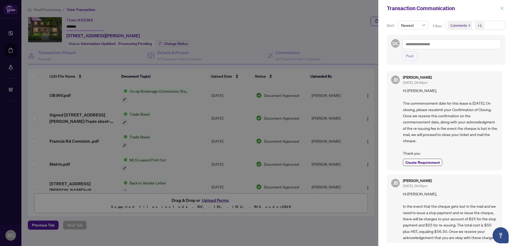
click at [504, 6] on button "button" at bounding box center [501, 8] width 7 height 6
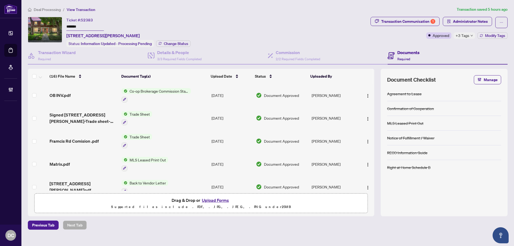
click at [473, 38] on div "+3 Tags" at bounding box center [464, 35] width 22 height 6
click at [445, 47] on div "Documents Required" at bounding box center [447, 55] width 120 height 17
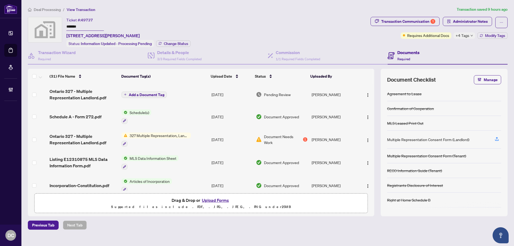
drag, startPoint x: 88, startPoint y: 25, endPoint x: 48, endPoint y: 24, distance: 39.6
click at [48, 24] on div "Ticket #: 49737 ******* [STREET_ADDRESS][PERSON_NAME] Status: Information Updat…" at bounding box center [198, 32] width 340 height 30
click at [162, 43] on button "Change Status" at bounding box center [173, 43] width 35 height 6
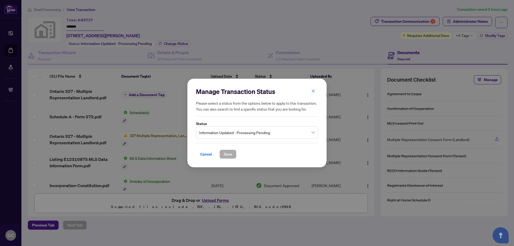
click at [270, 131] on span "Information Updated - Processing Pending" at bounding box center [257, 132] width 116 height 10
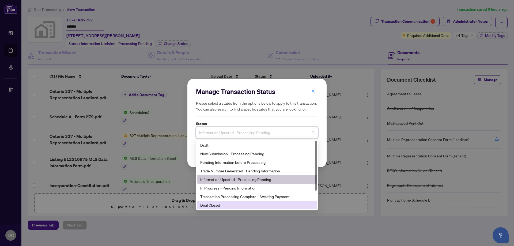
click at [227, 203] on div "Deal Closed" at bounding box center [256, 205] width 113 height 6
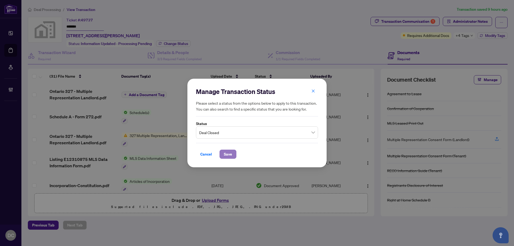
click at [225, 157] on span "Save" at bounding box center [228, 154] width 8 height 9
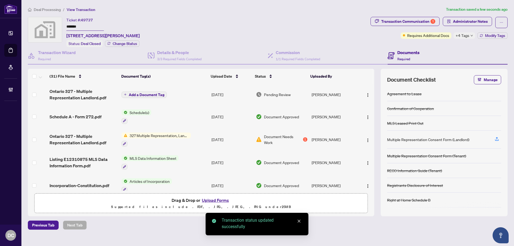
click at [469, 37] on div "+4 Tags" at bounding box center [464, 35] width 22 height 6
click at [428, 54] on div "Documents Required" at bounding box center [447, 55] width 120 height 17
click at [482, 36] on icon "button" at bounding box center [480, 35] width 3 height 3
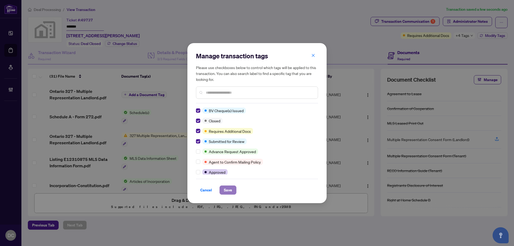
click at [230, 187] on span "Save" at bounding box center [228, 190] width 8 height 9
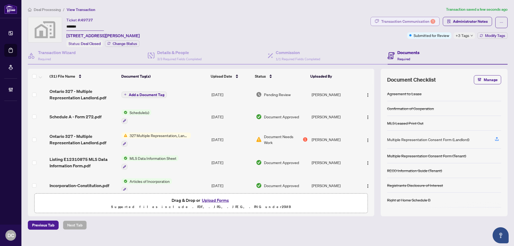
click at [404, 19] on div "Transaction Communication 1" at bounding box center [408, 21] width 54 height 9
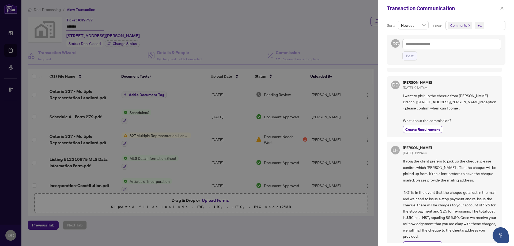
scroll to position [428, 0]
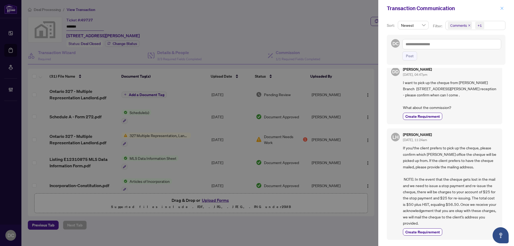
click at [501, 11] on span "button" at bounding box center [502, 8] width 4 height 9
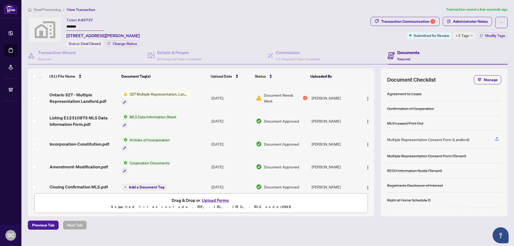
scroll to position [0, 0]
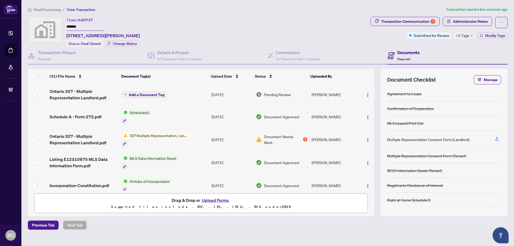
click at [468, 36] on span "+3 Tags" at bounding box center [462, 35] width 14 height 6
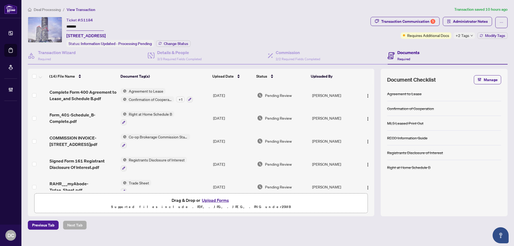
drag, startPoint x: 71, startPoint y: 25, endPoint x: 41, endPoint y: 25, distance: 30.2
click at [41, 25] on div "Ticket #: 51184 ******* 5406-8 EGLINTON Ave, Toronto, Ontario M4P 0C1, Canada S…" at bounding box center [198, 32] width 340 height 30
click at [170, 42] on span "Change Status" at bounding box center [176, 44] width 24 height 4
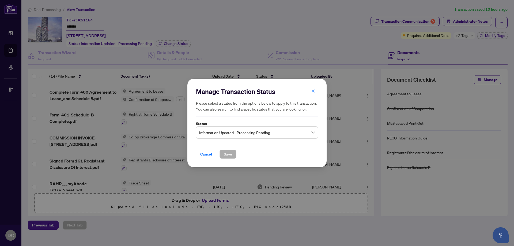
click at [296, 128] on span "Information Updated - Processing Pending" at bounding box center [257, 132] width 116 height 10
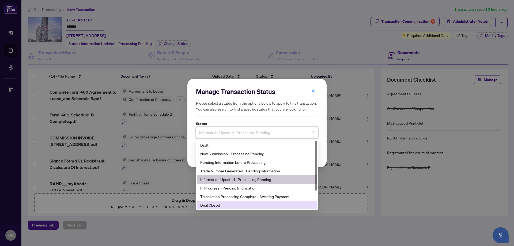
click at [211, 207] on div "Deal Closed" at bounding box center [256, 205] width 113 height 6
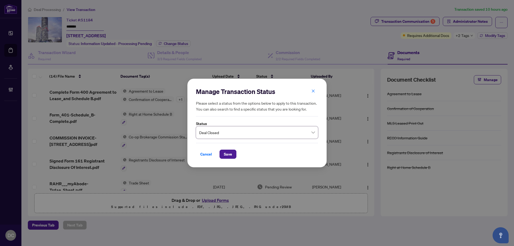
drag, startPoint x: 232, startPoint y: 154, endPoint x: 232, endPoint y: 145, distance: 8.6
click at [232, 152] on button "Save" at bounding box center [227, 154] width 17 height 9
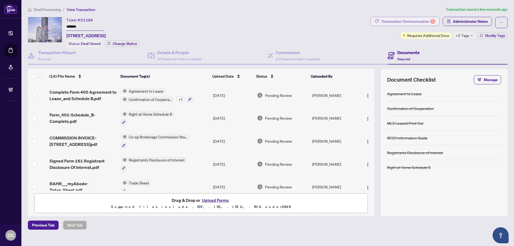
click at [429, 22] on div "Transaction Communication 5" at bounding box center [408, 21] width 54 height 9
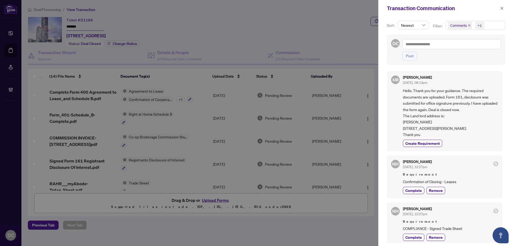
click at [408, 198] on div "NH Nazia Hossain Sep/05/2025, 12:27pm Requirement Confirmation of Closing - Lea…" at bounding box center [444, 176] width 115 height 43
click at [413, 193] on span "Complete" at bounding box center [413, 191] width 17 height 6
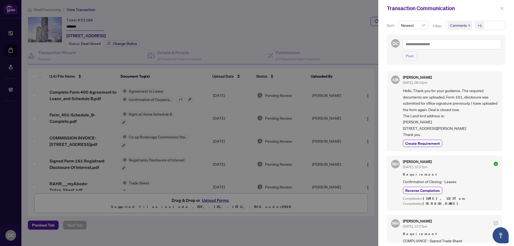
click at [501, 8] on icon "close" at bounding box center [502, 8] width 4 height 4
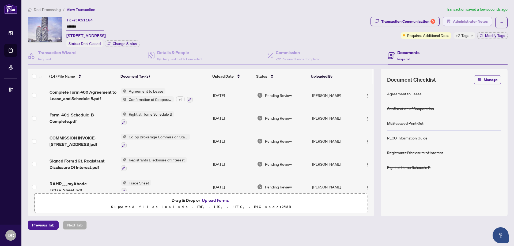
click at [471, 22] on span "Administrator Notes" at bounding box center [470, 21] width 35 height 9
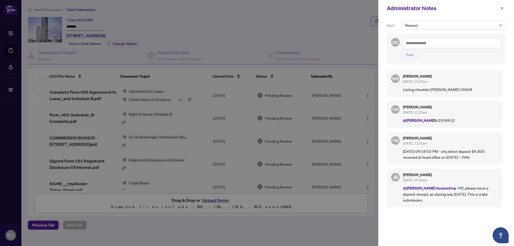
drag, startPoint x: 502, startPoint y: 10, endPoint x: 495, endPoint y: 10, distance: 7.0
click at [502, 10] on span "button" at bounding box center [502, 8] width 4 height 9
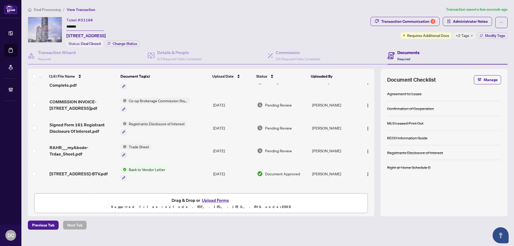
scroll to position [27, 0]
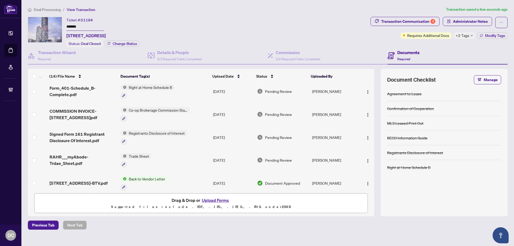
click at [199, 108] on td "Co-op Brokerage Commission Statement" at bounding box center [165, 114] width 92 height 23
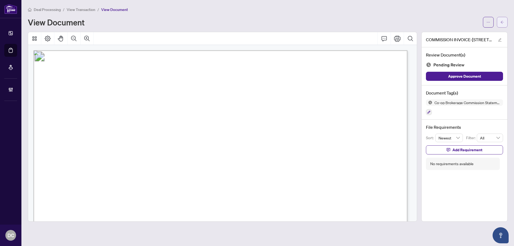
click at [501, 23] on icon "arrow-left" at bounding box center [502, 22] width 4 height 4
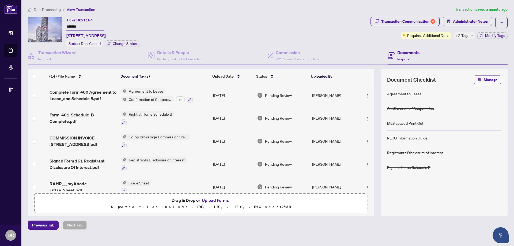
drag, startPoint x: 95, startPoint y: 27, endPoint x: 43, endPoint y: 27, distance: 51.9
click at [43, 27] on div "Ticket #: 51184 ******* 5406-8 EGLINTON Ave, Toronto, Ontario M4P 0C1, Canada S…" at bounding box center [198, 32] width 340 height 30
click at [151, 96] on span "Confirmation of Cooperation" at bounding box center [150, 99] width 47 height 6
click at [200, 109] on td "Right at Home Schedule B" at bounding box center [165, 118] width 92 height 23
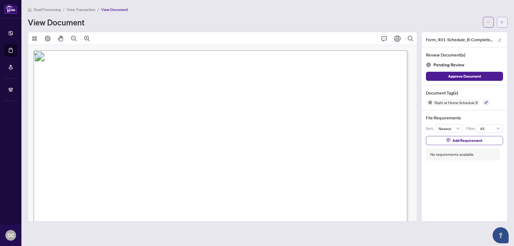
click at [502, 23] on icon "arrow-left" at bounding box center [502, 22] width 4 height 4
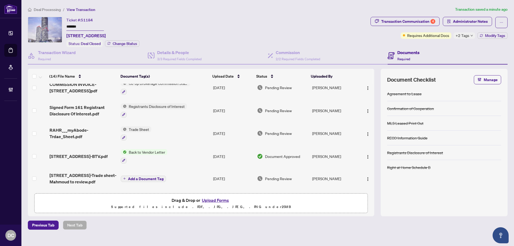
scroll to position [27, 0]
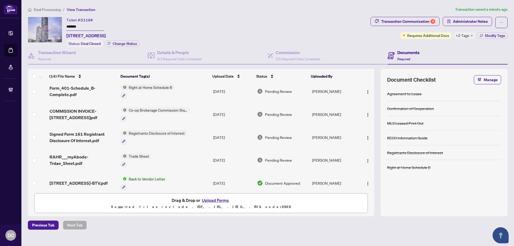
click at [205, 113] on td "Co-op Brokerage Commission Statement" at bounding box center [165, 114] width 92 height 23
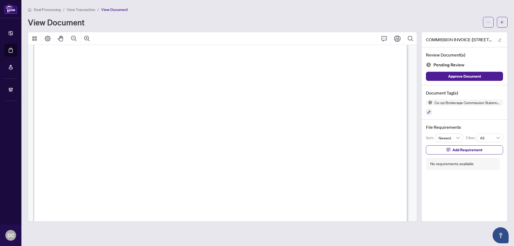
scroll to position [187, 0]
click at [506, 21] on button "button" at bounding box center [502, 22] width 11 height 11
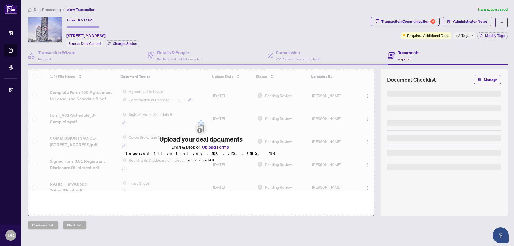
type input "*******"
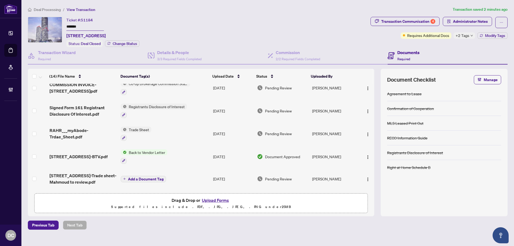
scroll to position [54, 0]
click at [396, 20] on div "Transaction Communication 4" at bounding box center [408, 21] width 54 height 9
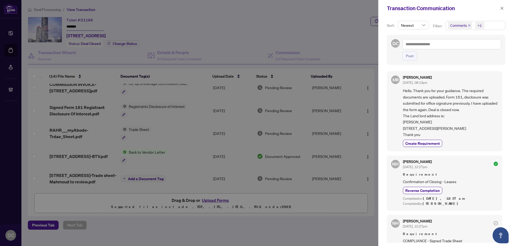
click at [503, 25] on span "Comments +1" at bounding box center [474, 25] width 59 height 9
click at [474, 49] on span "Comments" at bounding box center [477, 47] width 47 height 6
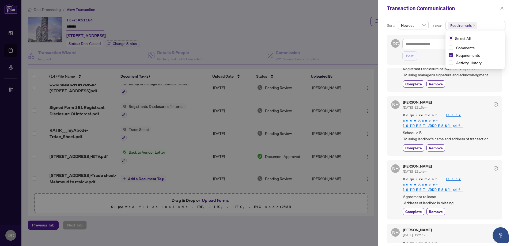
scroll to position [95, 0]
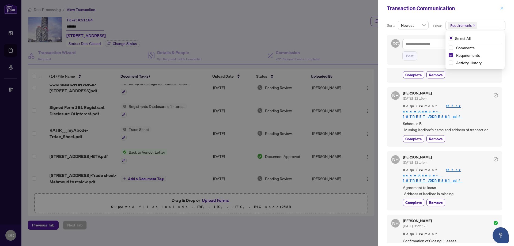
click at [502, 6] on span "button" at bounding box center [502, 8] width 4 height 9
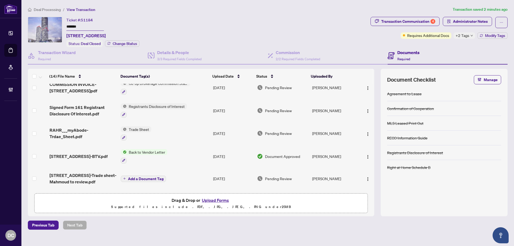
click at [181, 134] on td "Trade Sheet" at bounding box center [165, 133] width 92 height 23
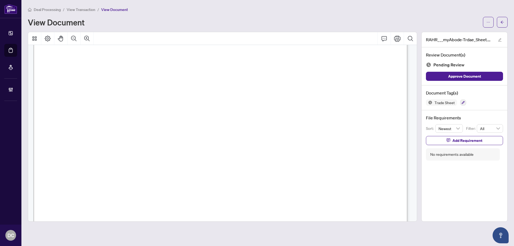
scroll to position [214, 0]
click at [501, 21] on icon "arrow-left" at bounding box center [502, 22] width 4 height 4
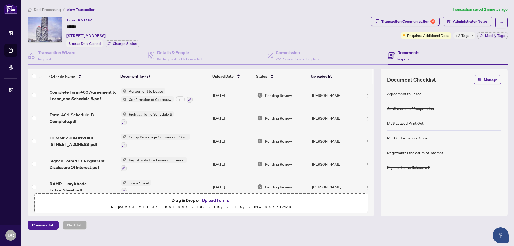
click at [465, 35] on span "+2 Tags" at bounding box center [462, 35] width 14 height 6
click at [446, 42] on div "Transaction Communication 4 Administrator Notes Requires Additional Docs +2 Tag…" at bounding box center [438, 32] width 139 height 30
click at [482, 35] on button "Modify Tags" at bounding box center [492, 35] width 30 height 6
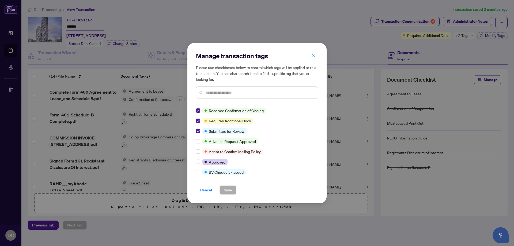
click at [194, 110] on div "Manage transaction tags Please use checkboxes below to control which tags will …" at bounding box center [256, 123] width 139 height 160
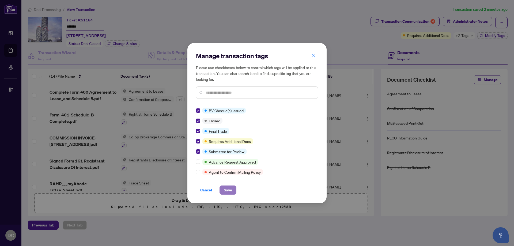
click at [227, 191] on span "Save" at bounding box center [228, 190] width 8 height 9
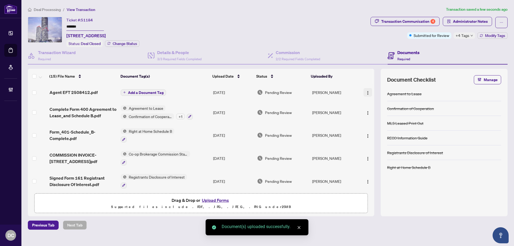
click at [365, 92] on img "button" at bounding box center [367, 93] width 4 height 4
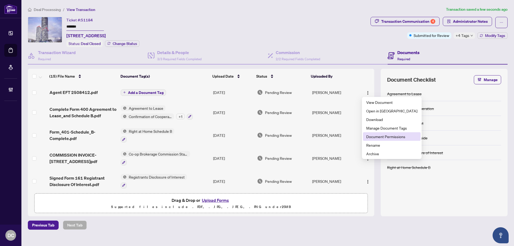
click at [370, 134] on span "Document Permissions" at bounding box center [391, 136] width 51 height 6
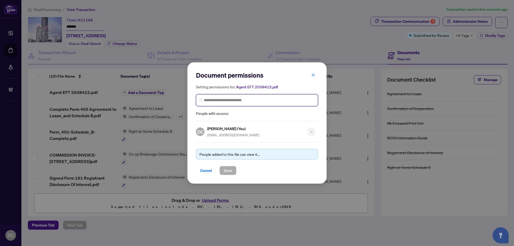
click at [256, 102] on input "search" at bounding box center [259, 100] width 111 height 6
type input "**********"
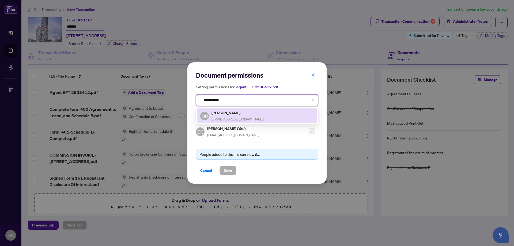
click at [255, 113] on div "MR Mahmoud Razavi morazavi@yahoo.com" at bounding box center [256, 116] width 113 height 12
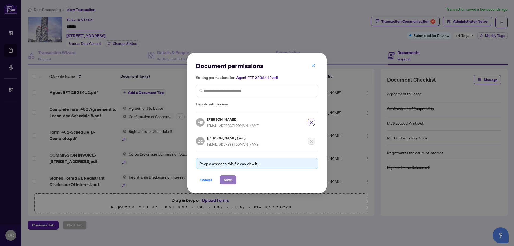
click at [230, 177] on span "Save" at bounding box center [228, 179] width 8 height 9
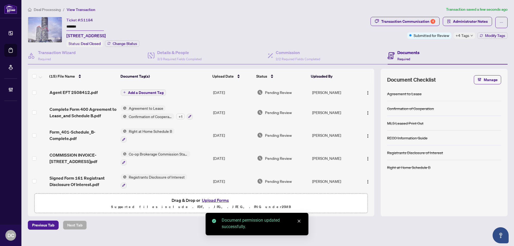
click at [462, 35] on span "+4 Tags" at bounding box center [462, 35] width 14 height 6
click at [439, 45] on div "Transaction Communication 4 Administrator Notes Submitted for Review +4 Tags Mo…" at bounding box center [438, 32] width 139 height 30
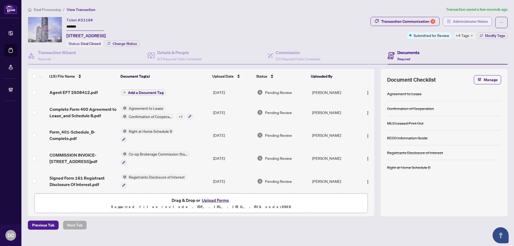
click at [463, 22] on span "Administrator Notes" at bounding box center [470, 21] width 35 height 9
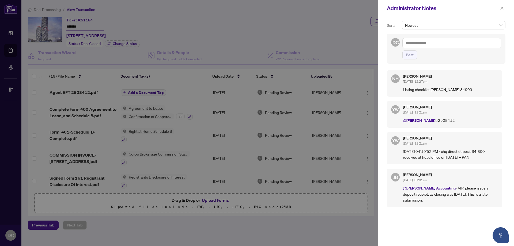
drag, startPoint x: 446, startPoint y: 152, endPoint x: 450, endPoint y: 132, distance: 20.4
click p "06/16/2025 04:19:52 PM - chq direct deposit $4,800 received at head office on M…"
click textarea
paste textarea "**********"
type textarea "**********"
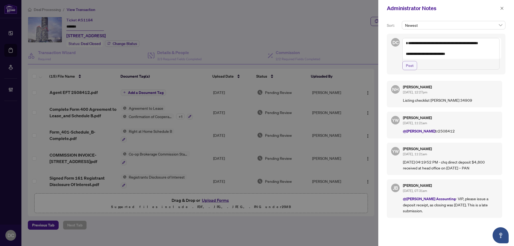
click span "Post"
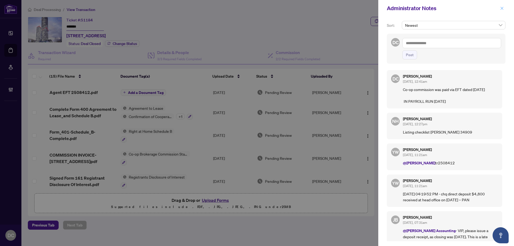
click icon "close"
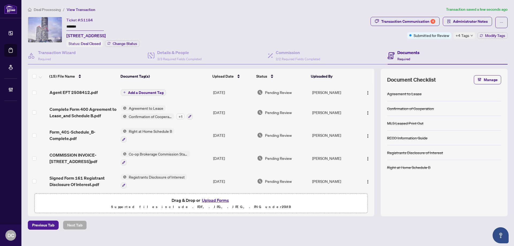
click icon "down"
click button "button"
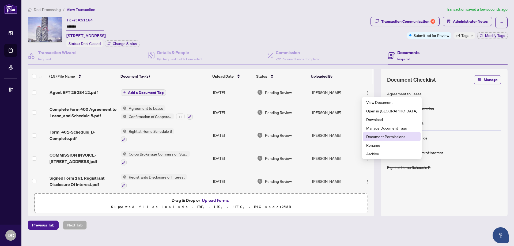
click span "Document Permissions"
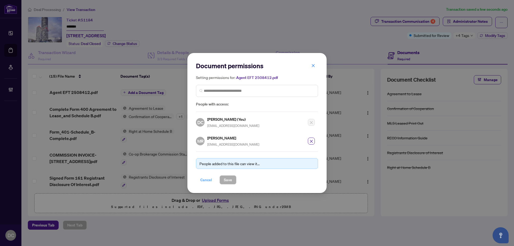
click span "Cancel"
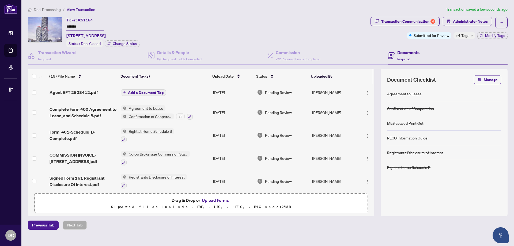
click ol "Deal Processing / View Transaction"
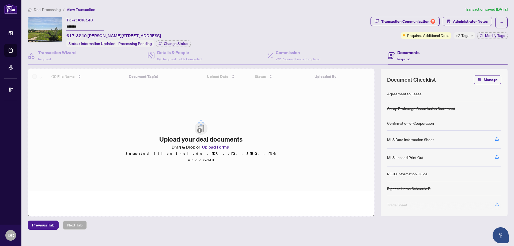
click at [47, 26] on div "Ticket #: 48140 ******* 617-3240 William Coltson Ave, Oakville, Ontario L6H 0X1…" at bounding box center [198, 32] width 340 height 30
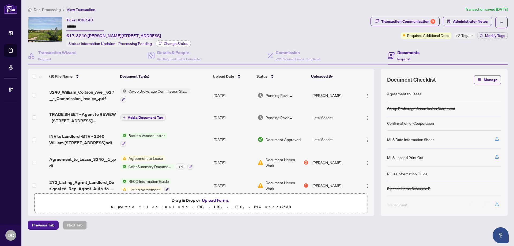
click at [178, 45] on button "Change Status" at bounding box center [173, 43] width 35 height 6
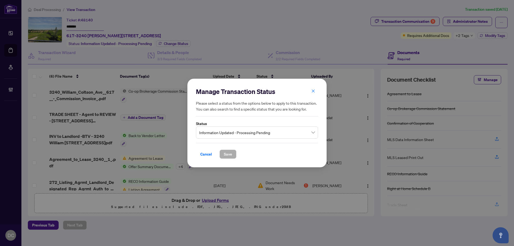
click at [237, 132] on span "Information Updated - Processing Pending" at bounding box center [257, 132] width 116 height 10
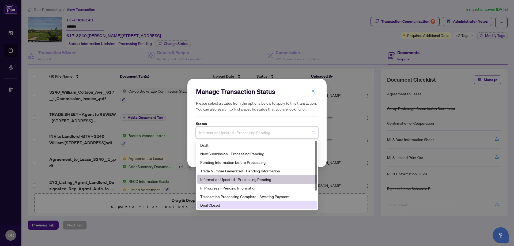
click at [229, 202] on div "Deal Closed" at bounding box center [256, 205] width 113 height 6
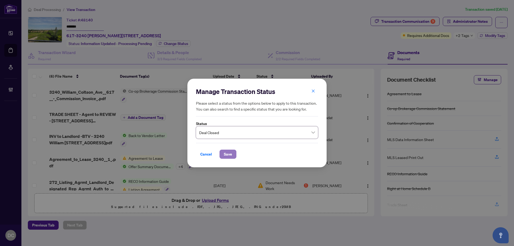
click at [232, 157] on span "Save" at bounding box center [228, 154] width 8 height 9
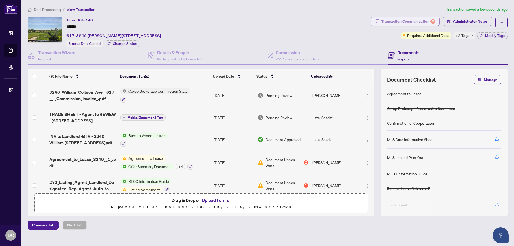
click at [432, 22] on div "9" at bounding box center [432, 21] width 5 height 5
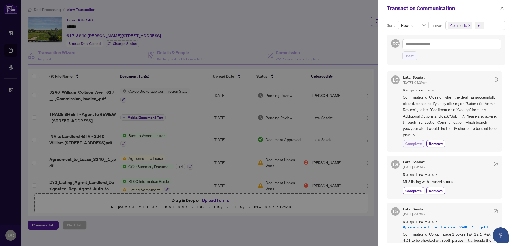
click at [415, 144] on span "Complete" at bounding box center [413, 144] width 17 height 6
click at [495, 25] on span "Comments +1" at bounding box center [474, 25] width 59 height 9
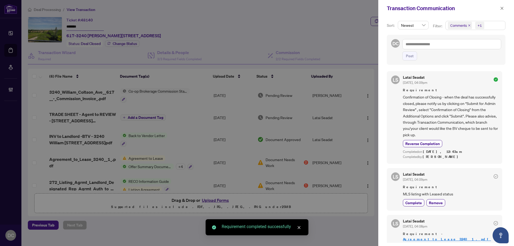
click at [495, 25] on span "Comments +1" at bounding box center [474, 25] width 59 height 9
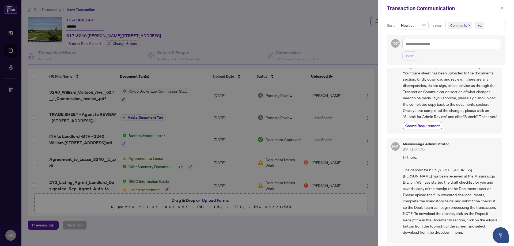
scroll to position [685, 0]
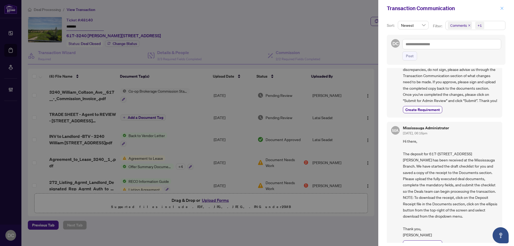
click at [503, 10] on button "button" at bounding box center [501, 8] width 7 height 6
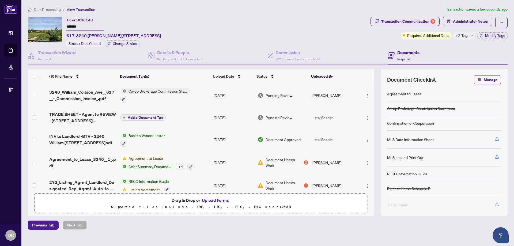
drag, startPoint x: 189, startPoint y: 93, endPoint x: 125, endPoint y: 94, distance: 63.9
click at [186, 93] on div "Co-op Brokerage Commission Statement" at bounding box center [154, 95] width 69 height 14
click at [167, 14] on div "Deal Processing / View Transaction Transaction saved a minute ago Ticket #: 481…" at bounding box center [268, 117] width 484 height 223
click at [409, 21] on div "Transaction Communication 8" at bounding box center [408, 21] width 54 height 9
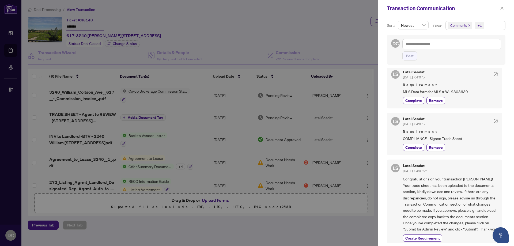
scroll to position [562, 0]
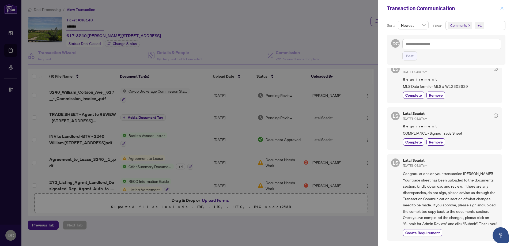
click at [499, 9] on button "button" at bounding box center [501, 8] width 7 height 6
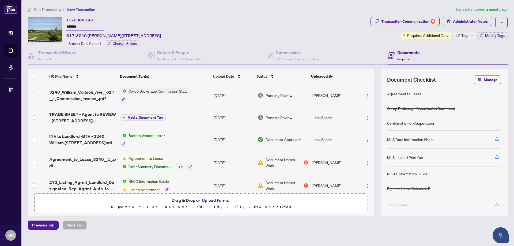
click at [470, 35] on icon "down" at bounding box center [471, 35] width 3 height 3
click at [446, 46] on div "Transaction Communication 8 Administrator Notes Requires Additional Docs +2 Tag…" at bounding box center [438, 32] width 139 height 30
click at [488, 37] on span "Modify Tags" at bounding box center [495, 36] width 20 height 4
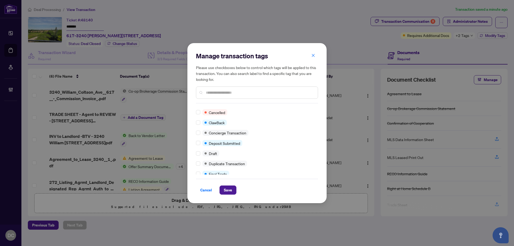
scroll to position [0, 0]
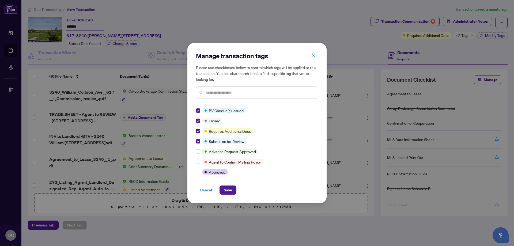
drag, startPoint x: 229, startPoint y: 187, endPoint x: 242, endPoint y: 181, distance: 14.1
click at [229, 187] on span "Save" at bounding box center [228, 190] width 8 height 9
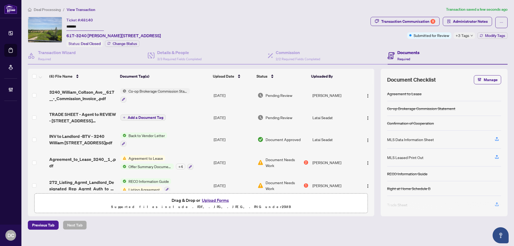
click at [386, 223] on div "Previous Tab Next Tab" at bounding box center [267, 224] width 479 height 9
click at [477, 21] on span "Administrator Notes" at bounding box center [470, 21] width 35 height 9
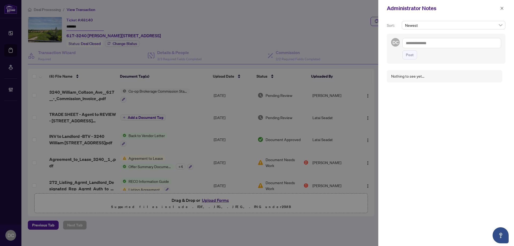
click at [444, 44] on textarea at bounding box center [451, 43] width 99 height 10
paste textarea "**********"
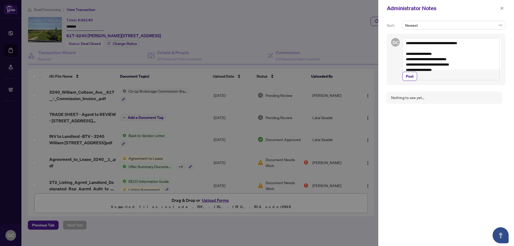
click at [407, 54] on textarea "**********" at bounding box center [450, 59] width 97 height 42
click at [439, 71] on textarea "**********" at bounding box center [450, 59] width 97 height 42
click at [431, 71] on textarea "**********" at bounding box center [450, 59] width 97 height 42
click at [437, 71] on textarea "**********" at bounding box center [450, 59] width 97 height 42
paste textarea "*"
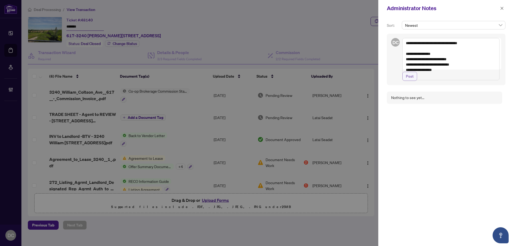
type textarea "**********"
click at [415, 81] on button "Post" at bounding box center [409, 76] width 15 height 9
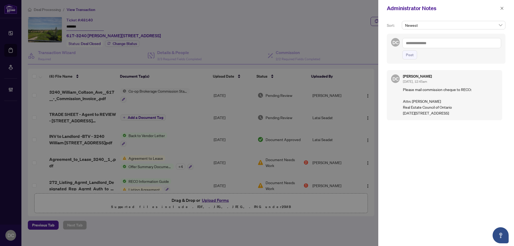
drag, startPoint x: 424, startPoint y: 117, endPoint x: 402, endPoint y: 104, distance: 26.2
click at [402, 104] on div "DC Dawn Chan Sep/30/2025, 12:45am Please mail commission cheque to RECO: Attn: …" at bounding box center [444, 95] width 115 height 50
click at [446, 116] on p "Please mail commission cheque to RECO: Attn: Dipak Parmar Real Estate Council o…" at bounding box center [450, 100] width 95 height 29
drag, startPoint x: 443, startPoint y: 119, endPoint x: 395, endPoint y: 91, distance: 55.6
click at [395, 91] on div "DC Dawn Chan Sep/30/2025, 12:45am Please mail commission cheque to RECO: Attn: …" at bounding box center [444, 95] width 115 height 50
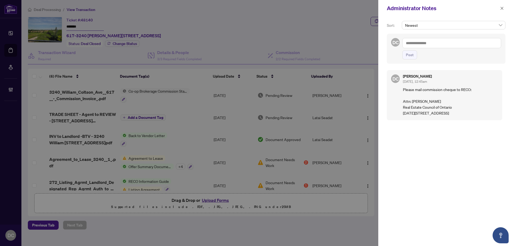
copy p "Please mail commission cheque to RECO: Attn: Dipak Parmar Real Estate Council o…"
click at [504, 10] on button "button" at bounding box center [501, 8] width 7 height 6
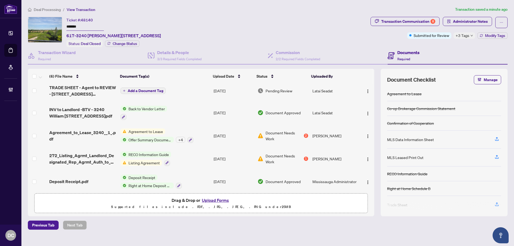
scroll to position [30, 0]
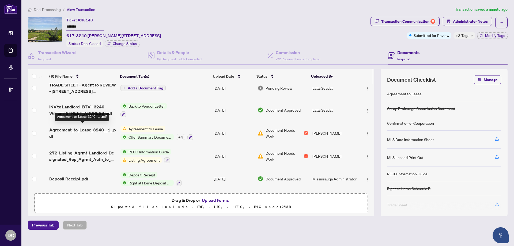
click at [115, 130] on span "Agreement_to_Lease_3240__1_.pdf" at bounding box center [82, 133] width 67 height 13
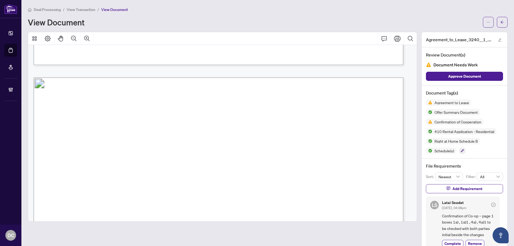
scroll to position [497, 0]
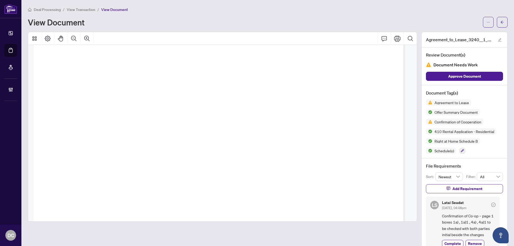
drag, startPoint x: 406, startPoint y: 137, endPoint x: 409, endPoint y: 141, distance: 5.4
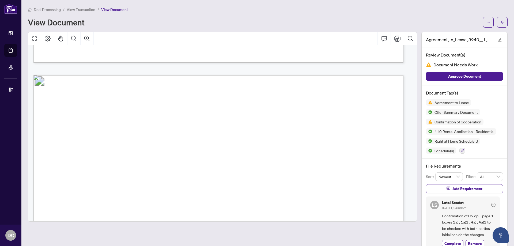
scroll to position [5840, 0]
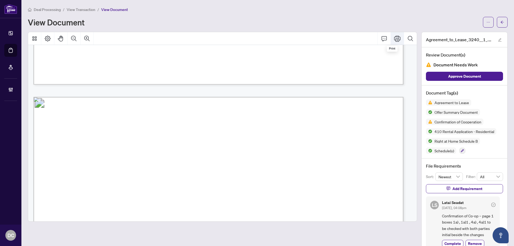
click at [394, 38] on icon "Print" at bounding box center [397, 38] width 6 height 6
click at [500, 21] on icon "arrow-left" at bounding box center [502, 22] width 4 height 4
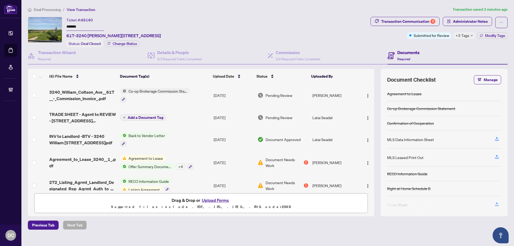
click at [465, 36] on span "+3 Tags" at bounding box center [462, 35] width 14 height 6
click at [424, 46] on div "Transaction Communication 8 Administrator Notes Submitted for Review +3 Tags Mo…" at bounding box center [438, 32] width 139 height 30
click at [43, 9] on span "Deal Processing" at bounding box center [47, 9] width 27 height 5
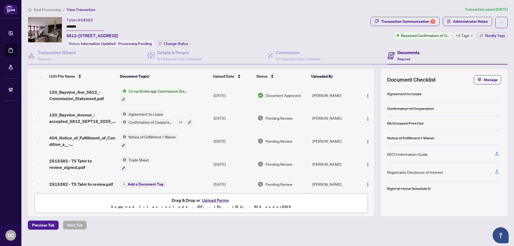
drag, startPoint x: 95, startPoint y: 25, endPoint x: 41, endPoint y: 24, distance: 54.3
click at [41, 24] on div "Ticket #: 54503 ******* S812-[STREET_ADDRESS] Status: Information Updated - Pro…" at bounding box center [198, 32] width 340 height 30
click at [173, 43] on span "Change Status" at bounding box center [176, 44] width 24 height 4
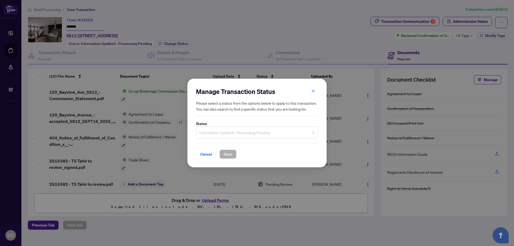
click at [266, 135] on span "Information Updated - Processing Pending" at bounding box center [257, 132] width 116 height 10
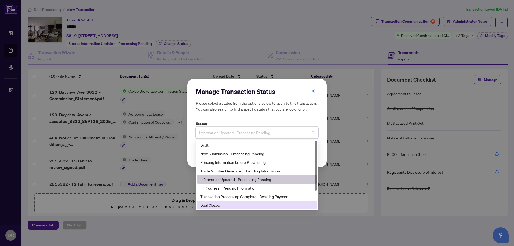
click at [218, 211] on div "Manage Transaction Status Please select a status from the options below to appl…" at bounding box center [257, 123] width 514 height 246
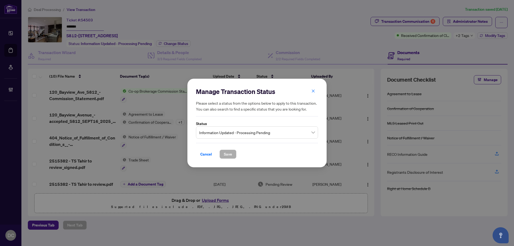
click at [219, 205] on div "Manage Transaction Status Please select a status from the options below to appl…" at bounding box center [257, 123] width 514 height 246
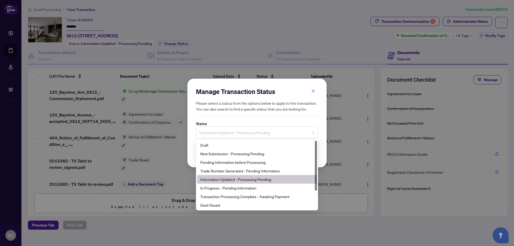
click at [261, 131] on span "Information Updated - Processing Pending" at bounding box center [257, 132] width 116 height 10
click at [226, 205] on div "Deal Closed" at bounding box center [256, 205] width 113 height 6
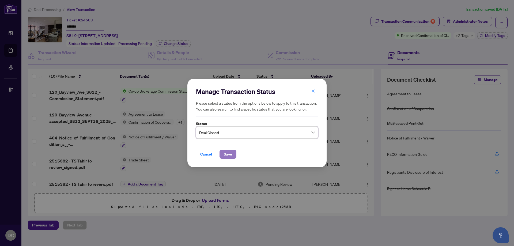
drag, startPoint x: 224, startPoint y: 152, endPoint x: 155, endPoint y: 38, distance: 132.9
click at [224, 151] on span "Save" at bounding box center [228, 154] width 8 height 9
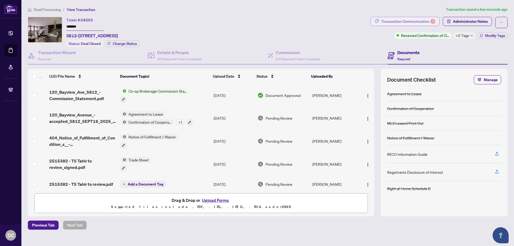
click at [428, 18] on div "Transaction Communication 6" at bounding box center [408, 21] width 54 height 9
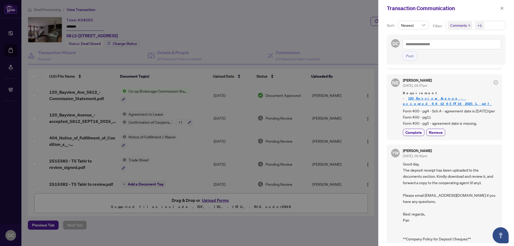
scroll to position [455, 0]
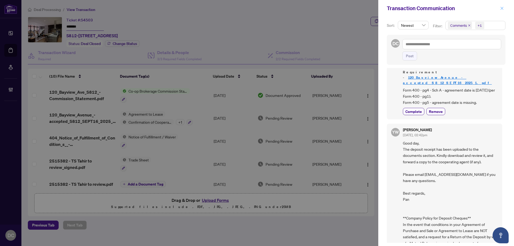
click at [502, 9] on icon "close" at bounding box center [502, 8] width 4 height 4
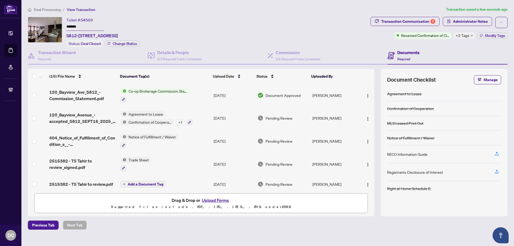
click at [205, 96] on td "Co-op Brokerage Commission Statement" at bounding box center [164, 95] width 93 height 23
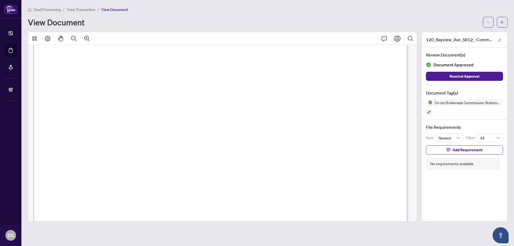
scroll to position [161, 0]
click at [503, 20] on icon "arrow-left" at bounding box center [502, 22] width 4 height 4
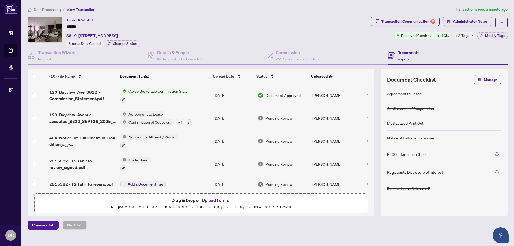
click at [465, 36] on span "+2 Tags" at bounding box center [462, 35] width 14 height 6
click at [422, 43] on div "Transaction Communication 6 Administrator Notes Received Confirmation of Closin…" at bounding box center [438, 32] width 139 height 30
click at [488, 36] on span "Modify Tags" at bounding box center [495, 36] width 20 height 4
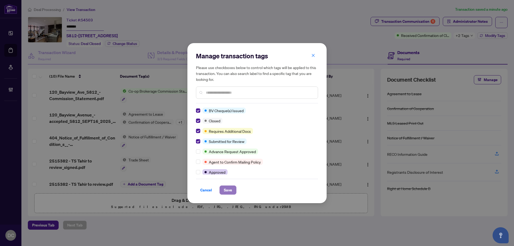
drag, startPoint x: 233, startPoint y: 190, endPoint x: 217, endPoint y: 186, distance: 15.9
click at [232, 190] on button "Save" at bounding box center [227, 189] width 17 height 9
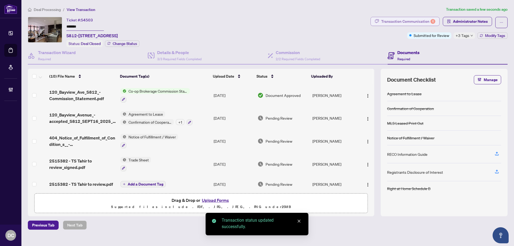
click at [425, 21] on div "Transaction Communication 6" at bounding box center [408, 21] width 54 height 9
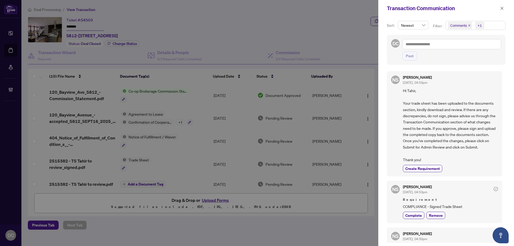
click at [307, 221] on div at bounding box center [257, 123] width 514 height 246
click at [502, 10] on icon "close" at bounding box center [502, 8] width 4 height 4
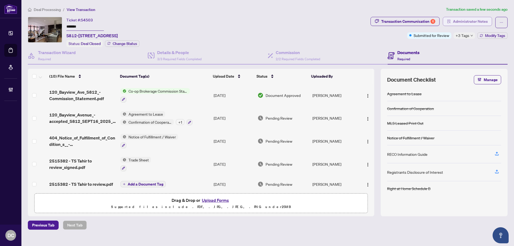
click at [477, 24] on span "Administrator Notes" at bounding box center [470, 21] width 35 height 9
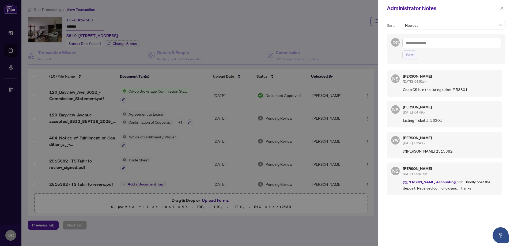
click at [456, 169] on h5 "[PERSON_NAME]" at bounding box center [450, 169] width 95 height 4
click at [450, 44] on textarea at bounding box center [451, 43] width 99 height 10
paste textarea "**********"
type textarea "**********"
click at [412, 59] on span "Post" at bounding box center [410, 55] width 8 height 9
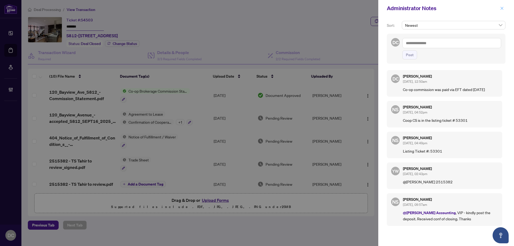
click at [505, 6] on button "button" at bounding box center [501, 8] width 7 height 6
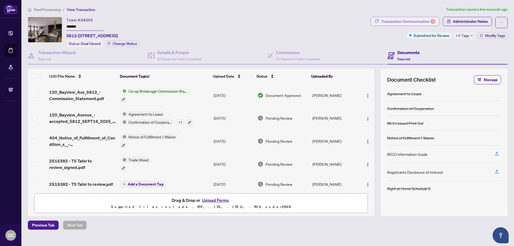
click at [427, 23] on div "Transaction Communication 6" at bounding box center [408, 21] width 54 height 9
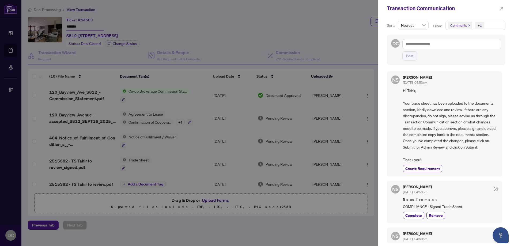
click at [494, 27] on span "Comments +1" at bounding box center [474, 25] width 59 height 9
click at [471, 48] on span "Comments" at bounding box center [465, 47] width 18 height 5
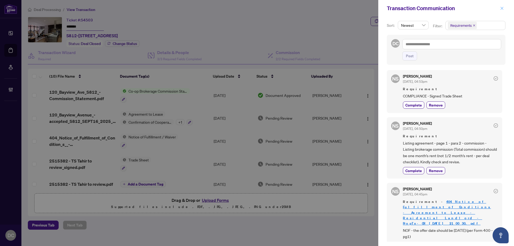
drag, startPoint x: 503, startPoint y: 7, endPoint x: 326, endPoint y: 66, distance: 186.5
click at [503, 8] on icon "close" at bounding box center [502, 8] width 4 height 4
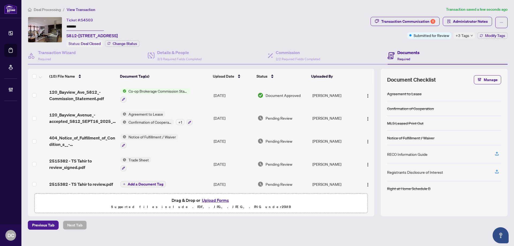
click at [178, 161] on td "Trade Sheet" at bounding box center [164, 163] width 93 height 23
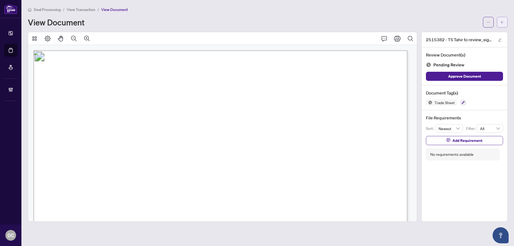
click at [505, 22] on button "button" at bounding box center [502, 22] width 11 height 11
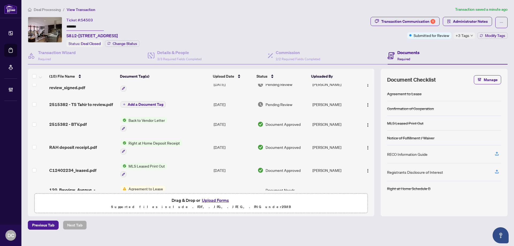
scroll to position [80, 0]
click at [423, 24] on div "Transaction Communication 6" at bounding box center [408, 21] width 54 height 9
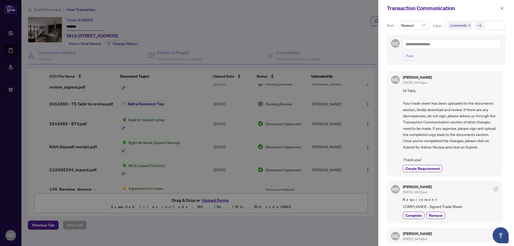
drag, startPoint x: 494, startPoint y: 22, endPoint x: 491, endPoint y: 24, distance: 3.0
click at [494, 22] on span "Comments +1" at bounding box center [474, 25] width 59 height 9
click at [467, 47] on span "Comments" at bounding box center [465, 47] width 18 height 5
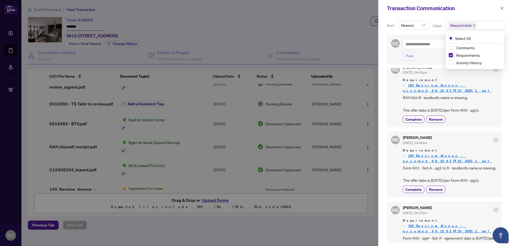
scroll to position [201, 0]
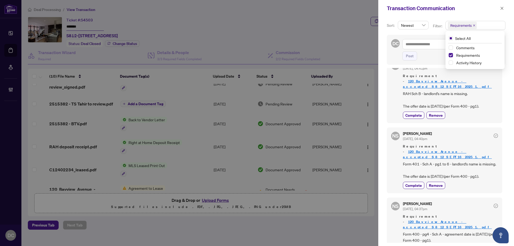
drag, startPoint x: 501, startPoint y: 8, endPoint x: 484, endPoint y: 8, distance: 16.6
click at [501, 8] on icon "close" at bounding box center [502, 8] width 4 height 4
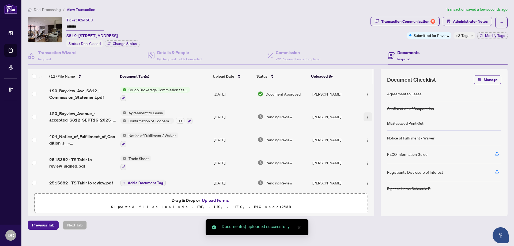
scroll to position [0, 0]
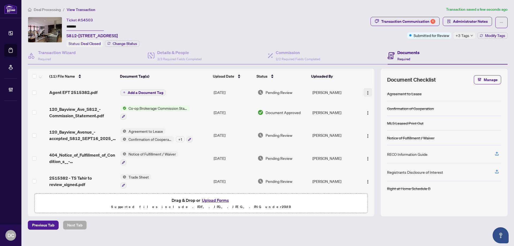
click at [366, 93] on img "button" at bounding box center [367, 93] width 4 height 4
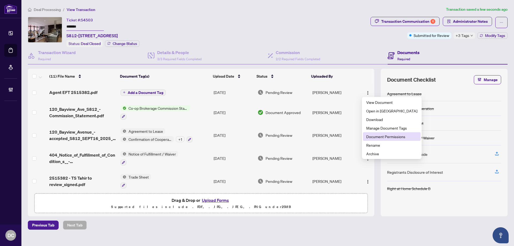
click at [372, 135] on span "Document Permissions" at bounding box center [391, 136] width 51 height 6
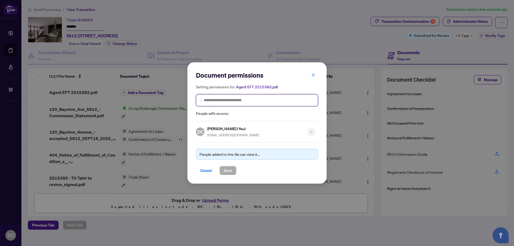
click at [264, 102] on input "search" at bounding box center [259, 100] width 111 height 6
type input "**********"
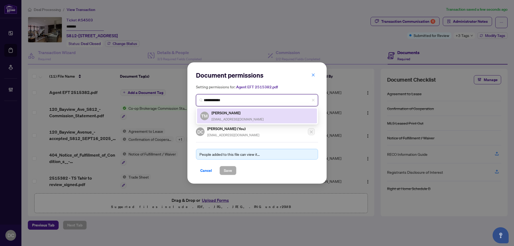
click at [249, 116] on div "[PERSON_NAME] [PERSON_NAME][EMAIL_ADDRESS][DOMAIN_NAME]" at bounding box center [237, 116] width 52 height 12
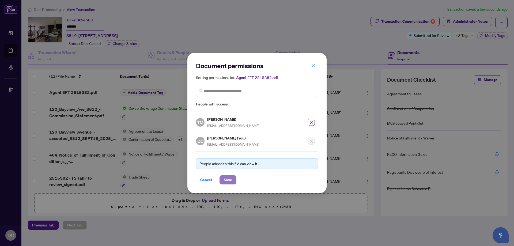
click at [230, 179] on span "Save" at bounding box center [228, 179] width 8 height 9
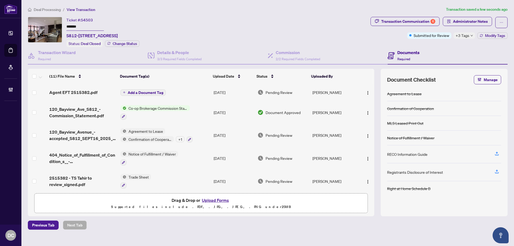
click at [462, 35] on span "+3 Tags" at bounding box center [462, 35] width 14 height 6
click at [441, 44] on div "Transaction Communication 6 Administrator Notes Submitted for Review +3 Tags Mo…" at bounding box center [438, 32] width 139 height 30
click at [492, 36] on span "Modify Tags" at bounding box center [495, 36] width 20 height 4
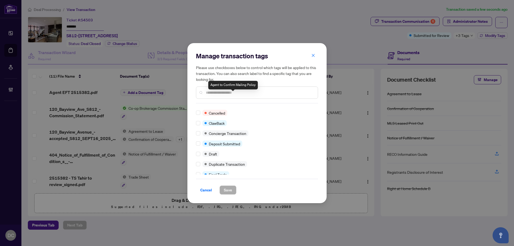
scroll to position [80, 0]
click at [198, 171] on label at bounding box center [198, 174] width 4 height 6
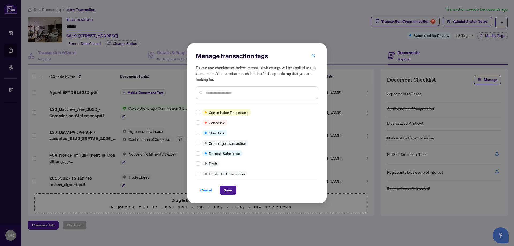
scroll to position [0, 0]
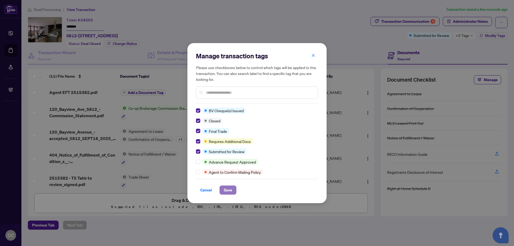
click at [230, 187] on span "Save" at bounding box center [228, 190] width 8 height 9
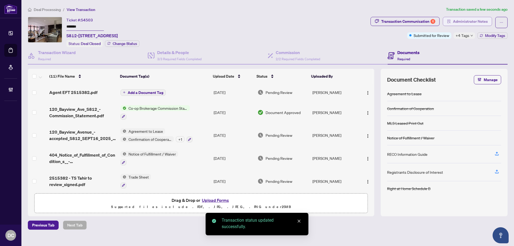
click at [460, 22] on span "Administrator Notes" at bounding box center [470, 21] width 35 height 9
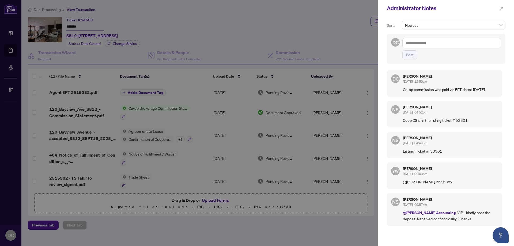
click at [456, 177] on div "[PERSON_NAME] [DATE], 02:43pm @[PERSON_NAME] 2515382" at bounding box center [450, 176] width 95 height 18
click at [442, 47] on textarea at bounding box center [451, 43] width 99 height 10
paste textarea "**********"
type textarea "**********"
click at [407, 59] on span "Post" at bounding box center [410, 55] width 8 height 9
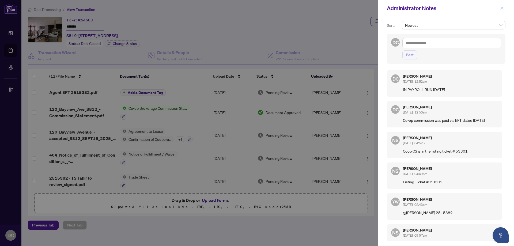
click at [500, 10] on icon "close" at bounding box center [502, 8] width 4 height 4
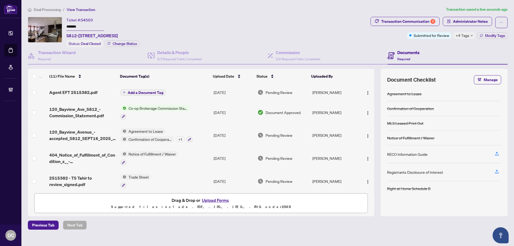
drag, startPoint x: 88, startPoint y: 25, endPoint x: 64, endPoint y: 23, distance: 23.9
click at [64, 23] on div "Ticket #: 54503 ******* S812-[STREET_ADDRESS] Status: Deal Closed Change Status" at bounding box center [198, 32] width 340 height 30
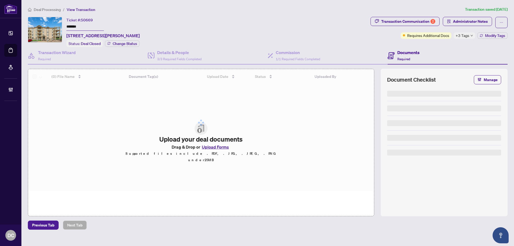
drag, startPoint x: 93, startPoint y: 26, endPoint x: 50, endPoint y: 26, distance: 42.5
click at [50, 26] on div "Ticket #: 50669 ******* [STREET_ADDRESS][PERSON_NAME] Status: Deal Closed Chang…" at bounding box center [198, 32] width 340 height 30
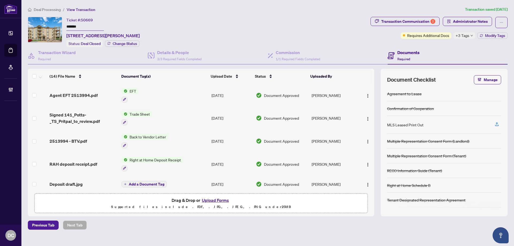
click at [459, 35] on span "+3 Tags" at bounding box center [462, 35] width 14 height 6
click at [432, 48] on div "Documents Required" at bounding box center [447, 55] width 120 height 17
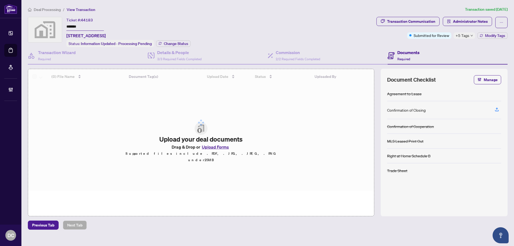
click at [51, 24] on div "Ticket #: 44183 ******* 400 Adelaide St E unit 2306, Toronto, ON, Canada Status…" at bounding box center [201, 32] width 346 height 30
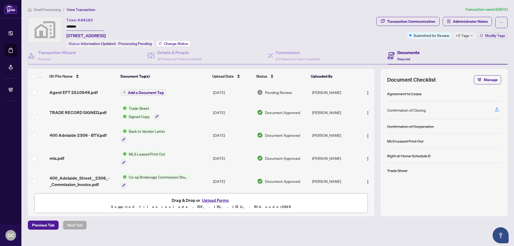
click at [173, 43] on span "Change Status" at bounding box center [176, 44] width 24 height 4
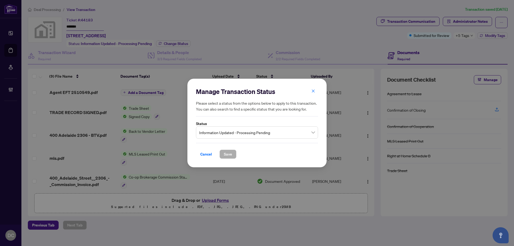
click at [251, 131] on span "Information Updated - Processing Pending" at bounding box center [257, 132] width 116 height 10
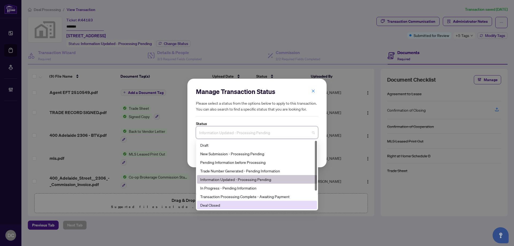
click at [234, 205] on div "Deal Closed" at bounding box center [256, 205] width 113 height 6
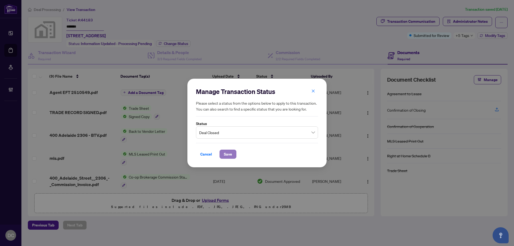
click at [230, 153] on span "Save" at bounding box center [228, 154] width 8 height 9
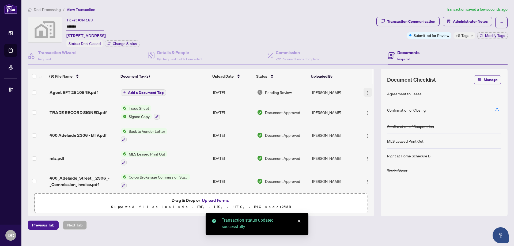
click at [365, 93] on img "button" at bounding box center [367, 93] width 4 height 4
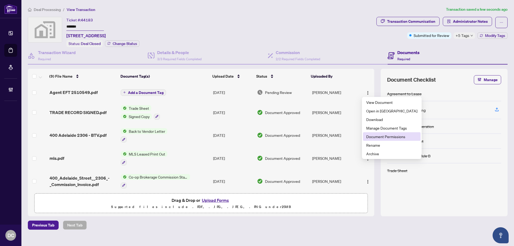
click at [374, 136] on span "Document Permissions" at bounding box center [391, 136] width 51 height 6
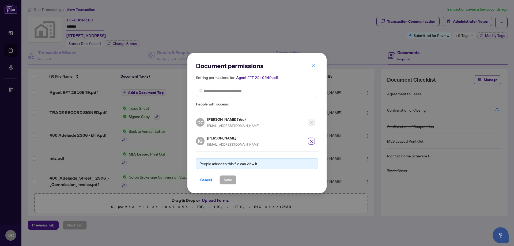
drag, startPoint x: 205, startPoint y: 182, endPoint x: 213, endPoint y: 177, distance: 9.0
click at [205, 182] on span "Cancel" at bounding box center [206, 179] width 12 height 9
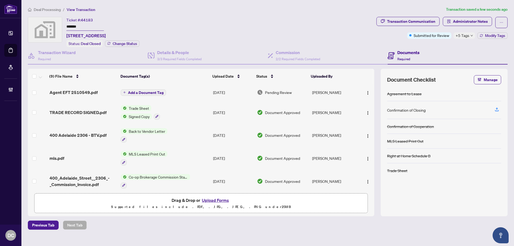
click at [470, 37] on div "+5 Tags" at bounding box center [464, 35] width 22 height 6
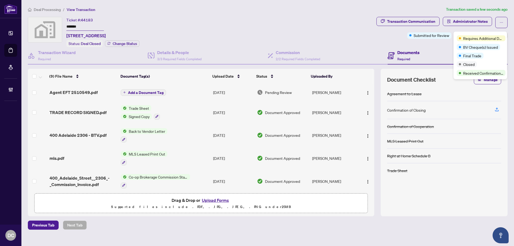
click at [441, 48] on div "Documents Required" at bounding box center [447, 55] width 120 height 17
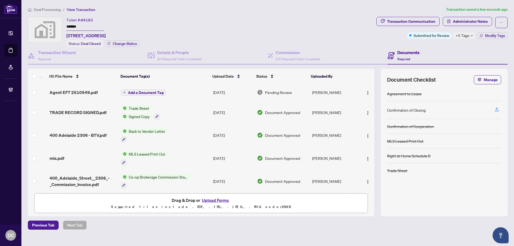
click at [486, 31] on div "Transaction Communication Administrator Notes Submitted for Review +5 Tags Modi…" at bounding box center [441, 28] width 131 height 22
click at [488, 34] on span "Modify Tags" at bounding box center [495, 36] width 20 height 4
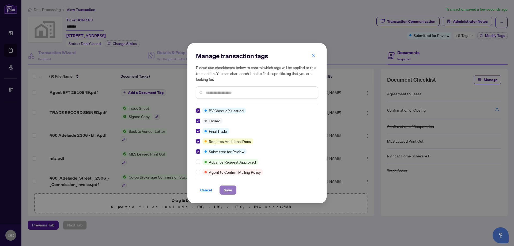
click at [231, 189] on span "Save" at bounding box center [228, 190] width 8 height 9
click at [478, 20] on div "Manage transaction tags Please use checkboxes below to control which tags will …" at bounding box center [257, 123] width 514 height 246
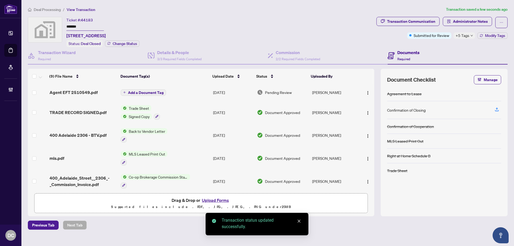
click at [482, 23] on span "Administrator Notes" at bounding box center [470, 21] width 35 height 9
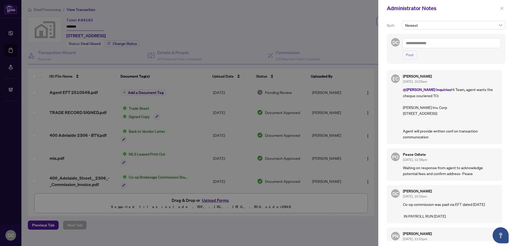
click at [503, 8] on icon "close" at bounding box center [502, 8] width 4 height 4
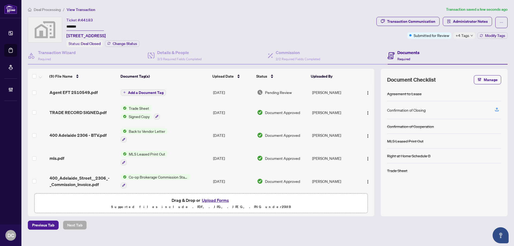
click at [49, 9] on span "Deal Processing" at bounding box center [47, 9] width 27 height 5
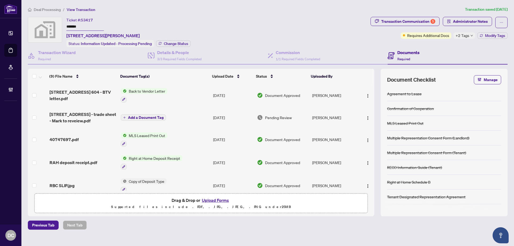
drag, startPoint x: 90, startPoint y: 27, endPoint x: 57, endPoint y: 24, distance: 33.3
click at [57, 24] on div "Ticket #: 53417 ******* [STREET_ADDRESS][PERSON_NAME] Status: Information Updat…" at bounding box center [198, 32] width 340 height 30
click at [392, 21] on div "Transaction Communication 5" at bounding box center [408, 21] width 54 height 9
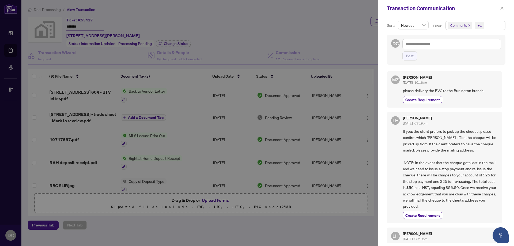
click at [491, 26] on span "Comments +1" at bounding box center [474, 25] width 59 height 9
click at [468, 55] on span "Requirements" at bounding box center [468, 55] width 24 height 5
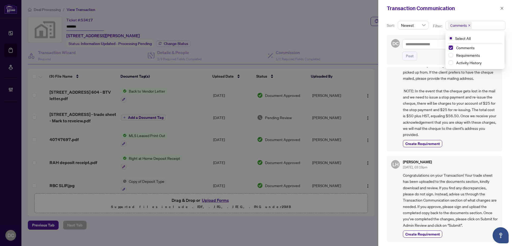
scroll to position [1, 0]
click at [502, 7] on icon "close" at bounding box center [502, 8] width 4 height 4
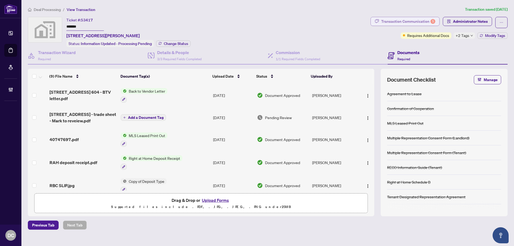
click at [403, 20] on div "Transaction Communication 5" at bounding box center [408, 21] width 54 height 9
click at [403, 20] on div at bounding box center [257, 123] width 514 height 246
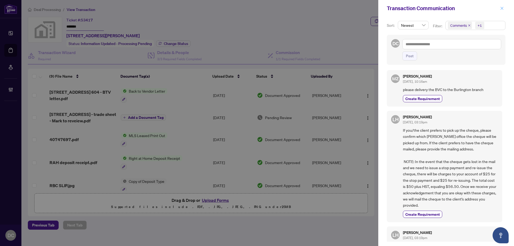
click at [503, 10] on icon "close" at bounding box center [502, 8] width 4 height 4
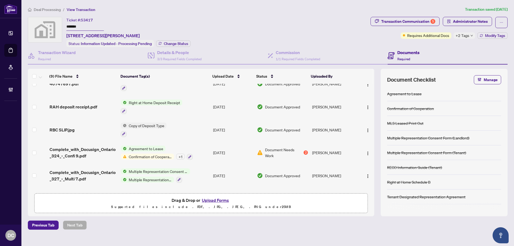
scroll to position [80, 0]
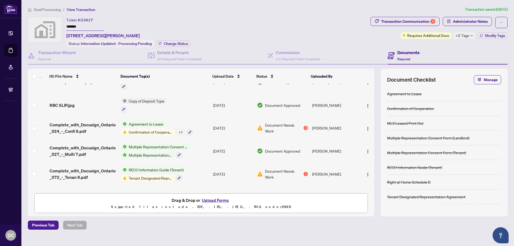
click at [202, 129] on td "Agreement to Lease Confirmation of Cooperation + 1" at bounding box center [165, 128] width 92 height 23
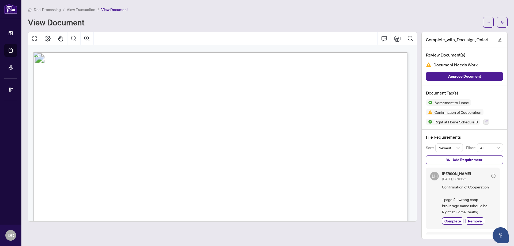
scroll to position [1124, 0]
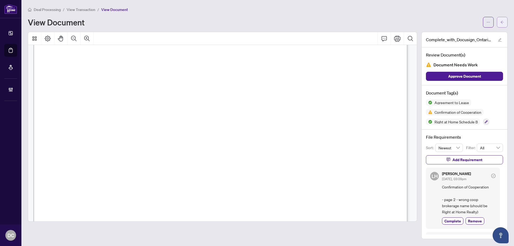
click at [502, 23] on icon "arrow-left" at bounding box center [502, 22] width 4 height 4
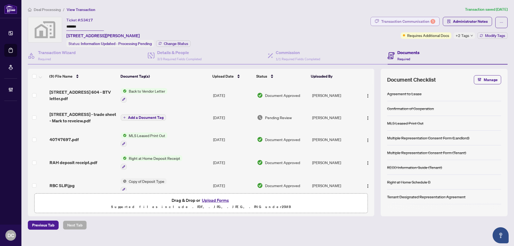
click at [426, 20] on div "Transaction Communication 5" at bounding box center [408, 21] width 54 height 9
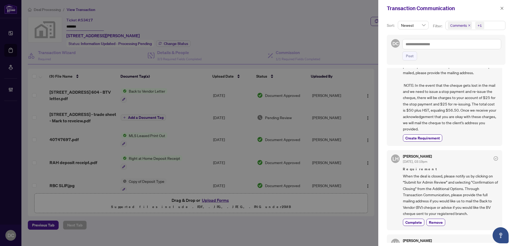
scroll to position [80, 0]
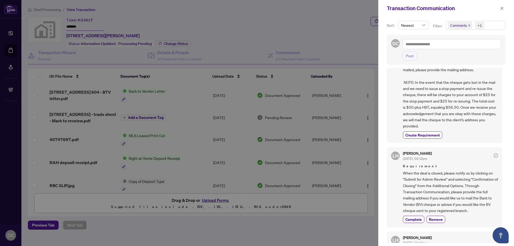
drag, startPoint x: 502, startPoint y: 10, endPoint x: 423, endPoint y: 0, distance: 78.7
click at [500, 10] on icon "close" at bounding box center [502, 8] width 4 height 4
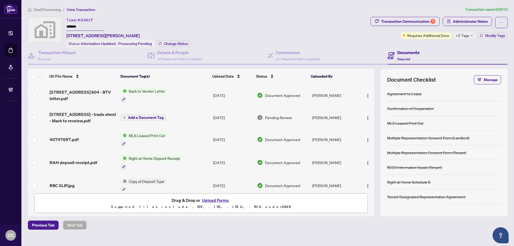
click at [104, 26] on input "*******" at bounding box center [84, 27] width 37 height 8
type input "**********"
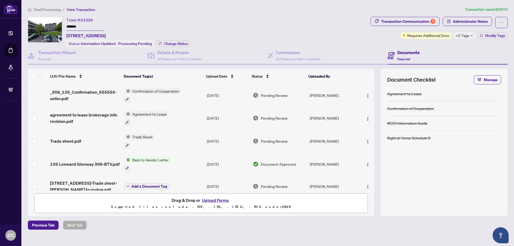
drag, startPoint x: 58, startPoint y: 26, endPoint x: 52, endPoint y: 26, distance: 5.9
click at [52, 26] on div "Ticket #: 51226 ******* [STREET_ADDRESS] Status: Information Updated - Processi…" at bounding box center [198, 32] width 340 height 30
click at [172, 43] on span "Change Status" at bounding box center [176, 44] width 24 height 4
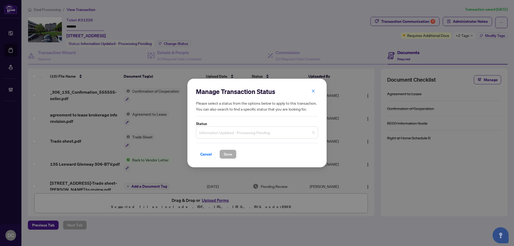
click at [266, 135] on span "Information Updated - Processing Pending" at bounding box center [257, 132] width 116 height 10
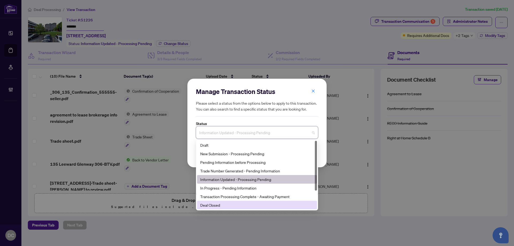
click at [221, 205] on div "Deal Closed" at bounding box center [256, 205] width 113 height 6
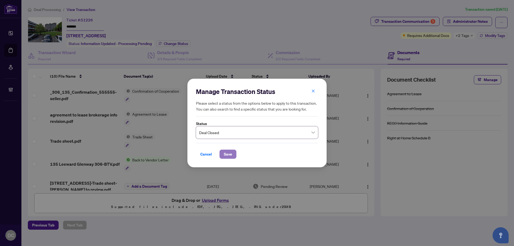
click at [231, 153] on span "Save" at bounding box center [228, 154] width 8 height 9
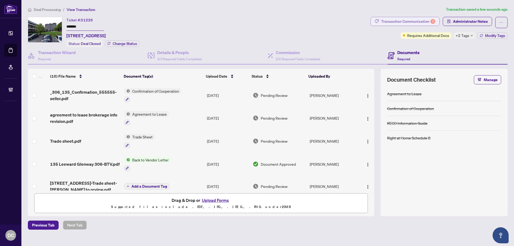
click at [407, 21] on div "Transaction Communication 5" at bounding box center [408, 21] width 54 height 9
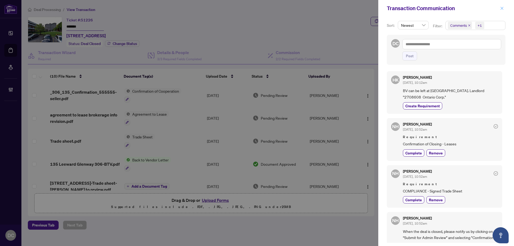
click at [503, 5] on span "button" at bounding box center [502, 8] width 4 height 9
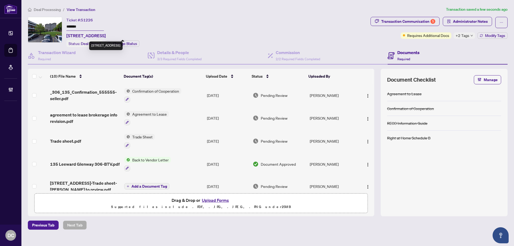
drag, startPoint x: 76, startPoint y: 35, endPoint x: 111, endPoint y: 35, distance: 34.8
click at [106, 35] on span "[STREET_ADDRESS]" at bounding box center [85, 35] width 39 height 6
copy span "[STREET_ADDRESS]"
click at [106, 19] on div "Ticket #: 51226 ******* [STREET_ADDRESS]" at bounding box center [85, 28] width 39 height 22
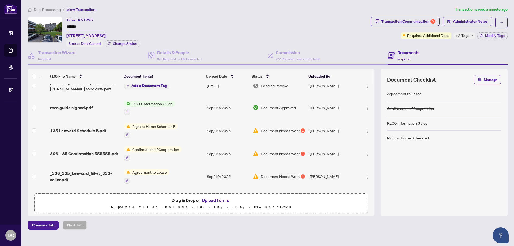
scroll to position [122, 0]
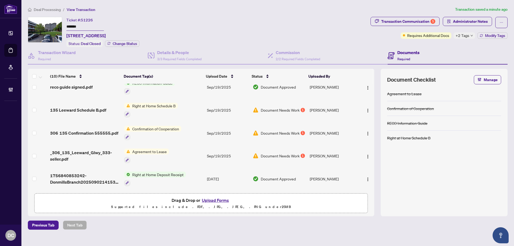
drag, startPoint x: 87, startPoint y: 24, endPoint x: 60, endPoint y: 27, distance: 26.9
click at [60, 27] on div "Ticket #: 51226 ******* [STREET_ADDRESS] Status: Deal Closed Change Status" at bounding box center [198, 32] width 340 height 30
click at [416, 19] on div "Transaction Communication 5" at bounding box center [408, 21] width 54 height 9
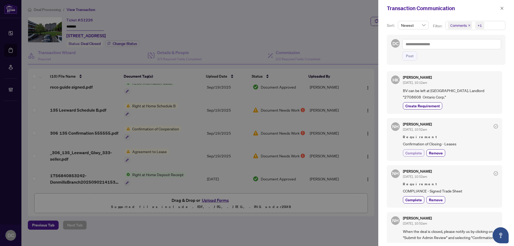
click at [409, 151] on span "Complete" at bounding box center [413, 153] width 17 height 6
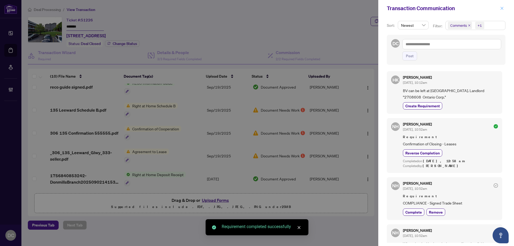
click at [502, 10] on span "button" at bounding box center [502, 8] width 4 height 9
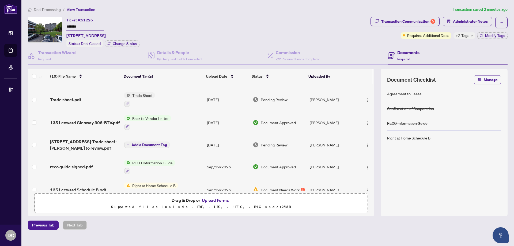
scroll to position [0, 0]
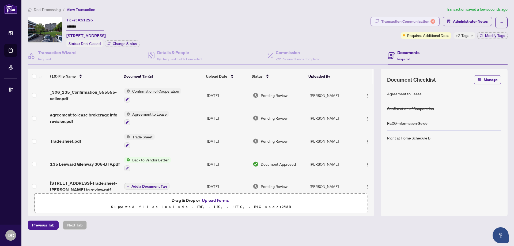
click at [407, 23] on div "Transaction Communication 4" at bounding box center [408, 21] width 54 height 9
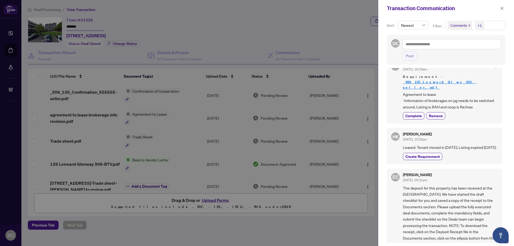
scroll to position [518, 0]
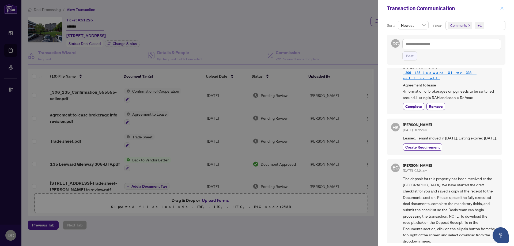
click at [502, 7] on icon "close" at bounding box center [502, 8] width 4 height 4
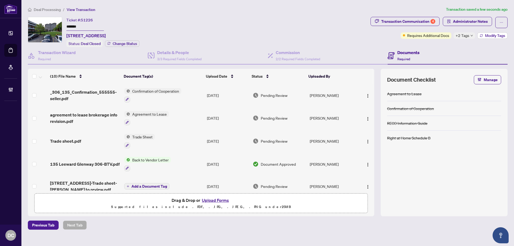
click at [487, 38] on button "Modify Tags" at bounding box center [492, 35] width 30 height 6
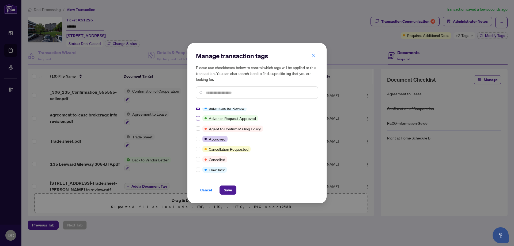
scroll to position [80, 0]
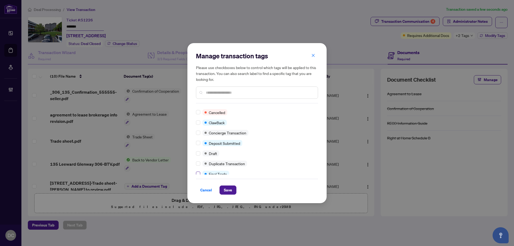
click at [199, 171] on div "BV Cheque(s) Issued Closed Requires Additional Docs Submitted for Review Advanc…" at bounding box center [257, 141] width 122 height 67
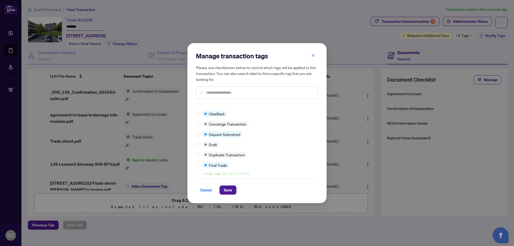
click at [221, 184] on div "Cancel Save" at bounding box center [257, 187] width 122 height 16
click at [224, 188] on span "Save" at bounding box center [228, 190] width 8 height 9
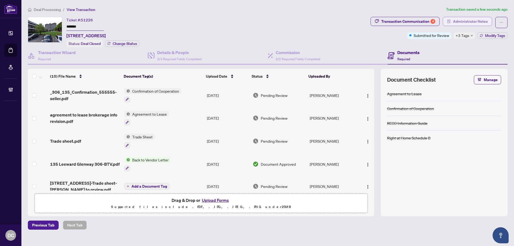
click at [466, 21] on span "Administrator Notes" at bounding box center [470, 21] width 35 height 9
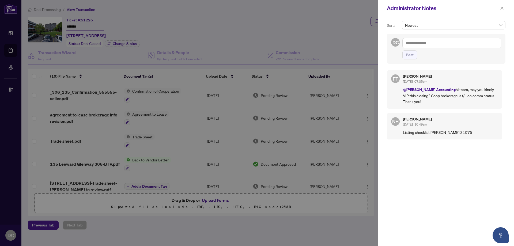
drag, startPoint x: 395, startPoint y: 154, endPoint x: 399, endPoint y: 150, distance: 5.9
click at [396, 154] on div "FT [PERSON_NAME] [DATE], 07:05pm @[PERSON_NAME] Accounting hi team, may you kin…" at bounding box center [446, 154] width 119 height 174
click at [426, 47] on textarea at bounding box center [451, 43] width 99 height 10
paste textarea "**********"
type textarea "**********"
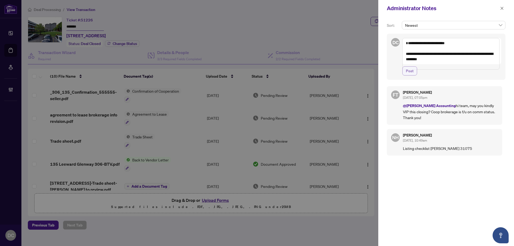
click at [410, 75] on span "Post" at bounding box center [410, 71] width 8 height 9
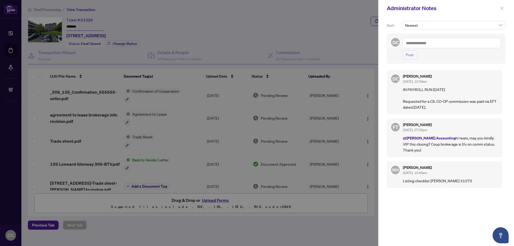
click at [502, 7] on icon "close" at bounding box center [502, 8] width 4 height 4
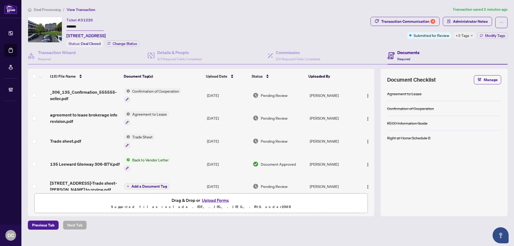
drag, startPoint x: 86, startPoint y: 28, endPoint x: 58, endPoint y: 29, distance: 28.4
click at [58, 29] on div "Ticket #: 51226 ******* [STREET_ADDRESS] Status: Deal Closed Change Status" at bounding box center [198, 32] width 340 height 30
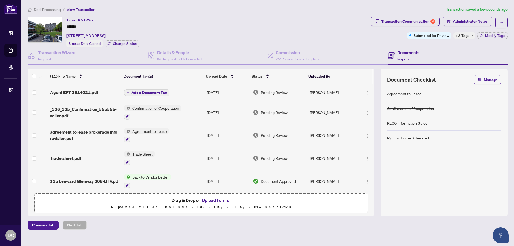
click at [246, 224] on div "Previous Tab Next Tab" at bounding box center [267, 224] width 479 height 9
click at [368, 93] on img "button" at bounding box center [367, 93] width 4 height 4
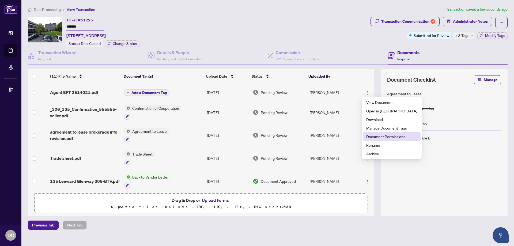
click at [375, 136] on span "Document Permissions" at bounding box center [391, 136] width 51 height 6
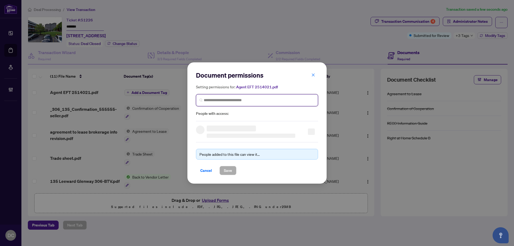
click at [232, 100] on input "search" at bounding box center [259, 100] width 111 height 6
type input "****"
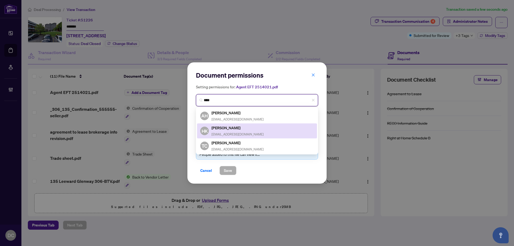
click at [229, 131] on div "[PERSON_NAME] [EMAIL_ADDRESS][DOMAIN_NAME]" at bounding box center [237, 131] width 52 height 12
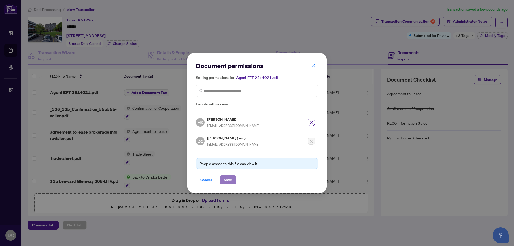
click at [224, 177] on span "Save" at bounding box center [228, 179] width 8 height 9
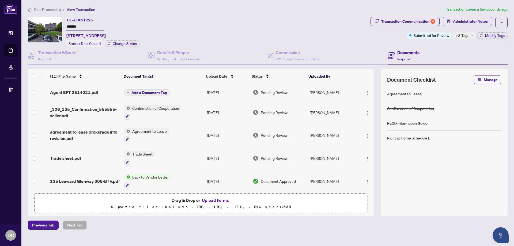
click at [459, 37] on span "+3 Tags" at bounding box center [462, 35] width 14 height 6
click at [446, 47] on div "Documents Required" at bounding box center [447, 55] width 120 height 17
click at [487, 35] on span "Modify Tags" at bounding box center [495, 36] width 20 height 4
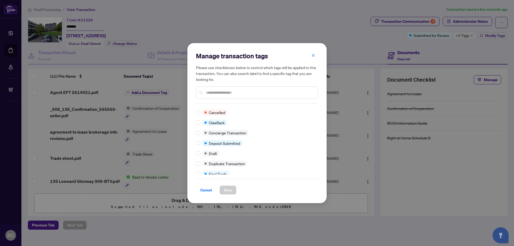
scroll to position [0, 0]
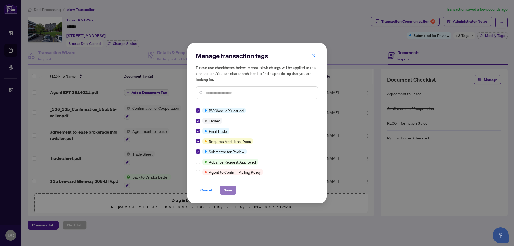
click at [227, 191] on span "Save" at bounding box center [228, 190] width 8 height 9
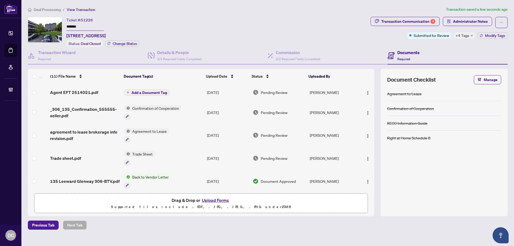
click at [106, 22] on div "Ticket #: 51226 ******* [STREET_ADDRESS]" at bounding box center [85, 28] width 39 height 22
drag, startPoint x: 76, startPoint y: 34, endPoint x: 101, endPoint y: 33, distance: 24.6
click at [101, 33] on span "[STREET_ADDRESS]" at bounding box center [85, 35] width 39 height 6
copy span "135 Leeward"
click at [457, 20] on span "Administrator Notes" at bounding box center [470, 21] width 35 height 9
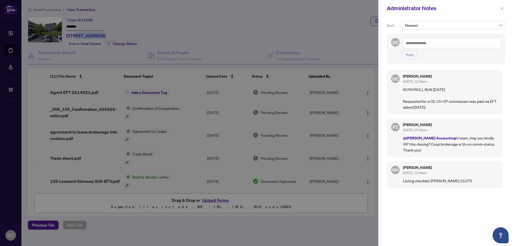
click at [503, 7] on button "button" at bounding box center [501, 8] width 7 height 6
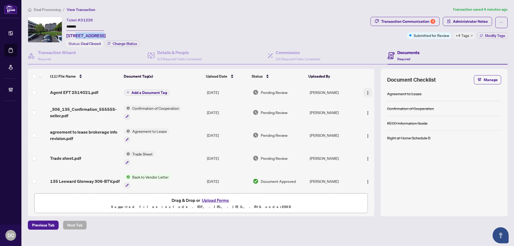
click at [363, 90] on button "button" at bounding box center [367, 92] width 9 height 9
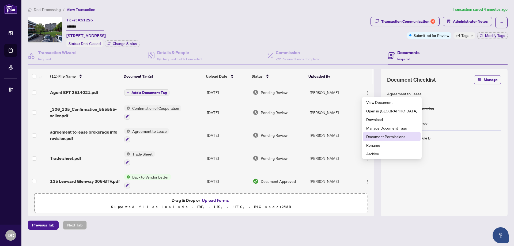
click at [380, 137] on span "Document Permissions" at bounding box center [391, 136] width 51 height 6
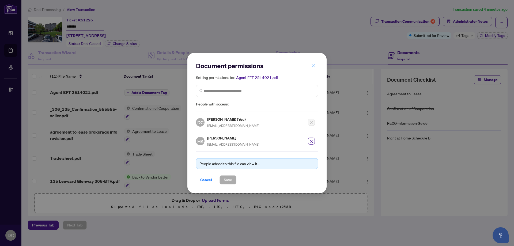
click at [315, 66] on button "button" at bounding box center [313, 65] width 11 height 9
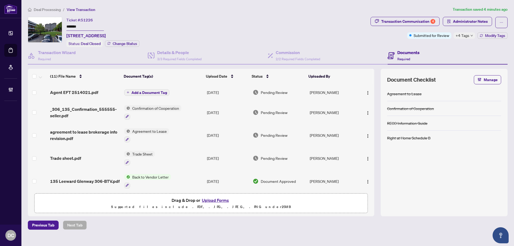
drag, startPoint x: 93, startPoint y: 27, endPoint x: 55, endPoint y: 25, distance: 38.0
click at [55, 25] on div "Ticket #: 51226 ******* [STREET_ADDRESS] Status: Deal Closed Change Status" at bounding box center [198, 32] width 340 height 30
